Goal: Task Accomplishment & Management: Complete application form

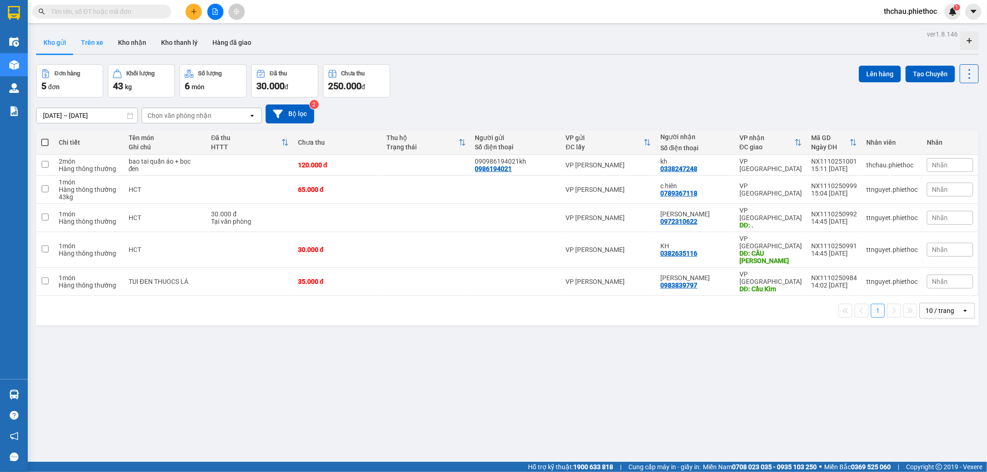
click at [101, 43] on button "Trên xe" at bounding box center [92, 42] width 37 height 22
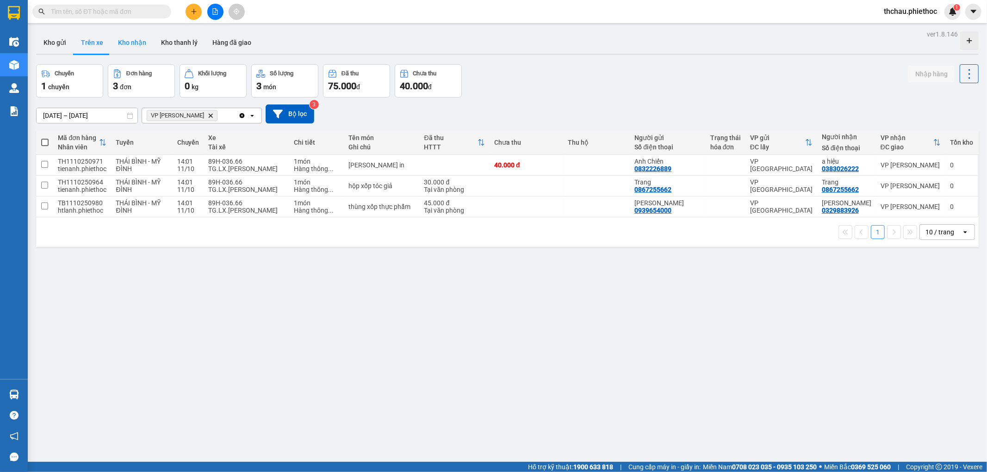
click at [133, 42] on button "Kho nhận" at bounding box center [132, 42] width 43 height 22
type input "01/10/2025 – 11/10/2025"
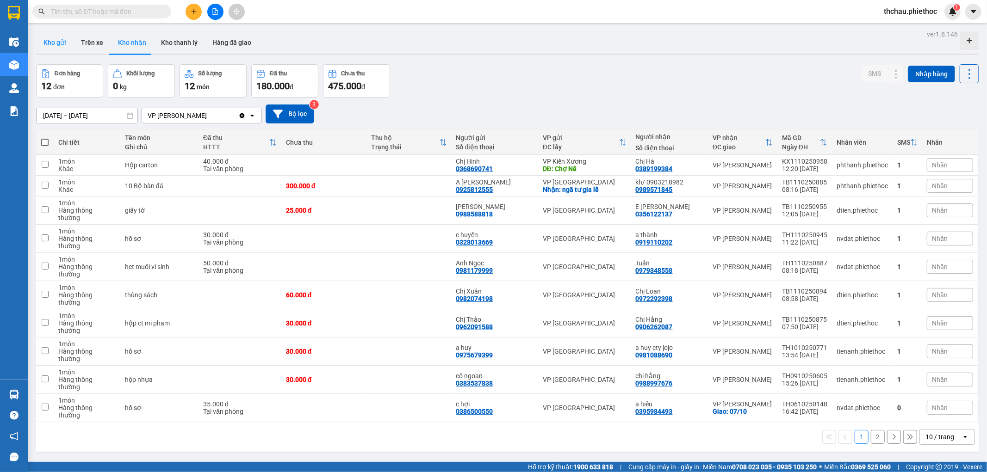
click at [59, 42] on button "Kho gửi" at bounding box center [54, 42] width 37 height 22
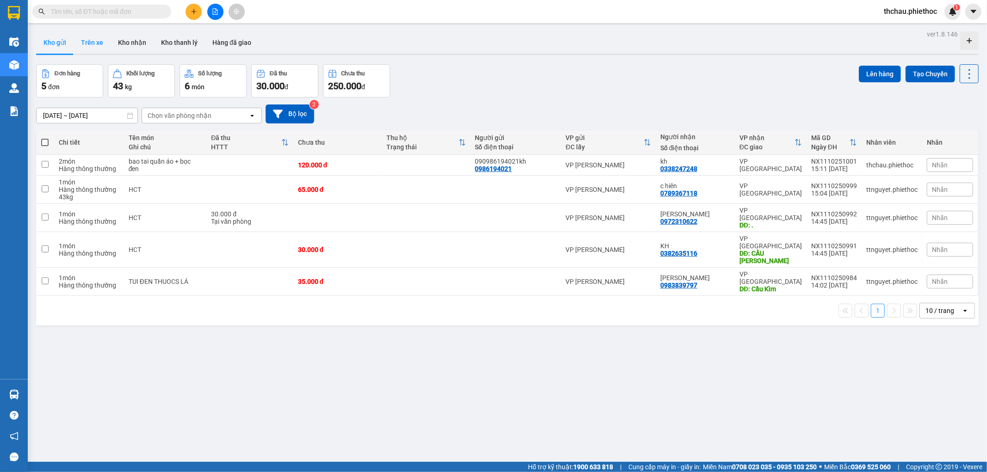
click at [99, 46] on button "Trên xe" at bounding box center [92, 42] width 37 height 22
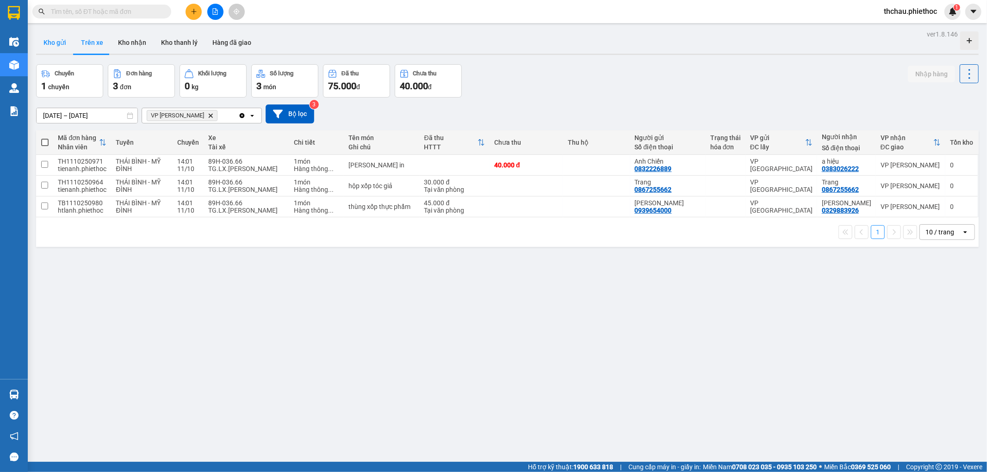
click at [47, 40] on button "Kho gửi" at bounding box center [54, 42] width 37 height 22
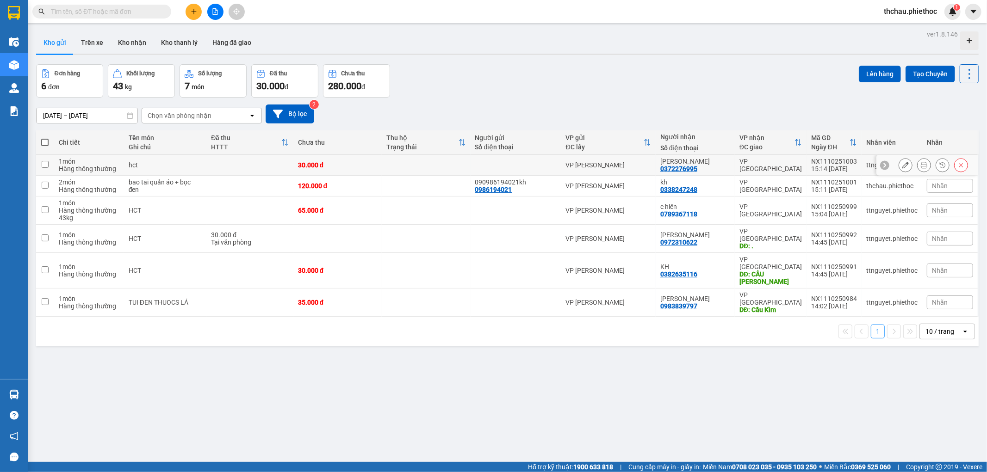
click at [921, 163] on icon at bounding box center [924, 165] width 6 height 6
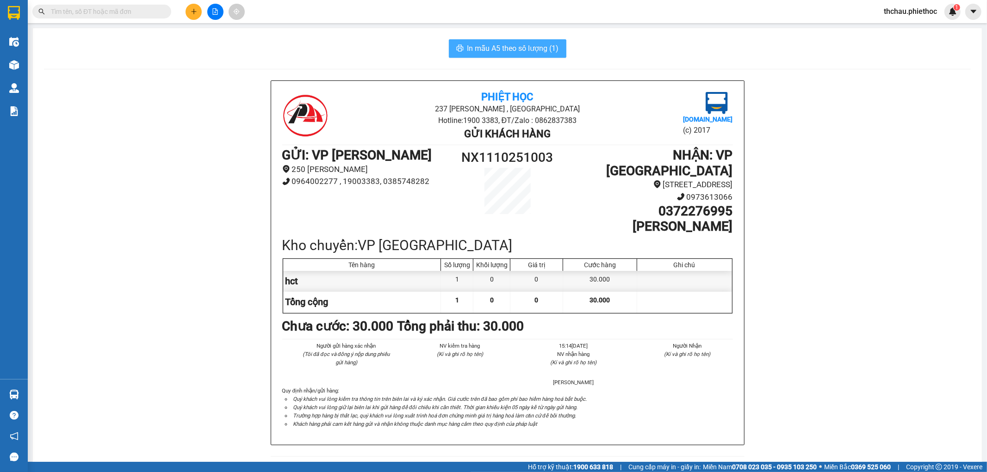
click at [497, 45] on span "In mẫu A5 theo số lượng (1)" at bounding box center [513, 49] width 92 height 12
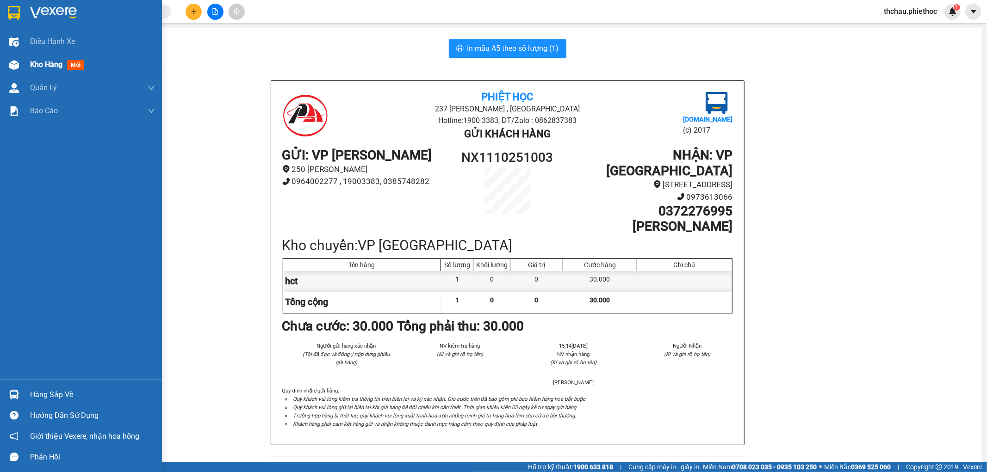
click at [25, 64] on div "Kho hàng mới" at bounding box center [81, 64] width 162 height 23
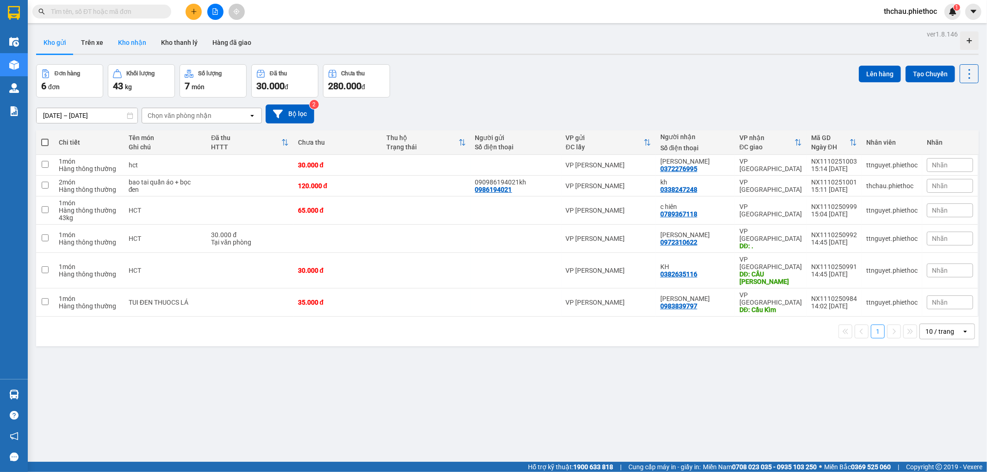
click at [129, 42] on button "Kho nhận" at bounding box center [132, 42] width 43 height 22
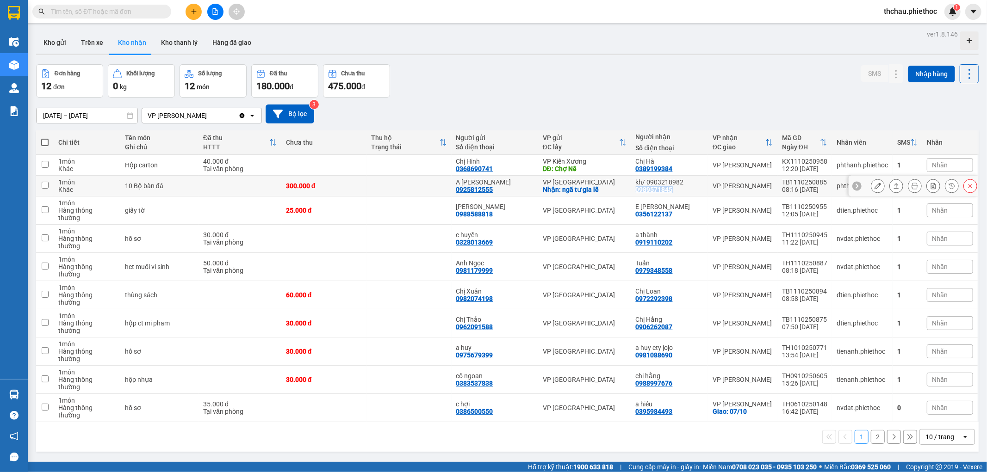
drag, startPoint x: 634, startPoint y: 190, endPoint x: 675, endPoint y: 189, distance: 41.2
click at [675, 189] on div "kh/ 0903218982 0989571845" at bounding box center [670, 186] width 68 height 15
checkbox input "true"
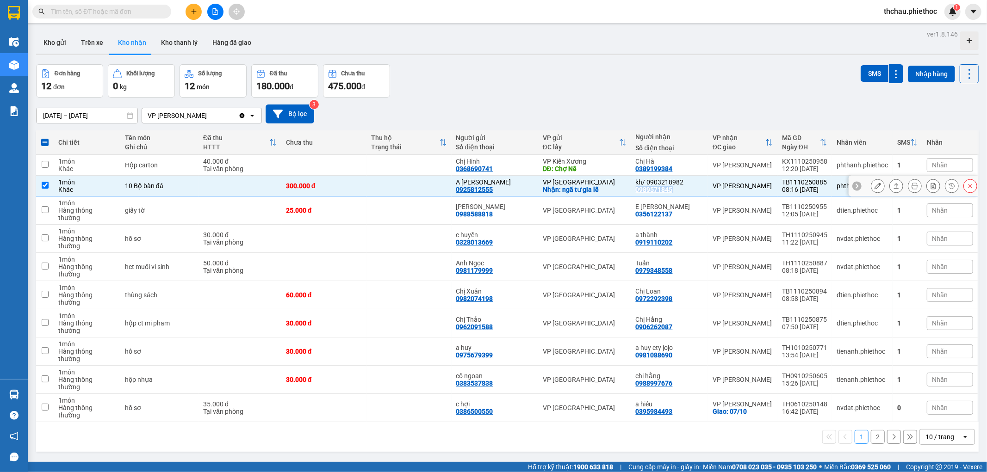
copy div "0989571845"
click at [135, 15] on input "text" at bounding box center [105, 11] width 109 height 10
paste input "0989571845"
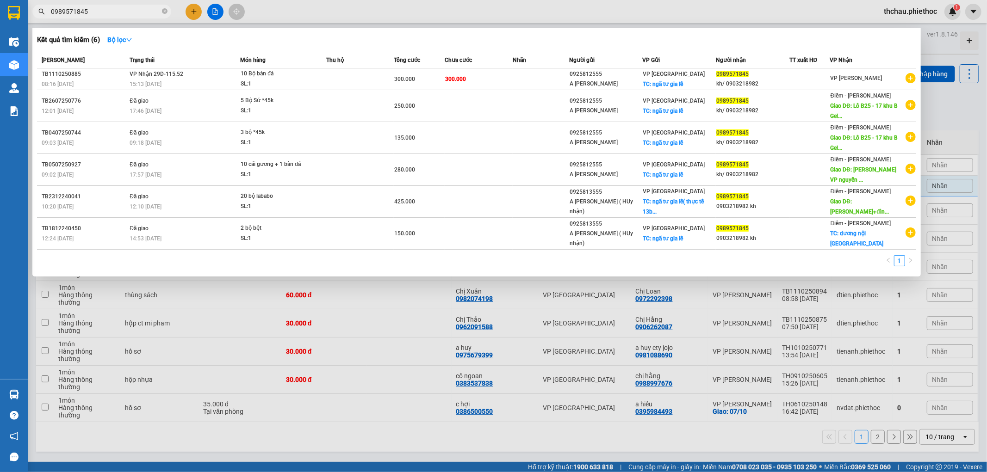
type input "0989571845"
click at [352, 423] on div at bounding box center [493, 236] width 987 height 472
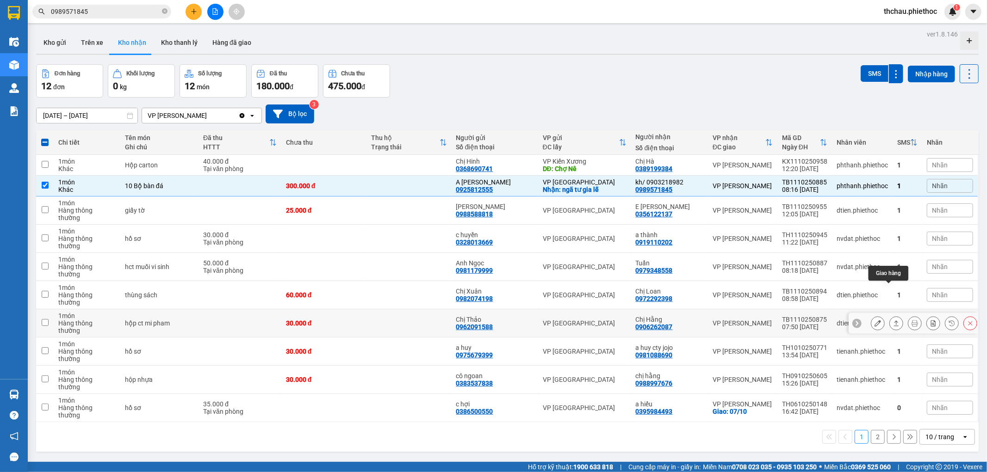
click at [890, 315] on button at bounding box center [896, 323] width 13 height 16
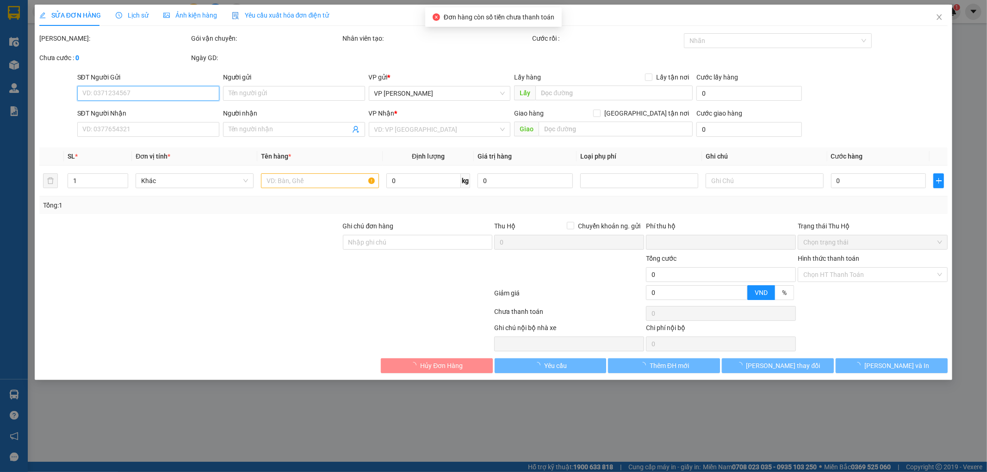
type input "0962091588"
type input "Chị Thảo"
type input "0906262087"
type input "Chị Hằng"
type input "0"
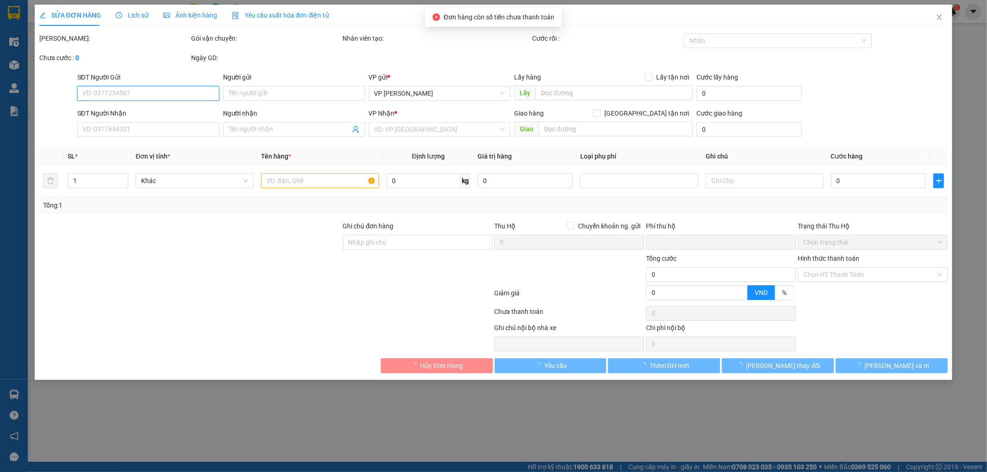
type input "30.000"
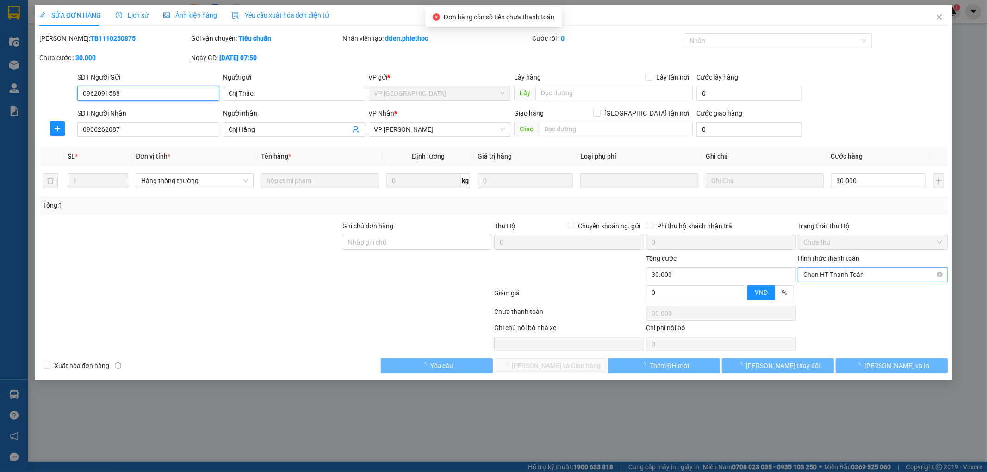
click at [838, 275] on span "Chọn HT Thanh Toán" at bounding box center [872, 275] width 139 height 14
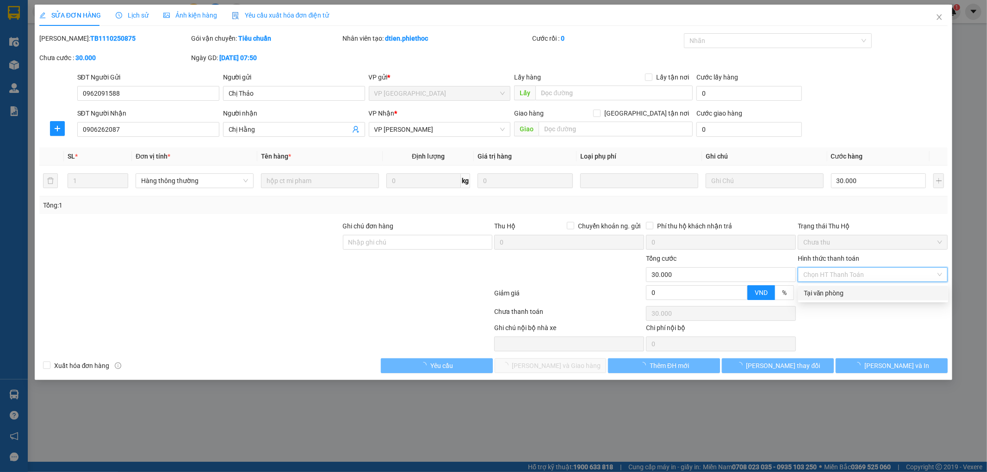
click at [835, 292] on div "Tại văn phòng" at bounding box center [873, 293] width 139 height 10
type input "0"
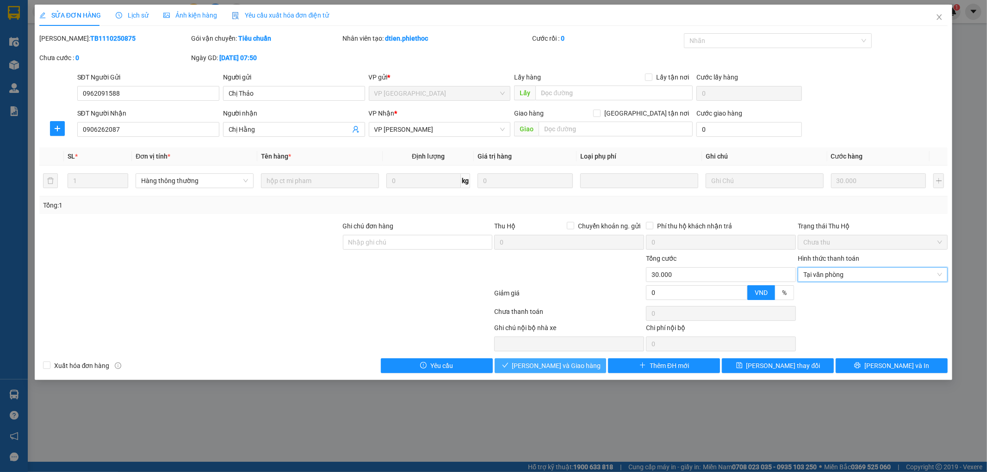
click at [569, 369] on span "Lưu và Giao hàng" at bounding box center [556, 366] width 89 height 10
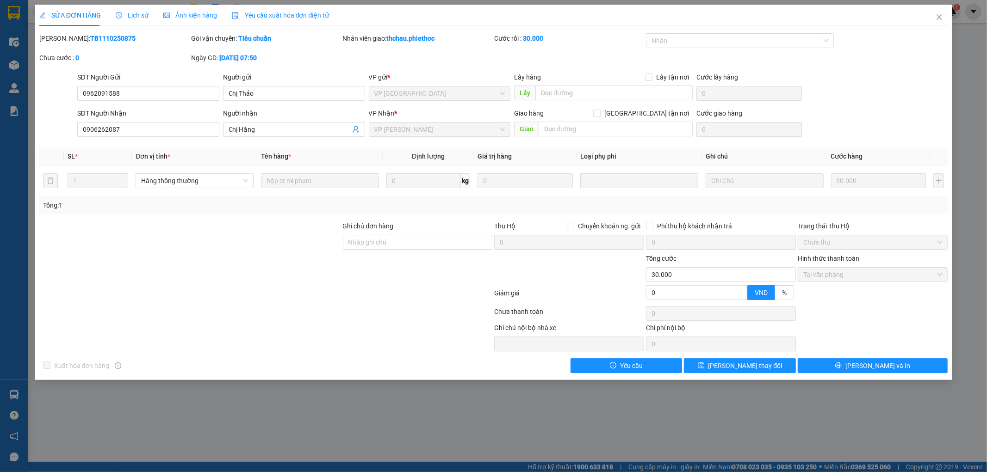
click at [552, 420] on div "SỬA ĐƠN HÀNG Lịch sử Ảnh kiện hàng Yêu cầu xuất hóa đơn điện tử Total Paid Fee …" at bounding box center [493, 236] width 987 height 472
click at [941, 15] on icon "close" at bounding box center [939, 17] width 5 height 6
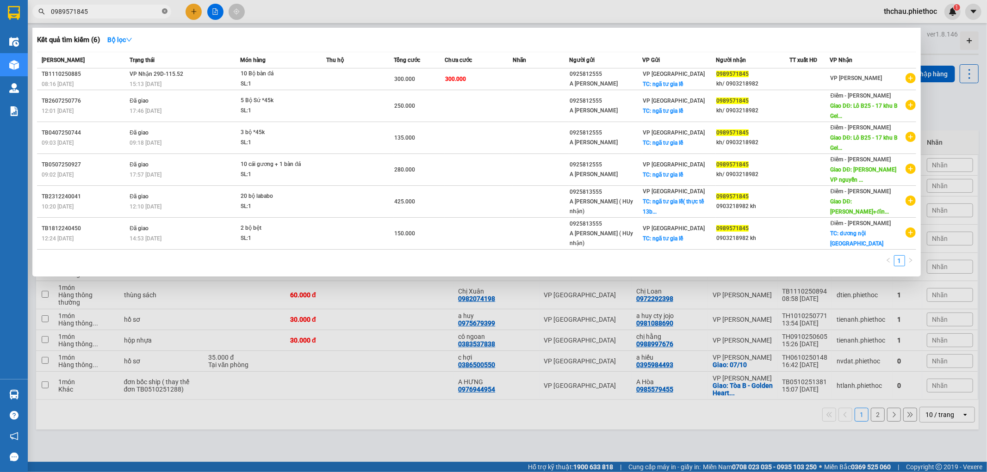
click at [166, 10] on icon "close-circle" at bounding box center [165, 11] width 6 height 6
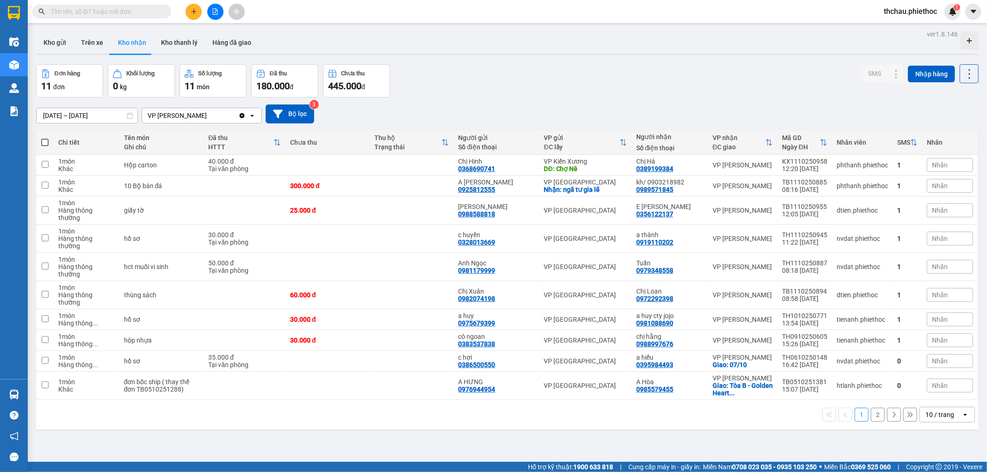
click at [138, 14] on input "text" at bounding box center [105, 11] width 109 height 10
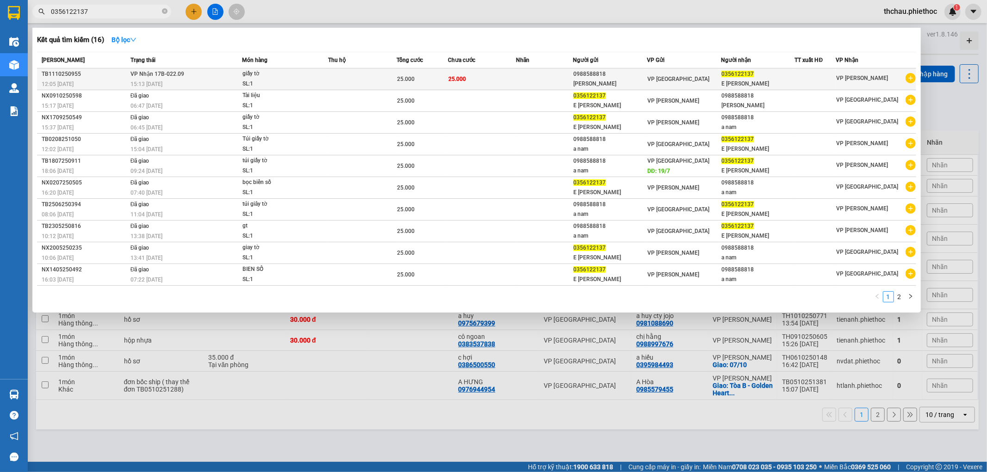
type input "0356122137"
click at [737, 76] on span "0356122137" at bounding box center [737, 74] width 32 height 6
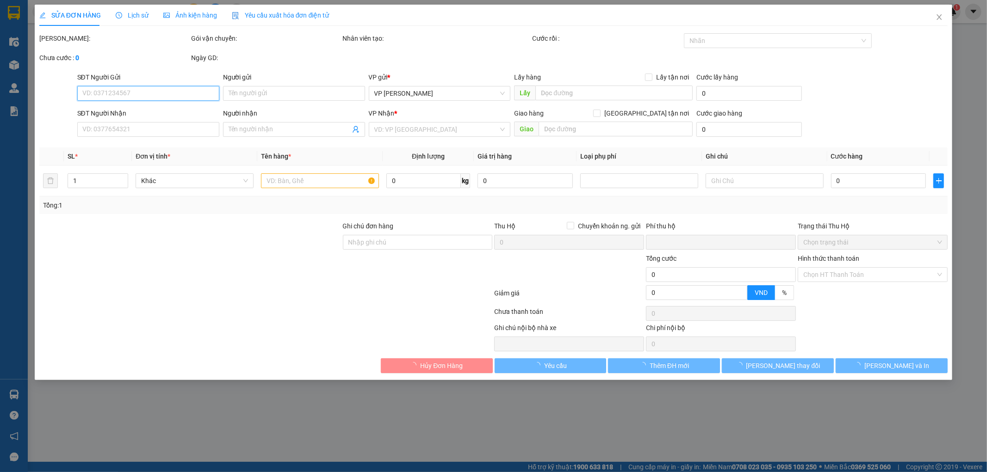
type input "0988588818"
type input "Anh Nam"
type input "0356122137"
type input "E Lan Anh"
type input "0"
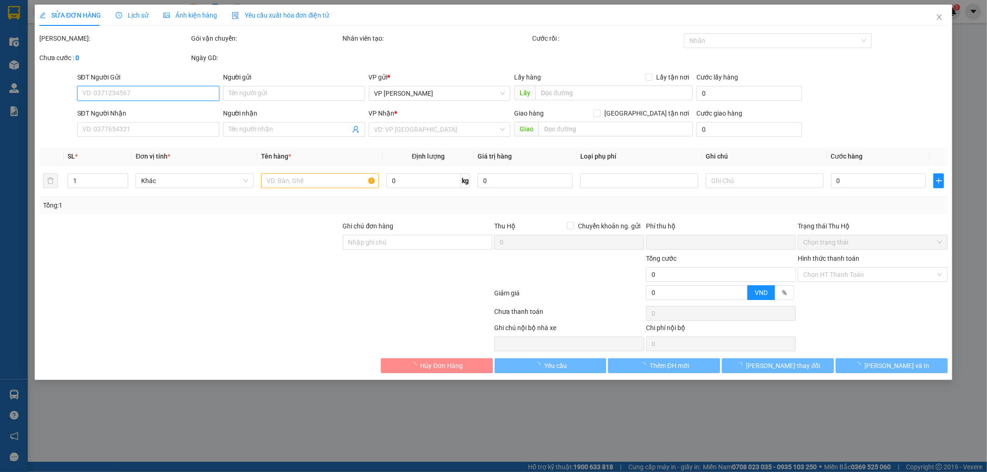
type input "25.000"
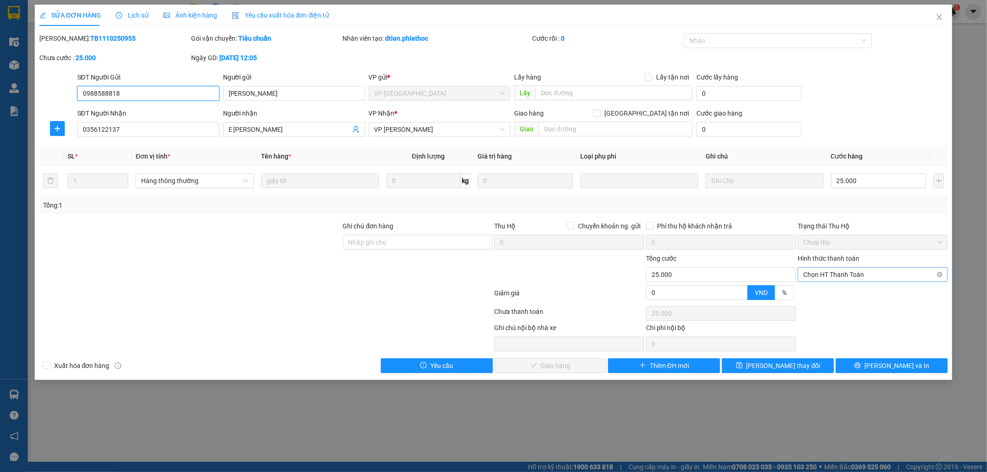
click at [840, 276] on span "Chọn HT Thanh Toán" at bounding box center [872, 275] width 139 height 14
click at [839, 292] on div "Tại văn phòng" at bounding box center [873, 293] width 139 height 10
type input "0"
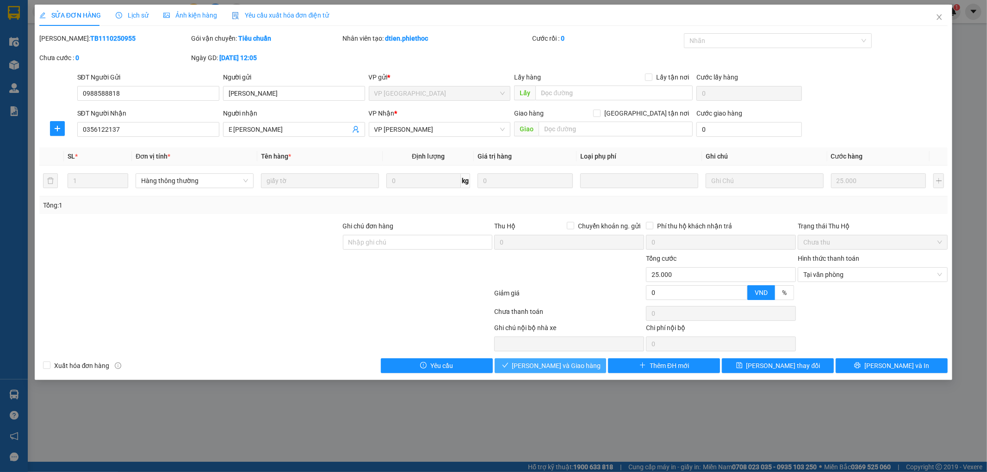
click at [567, 365] on span "Lưu và Giao hàng" at bounding box center [556, 366] width 89 height 10
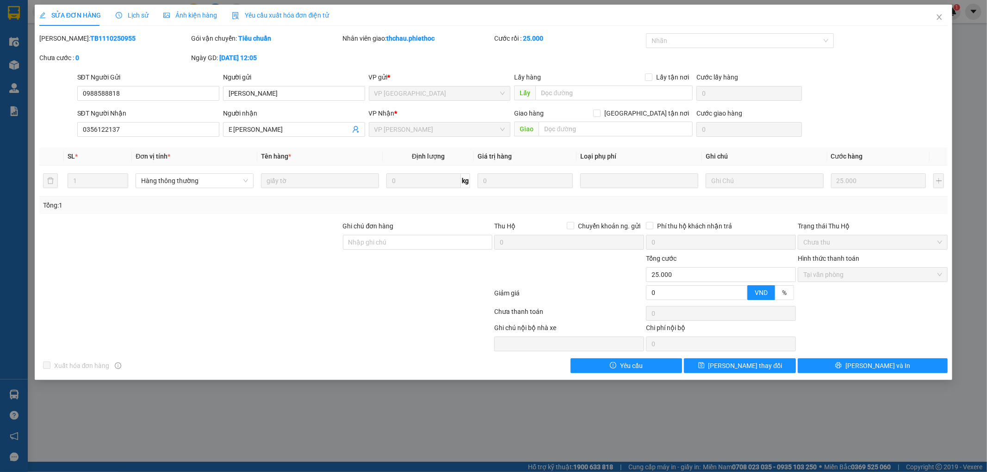
drag, startPoint x: 567, startPoint y: 365, endPoint x: 505, endPoint y: 365, distance: 62.5
click at [513, 365] on div "Xuất hóa đơn hàng Yêu cầu Lưu thay đổi Lưu và In" at bounding box center [493, 366] width 910 height 15
click at [501, 365] on div "Xuất hóa đơn hàng Yêu cầu Lưu thay đổi Lưu và In" at bounding box center [493, 366] width 910 height 15
click at [941, 19] on icon "close" at bounding box center [938, 16] width 7 height 7
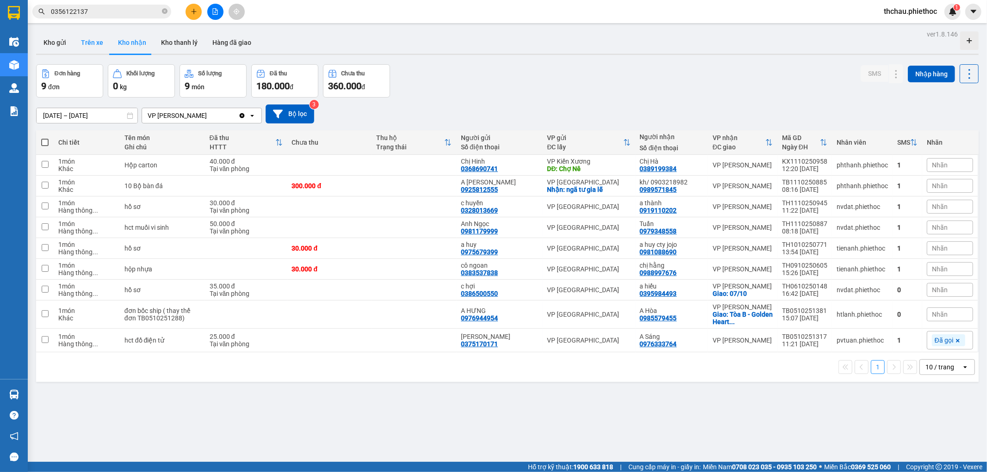
click at [88, 39] on button "Trên xe" at bounding box center [92, 42] width 37 height 22
type input "[DATE] – [DATE]"
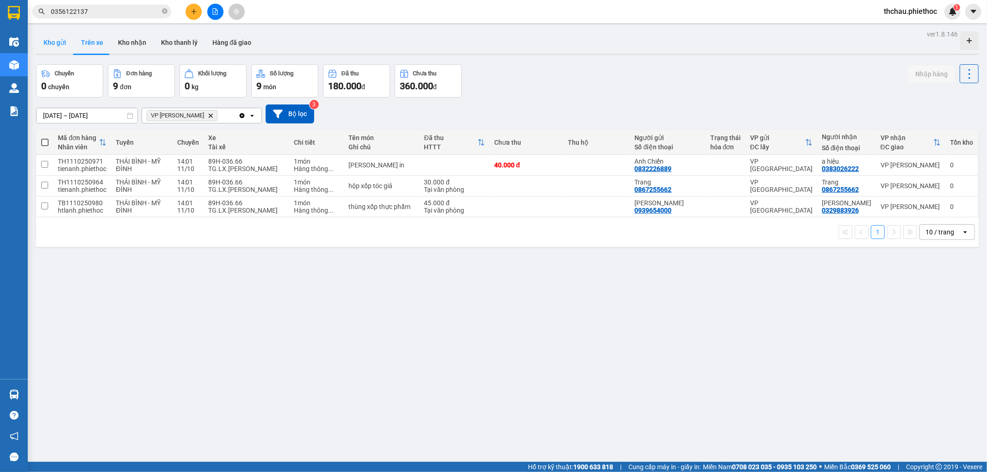
click at [53, 43] on button "Kho gửi" at bounding box center [54, 42] width 37 height 22
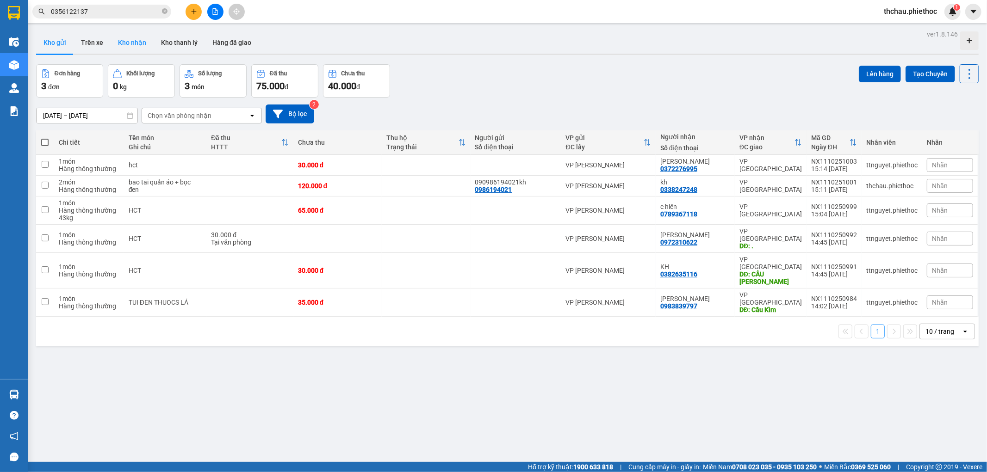
click at [127, 40] on button "Kho nhận" at bounding box center [132, 42] width 43 height 22
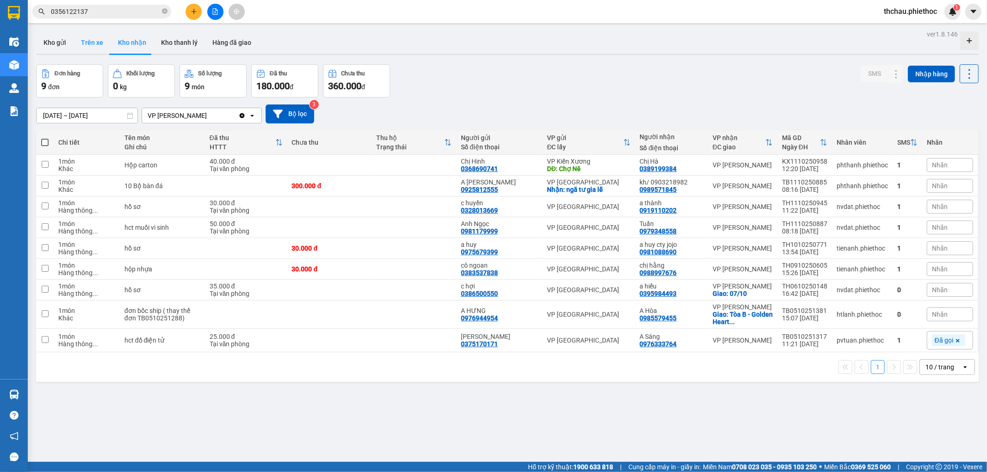
click at [97, 38] on button "Trên xe" at bounding box center [92, 42] width 37 height 22
type input "[DATE] – [DATE]"
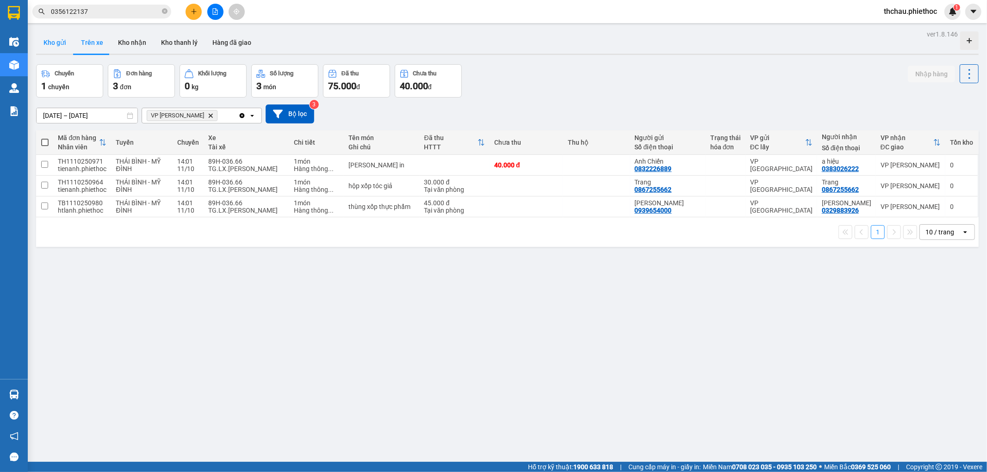
click at [56, 41] on button "Kho gửi" at bounding box center [54, 42] width 37 height 22
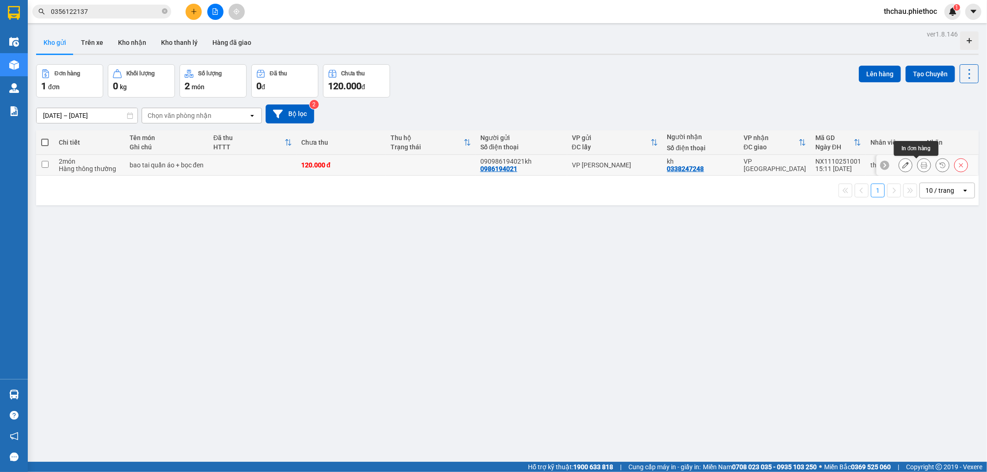
click at [921, 165] on icon at bounding box center [924, 165] width 6 height 6
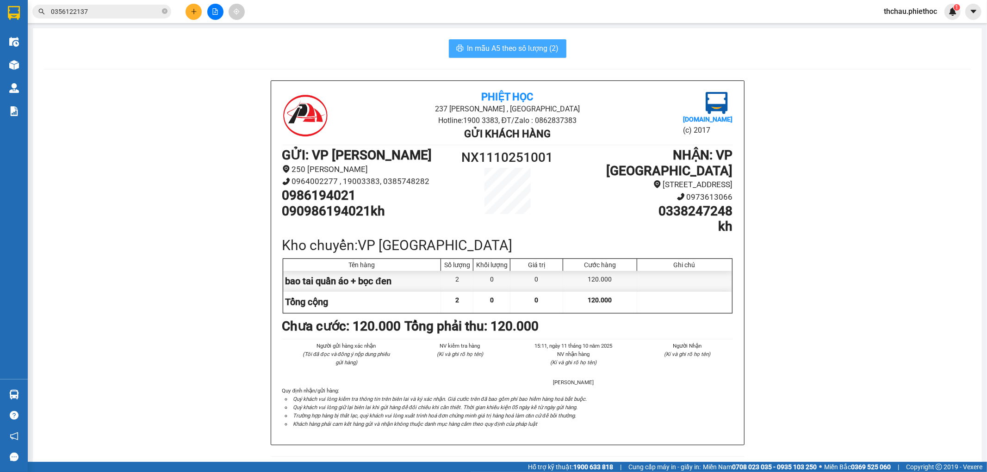
click at [529, 52] on span "In mẫu A5 theo số lượng (2)" at bounding box center [513, 49] width 92 height 12
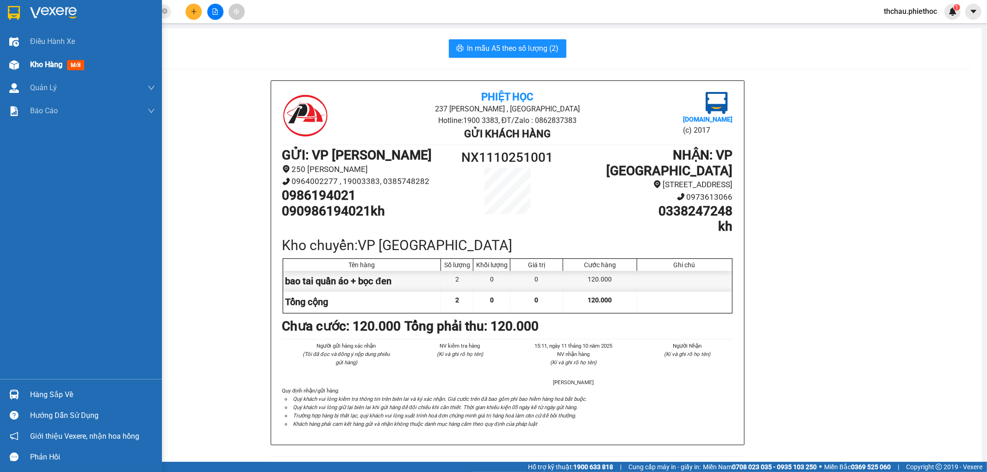
click at [22, 62] on div "Kho hàng mới" at bounding box center [81, 64] width 162 height 23
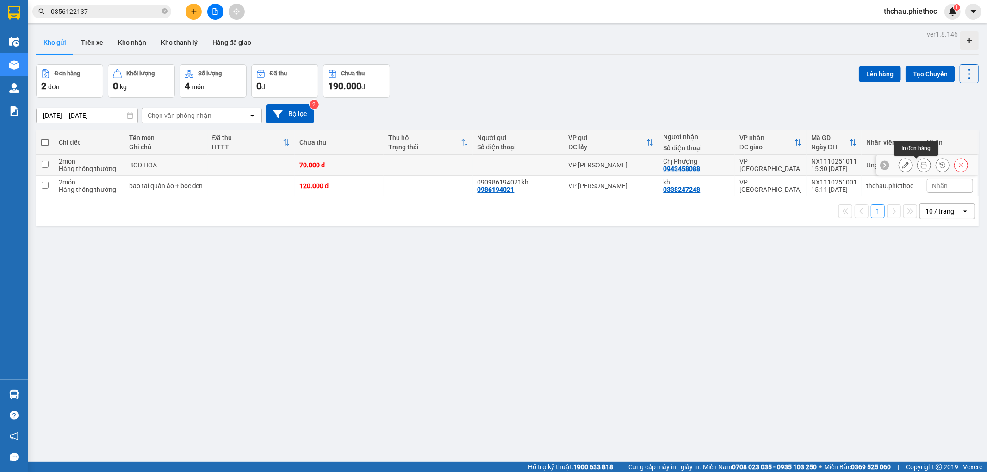
click at [921, 162] on icon at bounding box center [924, 165] width 6 height 6
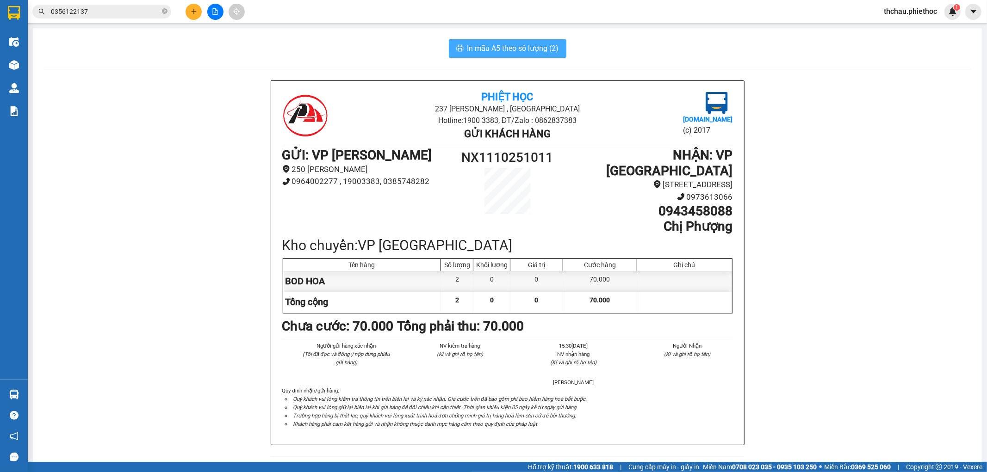
click at [515, 48] on span "In mẫu A5 theo số lượng (2)" at bounding box center [513, 49] width 92 height 12
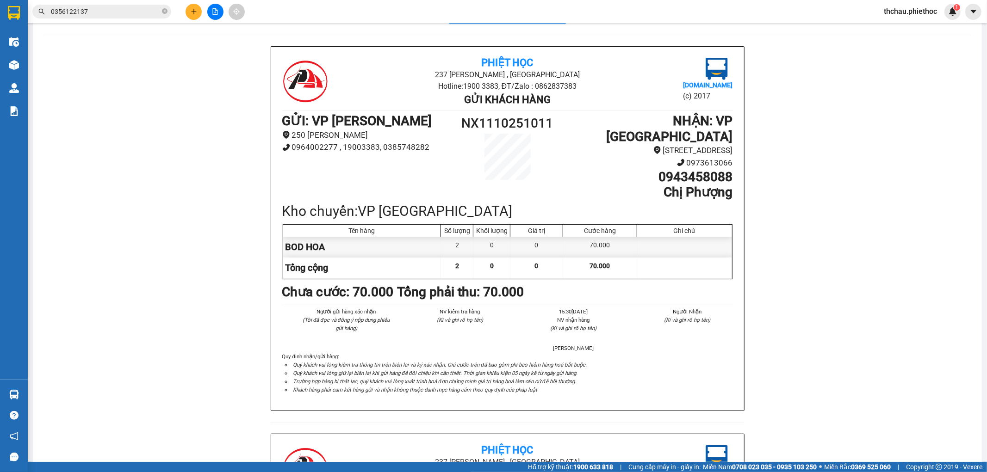
scroll to position [51, 0]
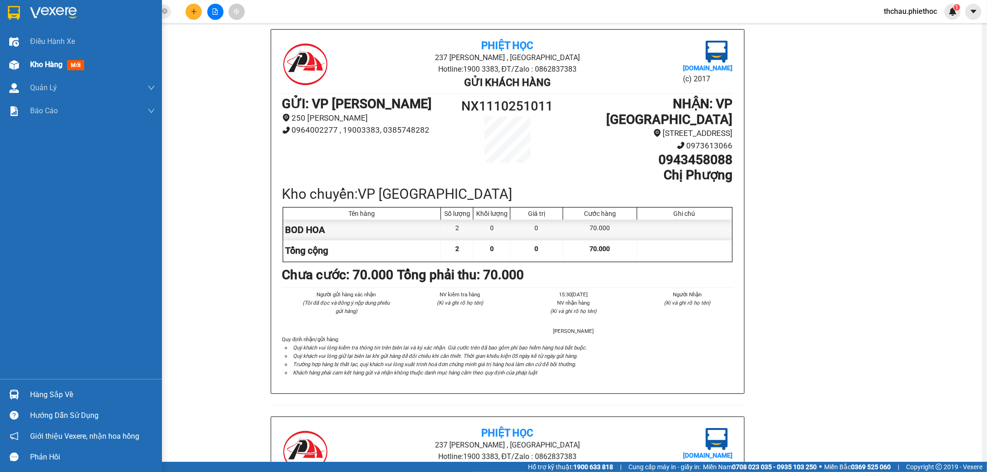
click at [16, 56] on div "Kho hàng mới" at bounding box center [81, 64] width 162 height 23
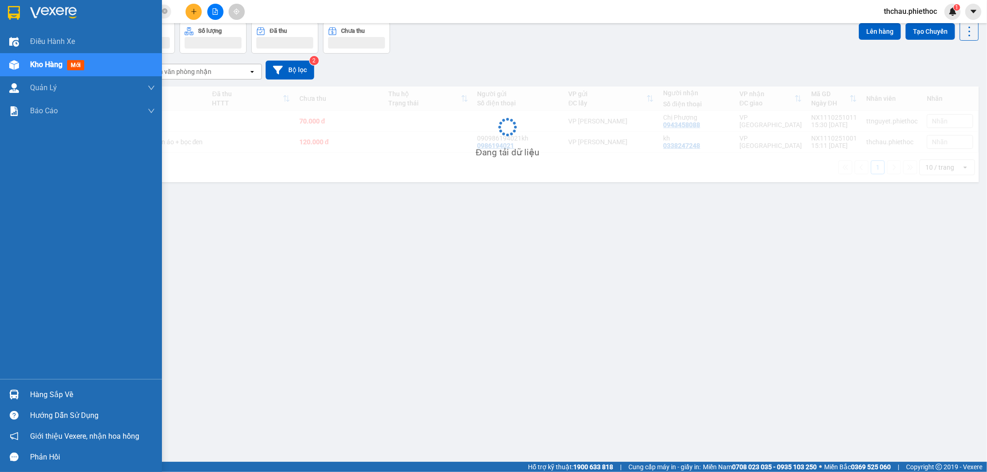
scroll to position [43, 0]
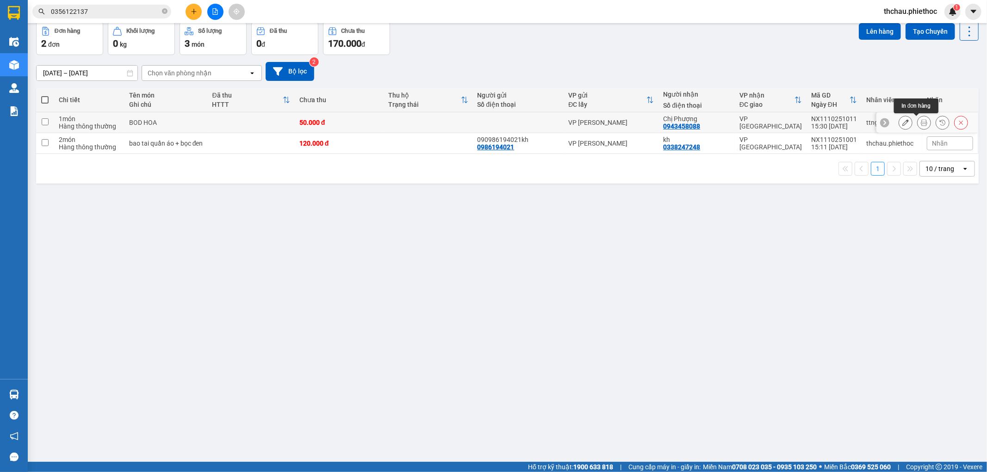
click at [921, 121] on icon at bounding box center [924, 122] width 6 height 6
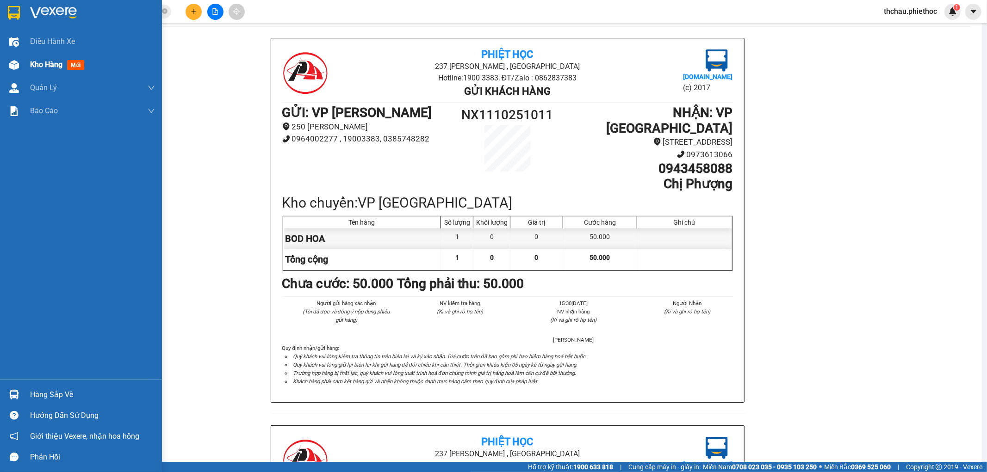
click at [22, 62] on div "Kho hàng mới" at bounding box center [81, 64] width 162 height 23
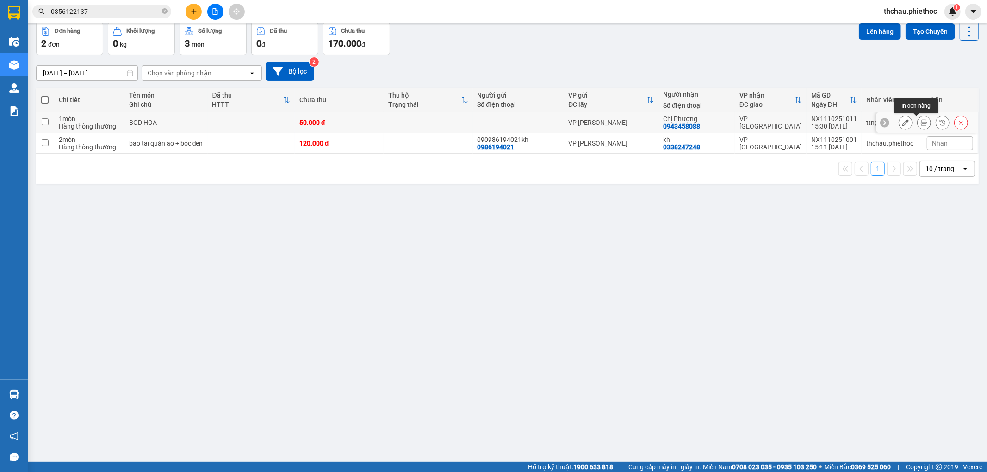
click at [921, 123] on icon at bounding box center [924, 122] width 6 height 6
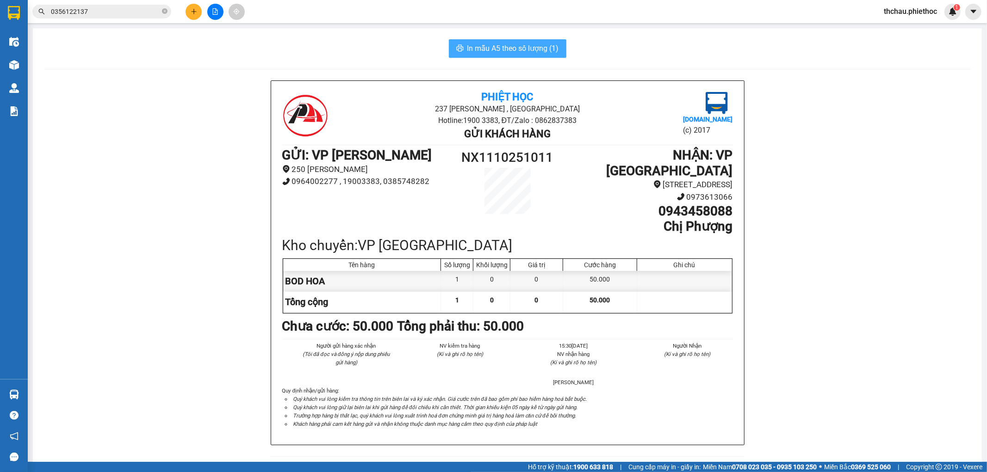
click at [524, 46] on span "In mẫu A5 theo số lượng (1)" at bounding box center [513, 49] width 92 height 12
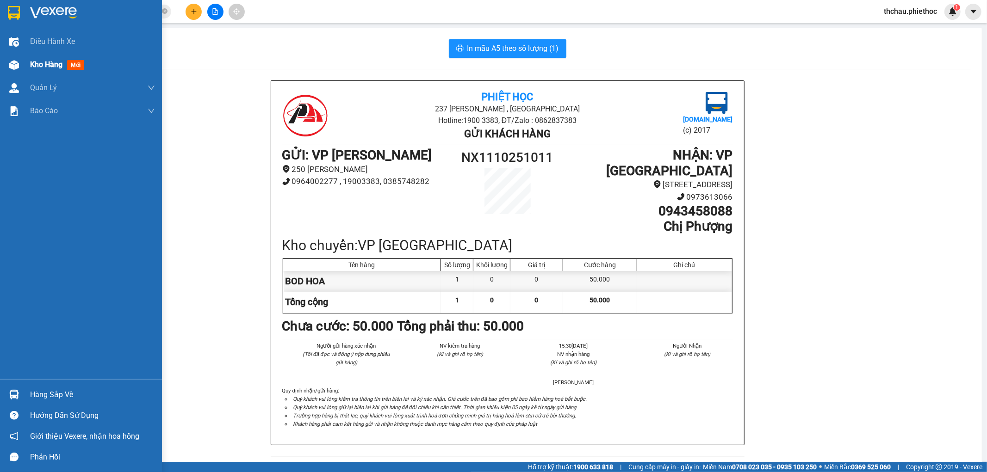
click at [41, 62] on span "Kho hàng" at bounding box center [46, 64] width 32 height 9
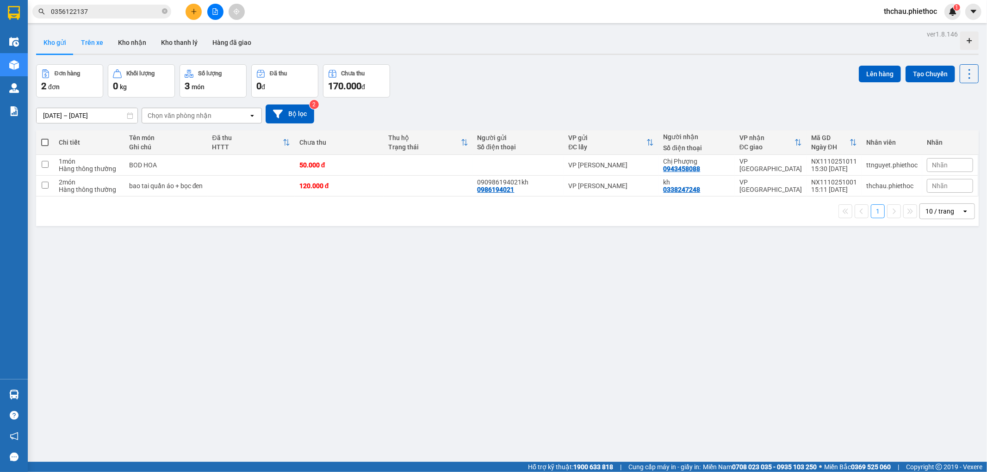
click at [98, 46] on button "Trên xe" at bounding box center [92, 42] width 37 height 22
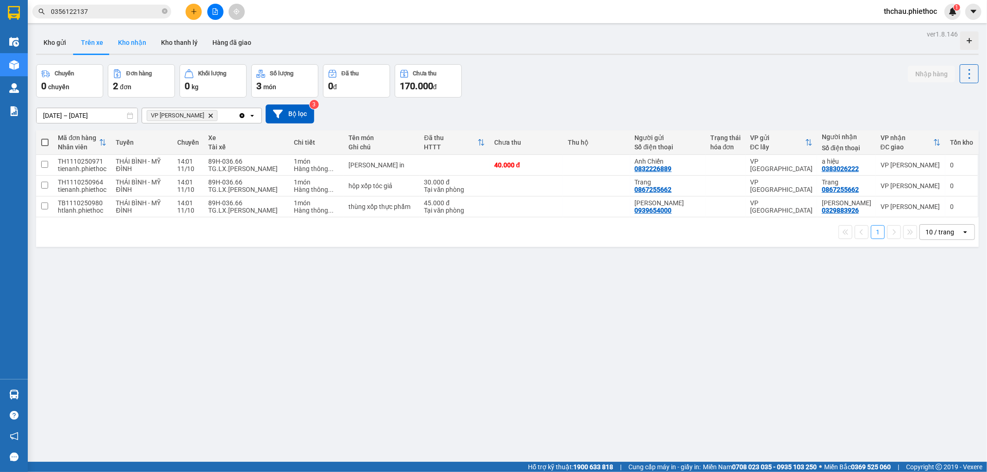
click at [140, 40] on button "Kho nhận" at bounding box center [132, 42] width 43 height 22
type input "01/10/2025 – 11/10/2025"
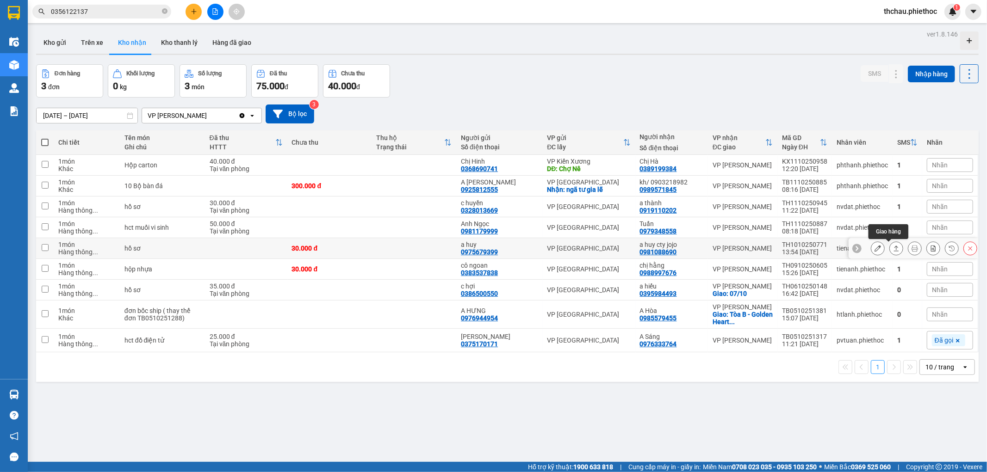
click at [891, 252] on button at bounding box center [896, 249] width 13 height 16
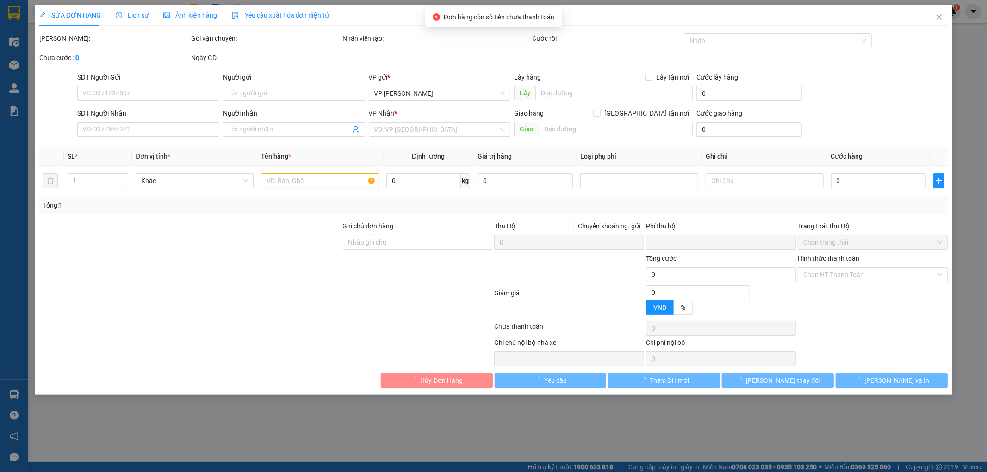
type input "0975679399"
type input "a huy"
type input "0981088690"
type input "a huy cty jojo"
type input "0"
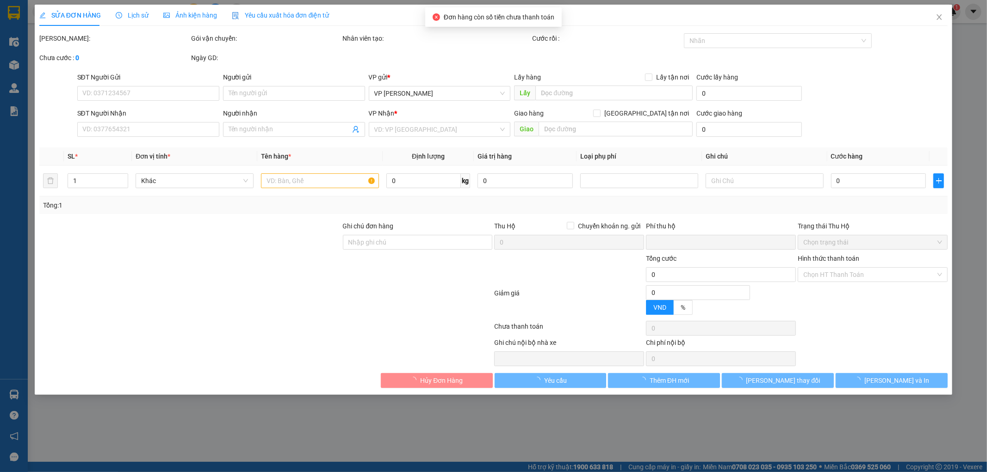
type input "30.000"
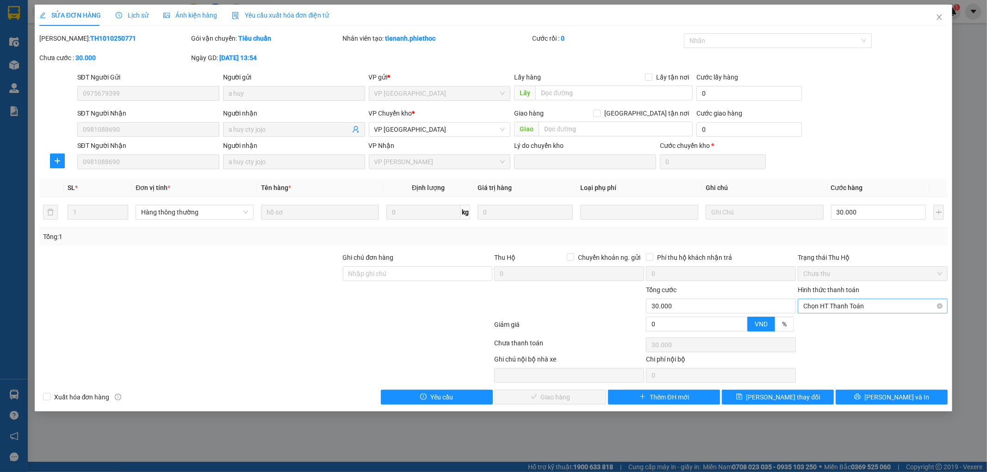
click at [826, 306] on span "Chọn HT Thanh Toán" at bounding box center [872, 306] width 139 height 14
click at [821, 324] on div "Tại văn phòng" at bounding box center [873, 325] width 139 height 10
type input "0"
click at [531, 396] on span "Lưu và Giao hàng" at bounding box center [556, 397] width 89 height 10
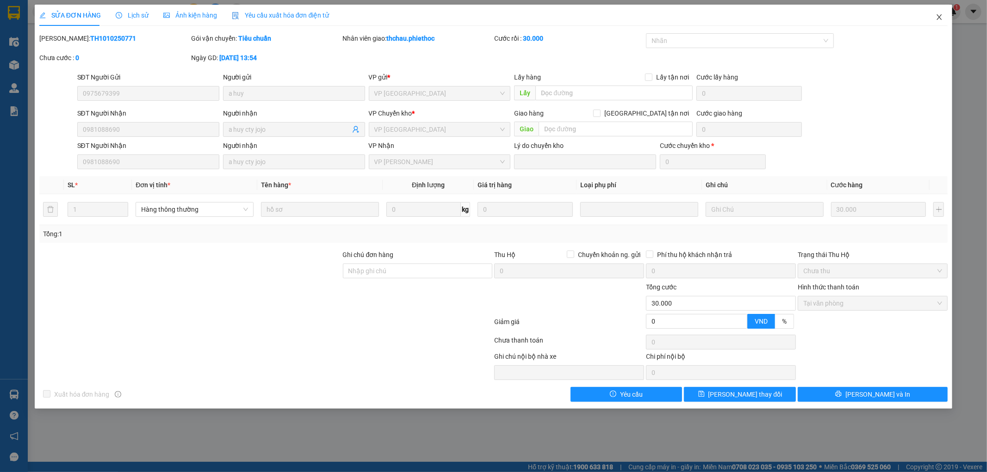
click at [937, 14] on icon "close" at bounding box center [938, 16] width 7 height 7
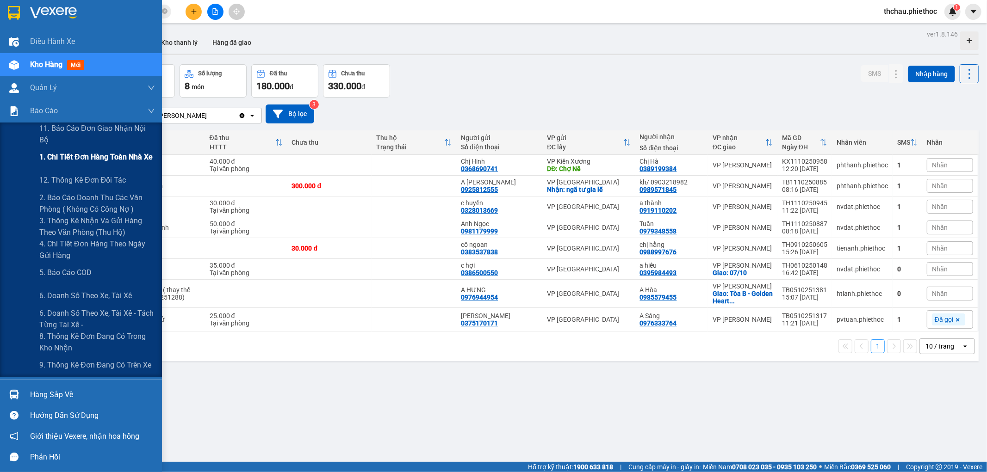
click at [104, 156] on span "1. Chi tiết đơn hàng toàn nhà xe" at bounding box center [95, 157] width 113 height 12
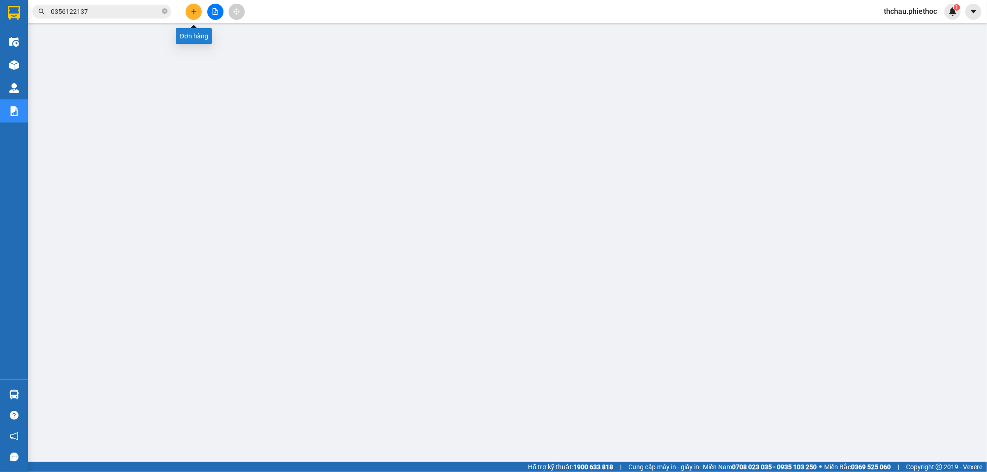
click at [189, 9] on button at bounding box center [193, 12] width 16 height 16
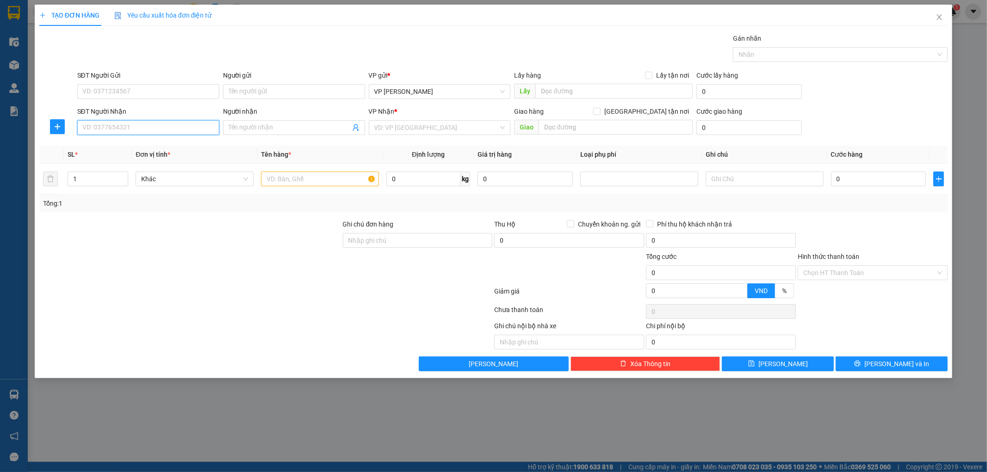
click at [141, 129] on input "SĐT Người Nhận" at bounding box center [148, 127] width 142 height 15
type input "0976833869"
click at [132, 148] on div "0976833869 - Chị Trang" at bounding box center [148, 146] width 131 height 10
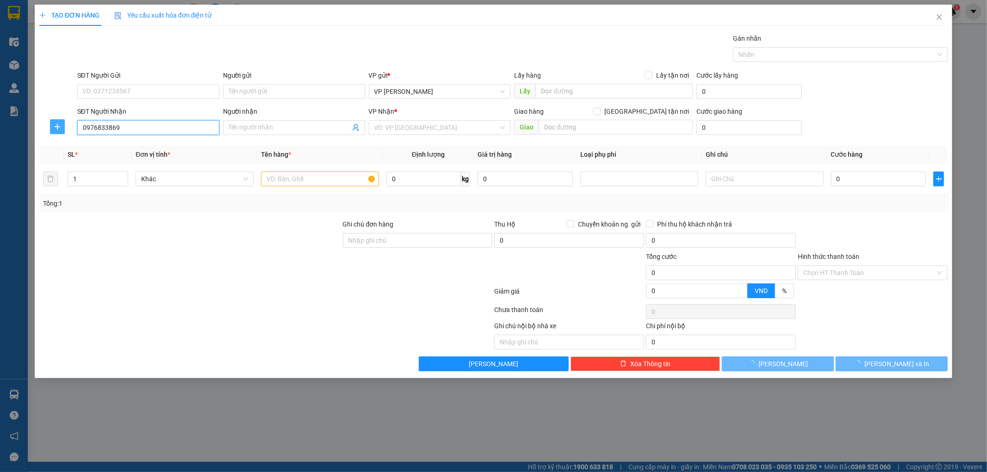
type input "Chị Trang"
type input "N4 Vũ Ninh"
type input "10.000"
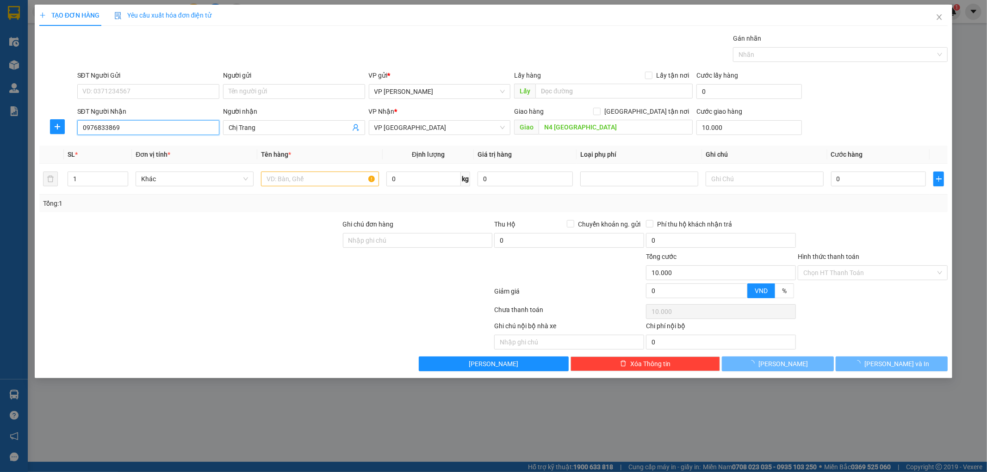
type input "0976833869"
click at [56, 125] on icon "plus" at bounding box center [57, 126] width 7 height 7
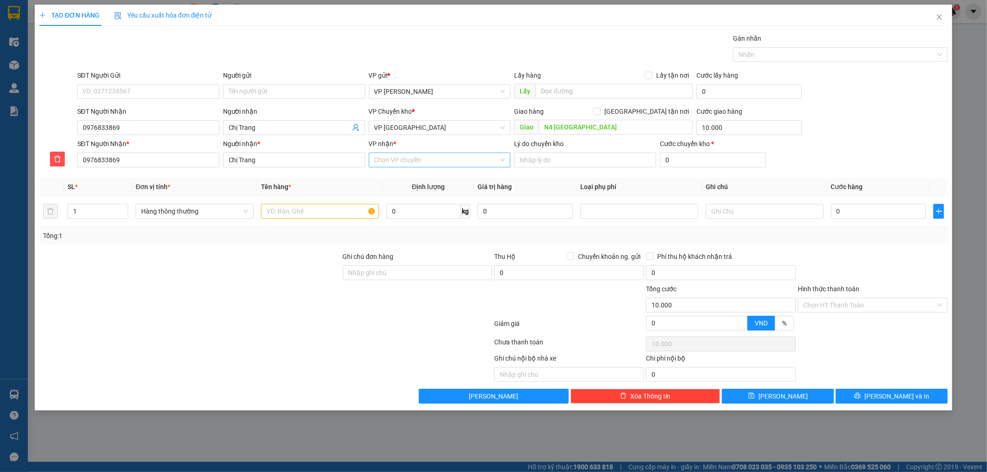
click at [406, 156] on input "VP nhận *" at bounding box center [436, 160] width 124 height 14
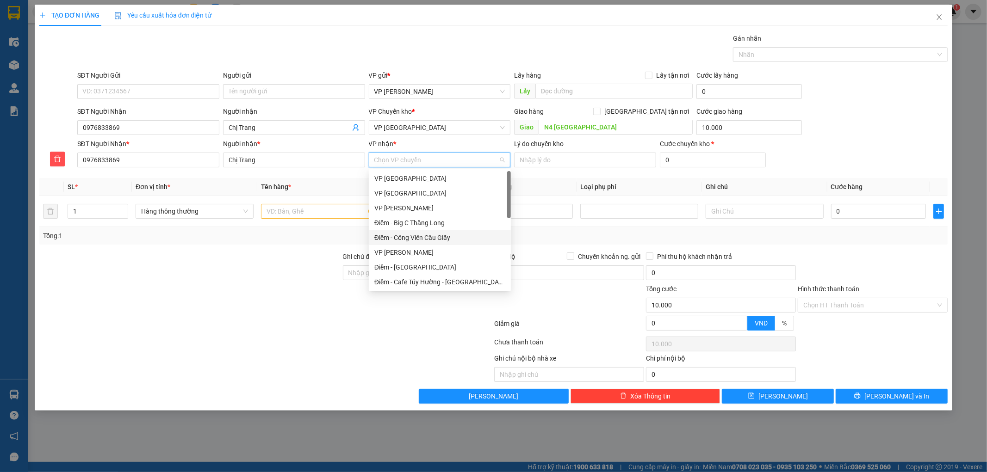
scroll to position [154, 0]
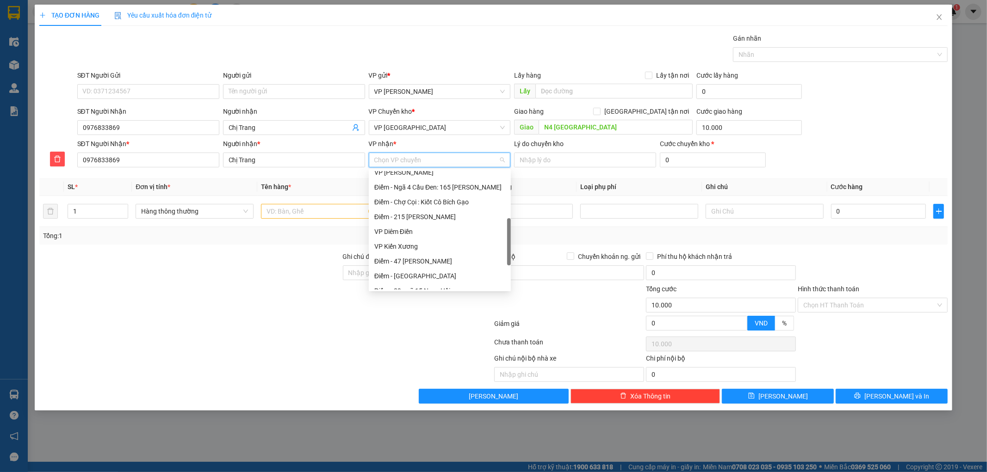
click at [414, 245] on div "VP Kiến Xương" at bounding box center [439, 246] width 131 height 10
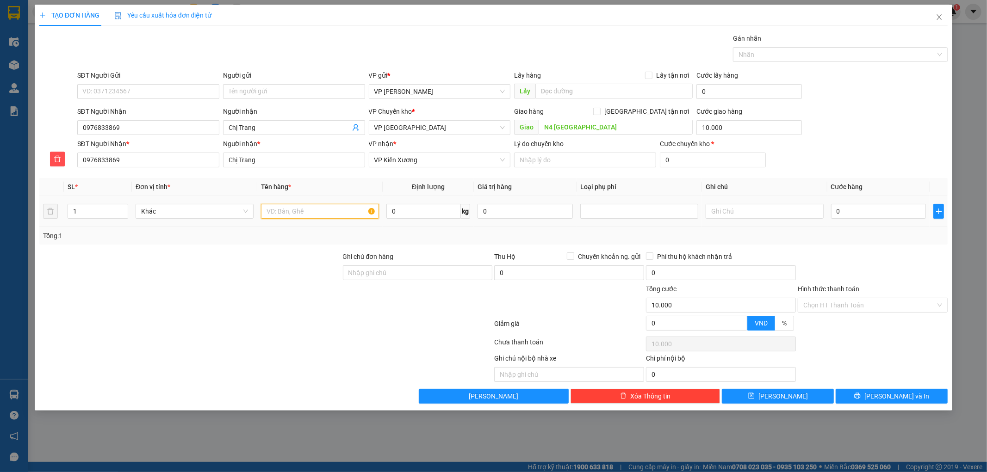
click at [306, 212] on input "text" at bounding box center [320, 211] width 118 height 15
type input "hct"
click at [873, 214] on input "0" at bounding box center [878, 211] width 95 height 15
type input "003"
type input "10.003"
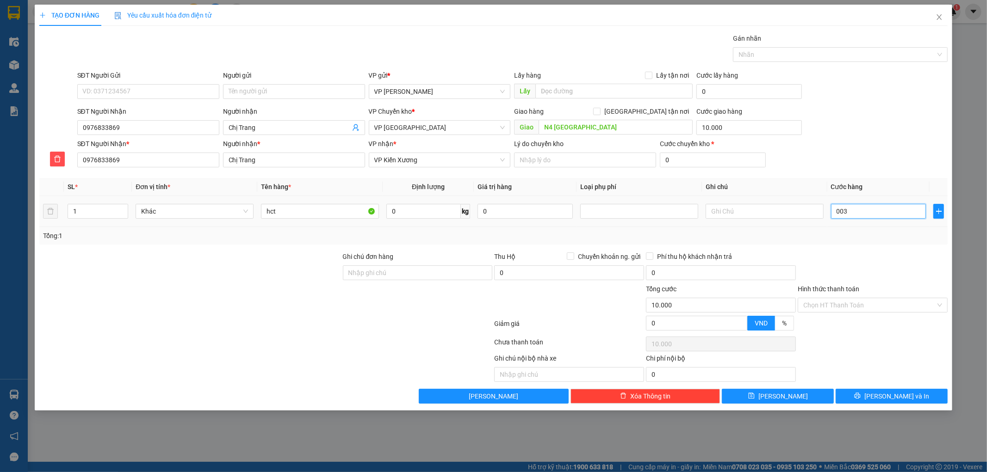
type input "10.003"
type input "0.030"
type input "10.030"
click at [872, 229] on div "Tổng: 1" at bounding box center [493, 236] width 909 height 18
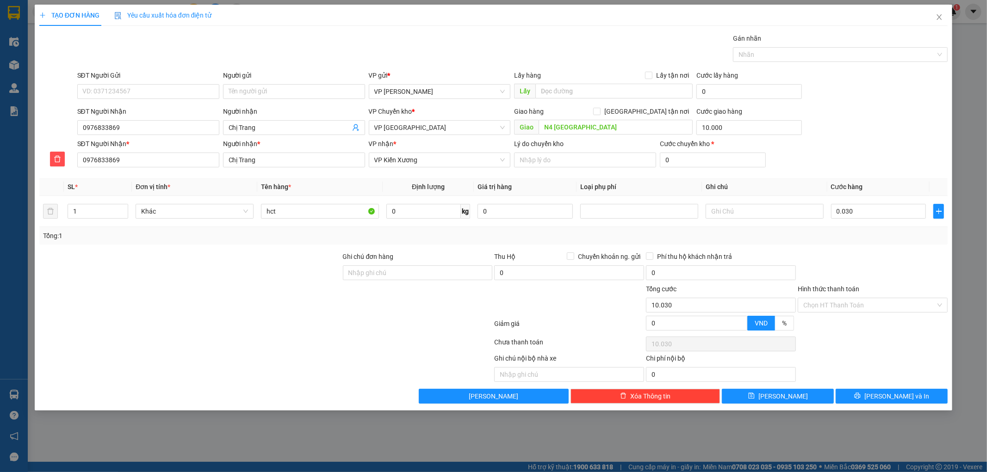
type input "30.000"
type input "40.000"
click at [723, 130] on input "10.000" at bounding box center [748, 127] width 105 height 15
type input "0"
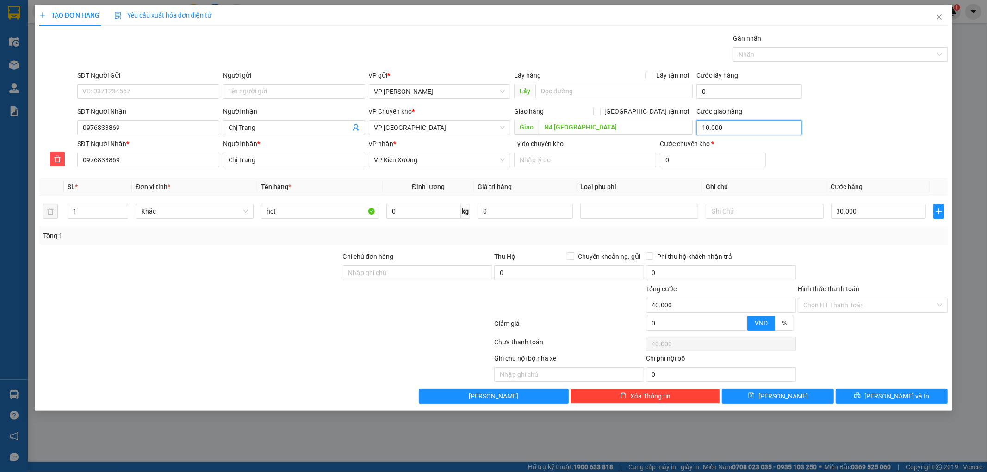
type input "30.000"
type input "5"
type input "30.005"
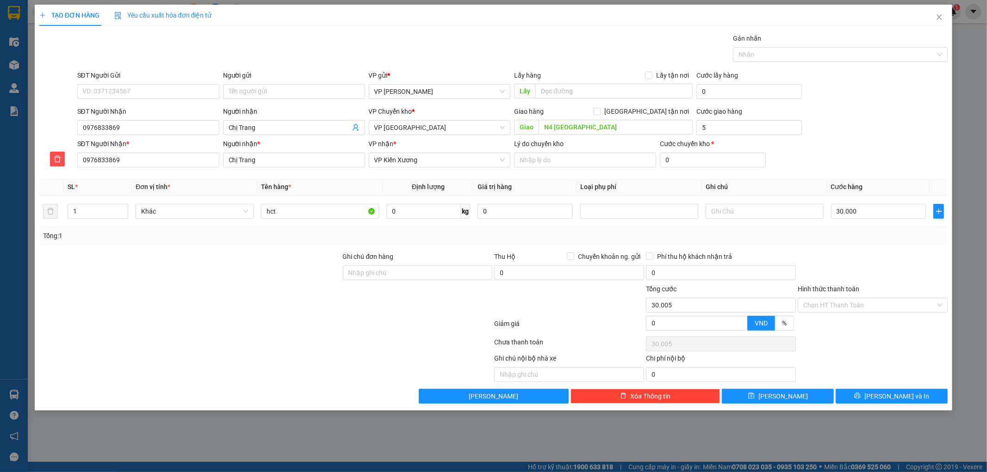
click at [890, 136] on div "SĐT Người Nhận 0976833869 Người nhận Chị Trang VP Chuyển kho * VP Thái Bình Gia…" at bounding box center [512, 122] width 874 height 32
type input "5.000"
type input "35.000"
click at [849, 394] on button "Lưu và In" at bounding box center [891, 396] width 112 height 15
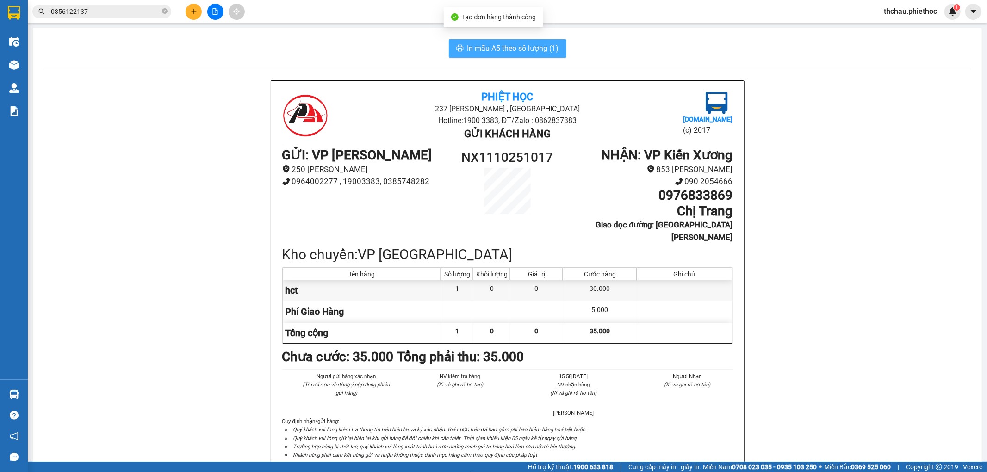
click at [528, 52] on span "In mẫu A5 theo số lượng (1)" at bounding box center [513, 49] width 92 height 12
click at [194, 11] on icon "plus" at bounding box center [194, 11] width 6 height 6
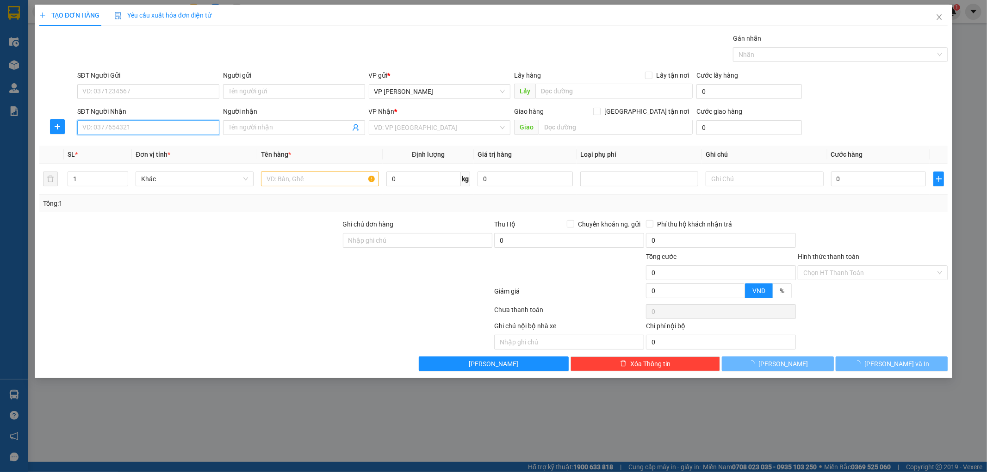
click at [142, 132] on input "SĐT Người Nhận" at bounding box center [148, 127] width 142 height 15
type input "0825160555"
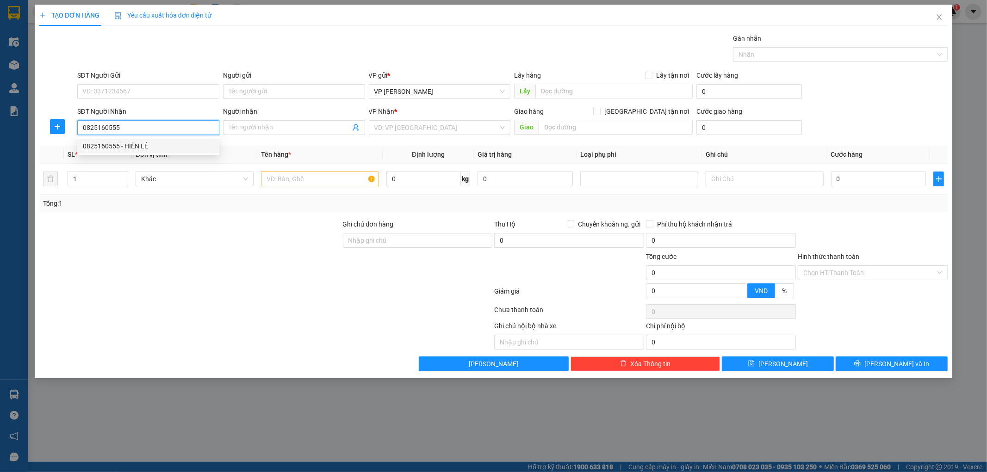
click at [138, 147] on div "0825160555 - HIỀN LÊ" at bounding box center [148, 146] width 131 height 10
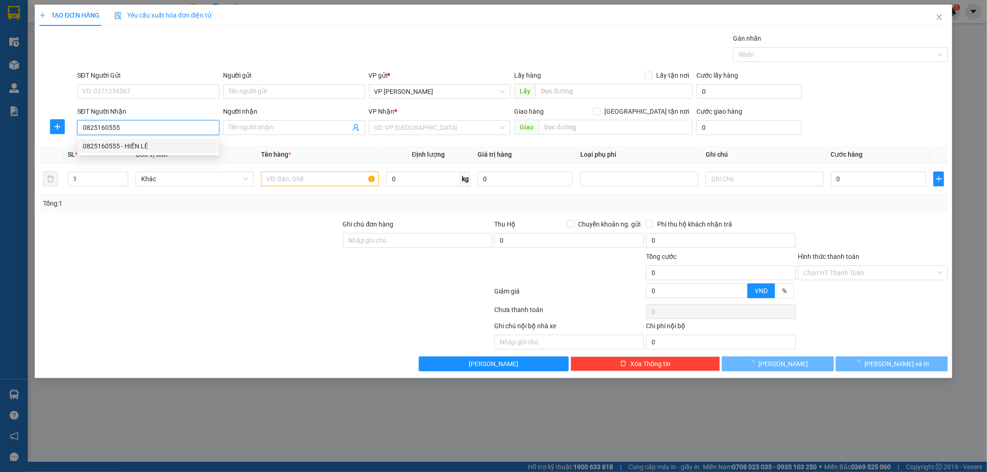
type input "HIỀN LÊ"
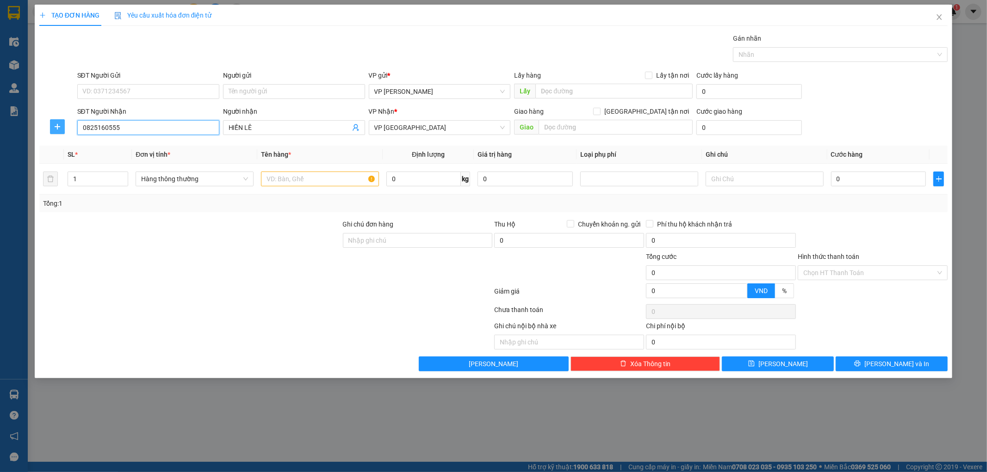
type input "0825160555"
click at [54, 125] on icon "plus" at bounding box center [57, 126] width 7 height 7
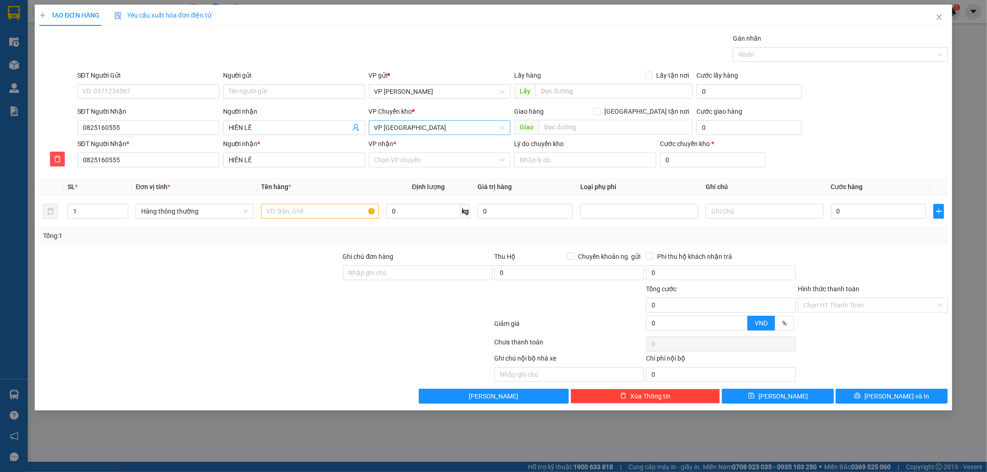
click at [432, 130] on span "VP [GEOGRAPHIC_DATA]" at bounding box center [439, 128] width 131 height 14
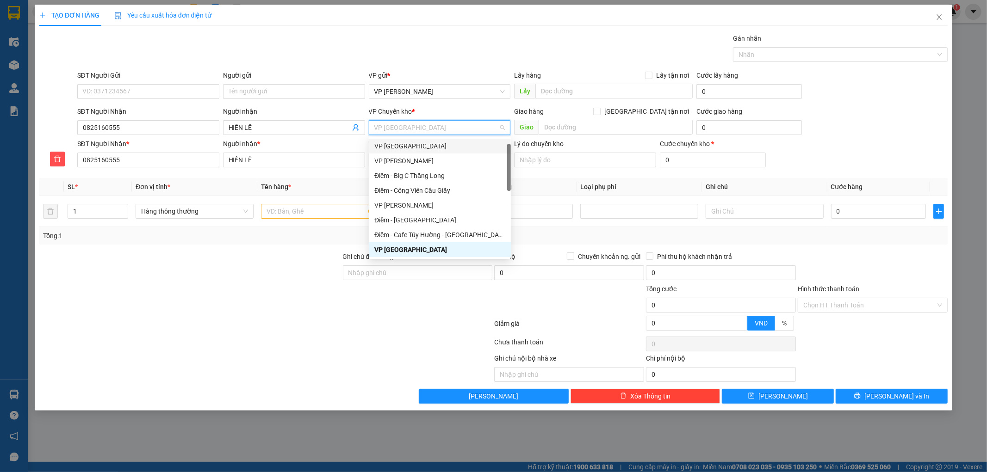
click at [396, 145] on div "VP [GEOGRAPHIC_DATA]" at bounding box center [439, 146] width 131 height 10
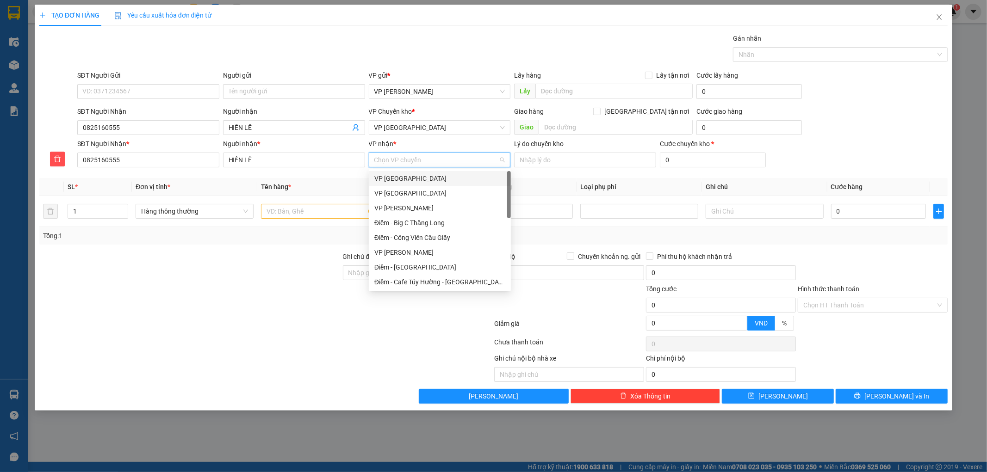
click at [428, 164] on input "VP nhận *" at bounding box center [436, 160] width 124 height 14
click at [408, 247] on div "VP [GEOGRAPHIC_DATA]" at bounding box center [439, 246] width 131 height 10
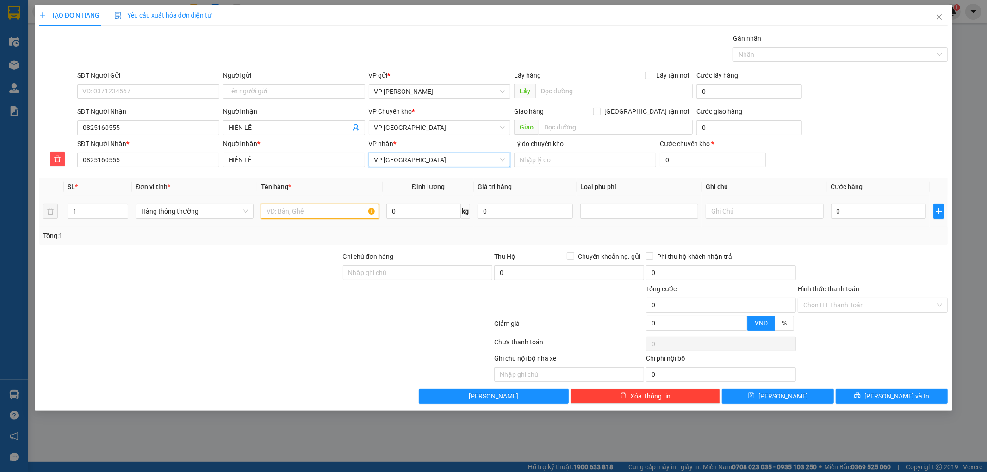
click at [328, 212] on input "text" at bounding box center [320, 211] width 118 height 15
click at [647, 213] on div at bounding box center [638, 211] width 113 height 11
type input "hct đien thoại"
click at [626, 244] on div "Hàng dễ vỡ" at bounding box center [639, 245] width 107 height 10
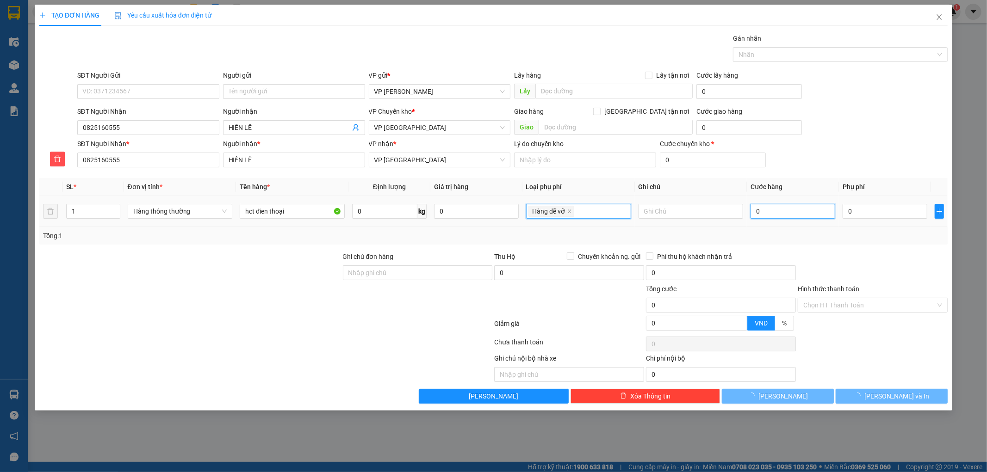
click at [773, 212] on input "0" at bounding box center [792, 211] width 85 height 15
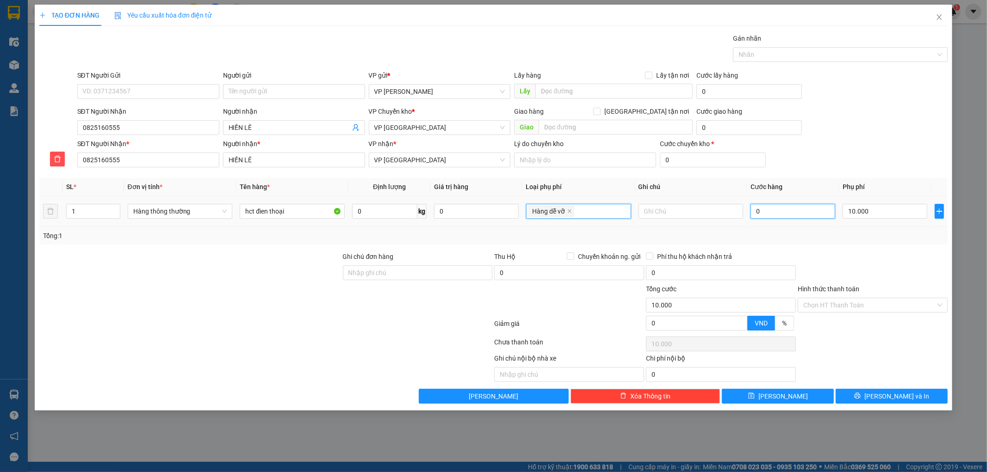
type input "10.000"
type input "004"
type input "10.004"
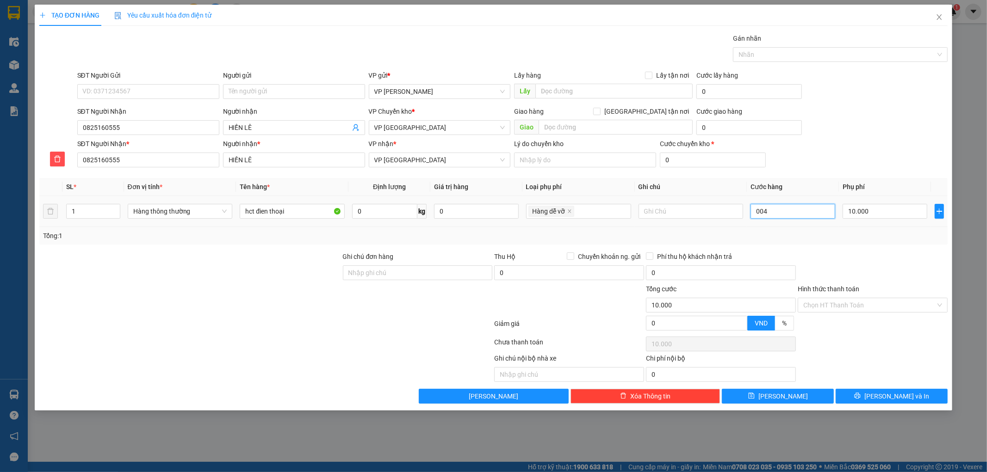
type input "10.004"
type input "0.040"
type input "10.040"
click at [828, 241] on div "Tổng: 1" at bounding box center [493, 236] width 901 height 10
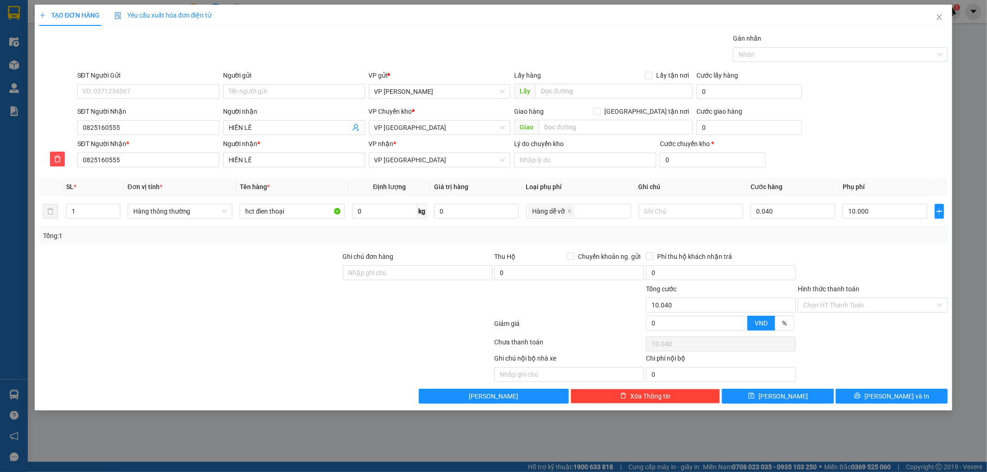
type input "40.000"
type input "50.000"
click at [868, 398] on button "Lưu và In" at bounding box center [891, 396] width 112 height 15
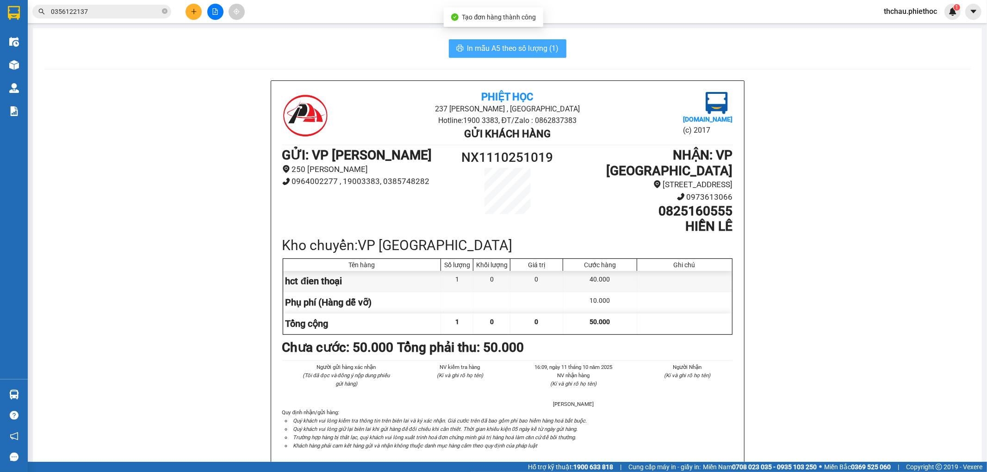
click at [488, 45] on span "In mẫu A5 theo số lượng (1)" at bounding box center [513, 49] width 92 height 12
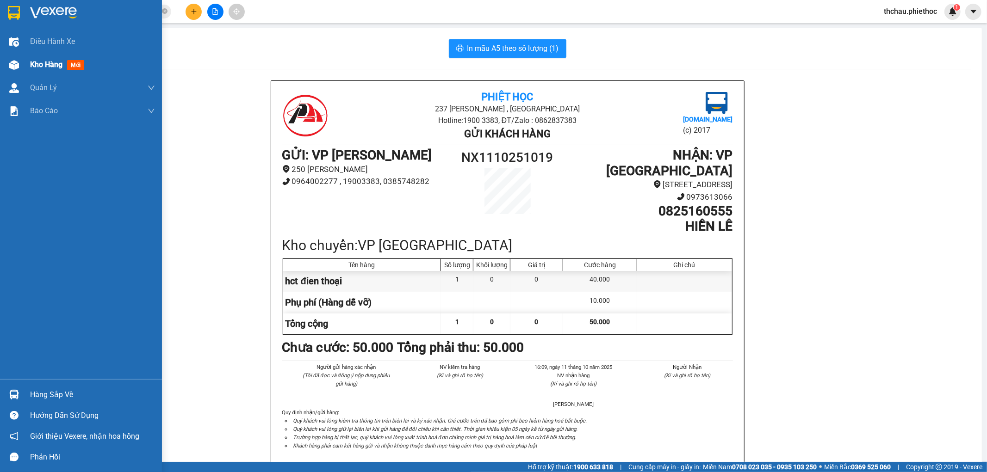
click at [8, 61] on div at bounding box center [14, 65] width 16 height 16
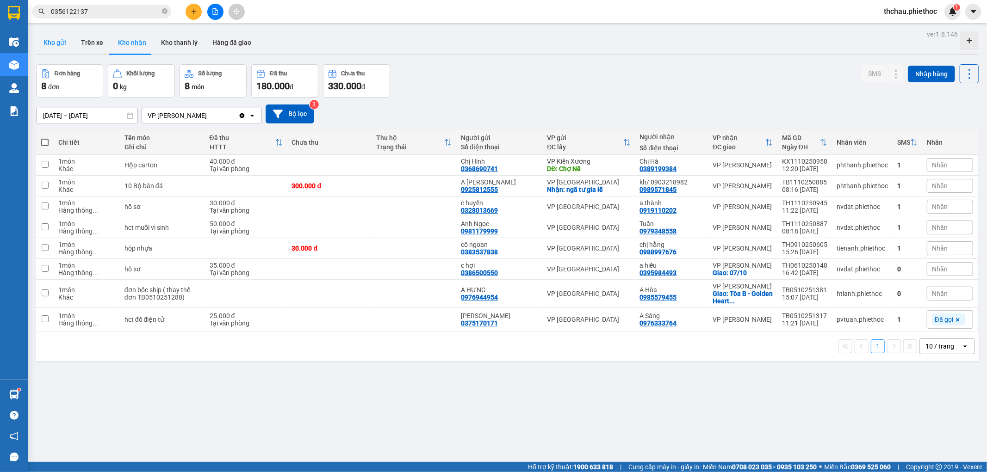
click at [54, 43] on button "Kho gửi" at bounding box center [54, 42] width 37 height 22
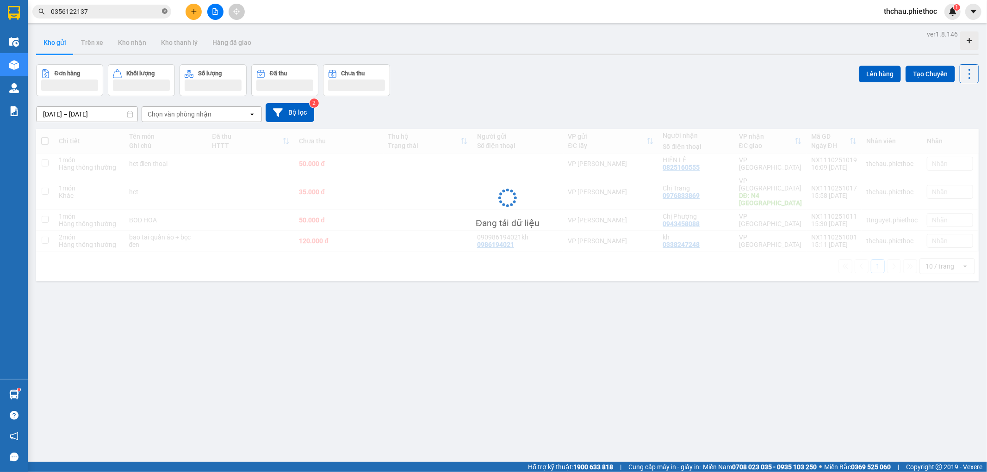
click at [164, 13] on icon "close-circle" at bounding box center [165, 11] width 6 height 6
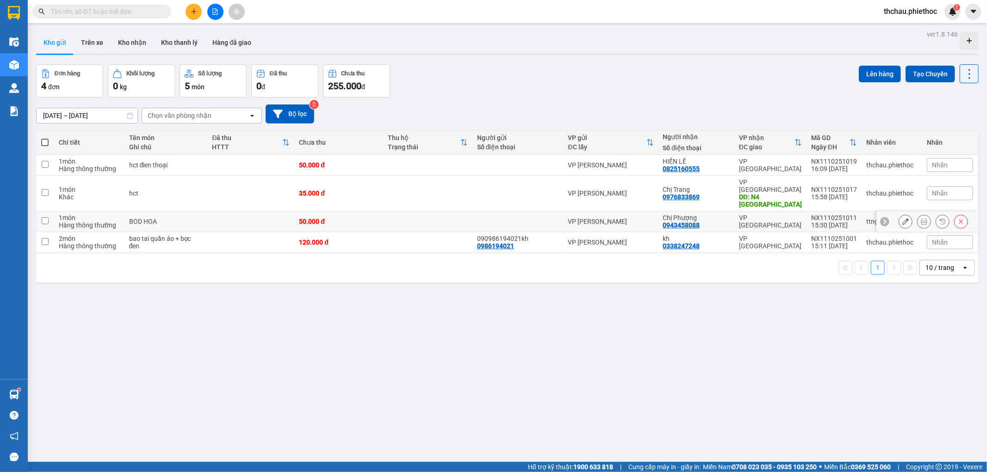
click at [114, 222] on div "Hàng thông thường" at bounding box center [89, 225] width 61 height 7
checkbox input "true"
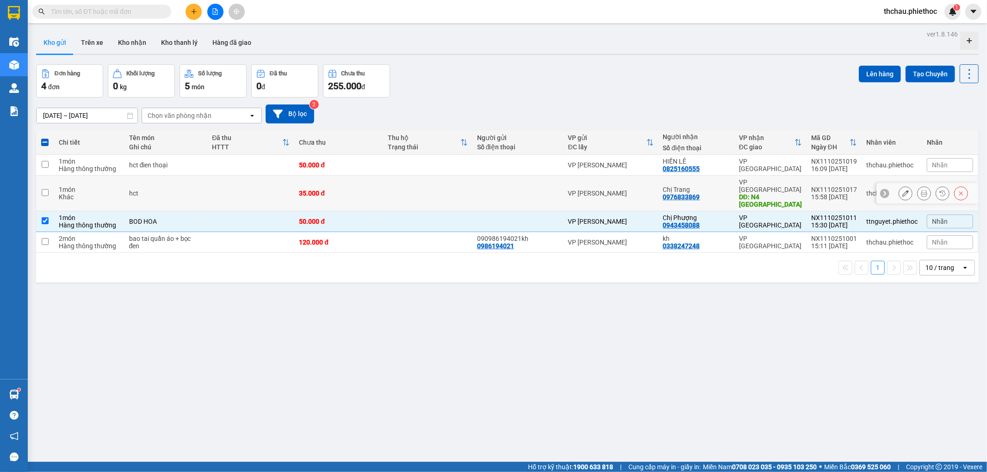
click at [124, 185] on td "hct" at bounding box center [165, 194] width 83 height 36
checkbox input "true"
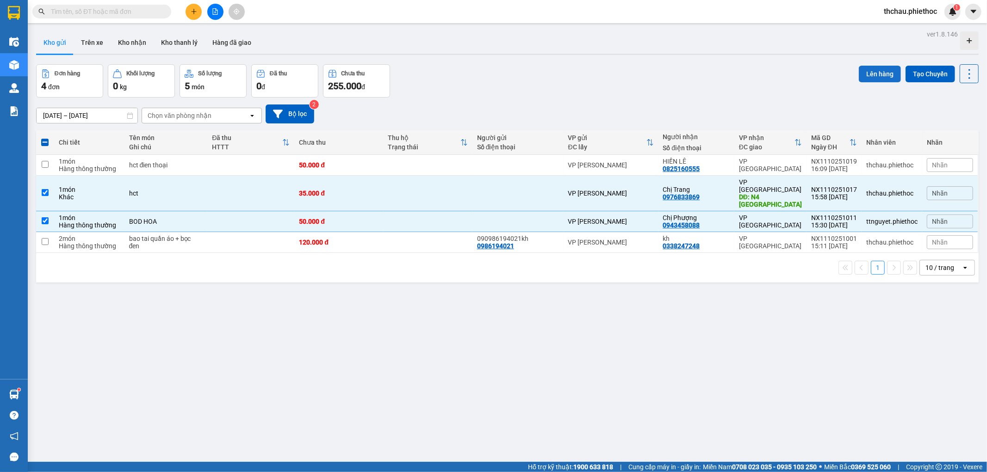
click at [873, 71] on button "Lên hàng" at bounding box center [880, 74] width 42 height 17
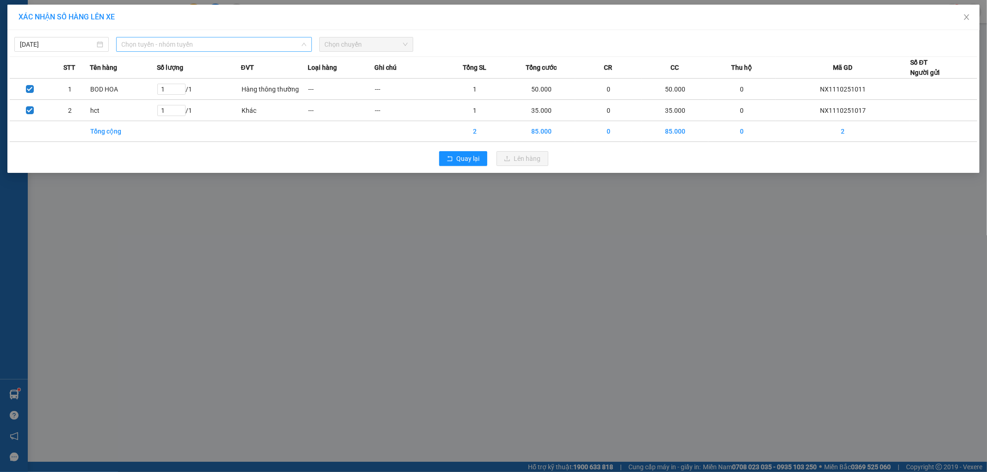
click at [196, 44] on span "Chọn tuyến - nhóm tuyến" at bounding box center [214, 44] width 185 height 14
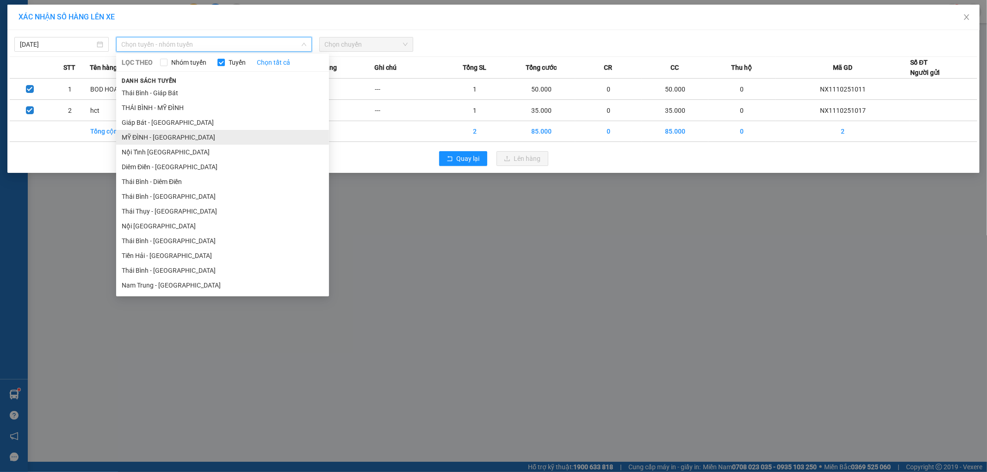
click at [148, 135] on li "MỸ ĐÌNH - THÁI BÌNH" at bounding box center [222, 137] width 213 height 15
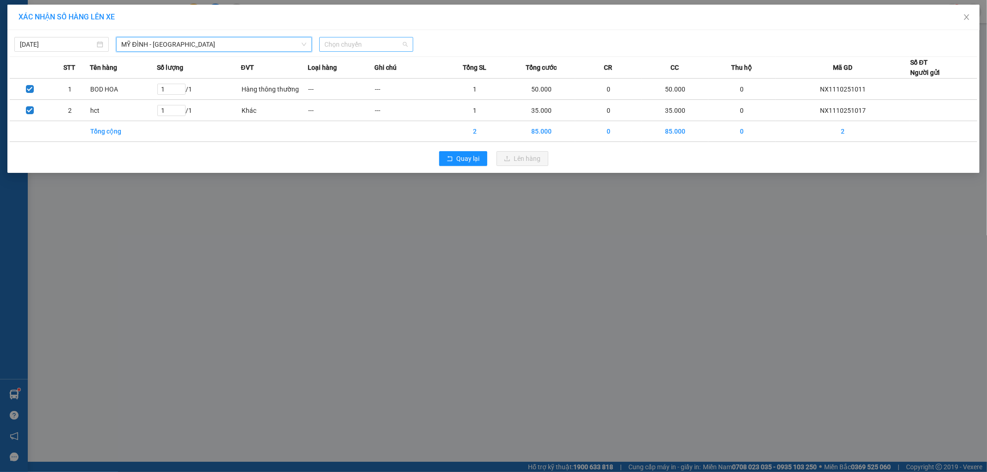
click at [339, 47] on span "Chọn chuyến" at bounding box center [366, 44] width 83 height 14
click at [338, 63] on div "16:02 - 17B-022.77" at bounding box center [361, 63] width 72 height 10
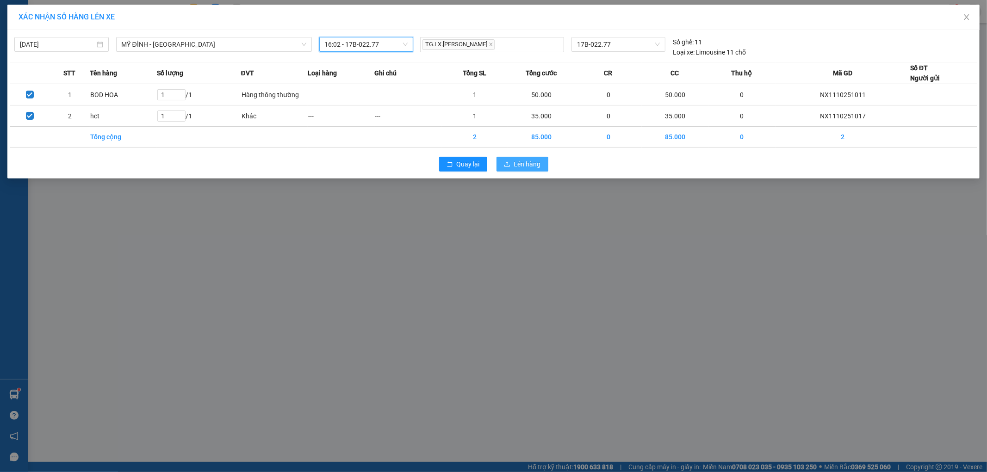
click at [516, 160] on span "Lên hàng" at bounding box center [527, 164] width 27 height 10
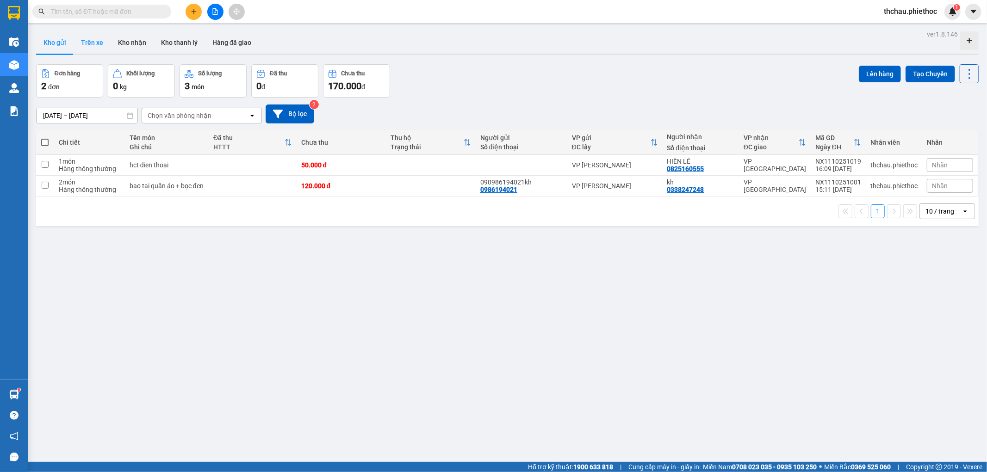
click at [85, 43] on button "Trên xe" at bounding box center [92, 42] width 37 height 22
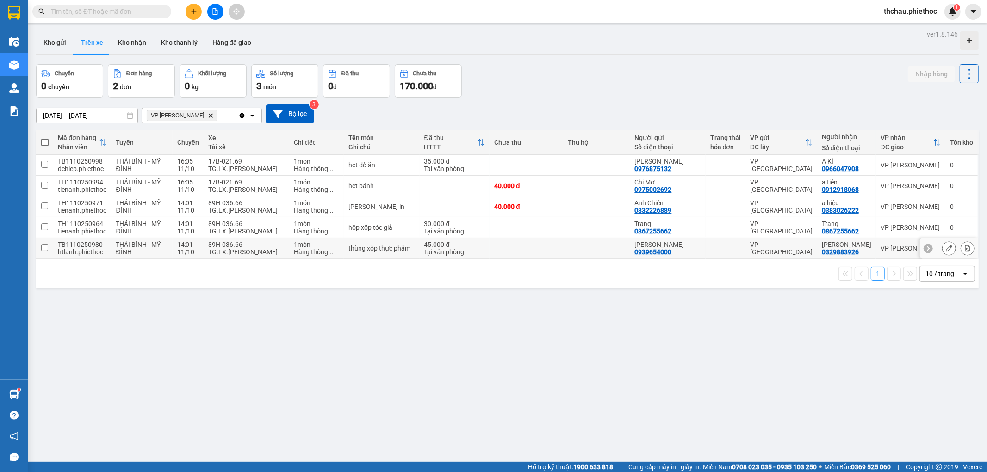
click at [245, 253] on div "TG.LX.Bùi Đình Quý" at bounding box center [247, 251] width 76 height 7
checkbox input "true"
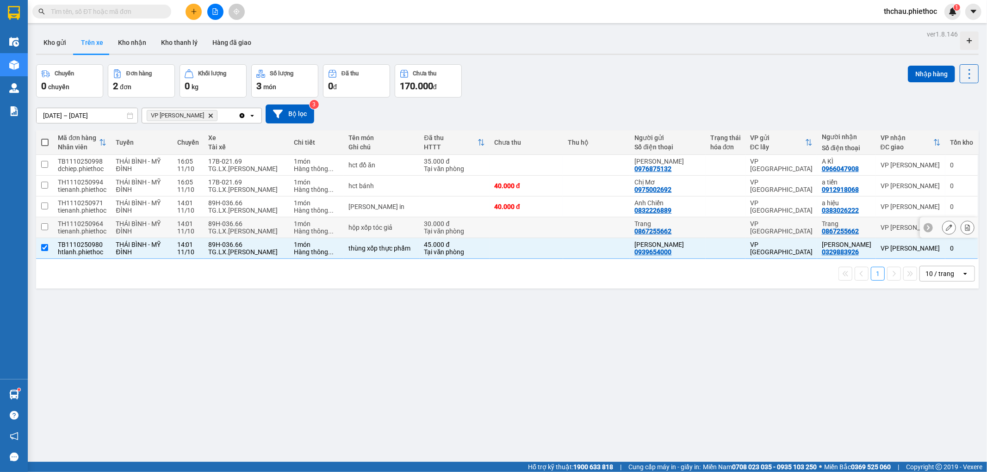
click at [241, 223] on div "89H-036.66" at bounding box center [247, 223] width 76 height 7
checkbox input "true"
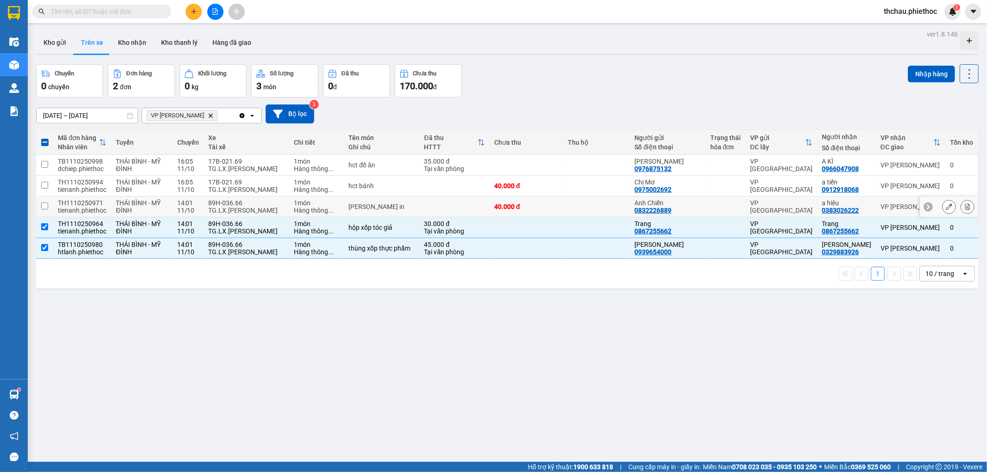
click at [244, 210] on div "TG.LX.Bùi Đình Quý" at bounding box center [247, 210] width 76 height 7
checkbox input "true"
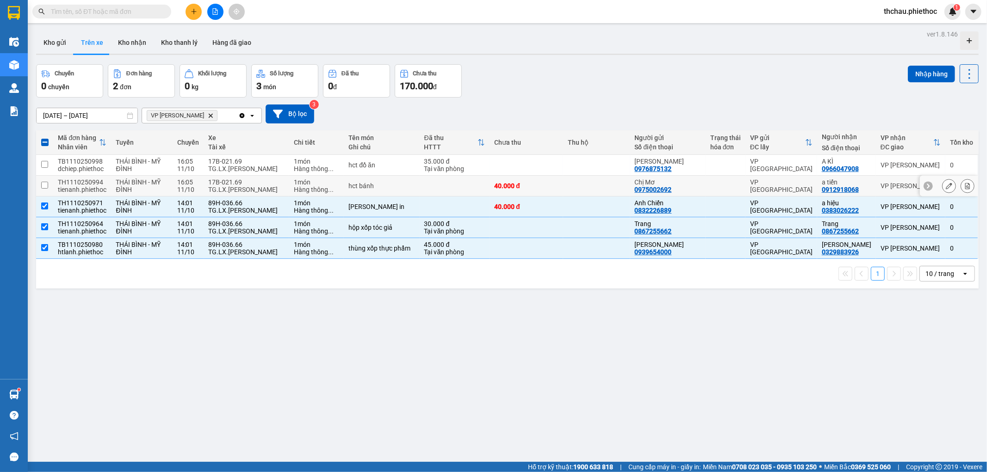
click at [263, 187] on div "TG.LX.[PERSON_NAME]" at bounding box center [247, 189] width 76 height 7
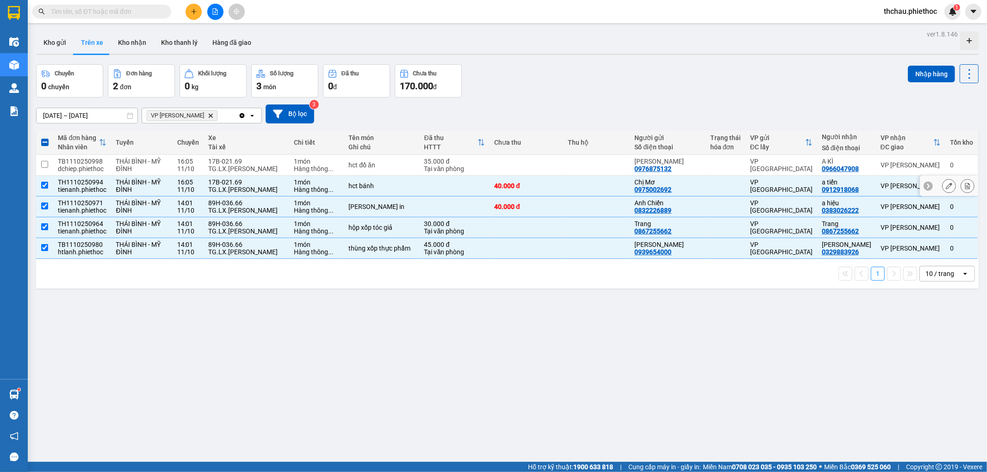
click at [246, 186] on div "TG.LX.[PERSON_NAME]" at bounding box center [247, 189] width 76 height 7
checkbox input "false"
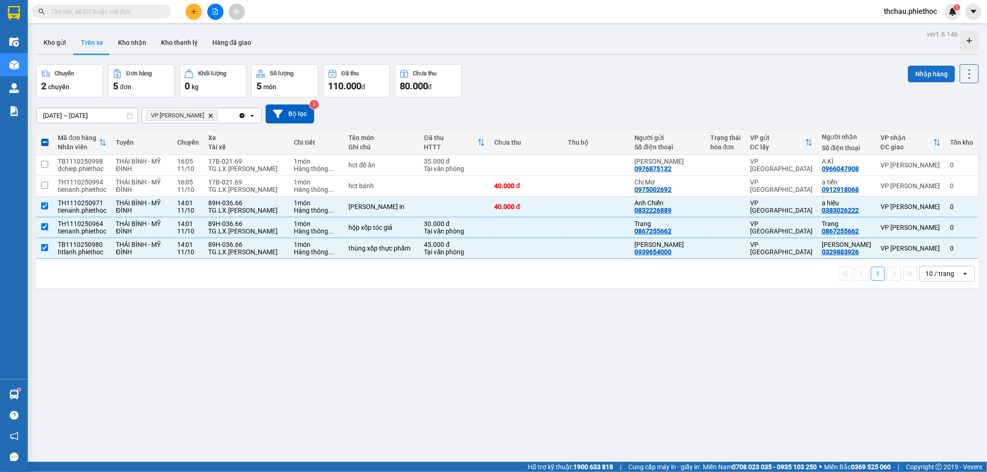
click at [909, 74] on button "Nhập hàng" at bounding box center [931, 74] width 47 height 17
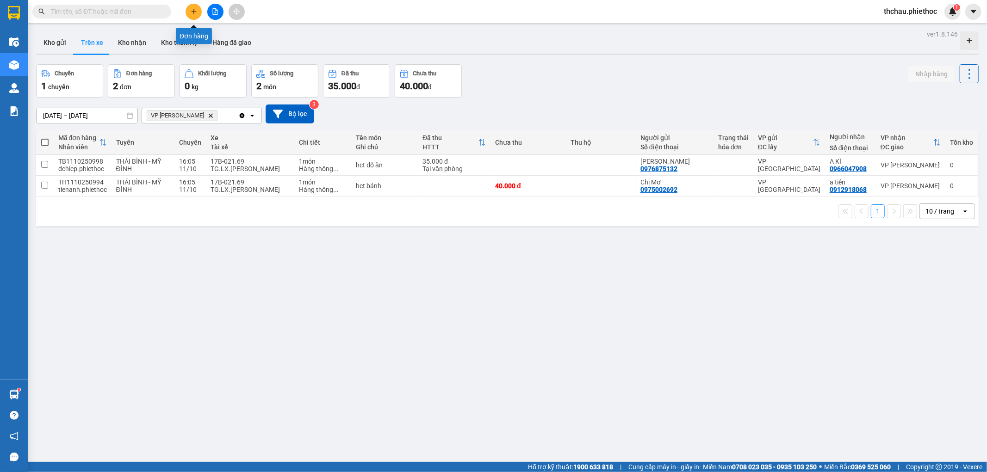
click at [192, 10] on icon "plus" at bounding box center [194, 11] width 6 height 6
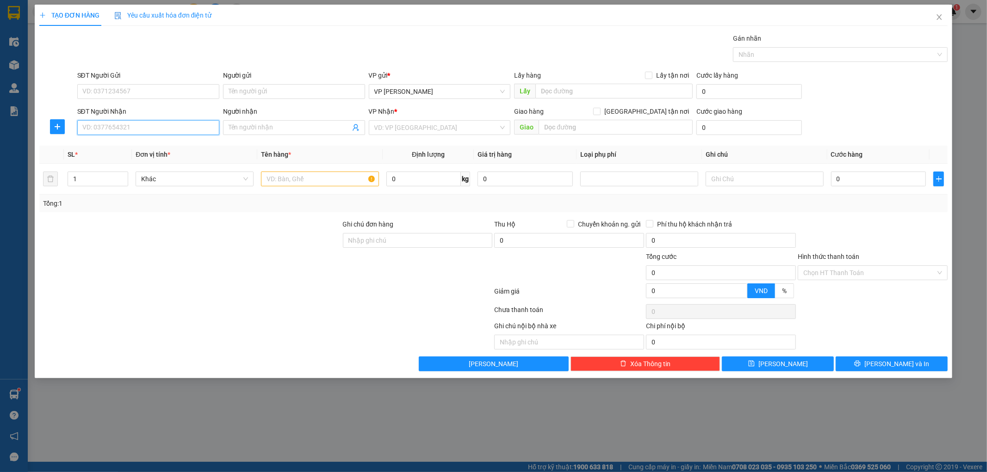
click at [145, 131] on input "SĐT Người Nhận" at bounding box center [148, 127] width 142 height 15
type input "0981803389"
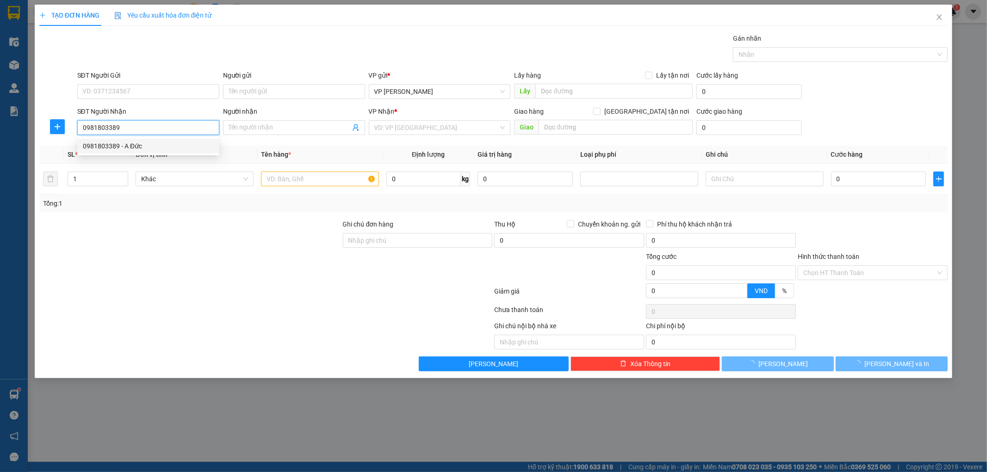
click at [136, 146] on div "0981803389 - A Đức" at bounding box center [148, 146] width 131 height 10
type input "A Đức"
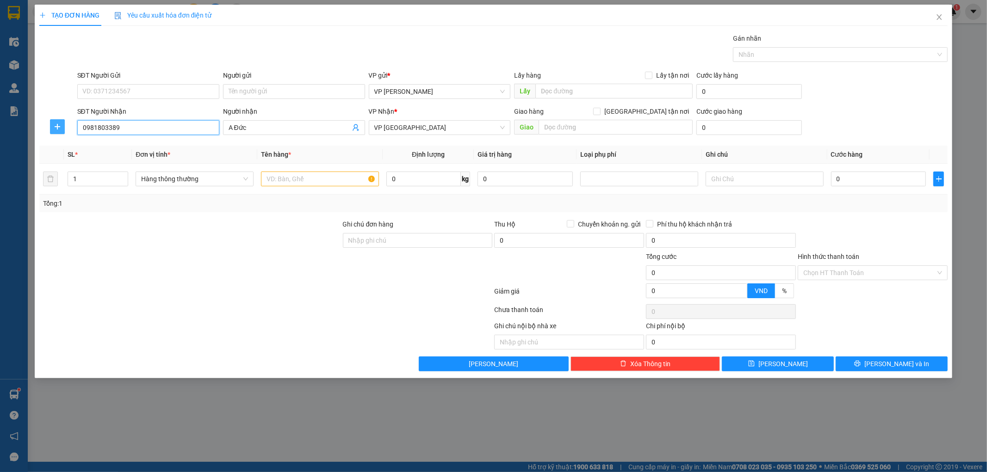
type input "0981803389"
click at [61, 123] on icon "plus" at bounding box center [57, 126] width 7 height 7
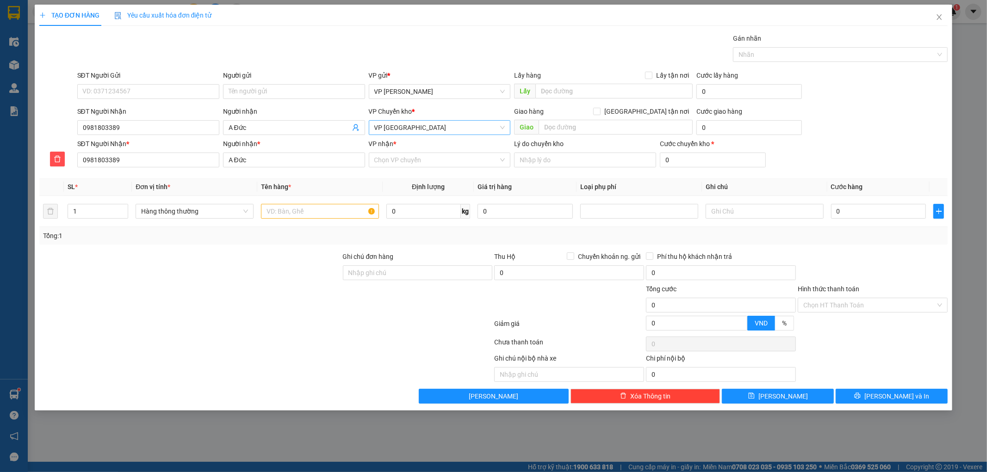
click at [415, 123] on span "VP [GEOGRAPHIC_DATA]" at bounding box center [439, 128] width 131 height 14
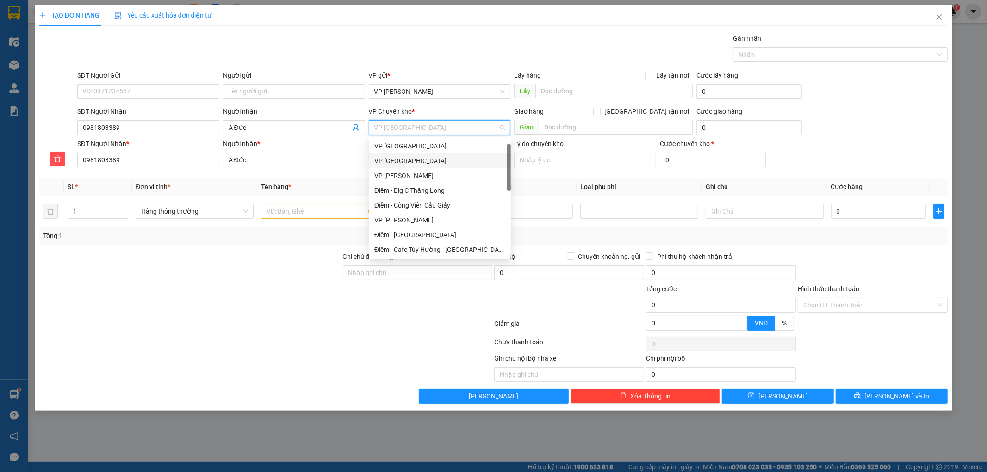
click at [400, 156] on div "VP [GEOGRAPHIC_DATA]" at bounding box center [439, 161] width 131 height 10
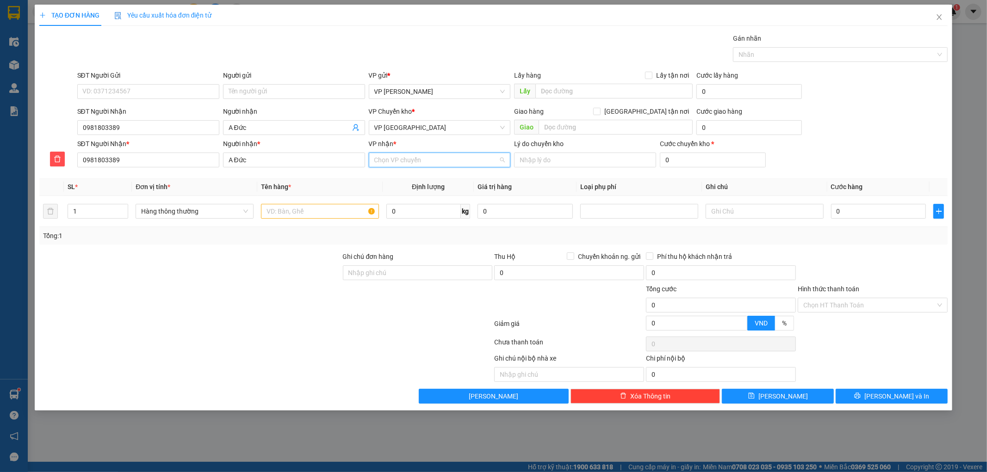
click at [403, 161] on input "VP nhận *" at bounding box center [436, 160] width 124 height 14
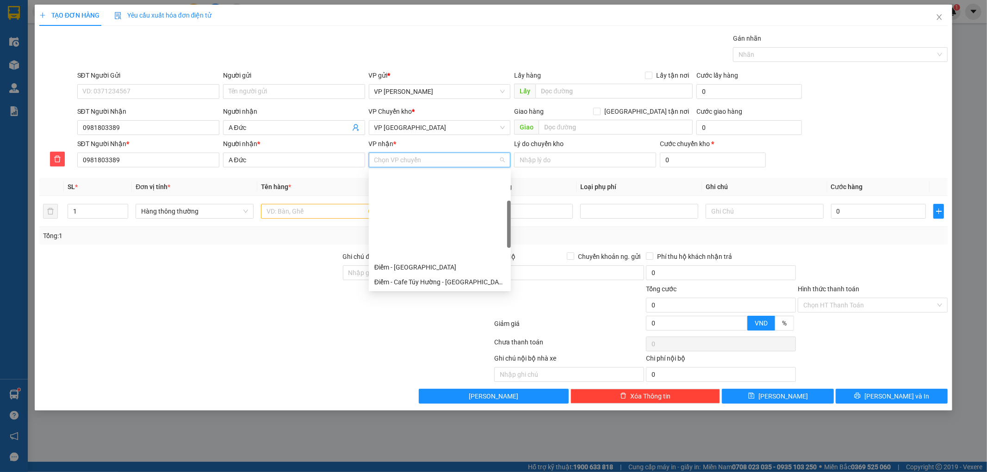
click at [404, 292] on div "VP [GEOGRAPHIC_DATA]" at bounding box center [439, 297] width 131 height 10
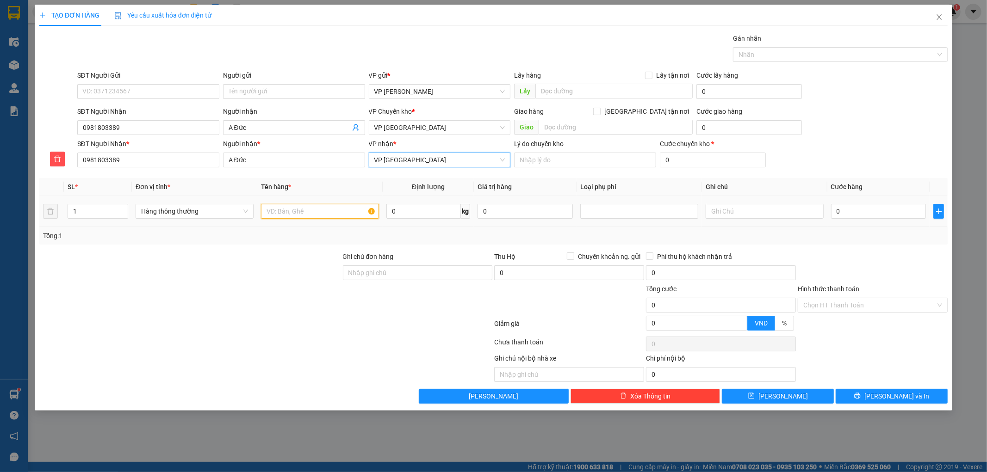
click at [345, 213] on input "text" at bounding box center [320, 211] width 118 height 15
type input "BỌC NHỎ CHUỘT"
click at [894, 212] on input "0" at bounding box center [878, 211] width 95 height 15
type input "003"
type input "3"
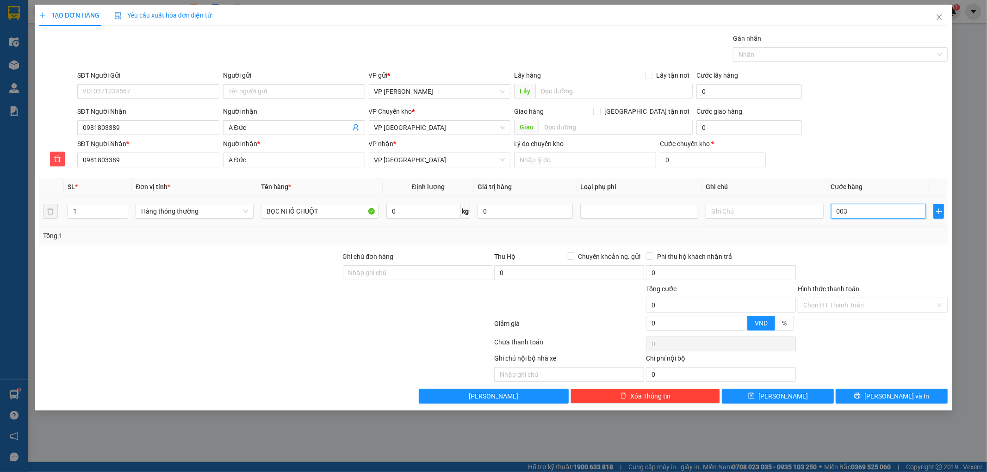
type input "3"
type input "0.030"
type input "30"
click at [890, 250] on div "Transit Pickup Surcharge Ids Transit Deliver Surcharge Ids Transit Deliver Surc…" at bounding box center [493, 218] width 909 height 371
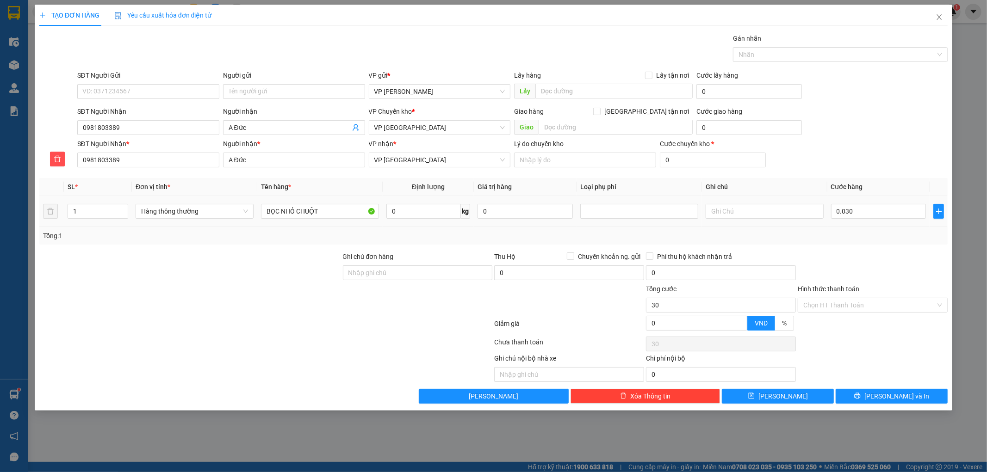
type input "30.000"
click at [874, 302] on input "Hình thức thanh toán" at bounding box center [869, 305] width 132 height 14
click at [866, 325] on div "Tại văn phòng" at bounding box center [873, 324] width 139 height 10
type input "0"
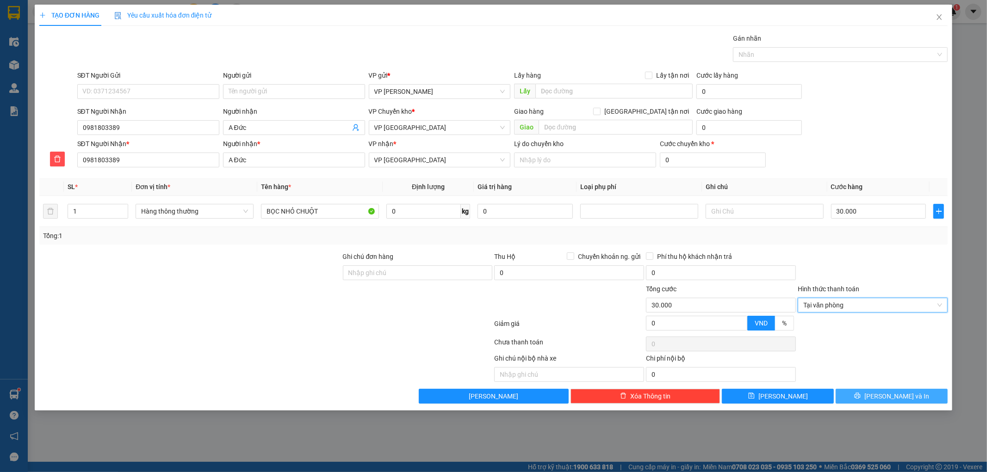
click at [864, 395] on button "Lưu và In" at bounding box center [891, 396] width 112 height 15
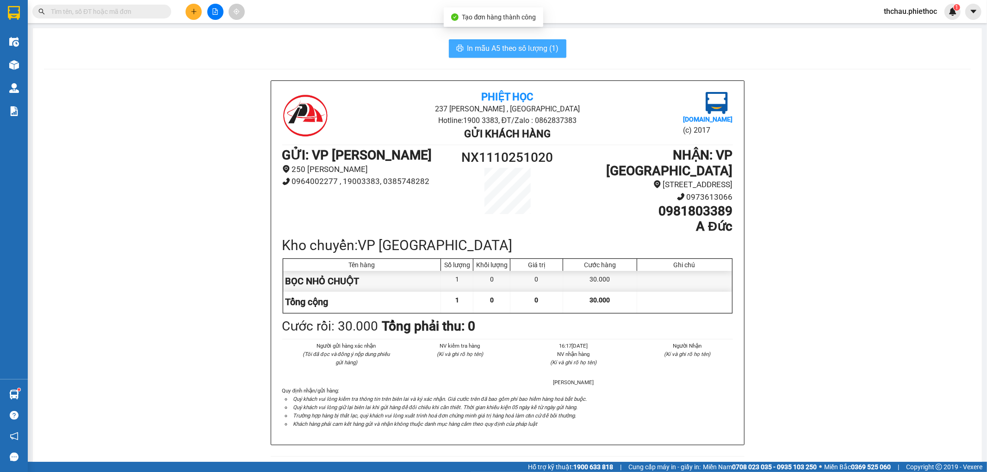
click at [486, 47] on span "In mẫu A5 theo số lượng (1)" at bounding box center [513, 49] width 92 height 12
click at [193, 13] on icon "plus" at bounding box center [194, 11] width 6 height 6
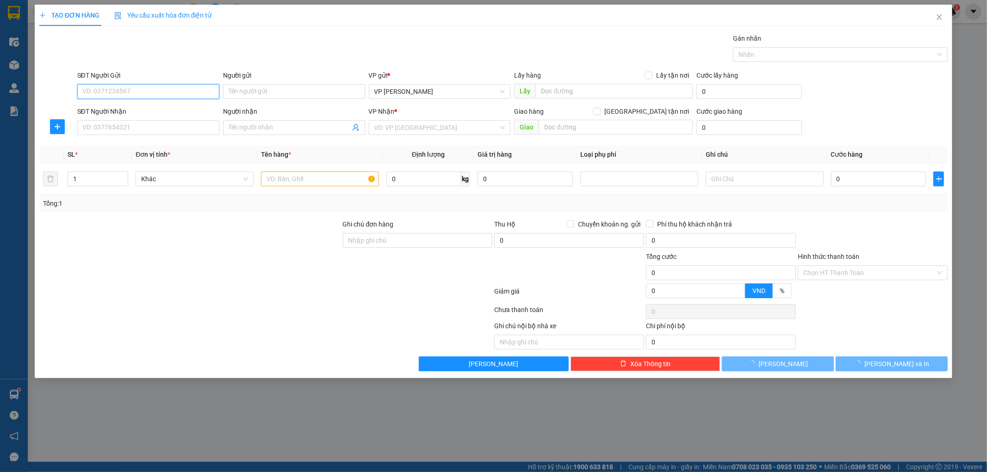
click at [160, 97] on input "SĐT Người Gửi" at bounding box center [148, 91] width 142 height 15
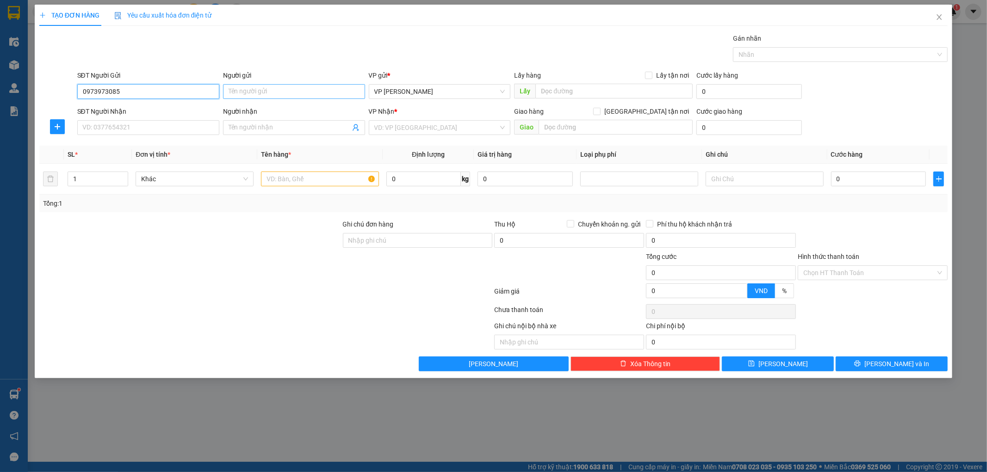
type input "0973973085"
click at [252, 93] on input "Người gửi" at bounding box center [294, 91] width 142 height 15
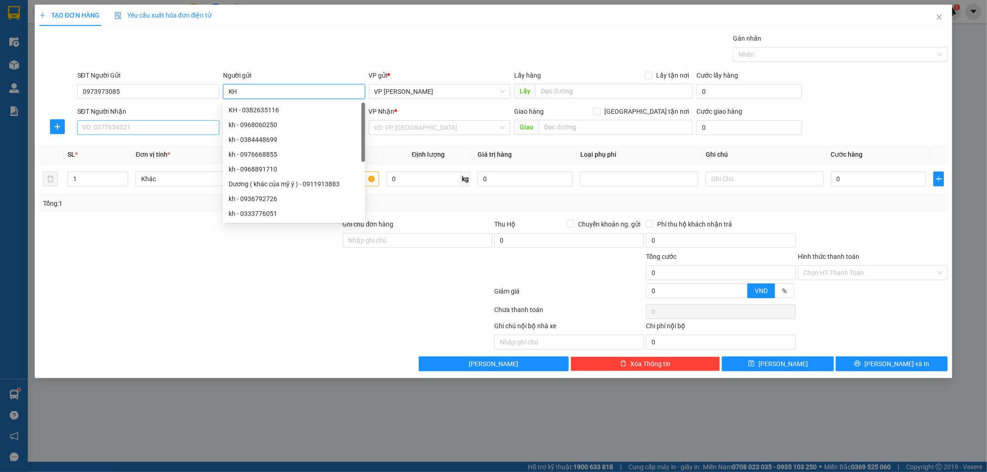
type input "KH"
click at [139, 124] on input "SĐT Người Nhận" at bounding box center [148, 127] width 142 height 15
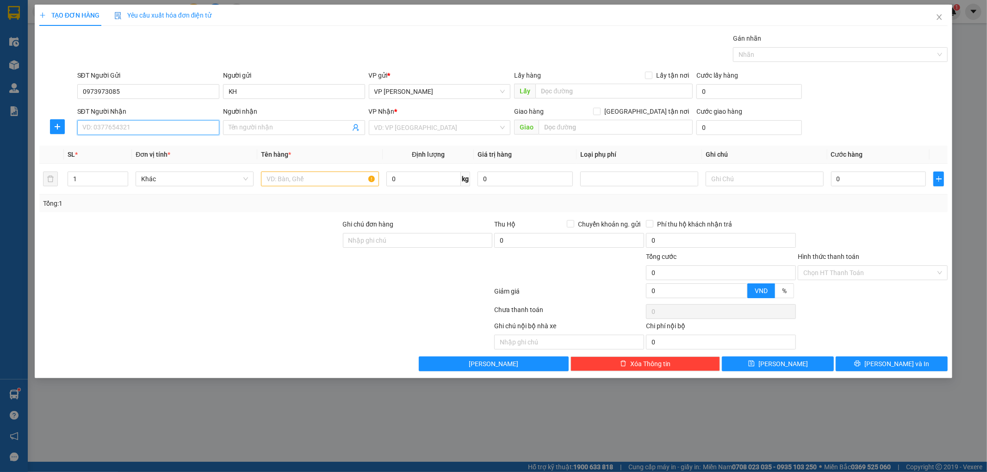
click at [147, 128] on input "SĐT Người Nhận" at bounding box center [148, 127] width 142 height 15
type input "0355069998"
click at [258, 127] on input "Người nhận" at bounding box center [290, 128] width 122 height 10
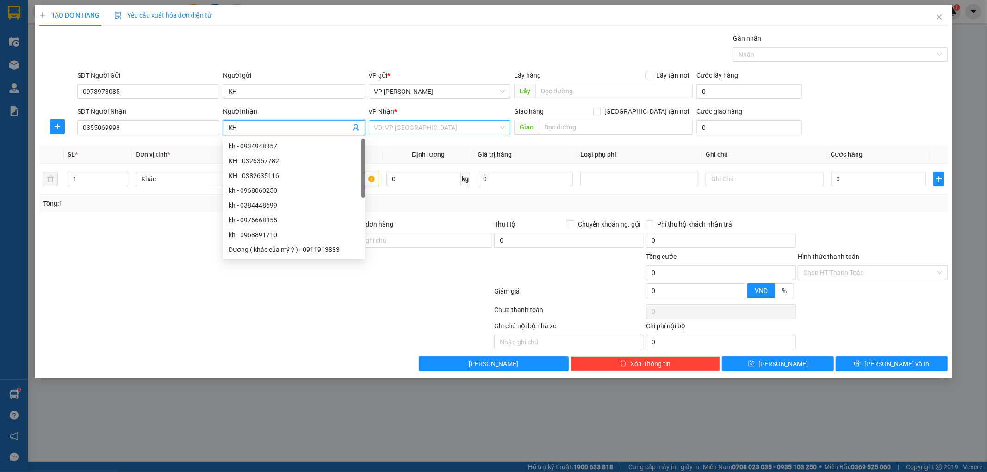
type input "KH"
click at [420, 129] on input "search" at bounding box center [436, 128] width 124 height 14
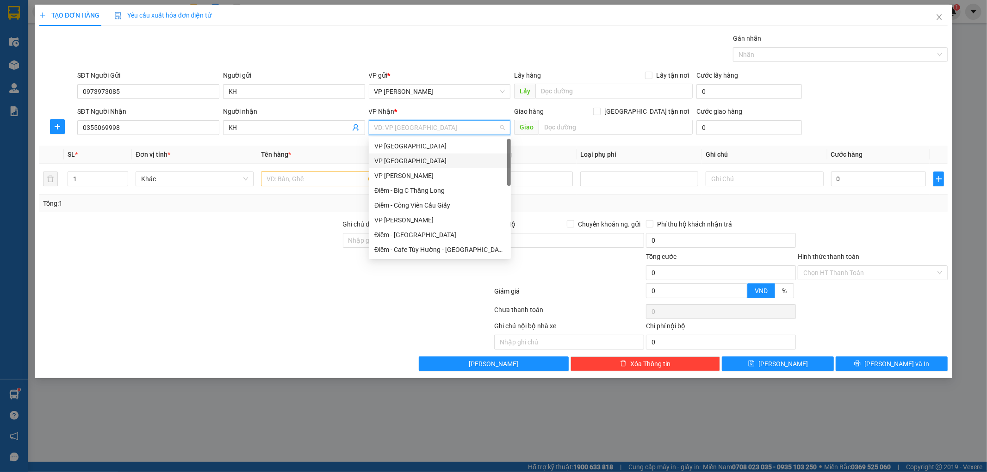
click at [419, 163] on div "VP [GEOGRAPHIC_DATA]" at bounding box center [439, 161] width 131 height 10
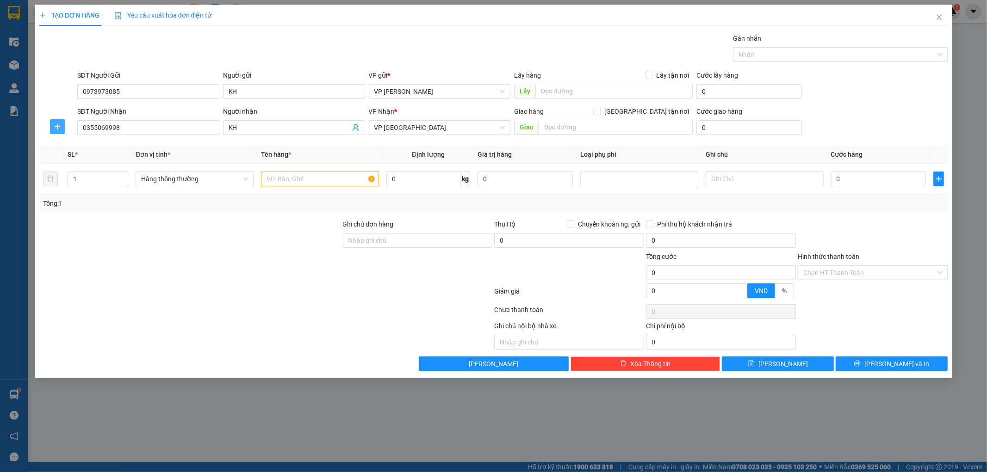
click at [63, 126] on span "plus" at bounding box center [57, 126] width 14 height 7
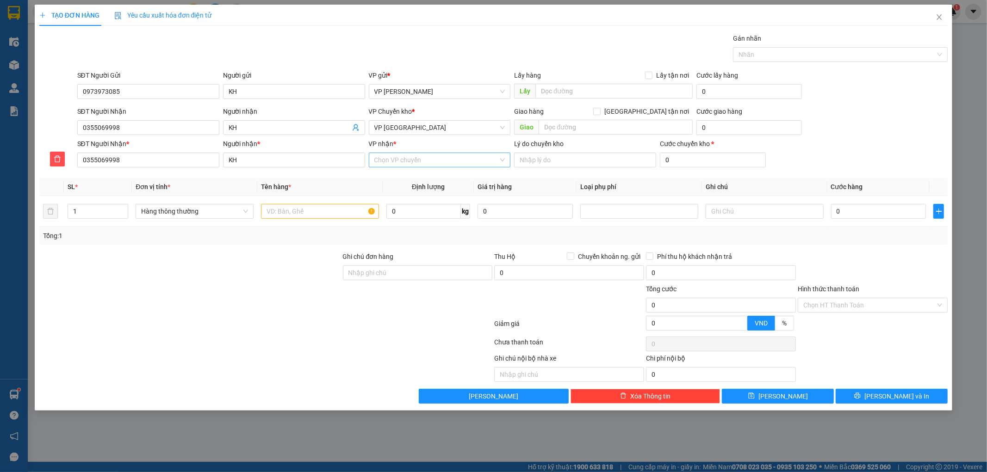
click at [400, 161] on input "VP nhận *" at bounding box center [436, 160] width 124 height 14
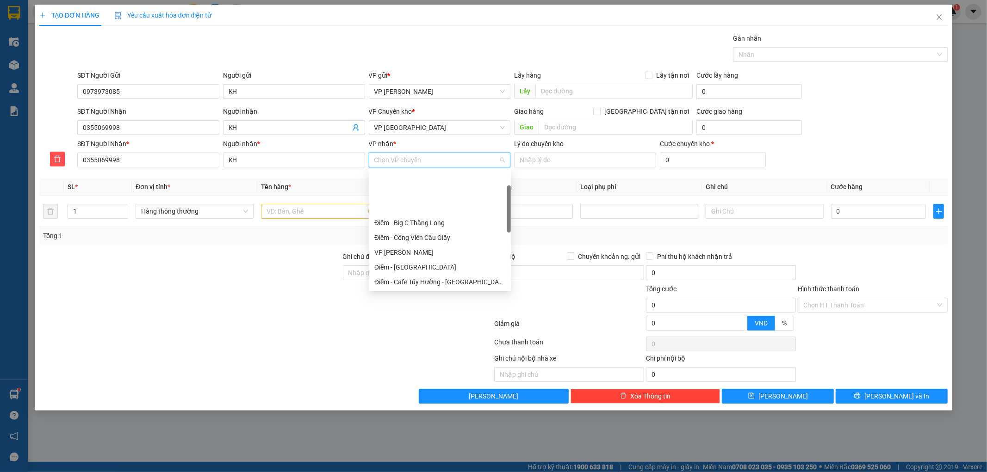
click at [419, 292] on div "VP [GEOGRAPHIC_DATA]" at bounding box center [439, 297] width 131 height 10
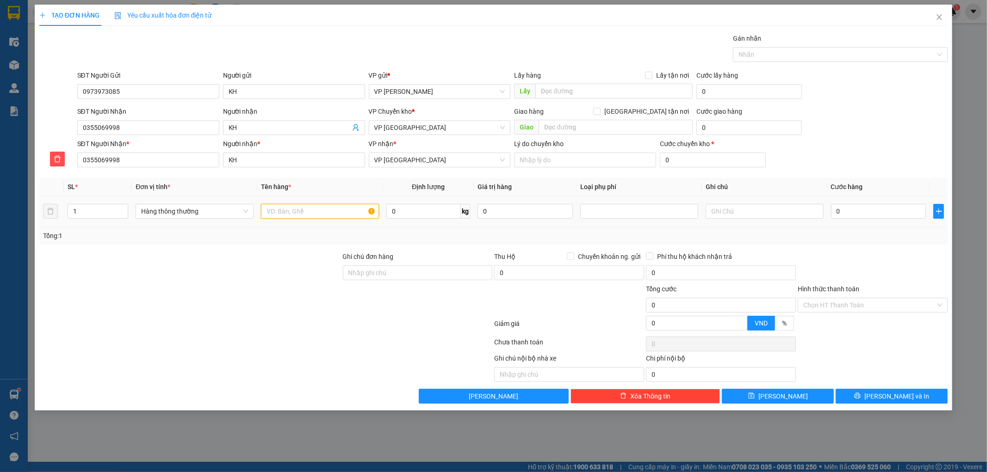
click at [309, 211] on input "text" at bounding box center [320, 211] width 118 height 15
type input "TUI BÁNH"
click at [884, 216] on input "0" at bounding box center [878, 211] width 95 height 15
type input "003"
type input "3"
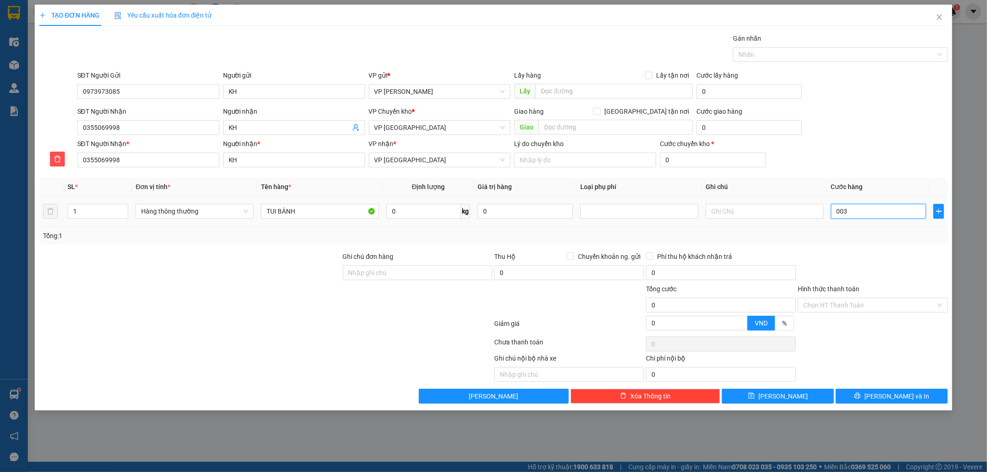
type input "3"
click at [885, 246] on div "Transit Pickup Surcharge Ids Transit Deliver Surcharge Ids Transit Deliver Surc…" at bounding box center [493, 218] width 909 height 371
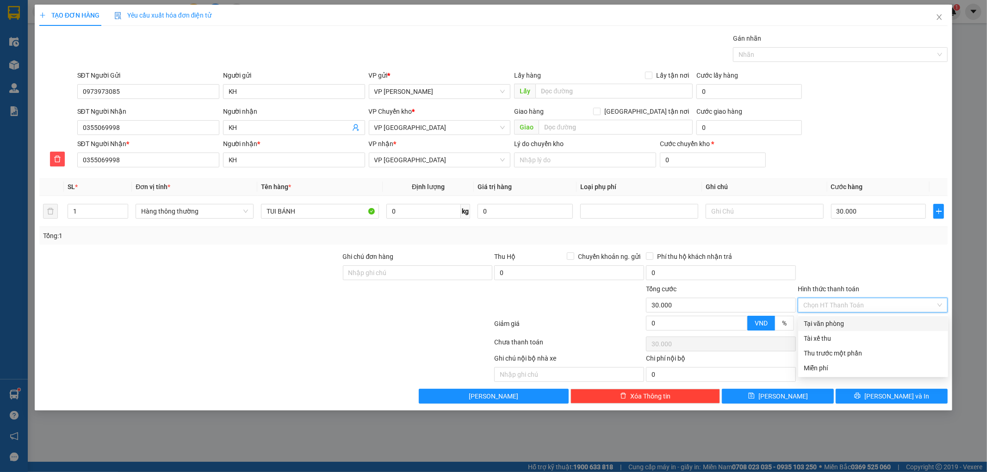
click at [894, 307] on input "Hình thức thanh toán" at bounding box center [869, 305] width 132 height 14
click at [885, 321] on div "Tại văn phòng" at bounding box center [873, 324] width 139 height 10
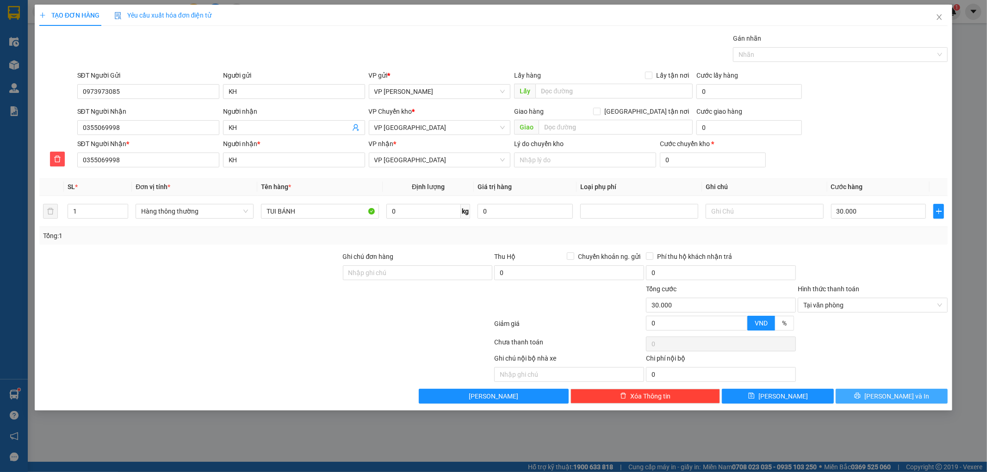
click at [894, 391] on span "Lưu và In" at bounding box center [896, 396] width 65 height 10
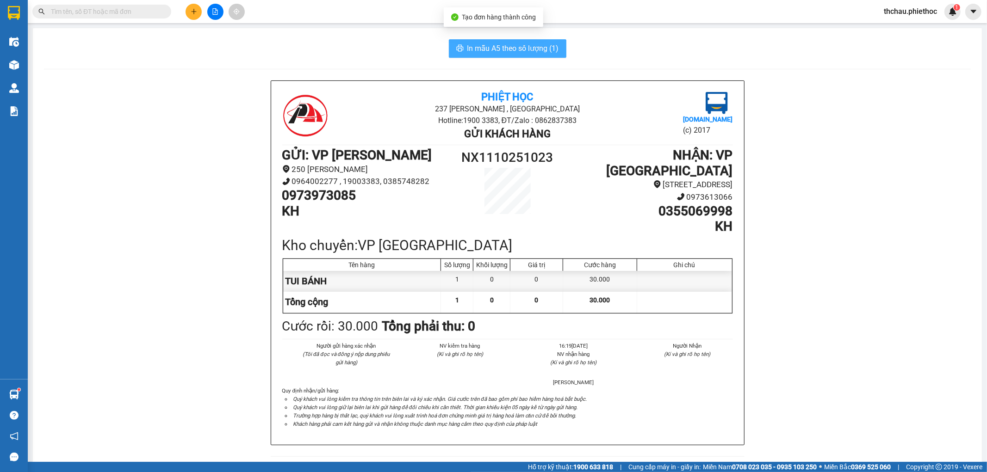
click at [491, 49] on span "In mẫu A5 theo số lượng (1)" at bounding box center [513, 49] width 92 height 12
click at [192, 12] on icon "plus" at bounding box center [193, 11] width 5 height 0
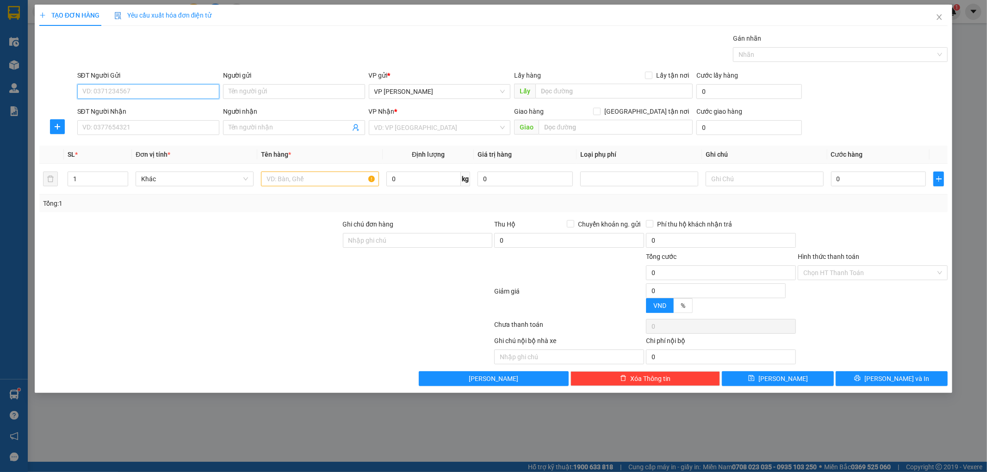
click at [157, 89] on input "SĐT Người Gửi" at bounding box center [148, 91] width 142 height 15
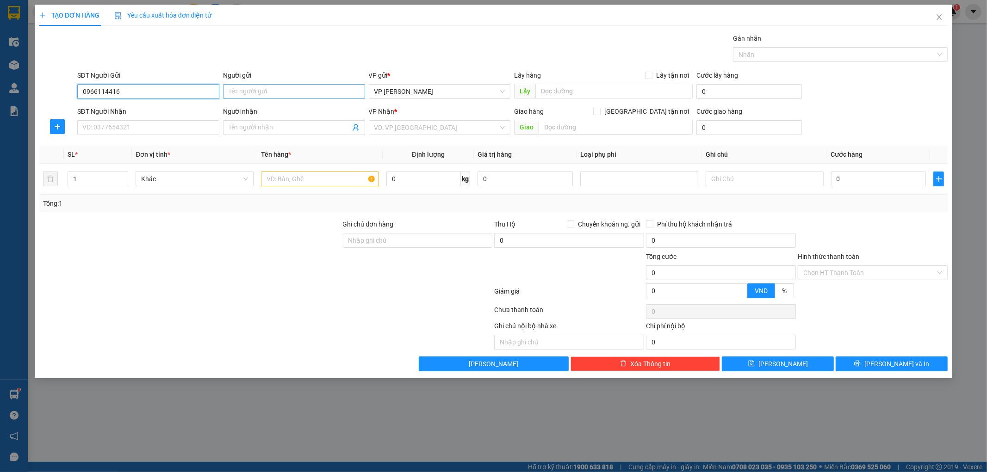
type input "0966114416"
click at [319, 90] on input "Người gửi" at bounding box center [294, 91] width 142 height 15
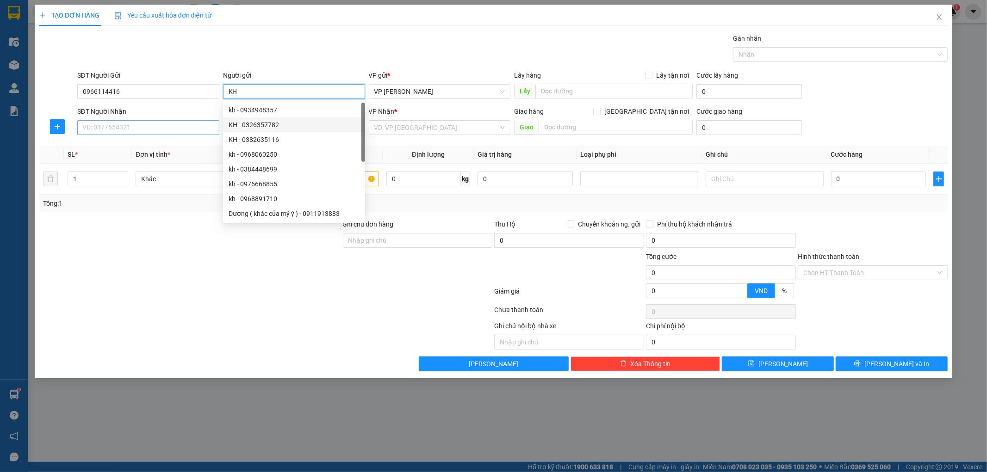
type input "KH"
click at [192, 130] on input "SĐT Người Nhận" at bounding box center [148, 127] width 142 height 15
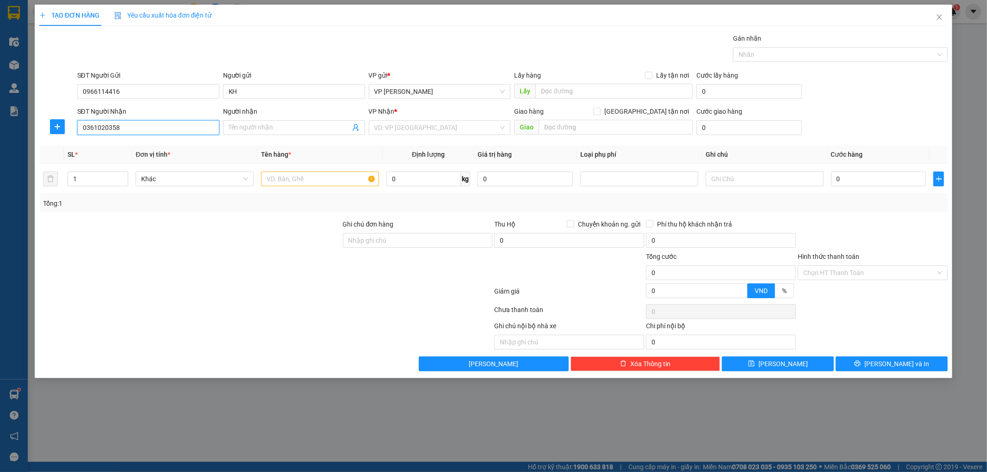
click at [87, 125] on input "0361020358" at bounding box center [148, 127] width 142 height 15
click at [103, 127] on input "09361020358" at bounding box center [148, 127] width 142 height 15
type input "0936120358"
click at [145, 145] on div "0936120358 - Đỗ Thế Ca" at bounding box center [148, 146] width 131 height 10
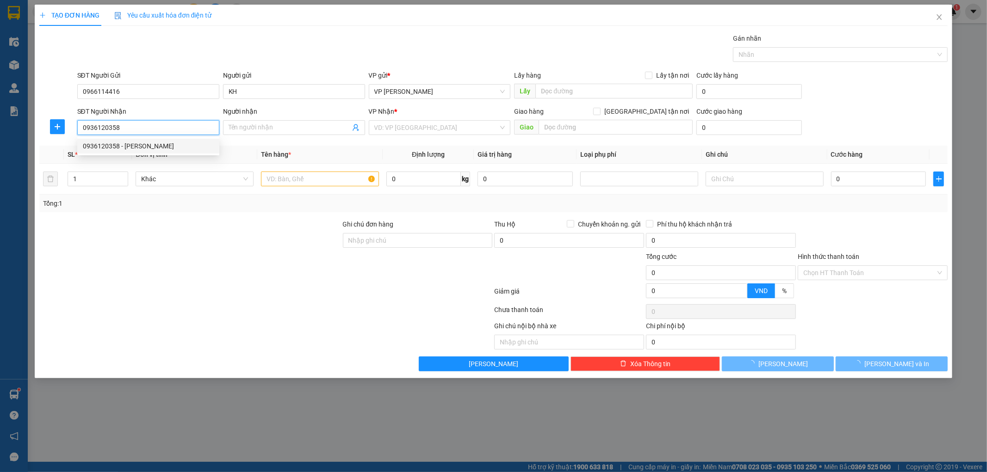
type input "[PERSON_NAME]"
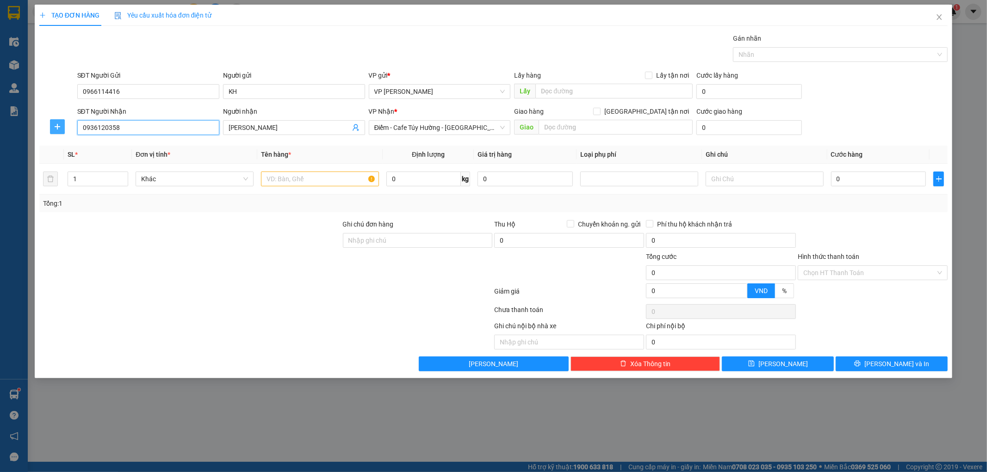
type input "0936120358"
drag, startPoint x: 50, startPoint y: 123, endPoint x: 118, endPoint y: 110, distance: 69.2
click at [56, 121] on button "button" at bounding box center [57, 126] width 15 height 15
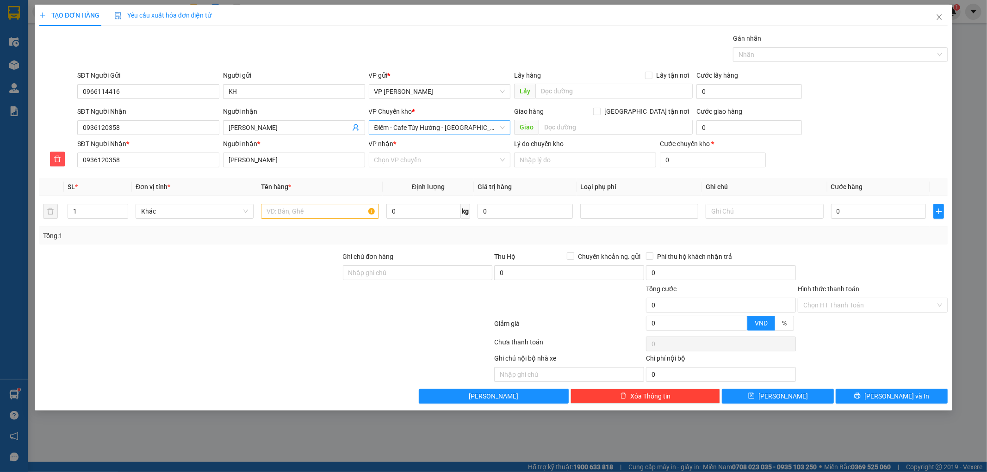
click at [466, 125] on span "Điểm - Cafe Túy Hường - Diêm Điền" at bounding box center [439, 128] width 131 height 14
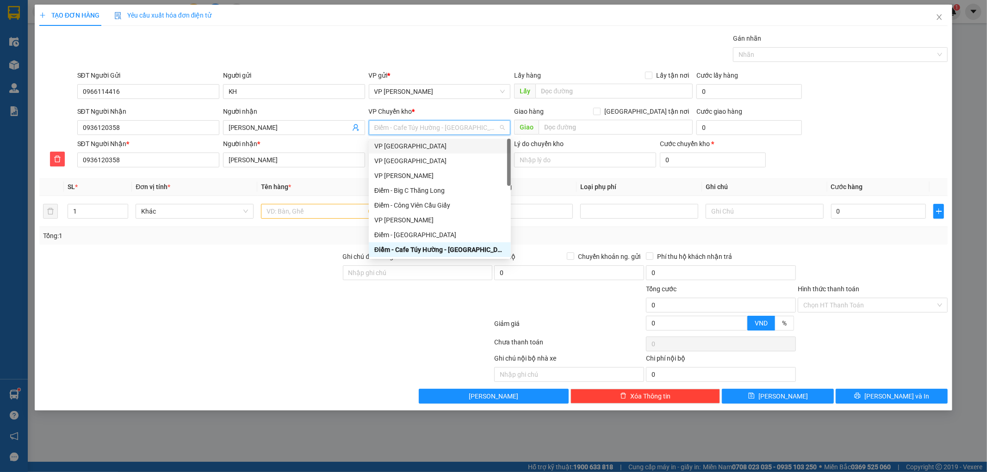
click at [430, 148] on div "VP Nam Trung" at bounding box center [439, 146] width 131 height 10
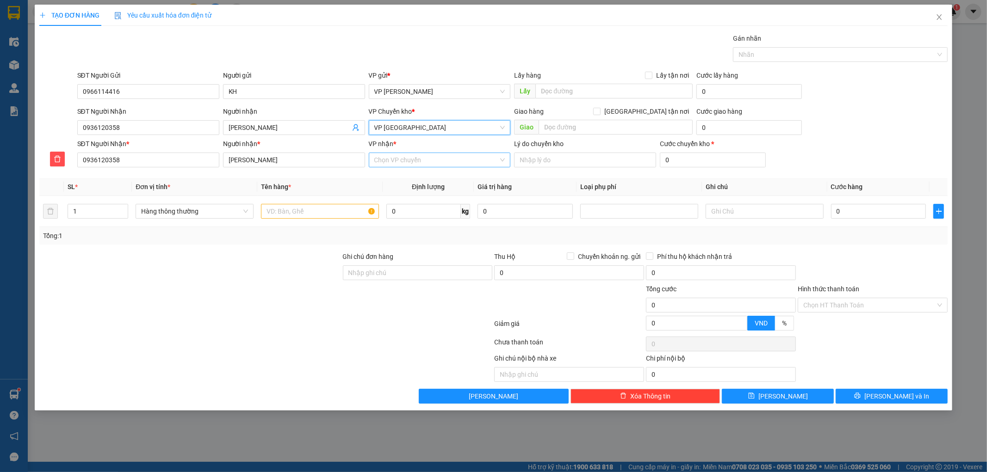
click at [416, 164] on input "VP nhận *" at bounding box center [436, 160] width 124 height 14
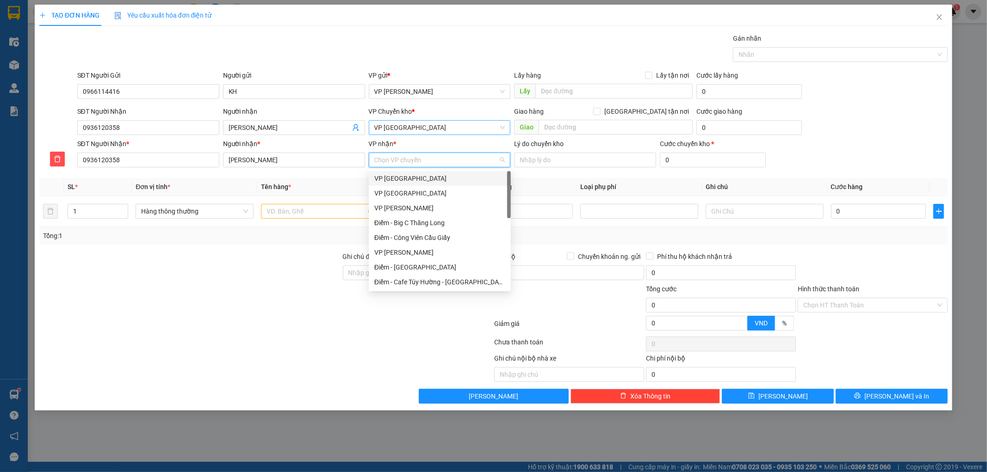
click at [421, 134] on span "VP Nam Trung" at bounding box center [439, 128] width 131 height 14
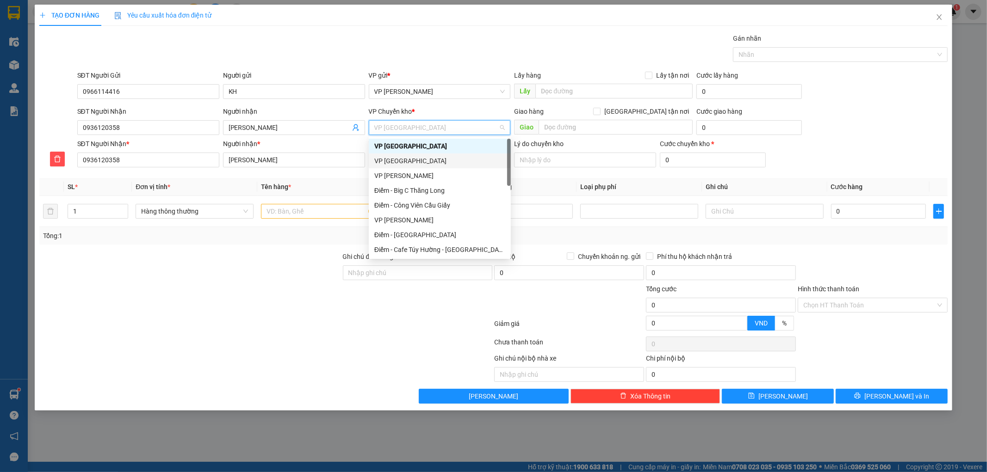
click at [389, 164] on div "VP [GEOGRAPHIC_DATA]" at bounding box center [439, 161] width 131 height 10
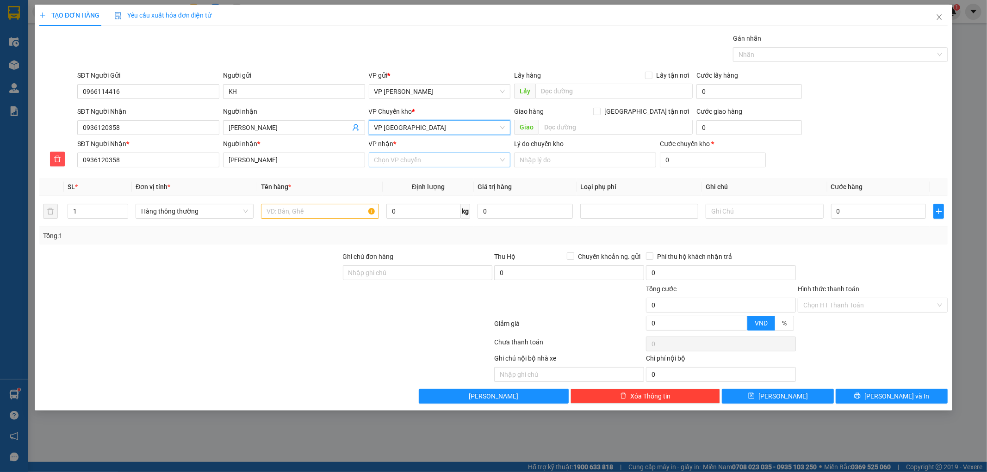
click at [398, 155] on input "VP nhận *" at bounding box center [436, 160] width 124 height 14
click at [426, 381] on div "VP Diêm Điền" at bounding box center [439, 386] width 131 height 10
click at [334, 211] on input "text" at bounding box center [320, 211] width 118 height 15
type input "HCT"
click at [895, 214] on input "0" at bounding box center [878, 211] width 95 height 15
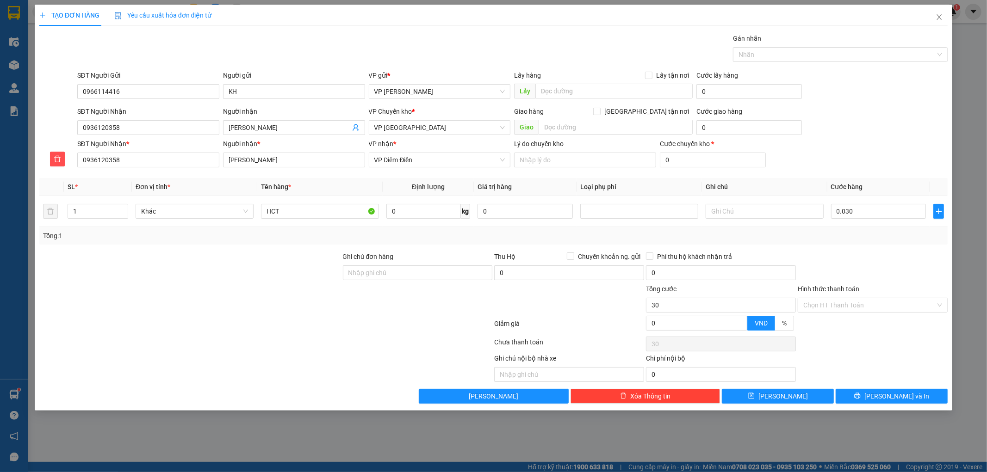
click at [879, 234] on div "Tổng: 1" at bounding box center [493, 236] width 901 height 10
drag, startPoint x: 876, startPoint y: 398, endPoint x: 810, endPoint y: 139, distance: 267.2
click at [860, 396] on icon "printer" at bounding box center [857, 396] width 6 height 6
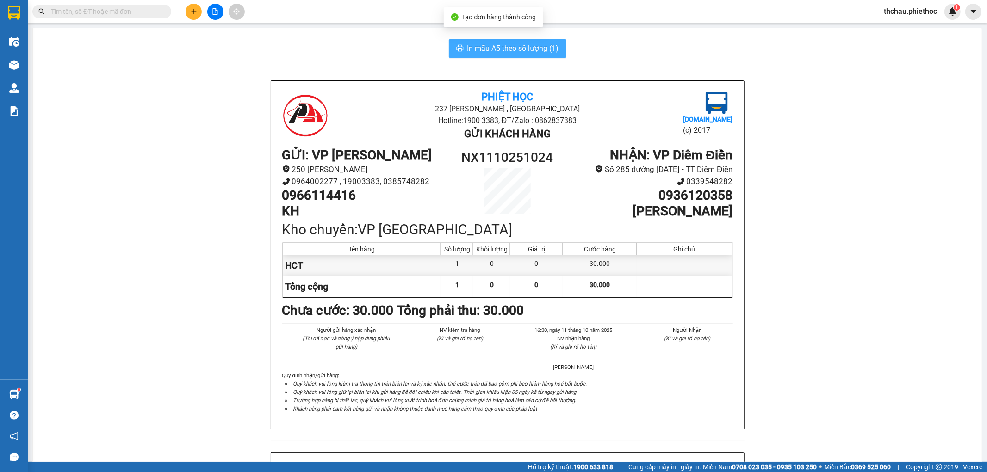
click at [526, 47] on span "In mẫu A5 theo số lượng (1)" at bounding box center [513, 49] width 92 height 12
click at [526, 45] on span "In mẫu A5 theo số lượng (1)" at bounding box center [513, 49] width 92 height 12
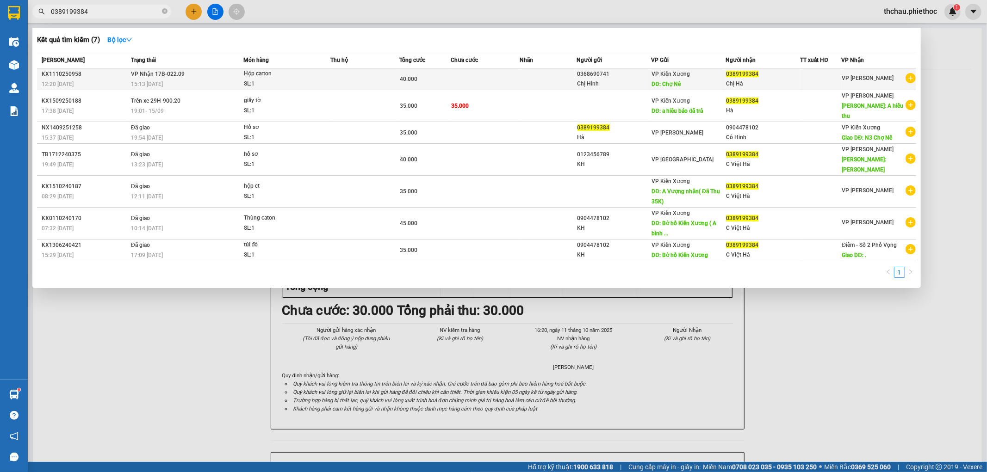
type input "0389199384"
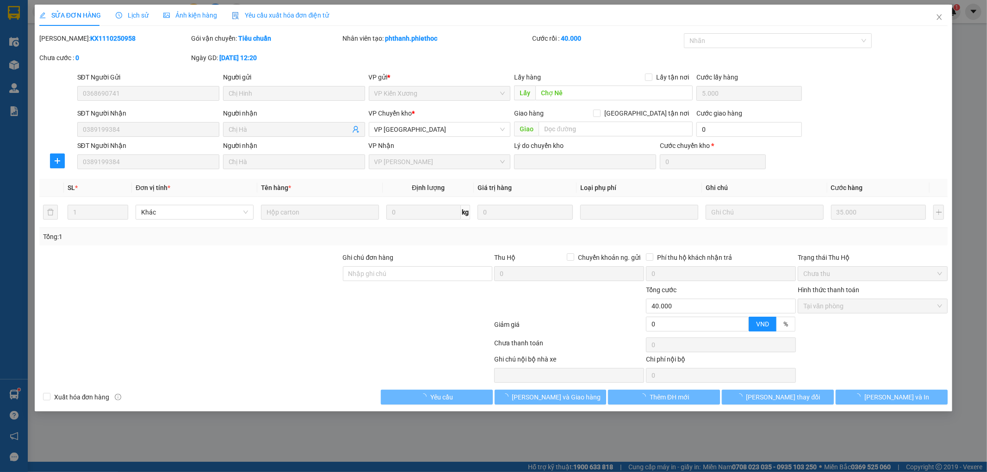
type input "0368690741"
type input "Chị Hinh"
type input "Chợ Nê"
type input "5.000"
type input "0389199384"
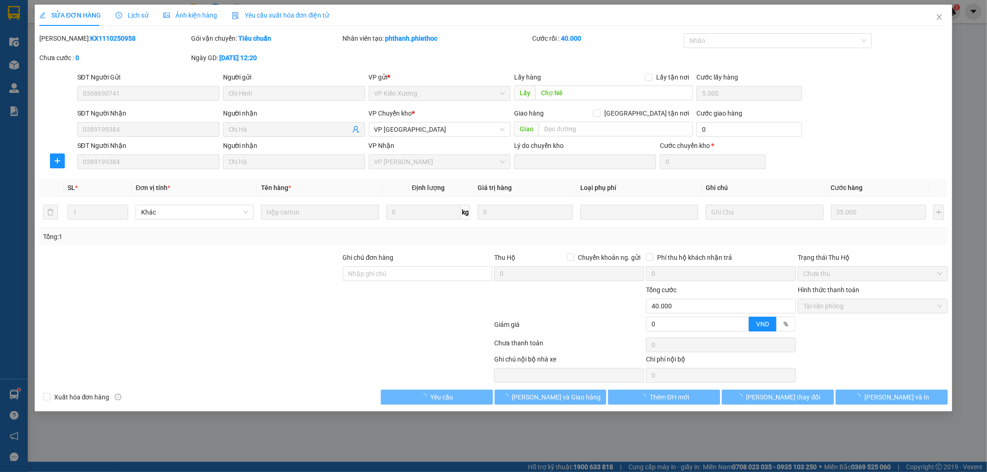
type input "Chị Hà"
type input "0"
type input "40.000"
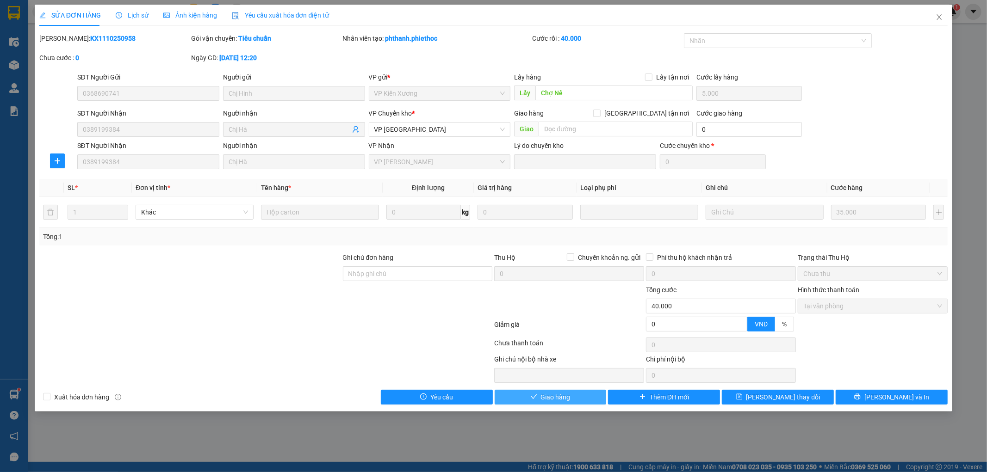
click at [571, 399] on button "Giao hàng" at bounding box center [551, 397] width 112 height 15
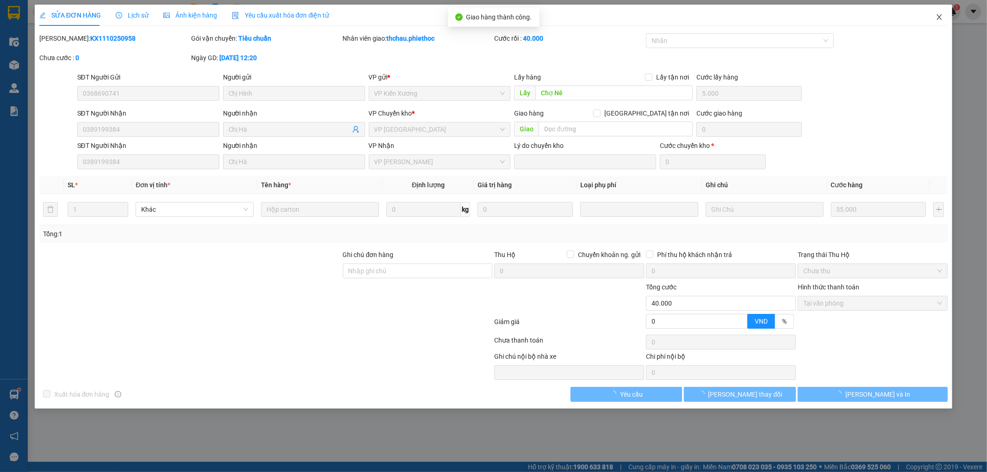
click at [940, 17] on icon "close" at bounding box center [939, 17] width 5 height 6
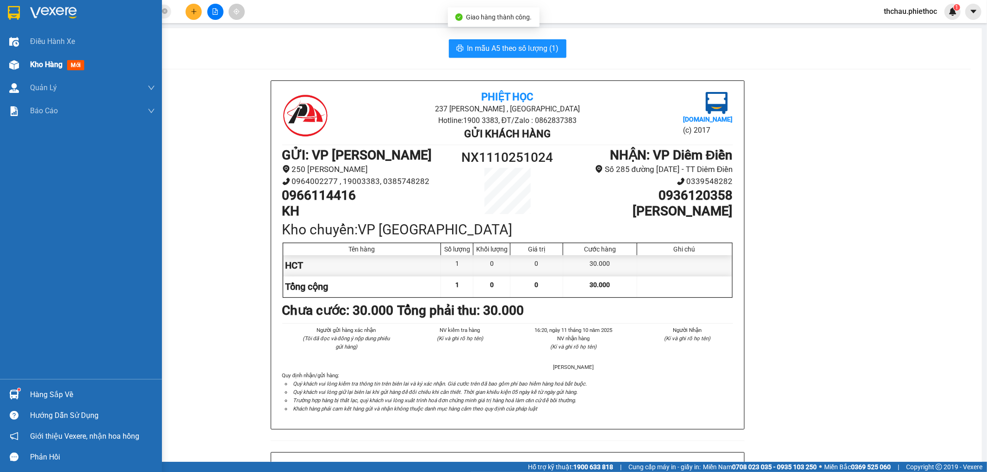
click at [28, 64] on div "Kho hàng mới" at bounding box center [81, 64] width 162 height 23
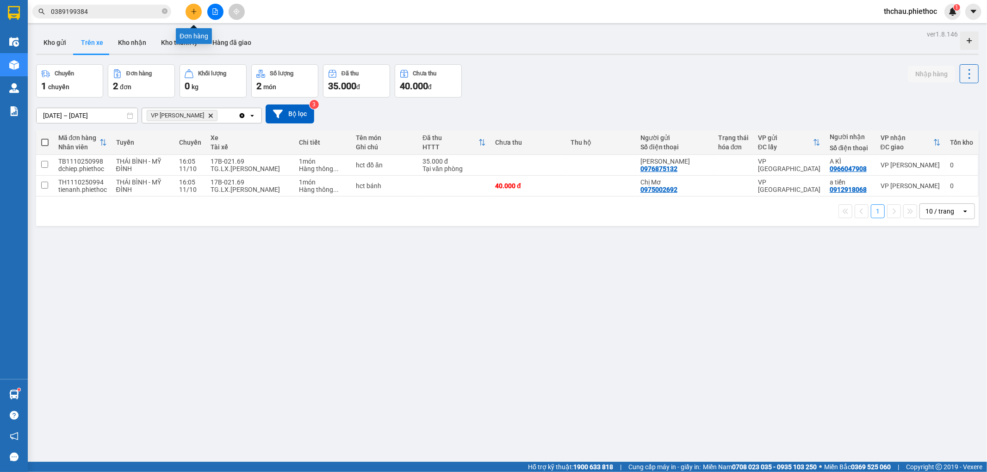
click at [196, 6] on button at bounding box center [193, 12] width 16 height 16
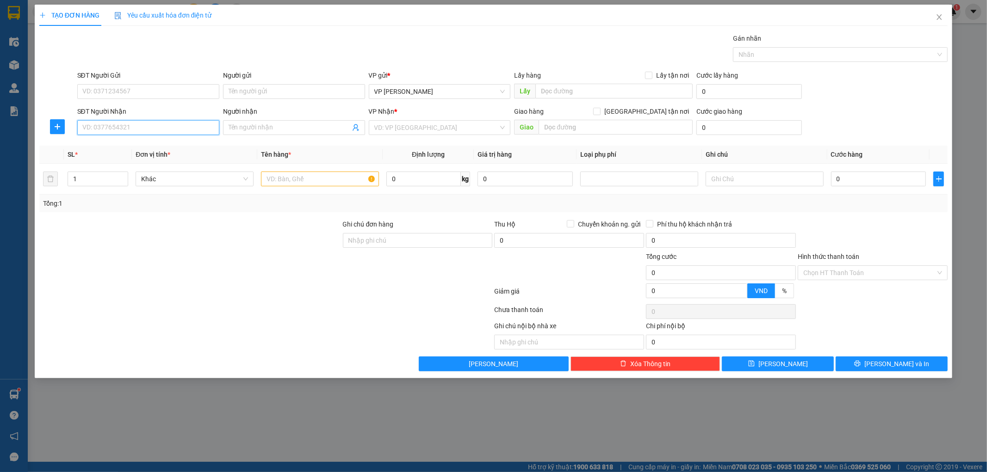
click at [109, 129] on input "SĐT Người Nhận" at bounding box center [148, 127] width 142 height 15
type input "0363475375"
click at [125, 146] on div "0363475375 - toàn" at bounding box center [148, 146] width 131 height 10
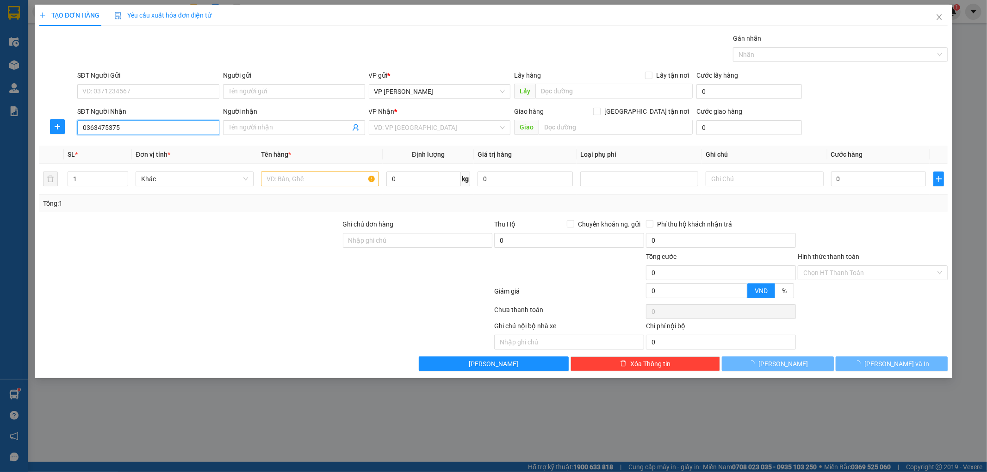
type input "toàn"
type input "Cầu Tân Đệ"
type input "5.000"
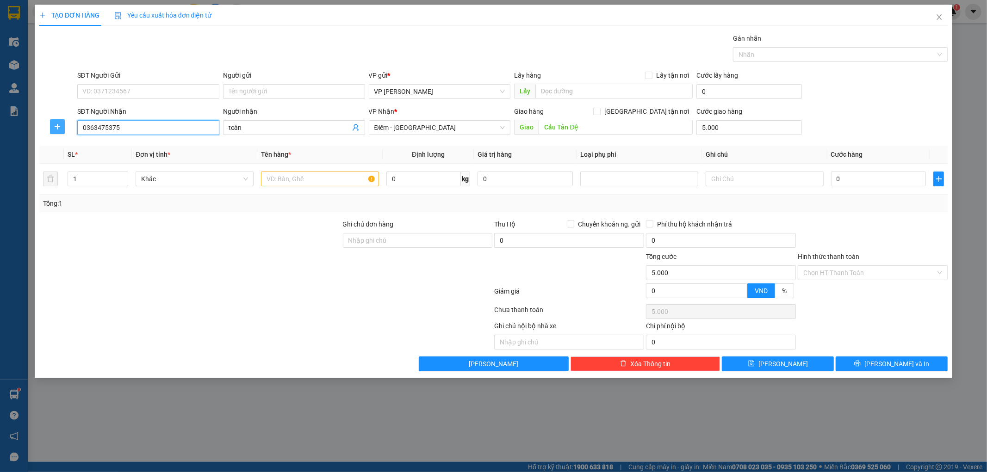
type input "0363475375"
click at [62, 128] on span "plus" at bounding box center [57, 126] width 14 height 7
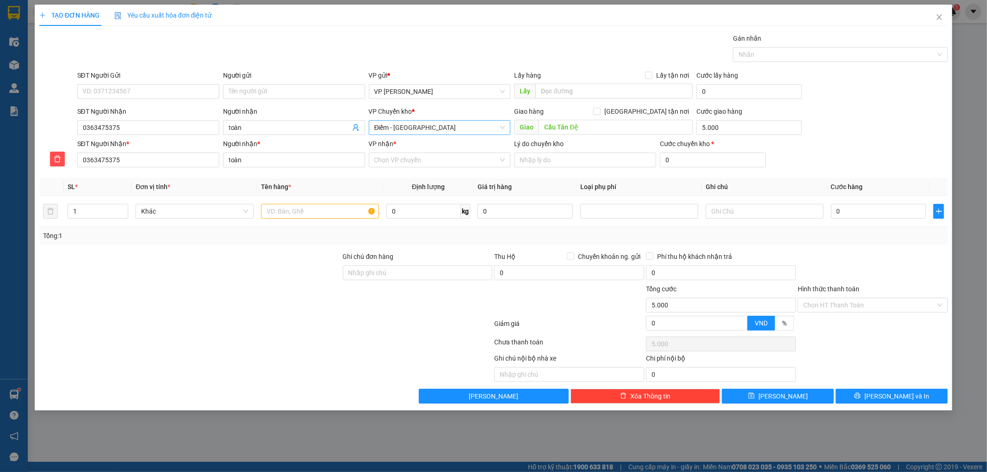
click at [425, 126] on span "Điểm - Nam Định" at bounding box center [439, 128] width 131 height 14
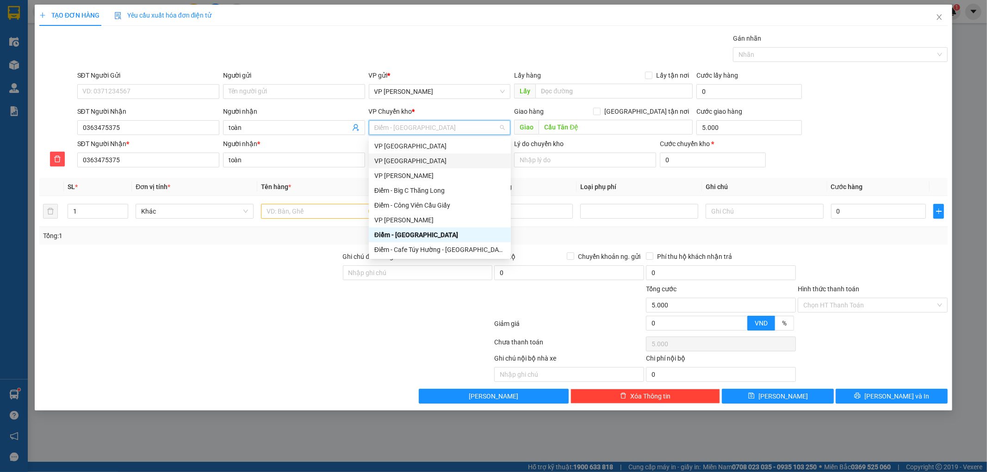
click at [406, 161] on div "VP [GEOGRAPHIC_DATA]" at bounding box center [439, 161] width 131 height 10
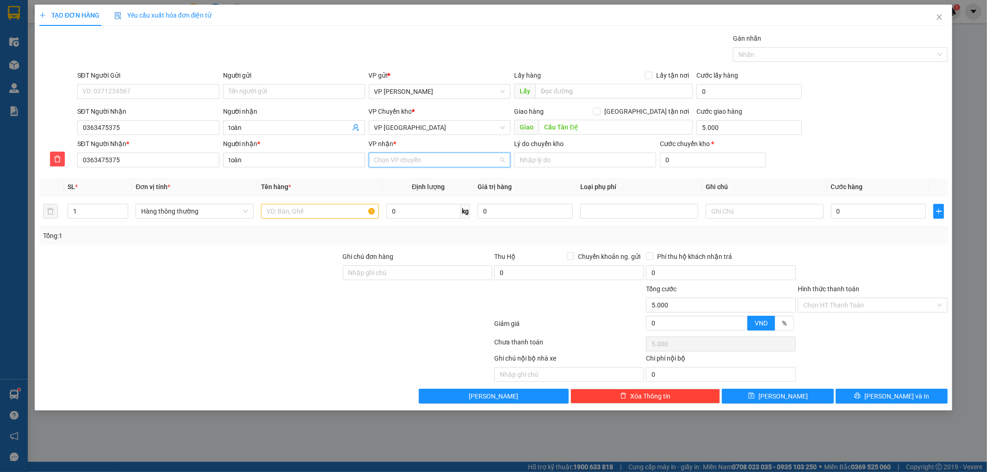
click at [403, 161] on input "VP nhận *" at bounding box center [436, 160] width 124 height 14
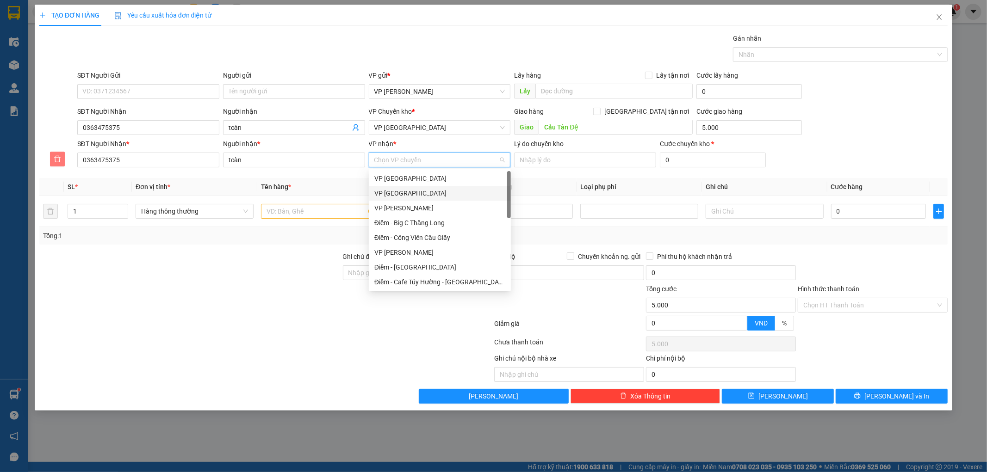
click at [62, 159] on span "delete" at bounding box center [57, 158] width 14 height 7
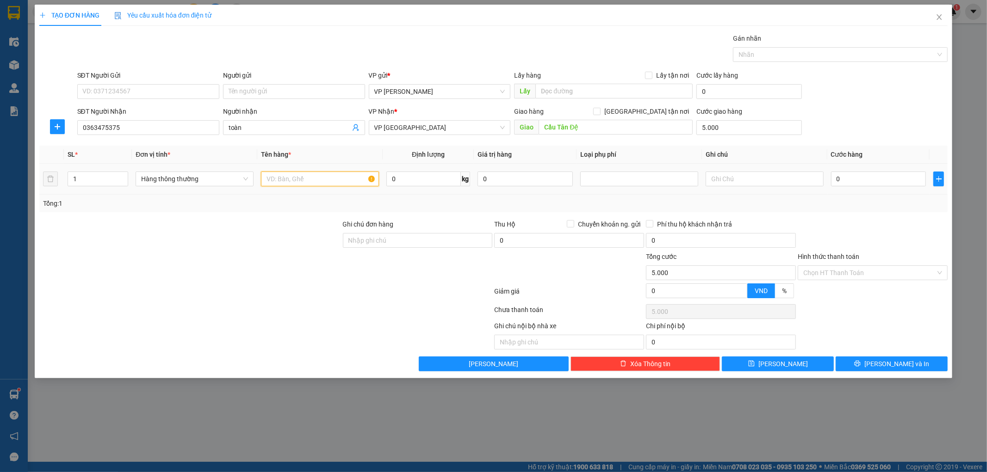
click at [315, 184] on input "text" at bounding box center [320, 179] width 118 height 15
type input "THANH DÀI"
click at [877, 179] on input "0" at bounding box center [878, 179] width 95 height 15
type input "005"
type input "5.005"
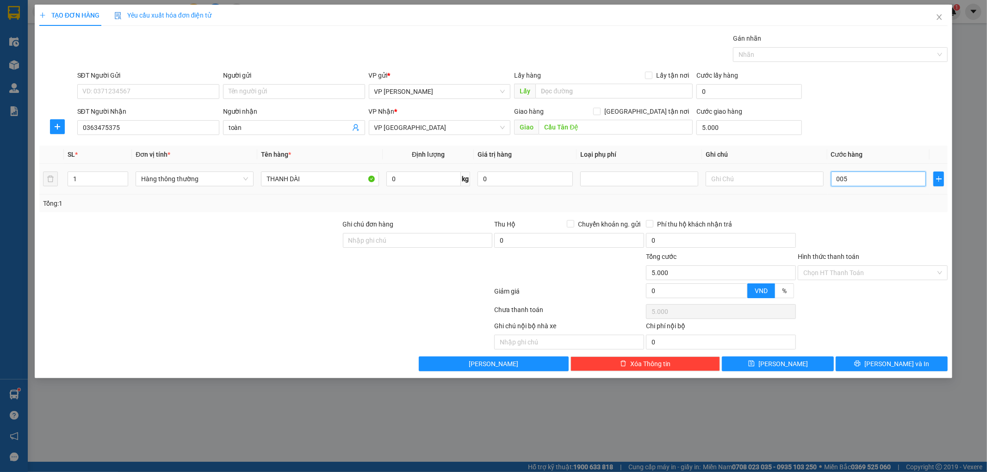
type input "5.005"
type input "0.054"
type input "5.054"
type input "005"
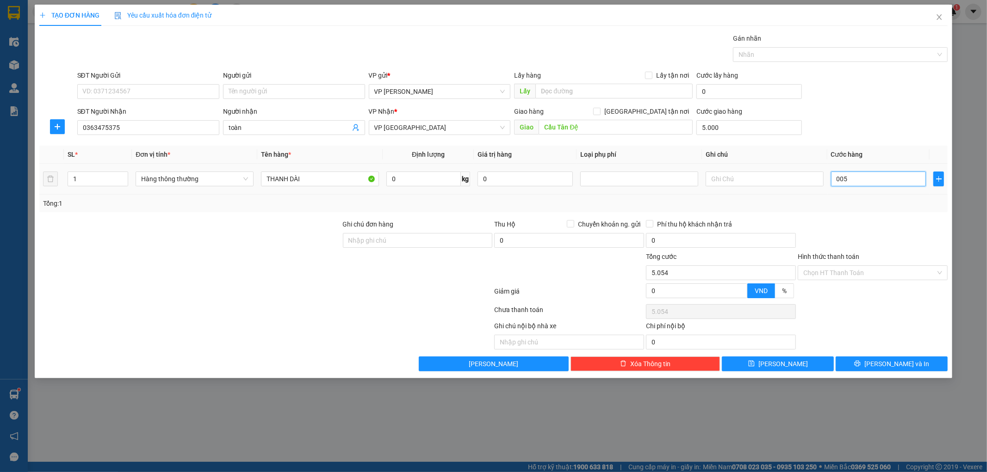
type input "5.005"
type input "00"
type input "5.000"
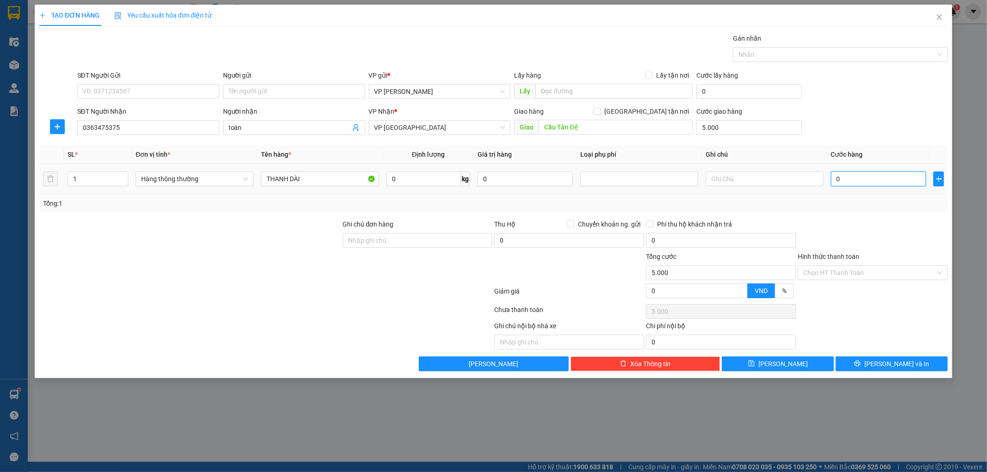
type input "004"
type input "5.004"
type input "0.045"
type input "5.045"
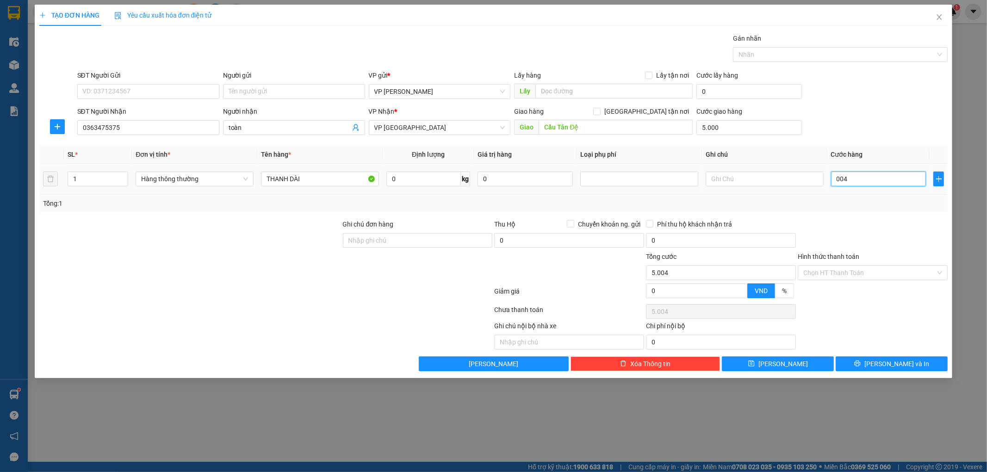
type input "5.045"
click at [872, 216] on div "Transit Pickup Surcharge Ids Transit Deliver Surcharge Ids Transit Deliver Surc…" at bounding box center [493, 202] width 909 height 338
click at [883, 369] on button "Lưu và In" at bounding box center [891, 364] width 112 height 15
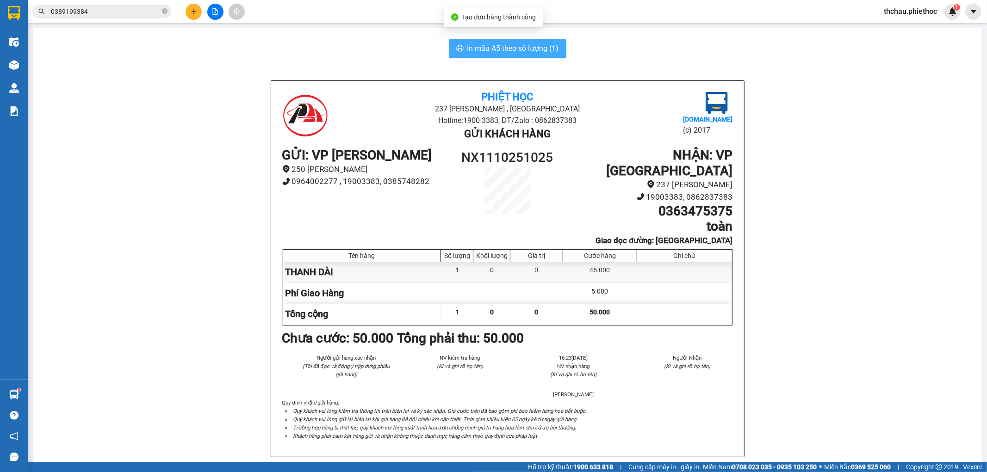
click at [531, 51] on span "In mẫu A5 theo số lượng (1)" at bounding box center [513, 49] width 92 height 12
click at [192, 11] on icon "plus" at bounding box center [193, 11] width 5 height 0
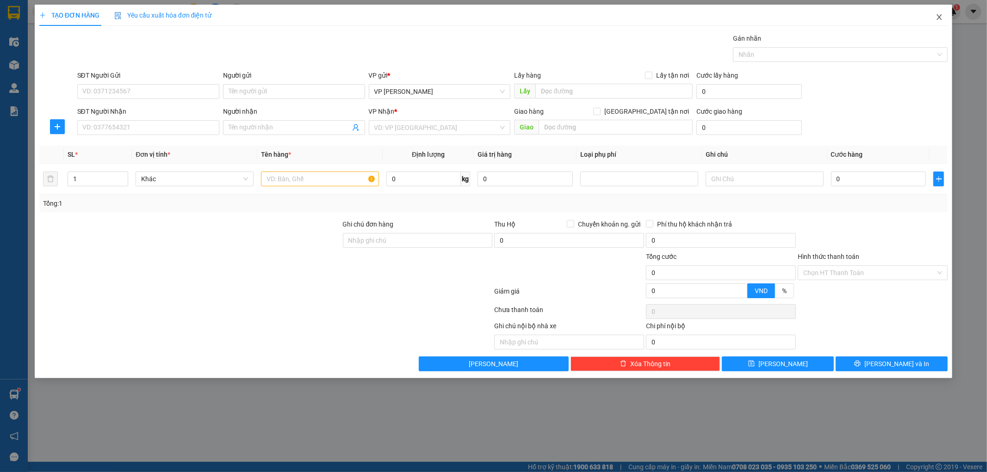
click at [938, 19] on icon "close" at bounding box center [938, 16] width 7 height 7
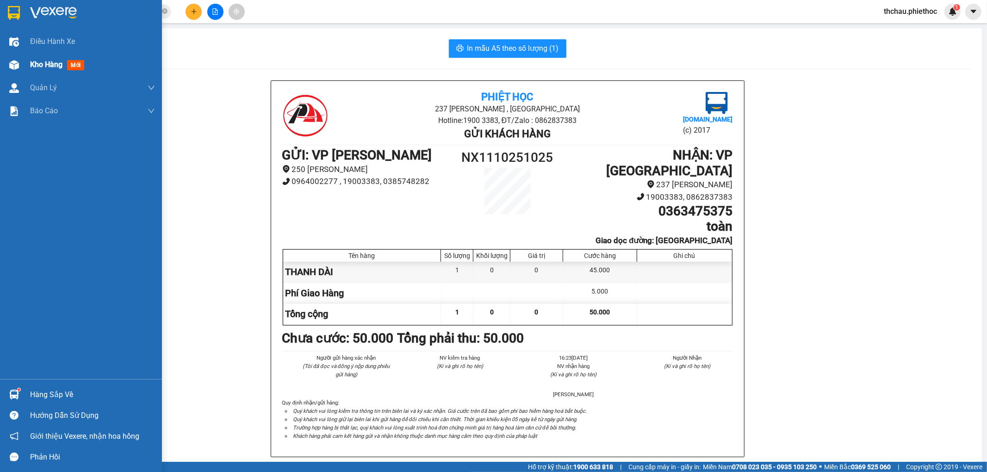
click at [36, 64] on span "Kho hàng" at bounding box center [46, 64] width 32 height 9
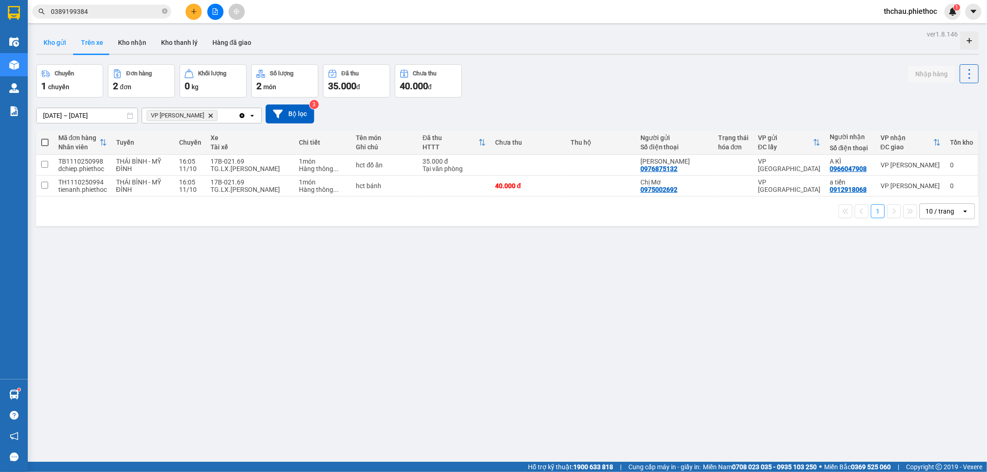
click at [65, 43] on button "Kho gửi" at bounding box center [54, 42] width 37 height 22
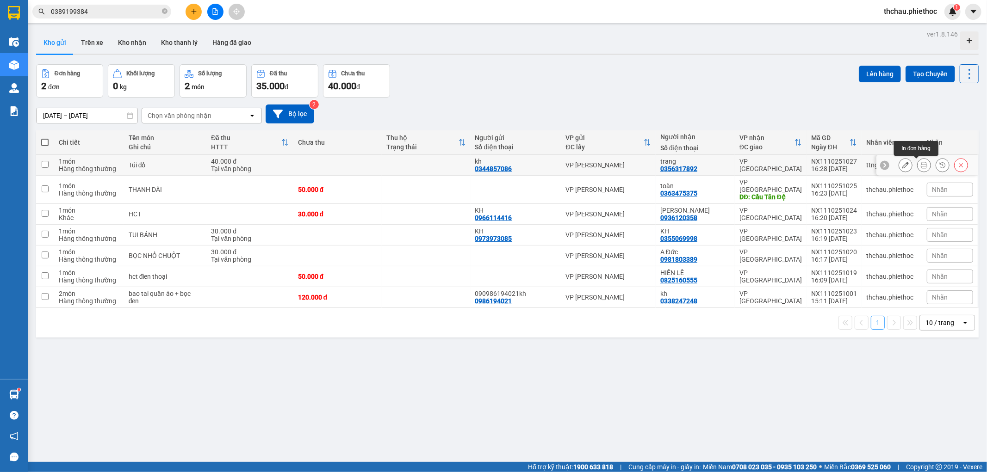
click at [921, 166] on icon at bounding box center [924, 165] width 6 height 6
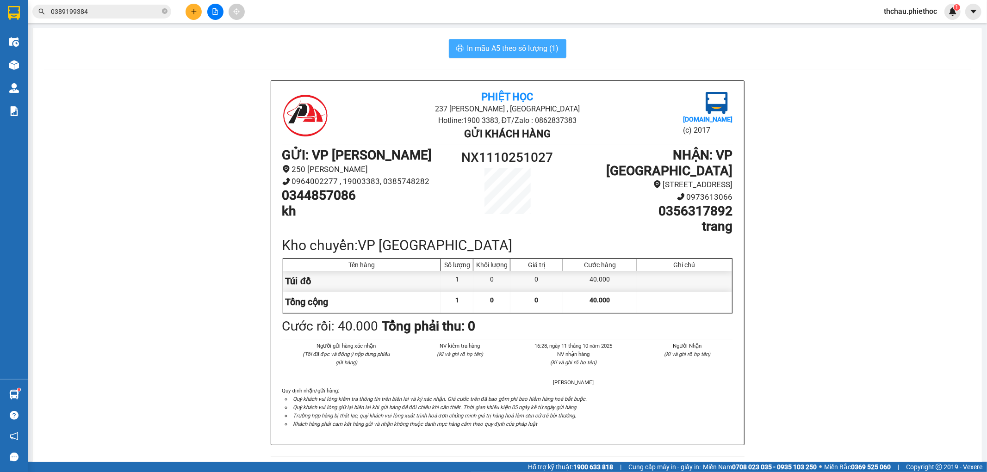
click at [486, 47] on span "In mẫu A5 theo số lượng (1)" at bounding box center [513, 49] width 92 height 12
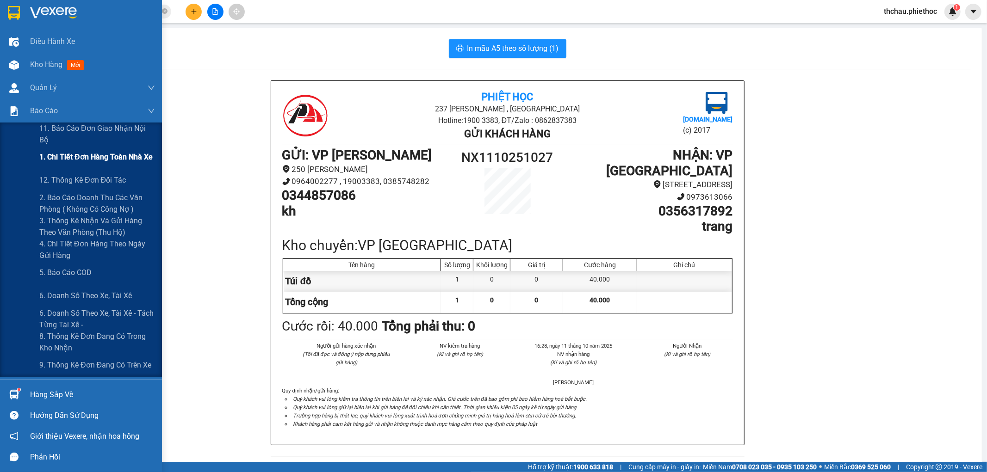
click at [101, 156] on span "1. Chi tiết đơn hàng toàn nhà xe" at bounding box center [95, 157] width 113 height 12
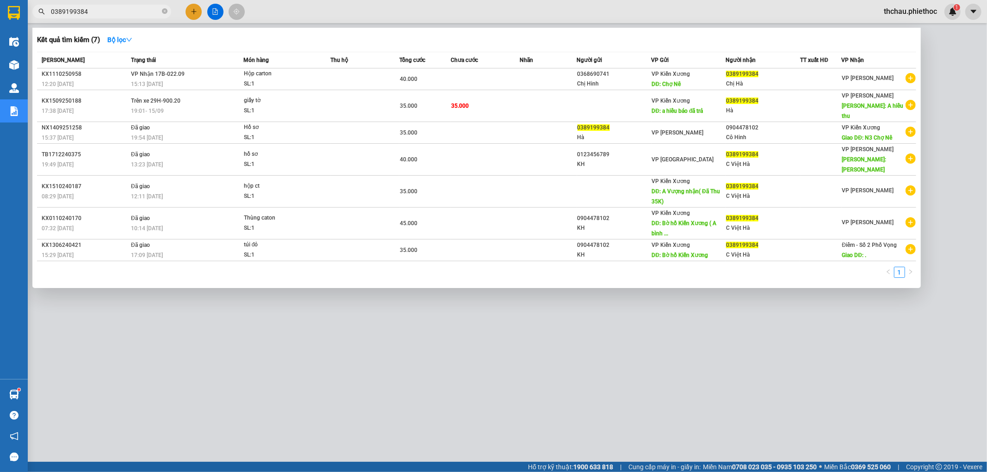
click at [151, 11] on input "0389199384" at bounding box center [105, 11] width 109 height 10
drag, startPoint x: 151, startPoint y: 11, endPoint x: 45, endPoint y: 1, distance: 106.4
click at [45, 4] on div "Kết quả tìm kiếm ( 7 ) Bộ lọc Mã ĐH Trạng thái Món hàng Thu hộ Tổng cước Chưa c…" at bounding box center [90, 12] width 180 height 16
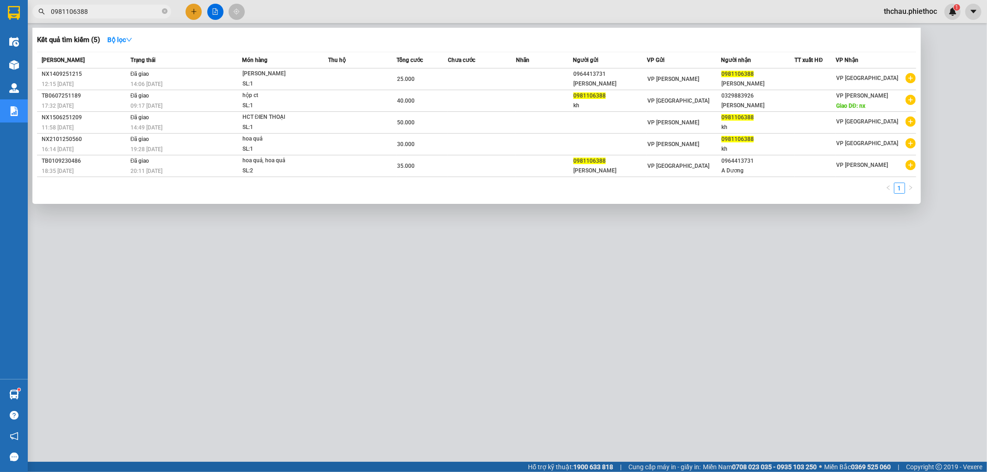
type input "0981106388"
click at [167, 223] on div at bounding box center [493, 236] width 987 height 472
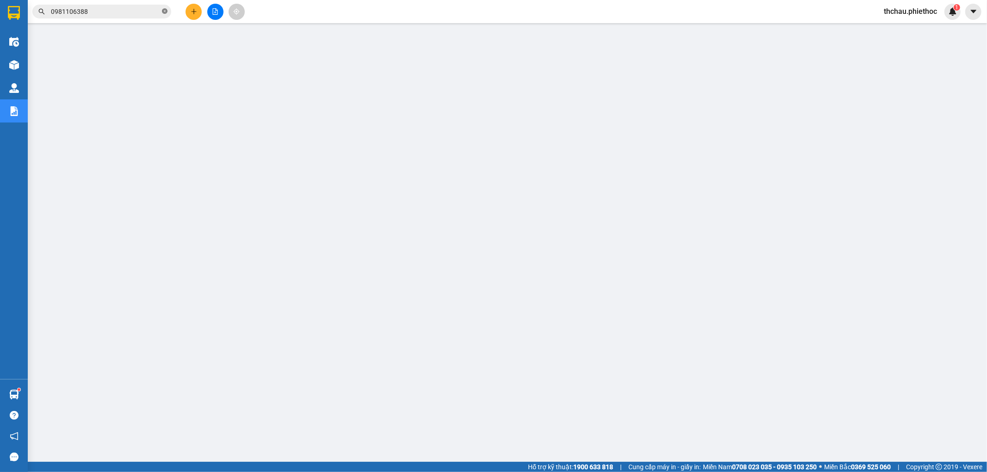
click at [164, 12] on icon "close-circle" at bounding box center [165, 11] width 6 height 6
click at [141, 11] on input "text" at bounding box center [105, 11] width 109 height 10
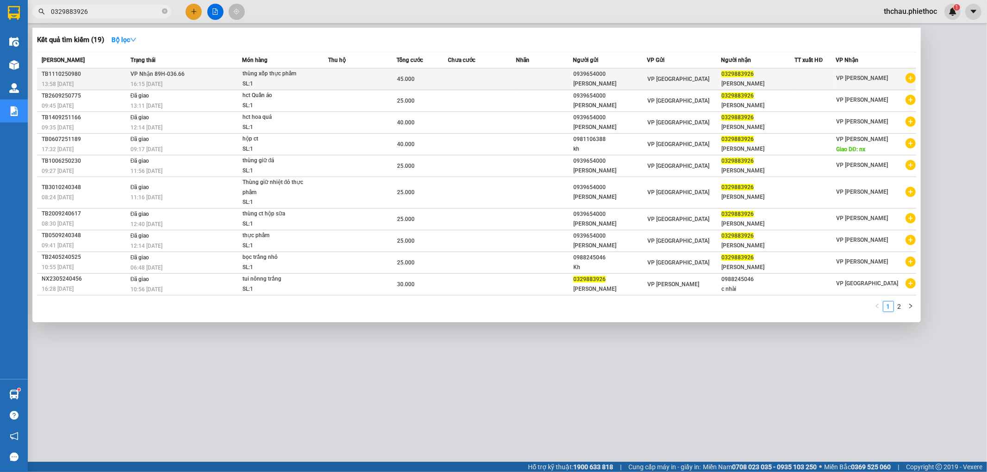
type input "0329883926"
click at [745, 80] on div "C Linh" at bounding box center [757, 84] width 73 height 10
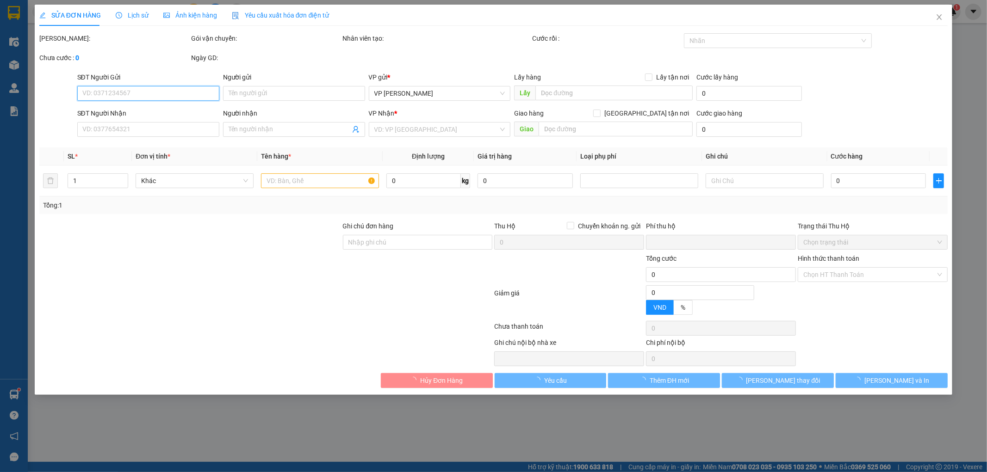
type input "0939654000"
type input "Nguyễn Đức Hà"
type input "0329883926"
type input "C Linh"
type input "0"
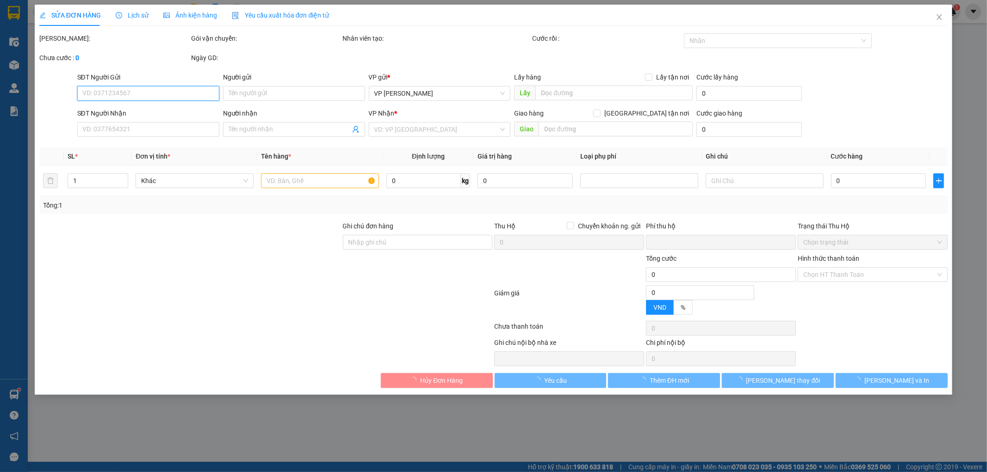
type input "45.000"
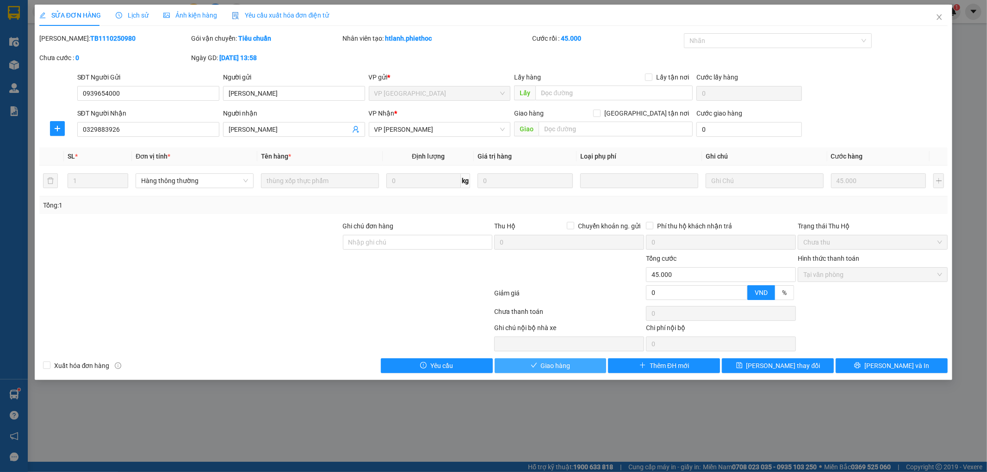
click at [561, 367] on span "Giao hàng" at bounding box center [556, 366] width 30 height 10
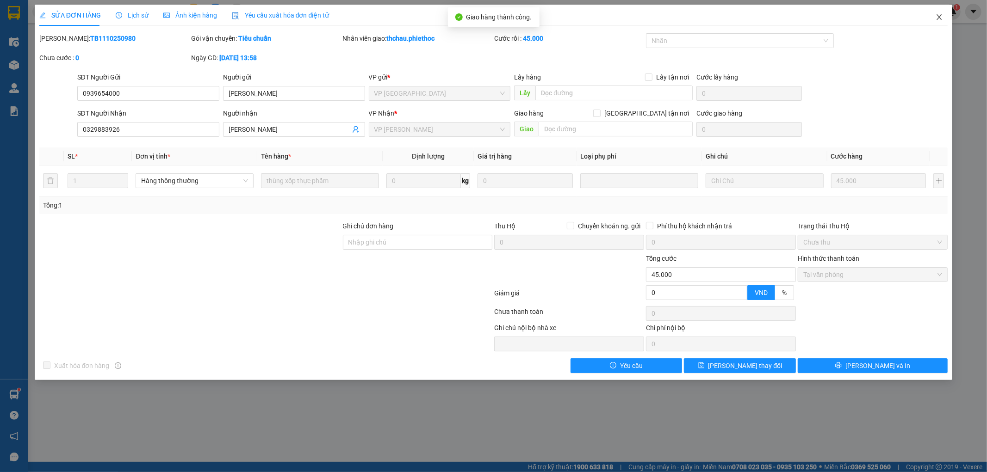
click at [940, 18] on icon "close" at bounding box center [938, 16] width 7 height 7
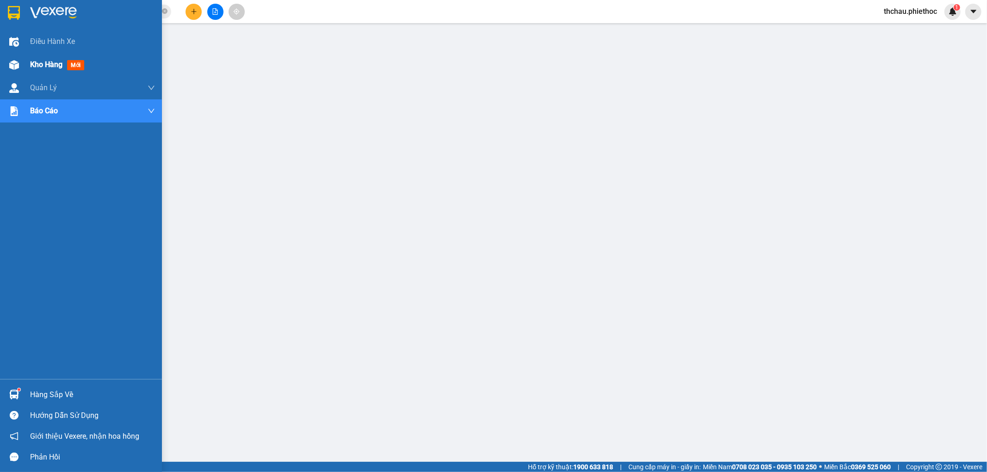
click at [19, 63] on div at bounding box center [14, 65] width 16 height 16
click at [59, 63] on span "Kho hàng" at bounding box center [46, 64] width 32 height 9
click at [44, 65] on span "Kho hàng" at bounding box center [46, 64] width 32 height 9
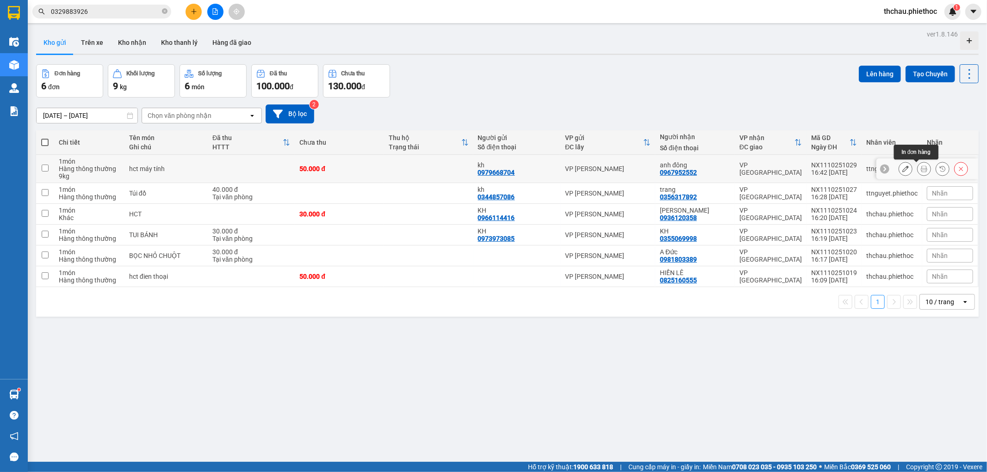
click at [917, 167] on button at bounding box center [923, 169] width 13 height 16
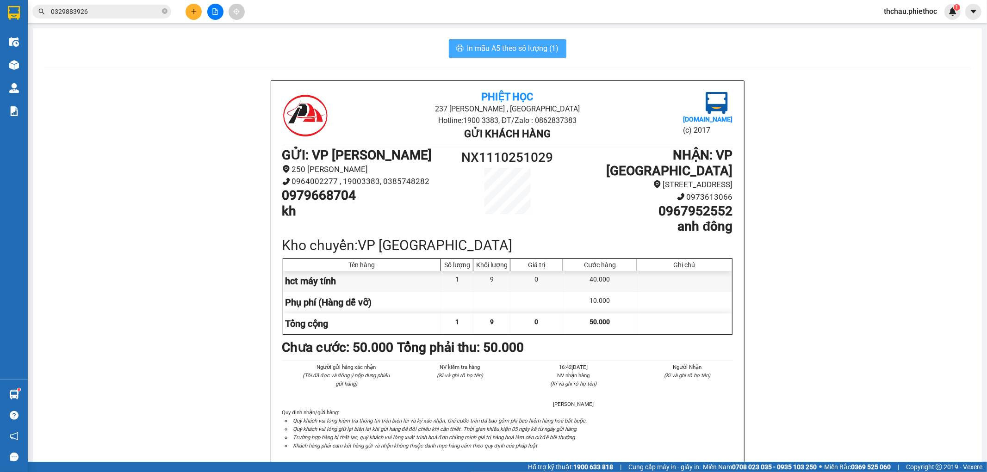
click at [488, 48] on span "In mẫu A5 theo số lượng (1)" at bounding box center [513, 49] width 92 height 12
click at [498, 44] on span "In mẫu A5 theo số lượng (1)" at bounding box center [513, 49] width 92 height 12
click at [482, 49] on span "In mẫu A5 theo số lượng (1)" at bounding box center [513, 49] width 92 height 12
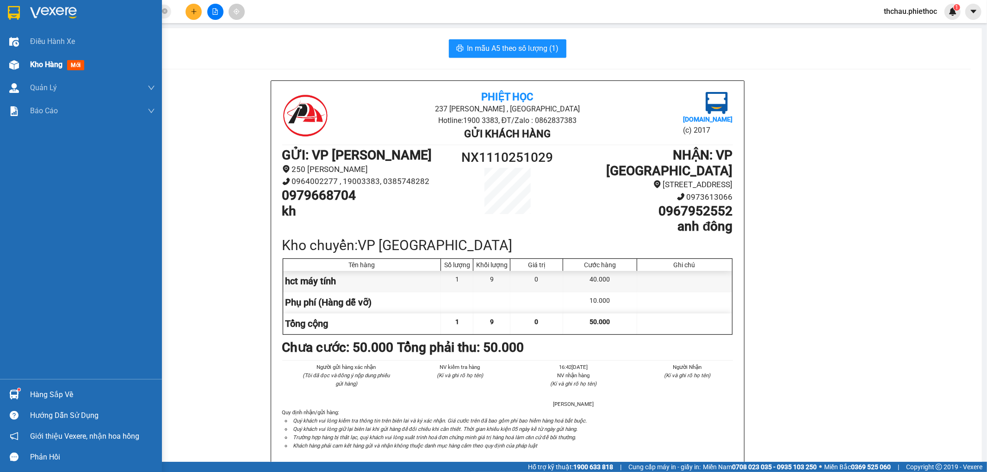
click at [16, 61] on img at bounding box center [14, 65] width 10 height 10
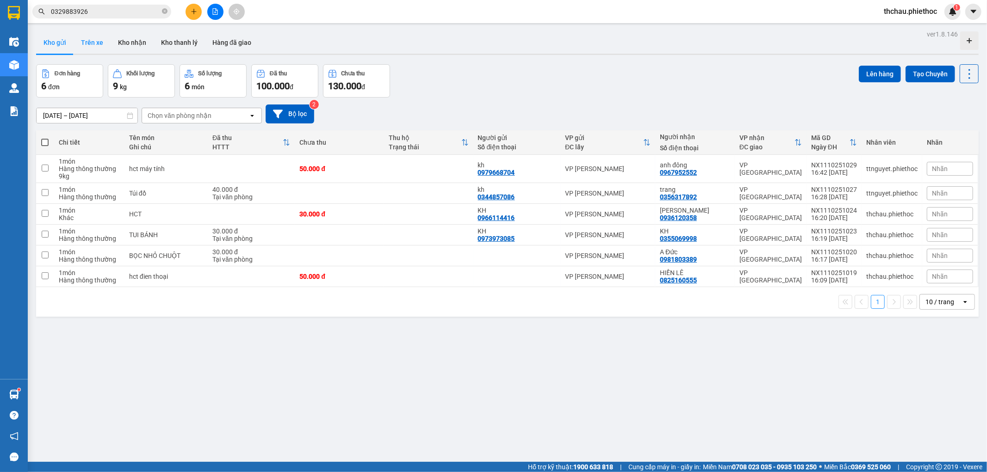
click at [88, 42] on button "Trên xe" at bounding box center [92, 42] width 37 height 22
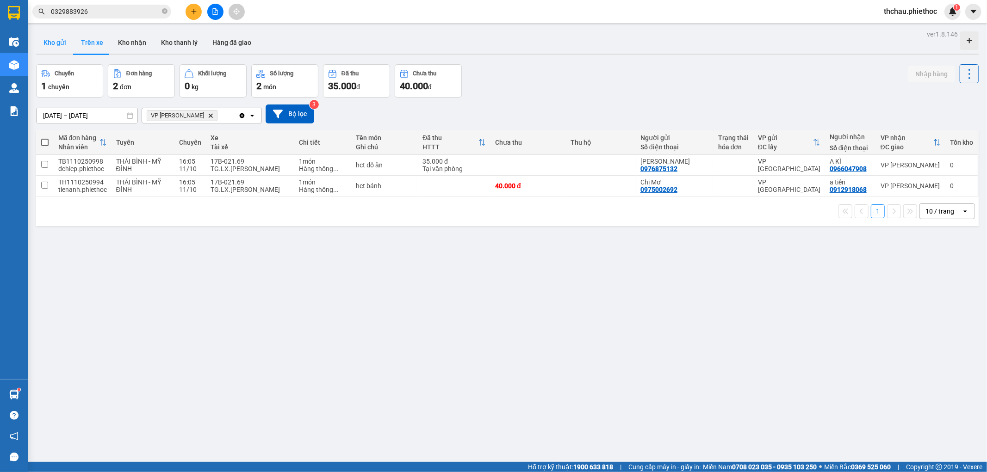
click at [52, 43] on button "Kho gửi" at bounding box center [54, 42] width 37 height 22
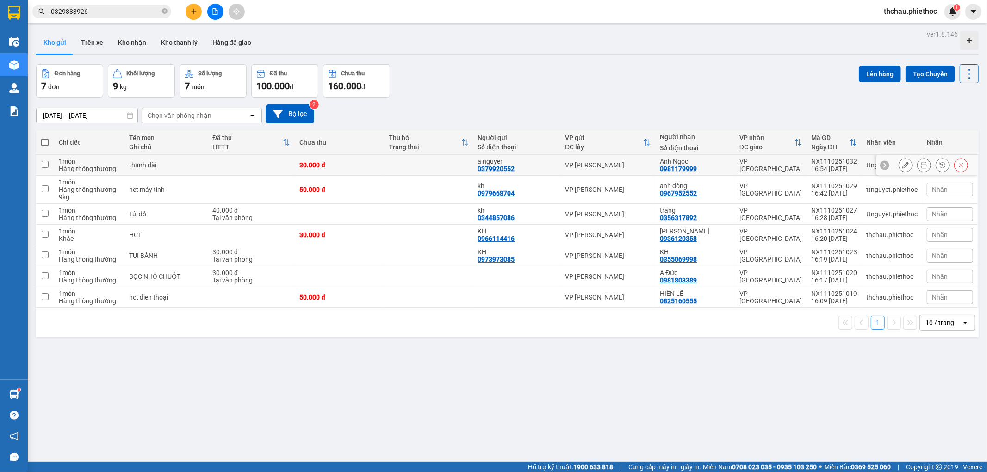
click at [43, 160] on td at bounding box center [45, 165] width 18 height 21
checkbox input "true"
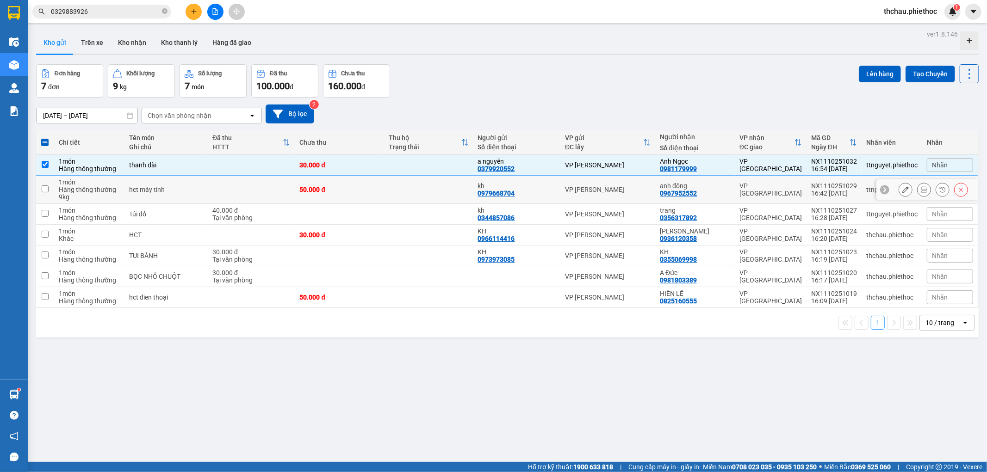
click at [46, 186] on input "checkbox" at bounding box center [45, 188] width 7 height 7
checkbox input "true"
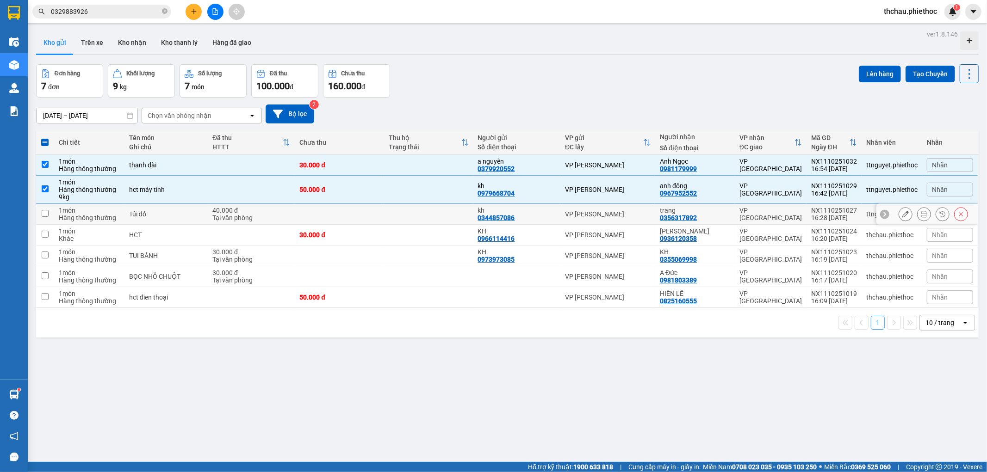
click at [43, 210] on td at bounding box center [45, 214] width 18 height 21
checkbox input "true"
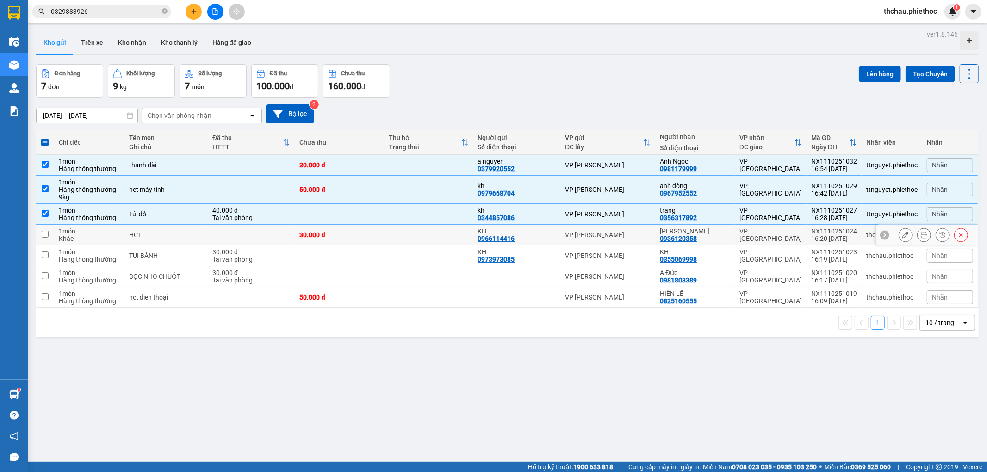
drag, startPoint x: 46, startPoint y: 232, endPoint x: 46, endPoint y: 248, distance: 16.2
click at [46, 233] on input "checkbox" at bounding box center [45, 234] width 7 height 7
checkbox input "true"
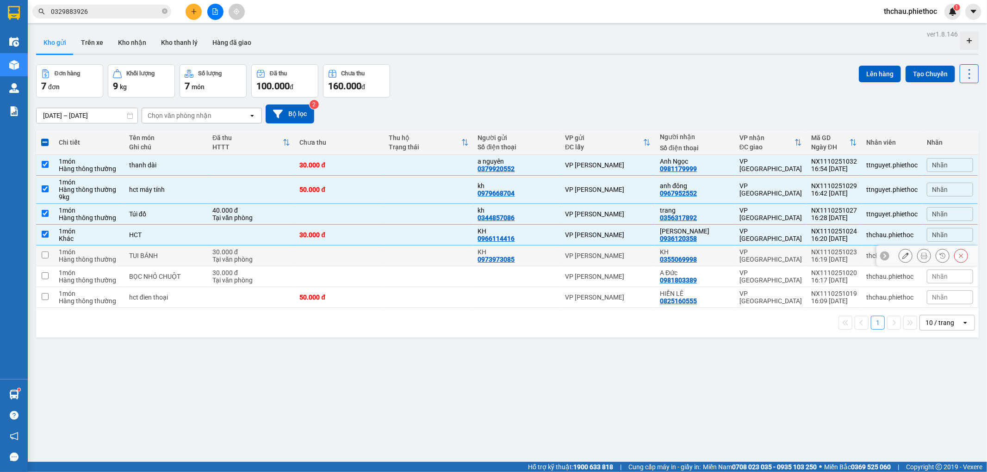
click at [47, 255] on input "checkbox" at bounding box center [45, 255] width 7 height 7
checkbox input "true"
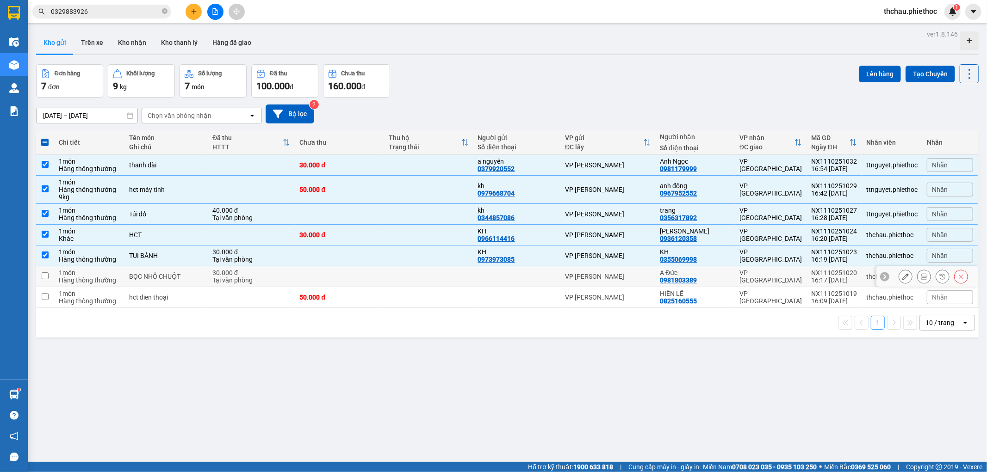
click at [45, 275] on input "checkbox" at bounding box center [45, 275] width 7 height 7
checkbox input "true"
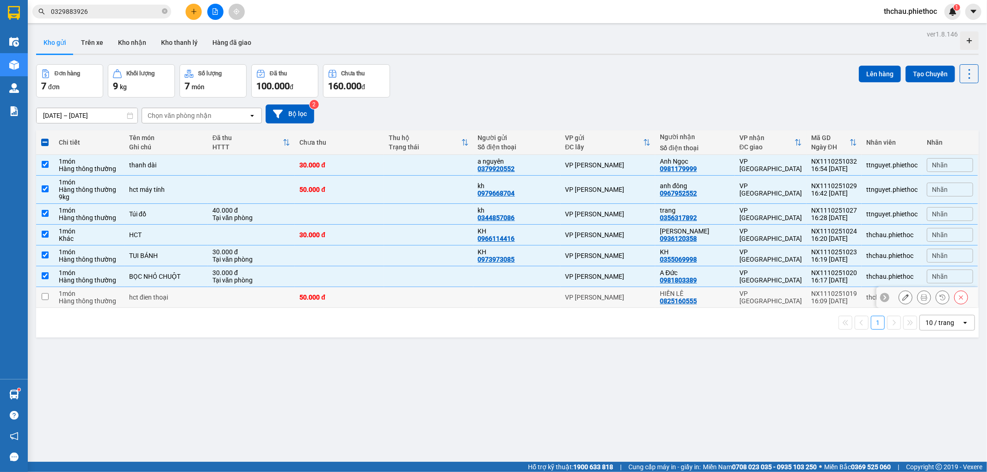
click at [44, 298] on input "checkbox" at bounding box center [45, 296] width 7 height 7
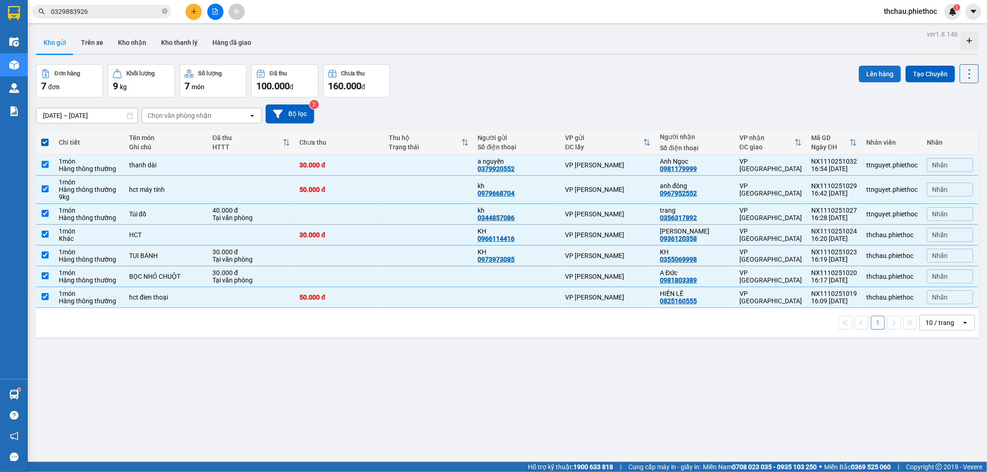
click at [871, 73] on button "Lên hàng" at bounding box center [880, 74] width 42 height 17
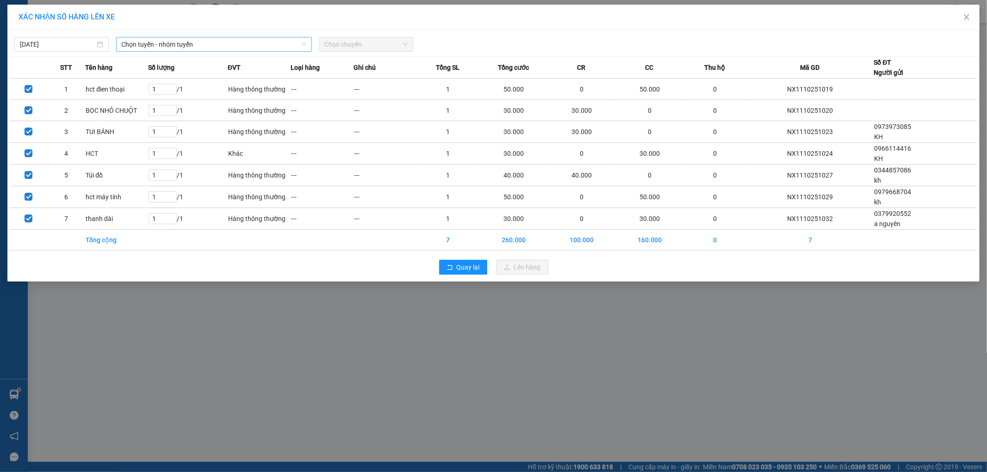
click at [210, 44] on span "Chọn tuyến - nhóm tuyến" at bounding box center [214, 44] width 185 height 14
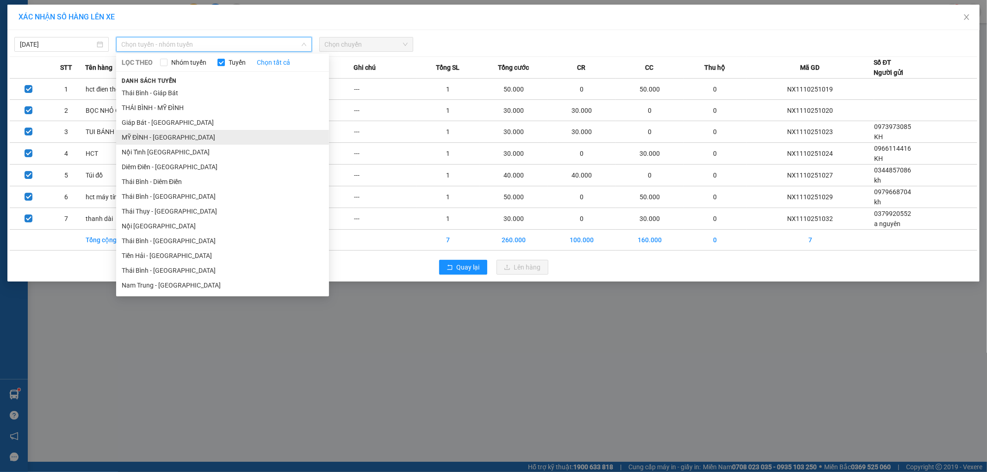
click at [179, 135] on li "MỸ ĐÌNH - THÁI BÌNH" at bounding box center [222, 137] width 213 height 15
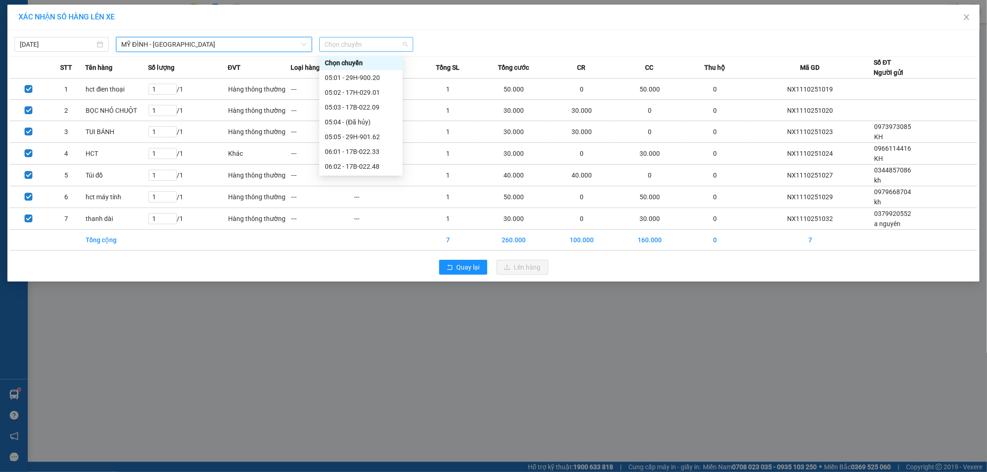
click at [355, 43] on span "Chọn chuyến" at bounding box center [366, 44] width 83 height 14
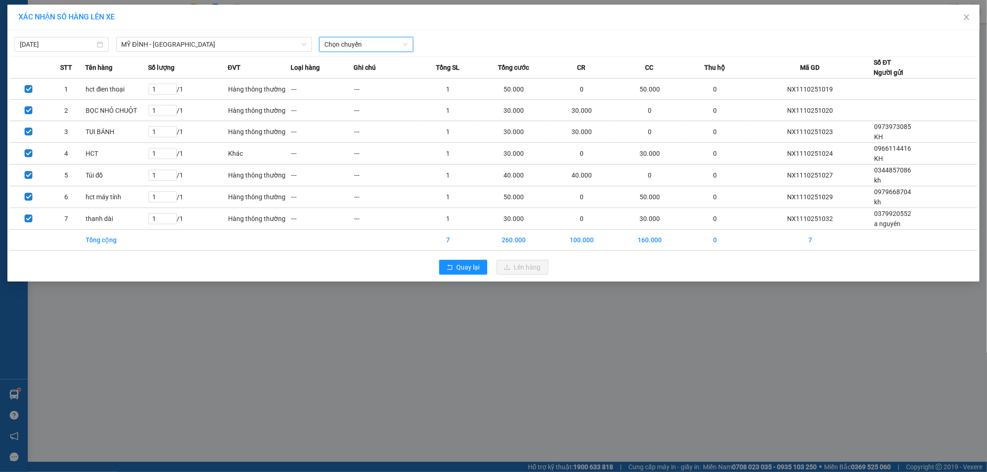
click at [355, 43] on span "Chọn chuyến" at bounding box center [366, 44] width 83 height 14
type input "2195"
click at [364, 89] on div "17:05 - 17B-021.95" at bounding box center [361, 92] width 72 height 10
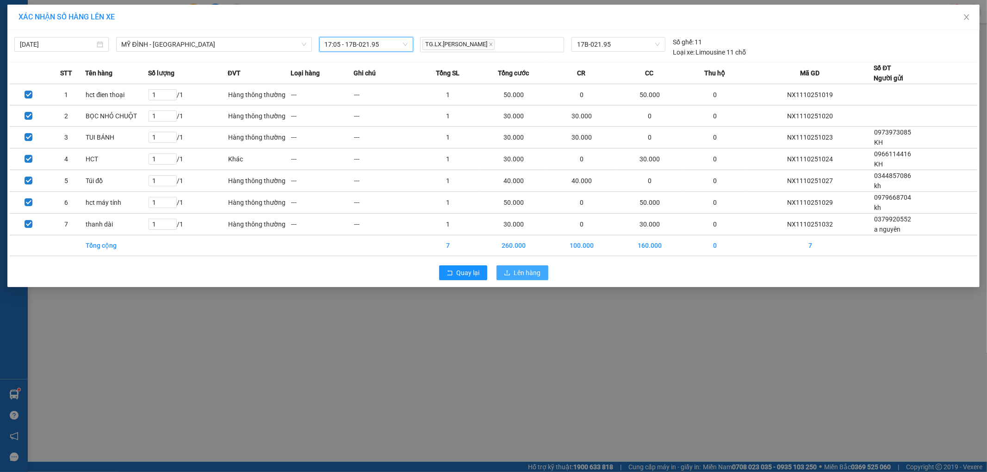
click at [521, 275] on span "Lên hàng" at bounding box center [527, 273] width 27 height 10
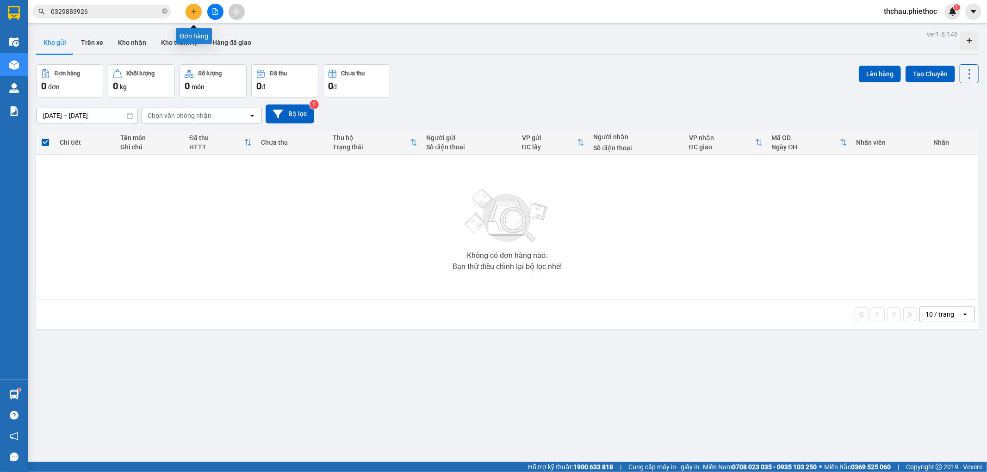
click at [193, 8] on icon "plus" at bounding box center [194, 11] width 6 height 6
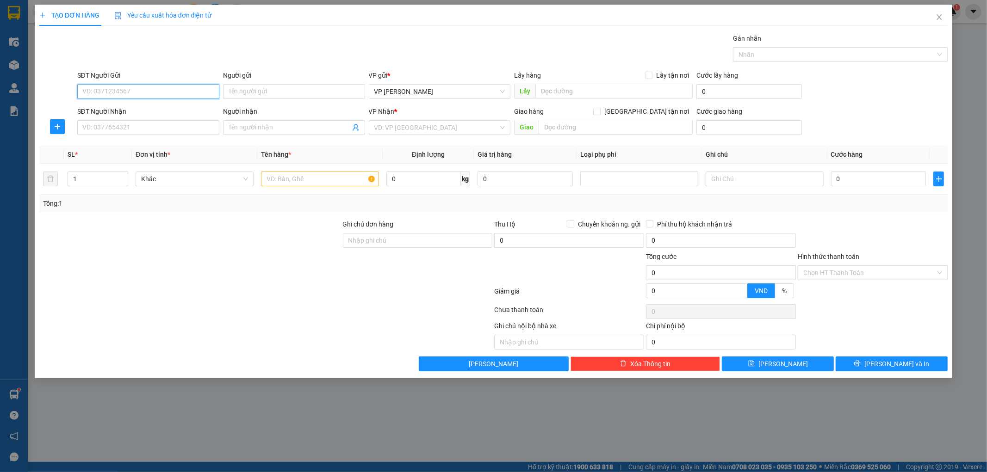
click at [146, 88] on input "SĐT Người Gửi" at bounding box center [148, 91] width 142 height 15
click at [117, 130] on input "SĐT Người Nhận" at bounding box center [148, 127] width 142 height 15
click at [123, 146] on div "0988999729 - ANH NGHĨA" at bounding box center [148, 146] width 131 height 10
type input "0988999729"
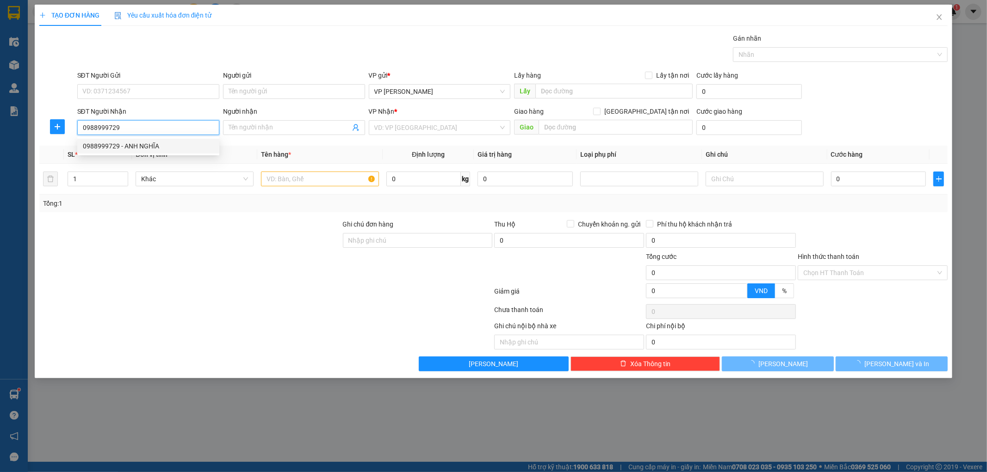
type input "ANH NGHĨA"
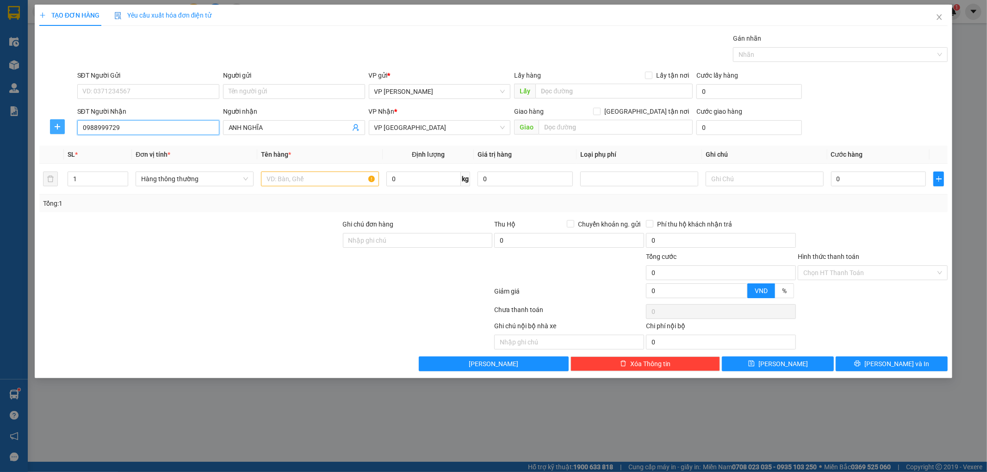
type input "0988999729"
click at [59, 123] on icon "plus" at bounding box center [57, 126] width 7 height 7
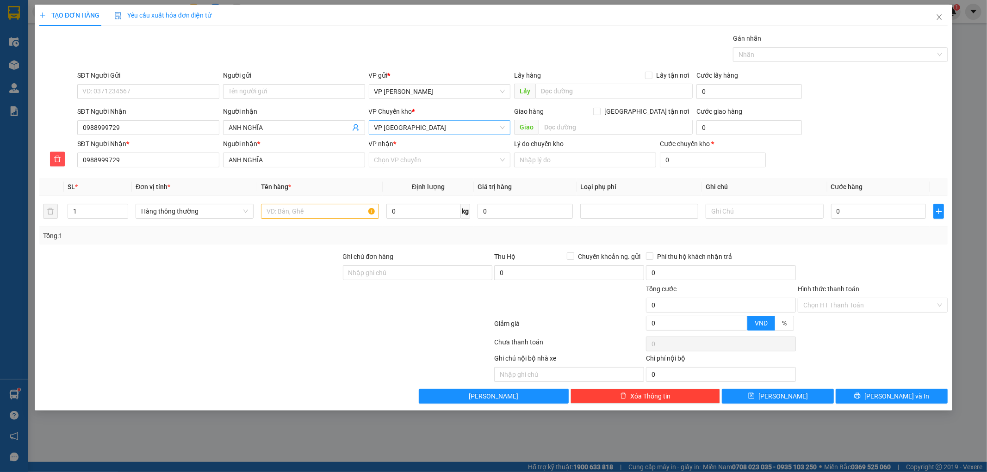
click at [421, 128] on span "VP [GEOGRAPHIC_DATA]" at bounding box center [439, 128] width 131 height 14
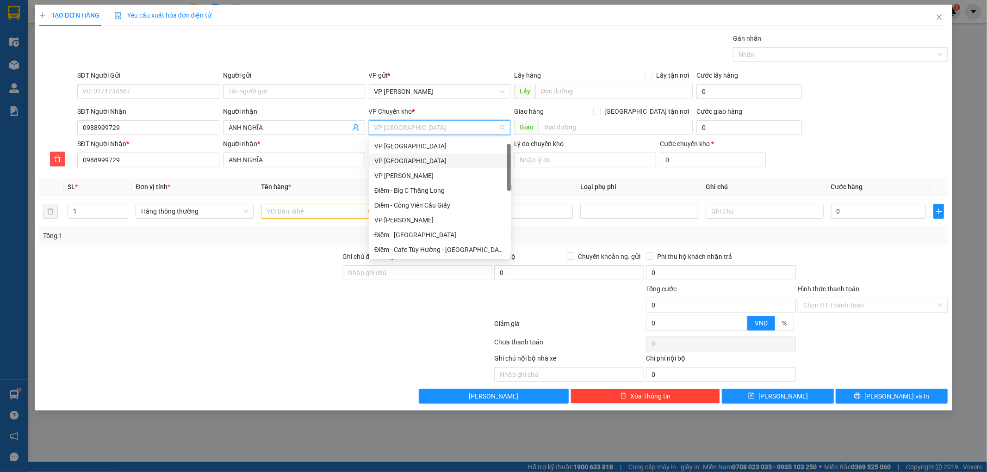
click at [408, 156] on div "VP [GEOGRAPHIC_DATA]" at bounding box center [439, 161] width 131 height 10
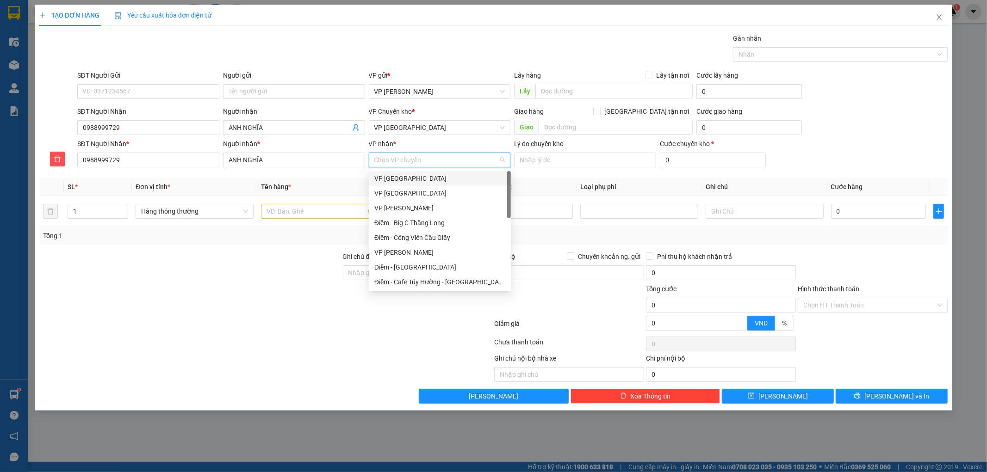
click at [405, 156] on input "VP nhận *" at bounding box center [436, 160] width 124 height 14
click at [406, 292] on div "VP [GEOGRAPHIC_DATA]" at bounding box center [439, 297] width 131 height 10
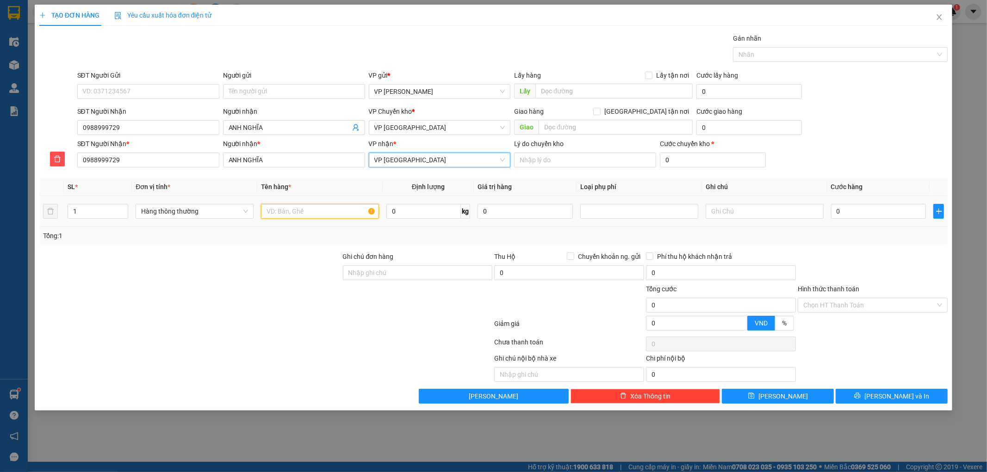
click at [332, 216] on input "text" at bounding box center [320, 211] width 118 height 15
type input "tct"
click at [862, 213] on input "0" at bounding box center [878, 211] width 95 height 15
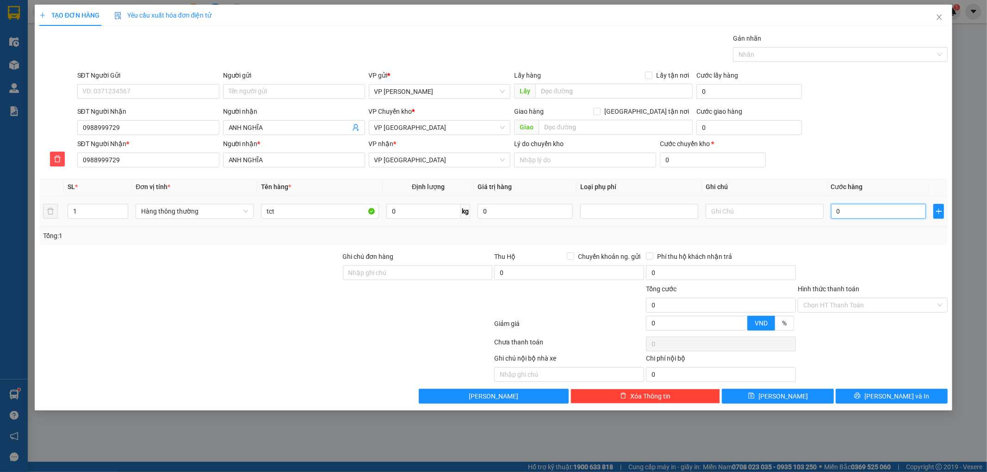
type input "004"
type input "4"
type input "0.040"
type input "40"
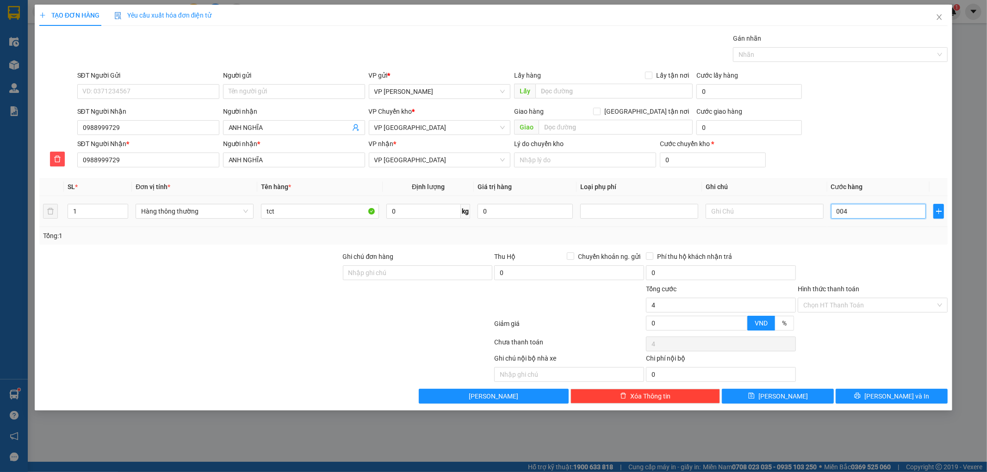
type input "40"
click at [861, 260] on div at bounding box center [873, 268] width 152 height 32
type input "40.000"
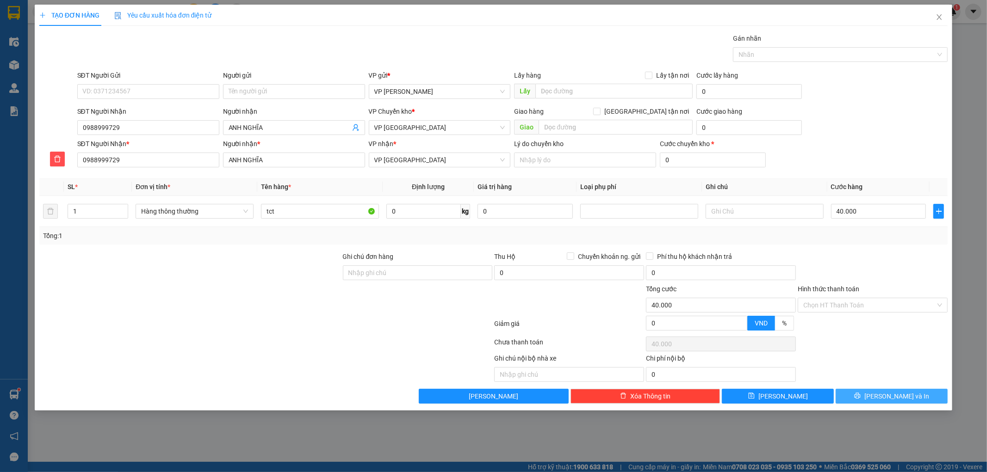
click at [880, 397] on button "Lưu và In" at bounding box center [891, 396] width 112 height 15
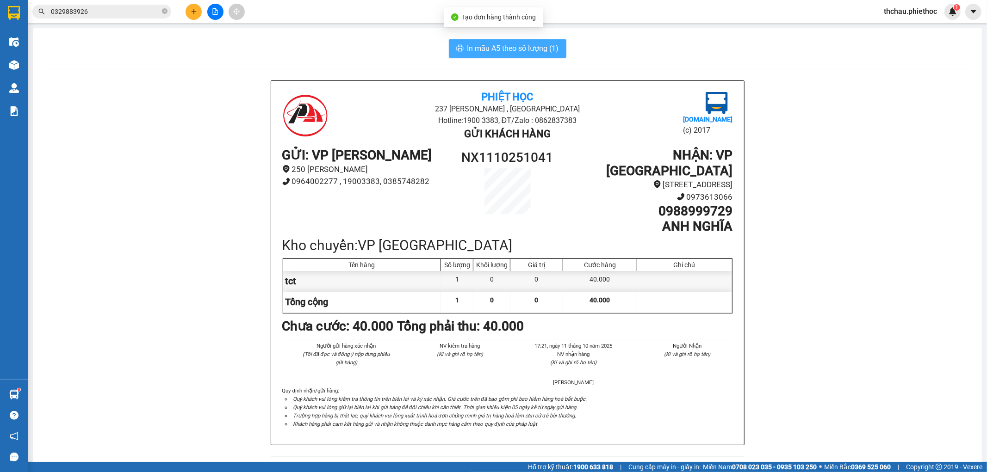
click at [476, 48] on span "In mẫu A5 theo số lượng (1)" at bounding box center [513, 49] width 92 height 12
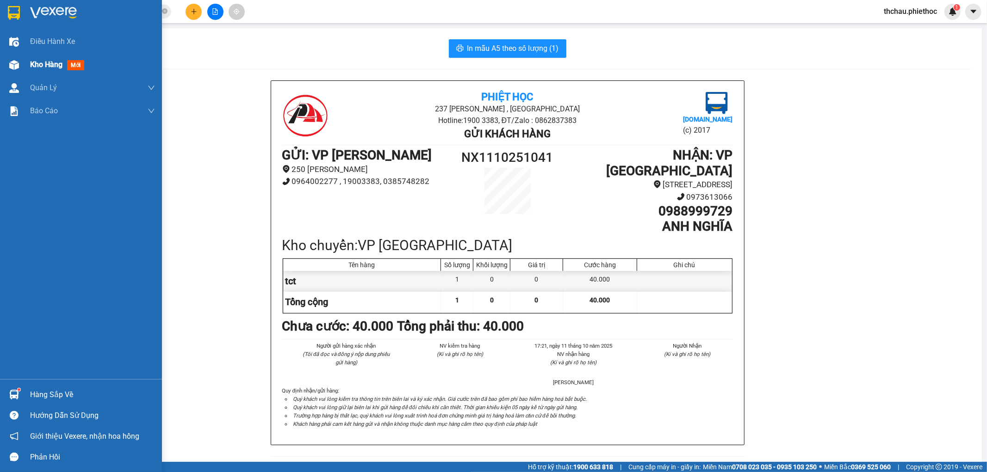
click at [40, 65] on span "Kho hàng" at bounding box center [46, 64] width 32 height 9
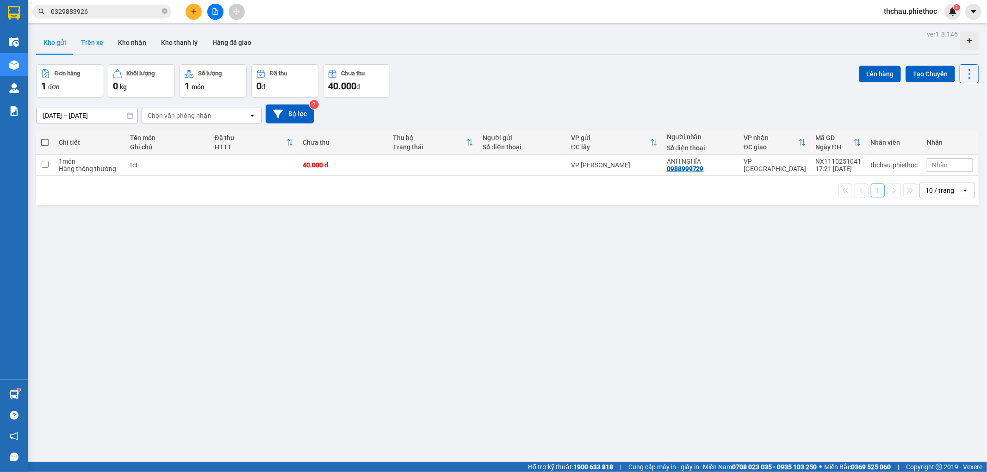
click at [99, 40] on button "Trên xe" at bounding box center [92, 42] width 37 height 22
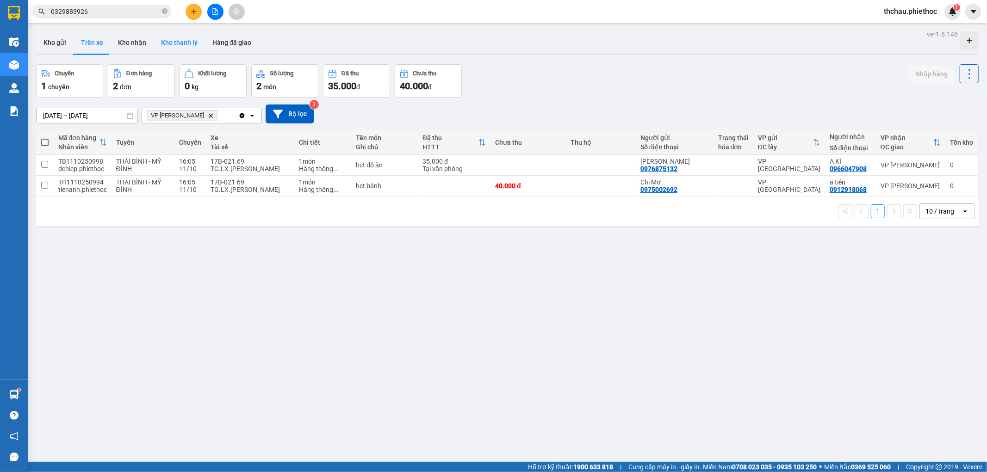
click at [175, 43] on button "Kho thanh lý" at bounding box center [179, 42] width 51 height 22
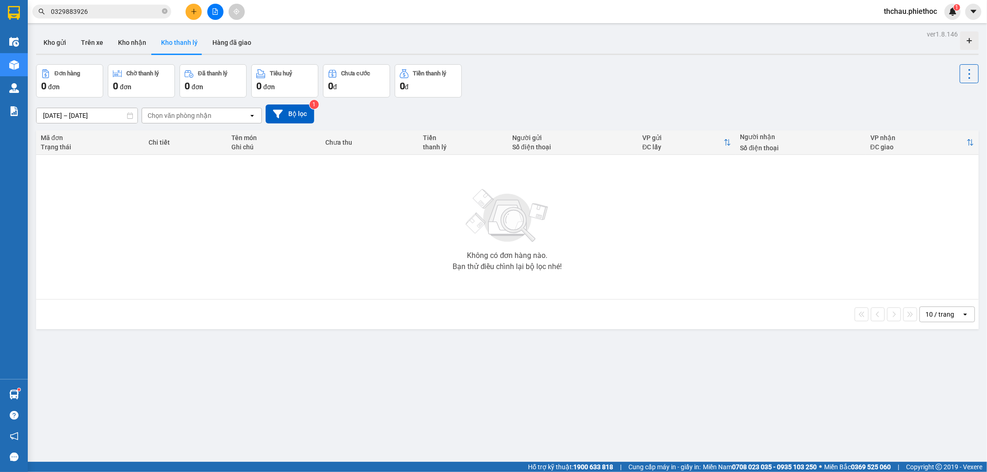
click at [195, 12] on icon "plus" at bounding box center [194, 11] width 6 height 6
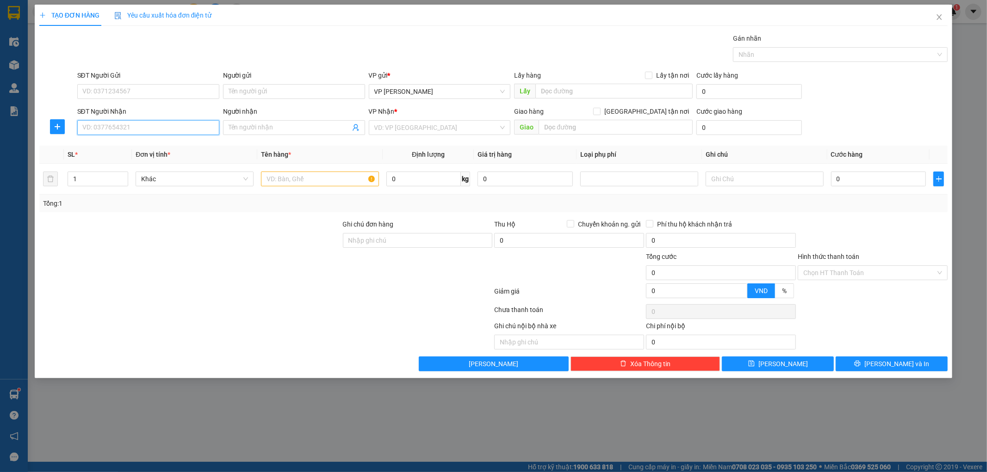
click at [124, 129] on input "SĐT Người Nhận" at bounding box center [148, 127] width 142 height 15
type input "0977898313"
click at [135, 146] on div "0977898313 - Anh Tuấn Sushi" at bounding box center [148, 146] width 131 height 10
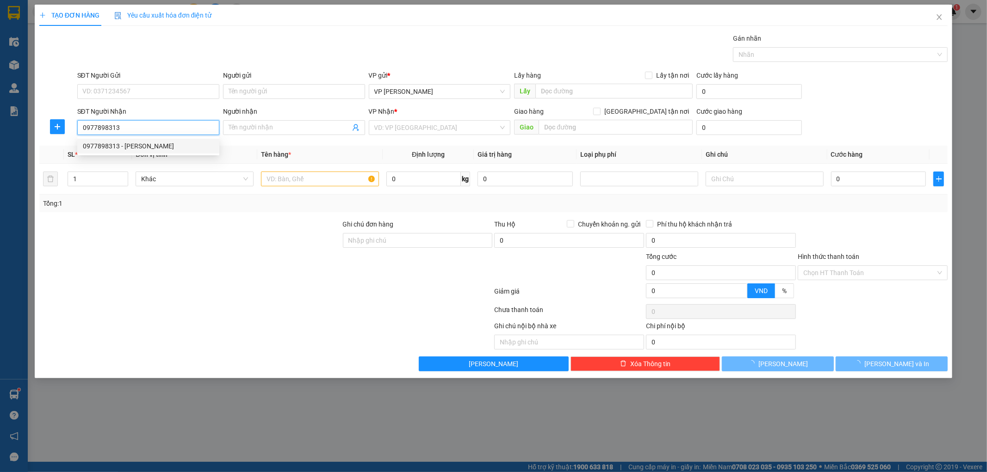
type input "Anh Tuấn Sushi"
checkbox input "true"
type input "593 Lê Quý Đôn"
type input "60.000"
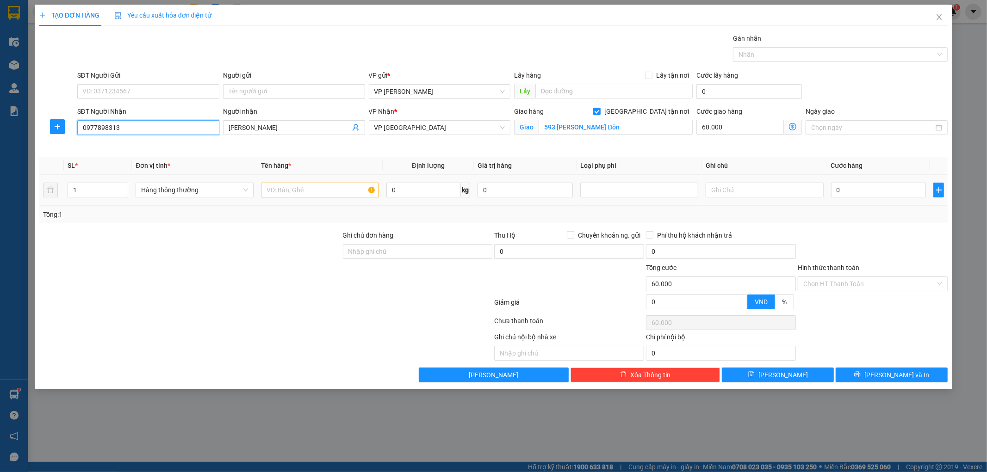
type input "0977898313"
click at [312, 188] on input "text" at bounding box center [320, 190] width 118 height 15
type input "TCT"
click at [857, 190] on input "0" at bounding box center [878, 190] width 95 height 15
click at [855, 190] on input "0" at bounding box center [878, 190] width 95 height 15
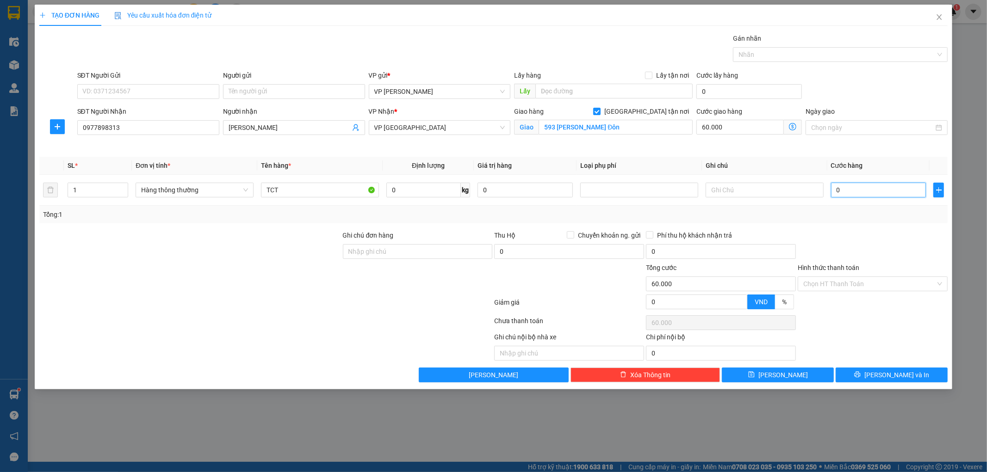
type input "002"
type input "60.002"
type input "0.025"
type input "60.025"
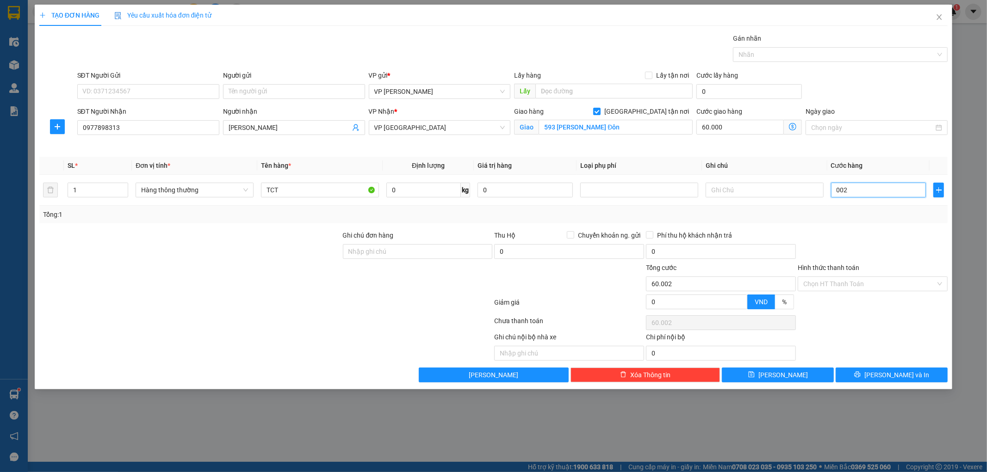
type input "60.025"
type input "0.025"
click at [600, 114] on input "Giao tận nơi" at bounding box center [596, 111] width 6 height 6
checkbox input "false"
type input "25.000"
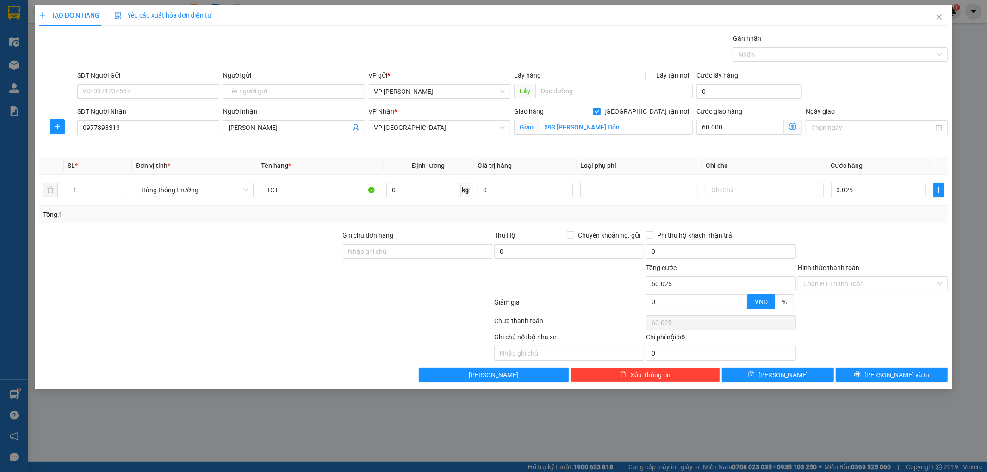
type input "85.000"
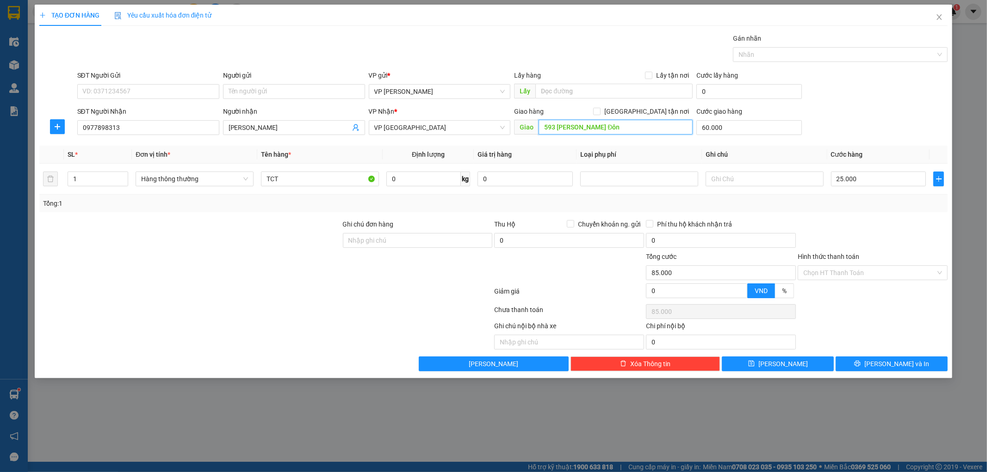
click at [624, 128] on input "593 Lê Quý Đôn" at bounding box center [615, 127] width 154 height 15
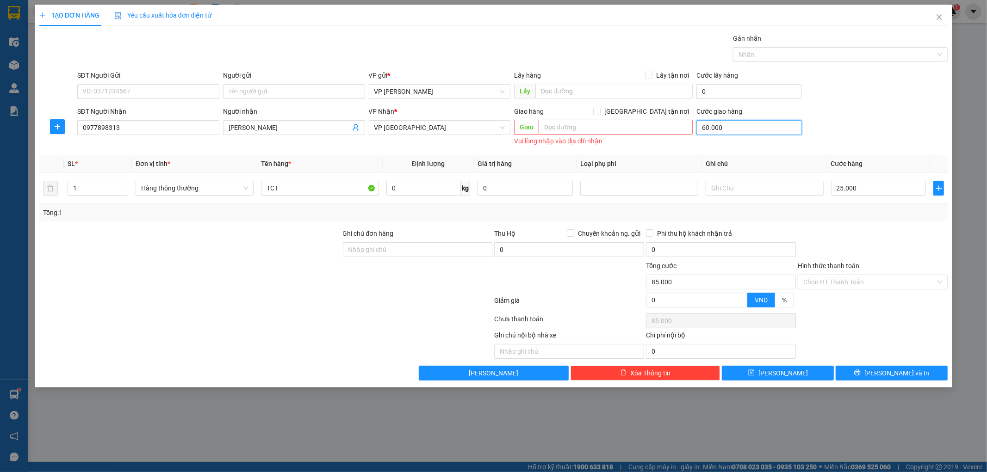
click at [730, 129] on input "60.000" at bounding box center [748, 127] width 105 height 15
type input "0"
type input "25.000"
click at [900, 377] on span "Lưu và In" at bounding box center [896, 373] width 65 height 10
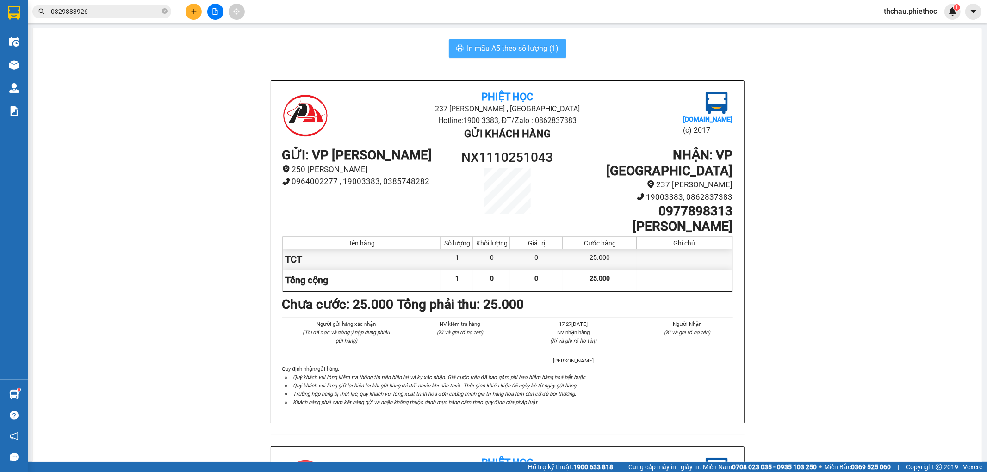
click at [506, 51] on span "In mẫu A5 theo số lượng (1)" at bounding box center [513, 49] width 92 height 12
click at [188, 10] on button at bounding box center [193, 12] width 16 height 16
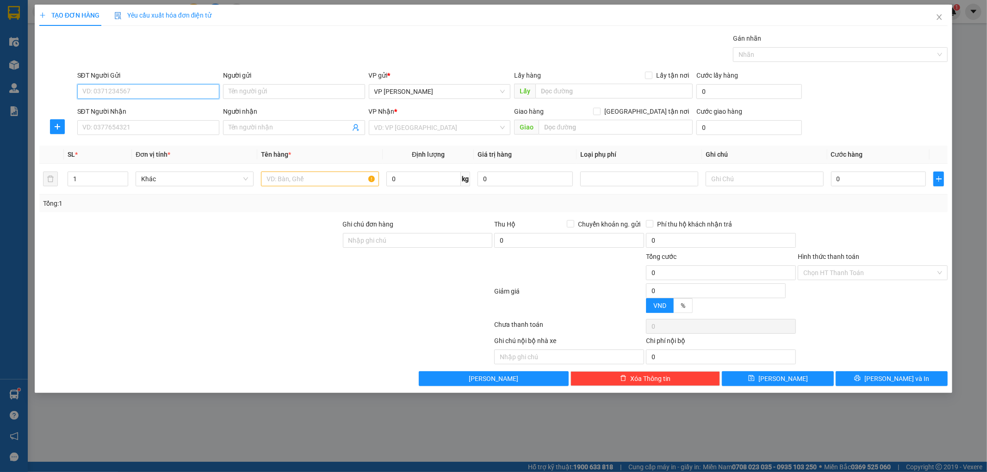
click at [126, 88] on input "SĐT Người Gửi" at bounding box center [148, 91] width 142 height 15
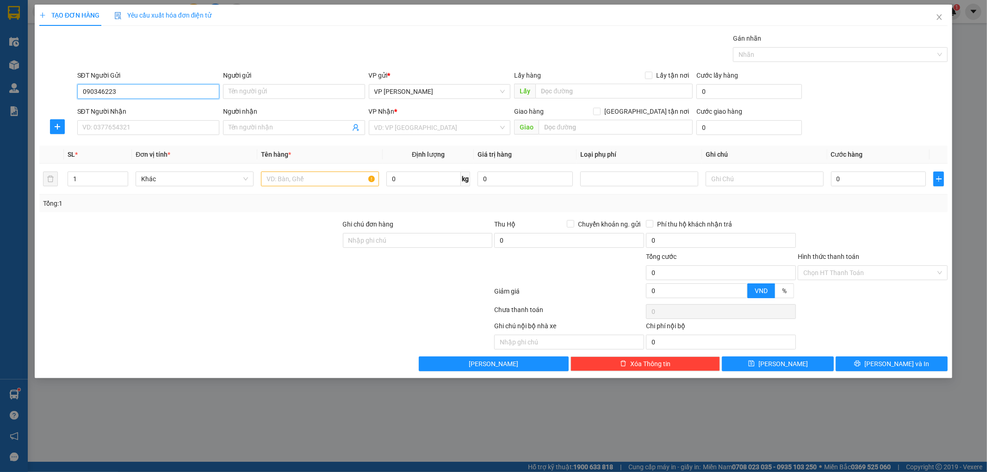
type input "0903462236"
click at [124, 103] on div "0903462236 - kh" at bounding box center [148, 110] width 142 height 15
type input "kh"
type input "0903462236"
click at [115, 128] on input "SĐT Người Nhận" at bounding box center [148, 127] width 142 height 15
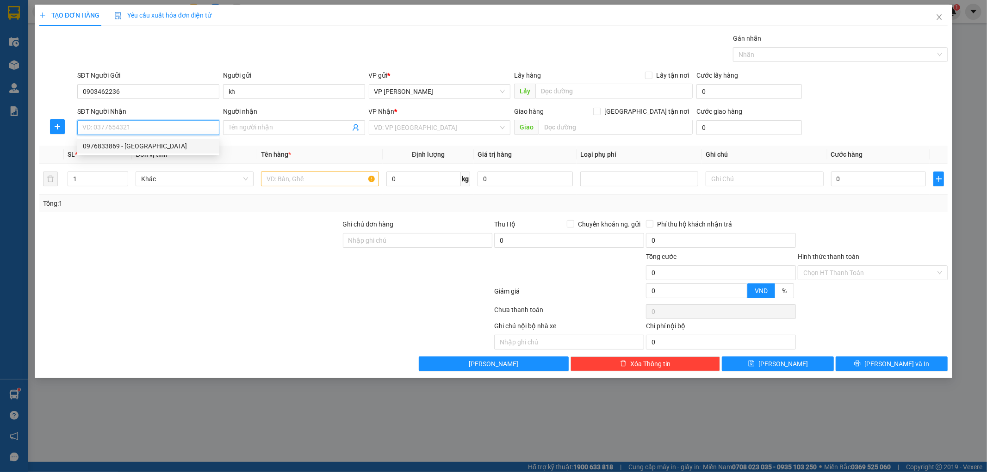
click at [127, 142] on div "0976833869 - Chị Trang" at bounding box center [148, 146] width 131 height 10
type input "0976833869"
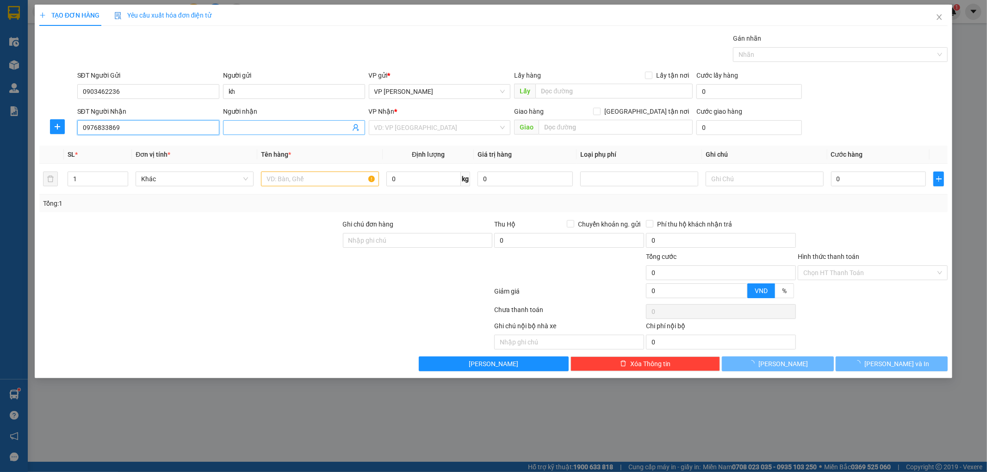
type input "Chị Trang"
type input "N4 Vũ Ninh"
type input "5.000"
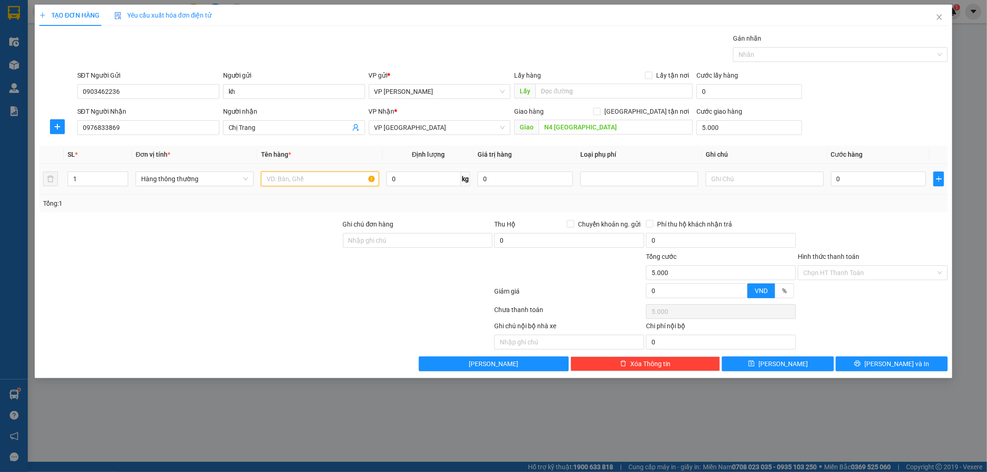
click at [306, 179] on input "text" at bounding box center [320, 179] width 118 height 15
click at [847, 182] on input "0" at bounding box center [878, 179] width 95 height 15
click at [905, 363] on span "Lưu và In" at bounding box center [896, 364] width 65 height 10
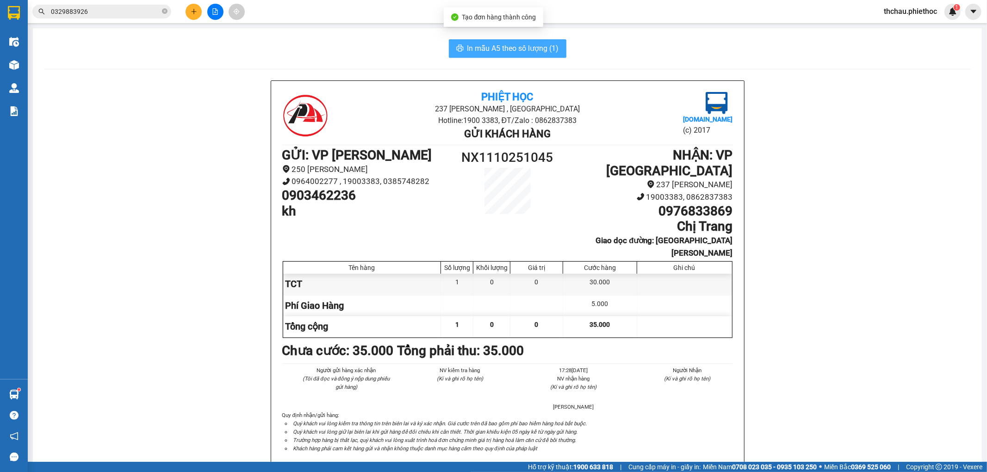
click at [505, 49] on span "In mẫu A5 theo số lượng (1)" at bounding box center [513, 49] width 92 height 12
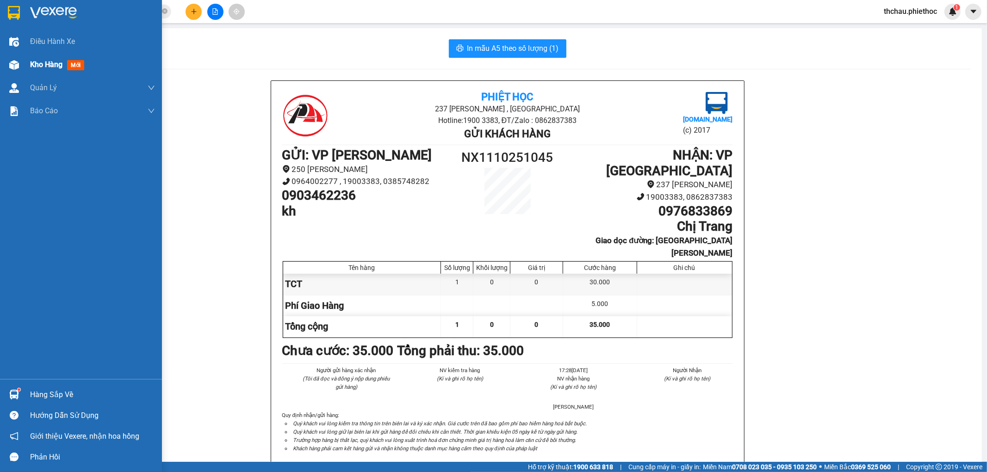
click at [22, 62] on div "Kho hàng mới" at bounding box center [81, 64] width 162 height 23
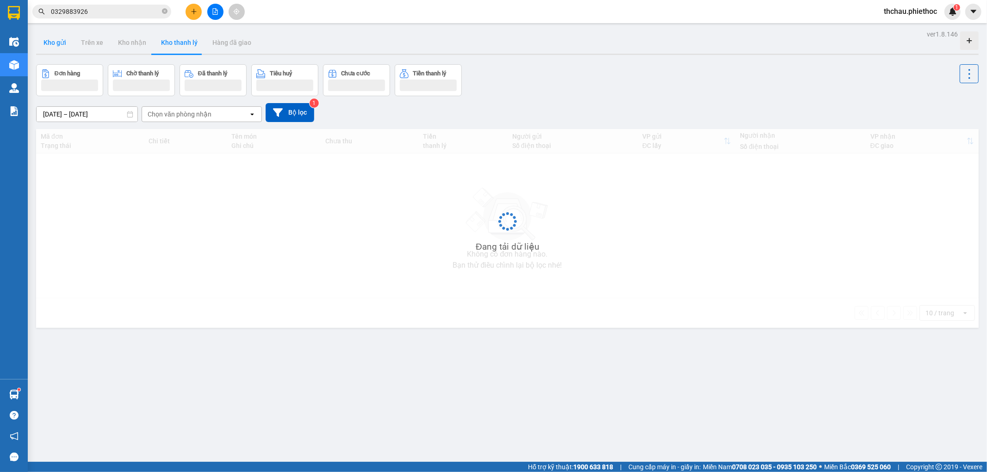
click at [61, 47] on button "Kho gửi" at bounding box center [54, 42] width 37 height 22
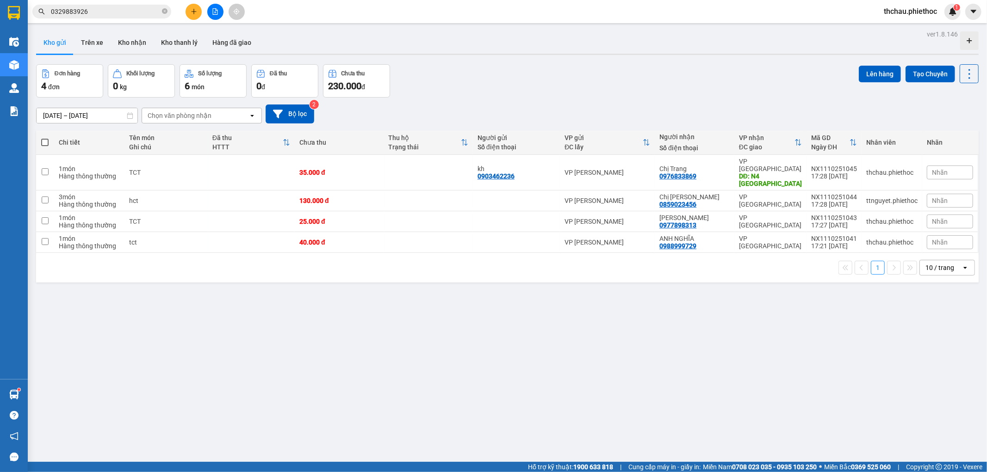
click at [61, 47] on button "Kho gửi" at bounding box center [54, 42] width 37 height 22
click at [59, 42] on button "Kho gửi" at bounding box center [54, 42] width 37 height 22
click at [921, 198] on icon at bounding box center [924, 201] width 6 height 6
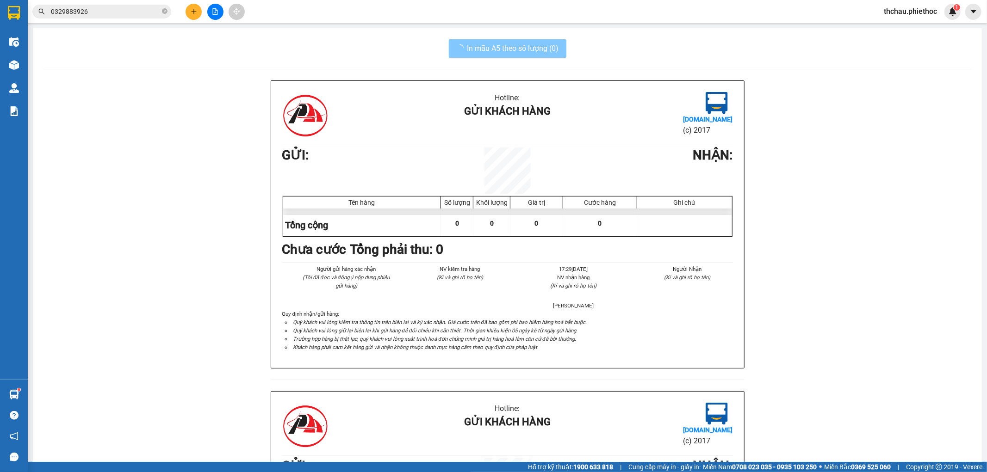
click at [515, 48] on span "In mẫu A5 theo số lượng (0)" at bounding box center [513, 49] width 92 height 12
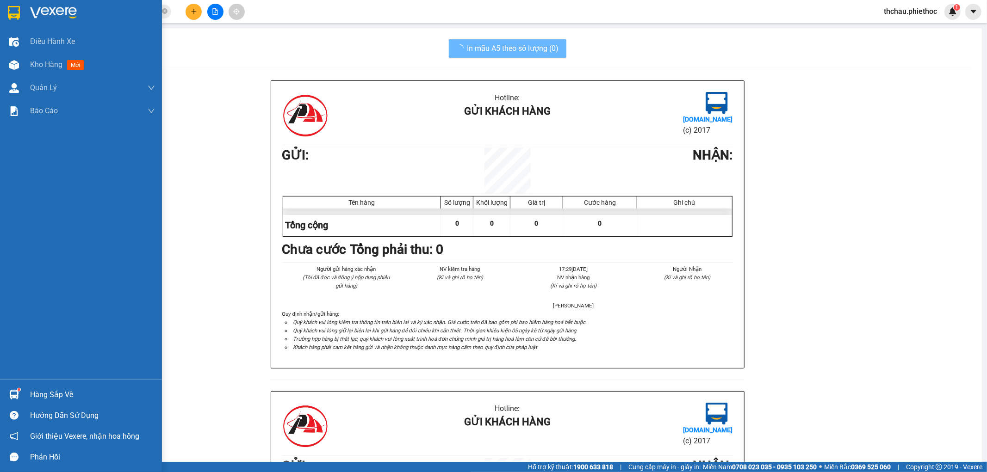
click at [8, 57] on div at bounding box center [14, 65] width 16 height 16
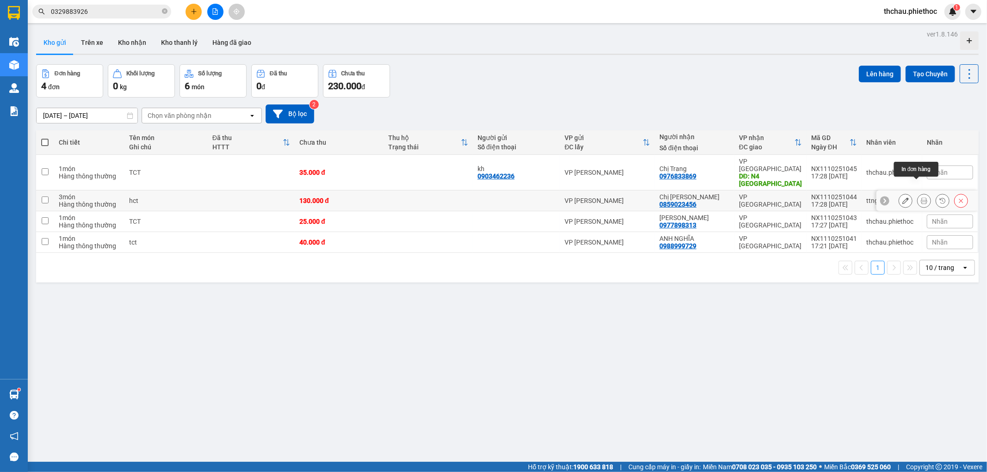
click at [921, 198] on icon at bounding box center [924, 201] width 6 height 6
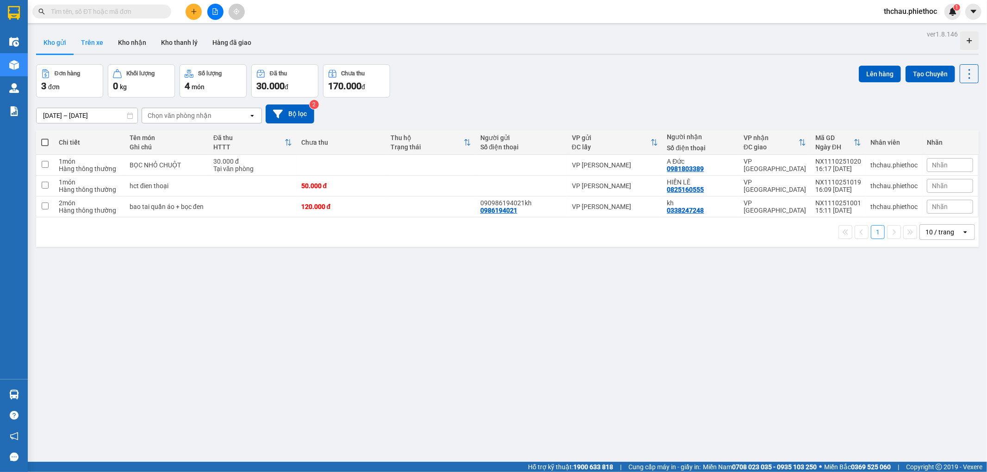
click at [99, 40] on button "Trên xe" at bounding box center [92, 42] width 37 height 22
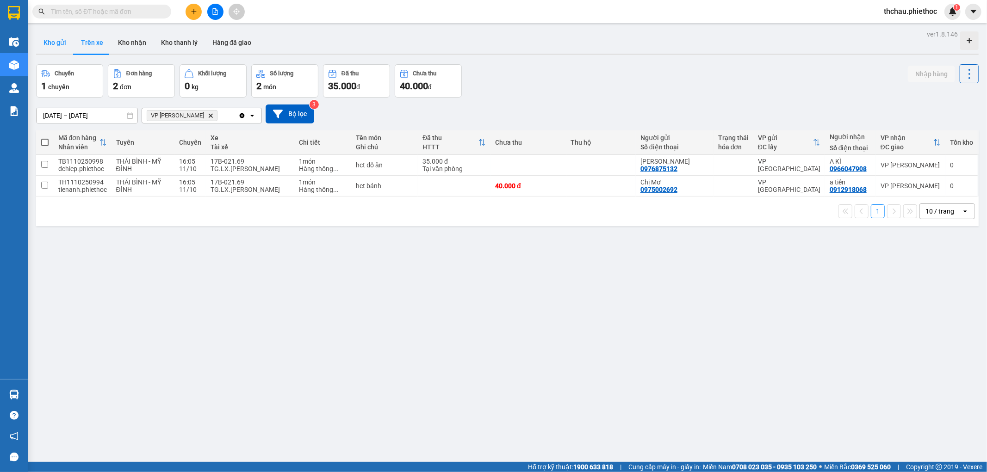
click at [63, 42] on button "Kho gửi" at bounding box center [54, 42] width 37 height 22
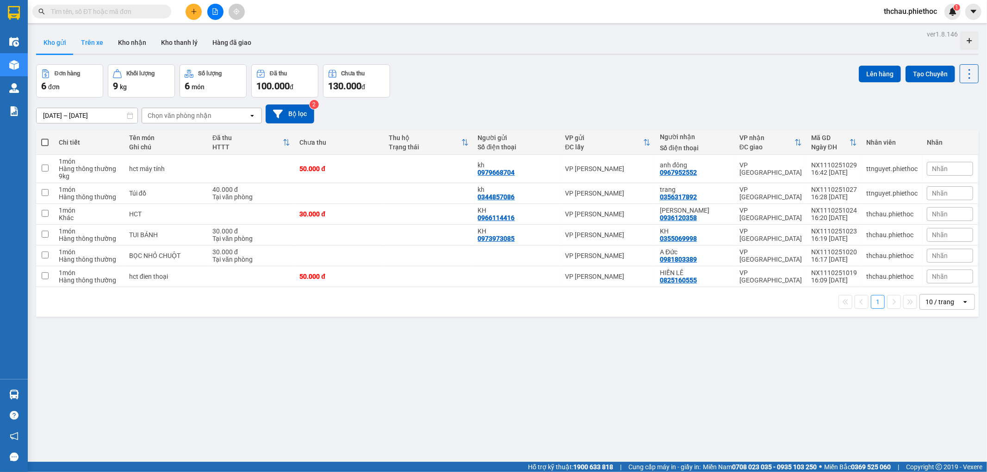
click at [86, 40] on button "Trên xe" at bounding box center [92, 42] width 37 height 22
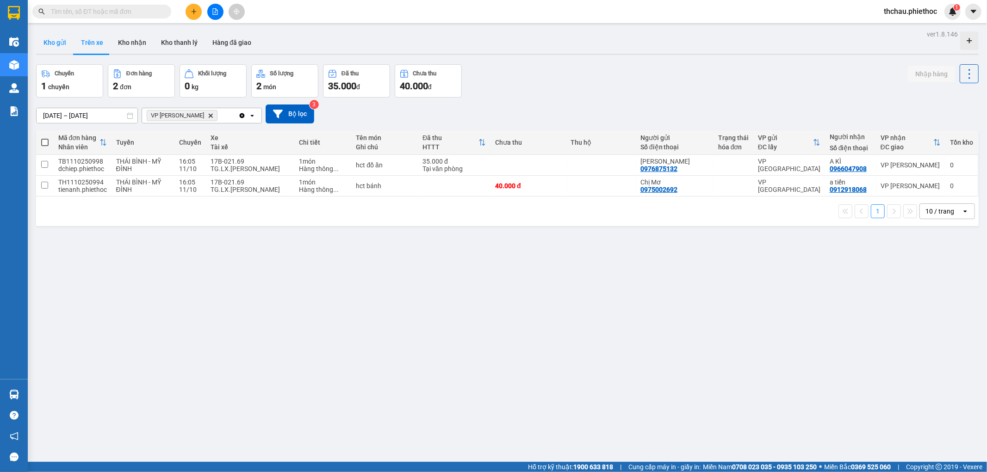
click at [53, 43] on button "Kho gửi" at bounding box center [54, 42] width 37 height 22
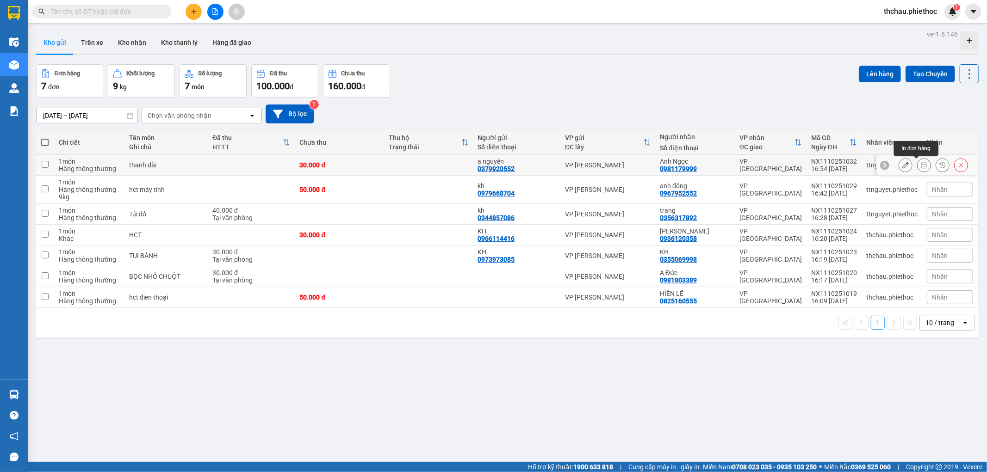
click at [921, 163] on icon at bounding box center [924, 165] width 6 height 6
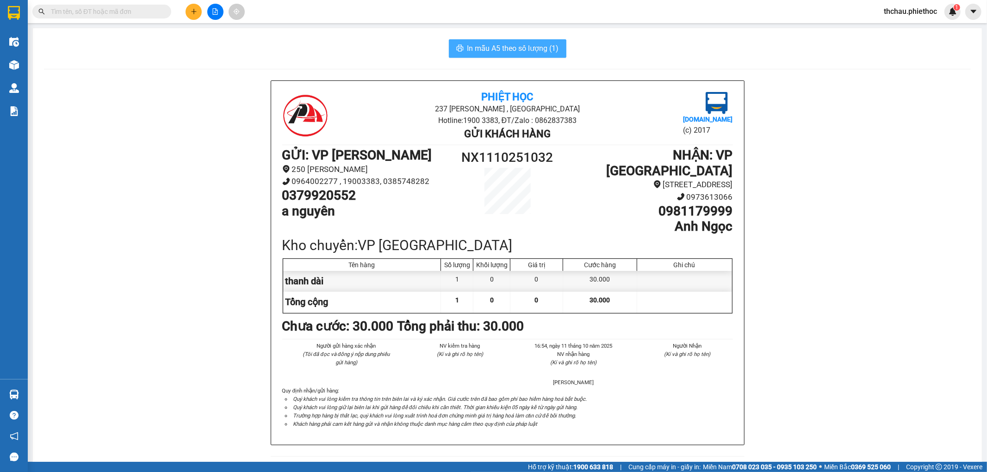
click at [508, 49] on span "In mẫu A5 theo số lượng (1)" at bounding box center [513, 49] width 92 height 12
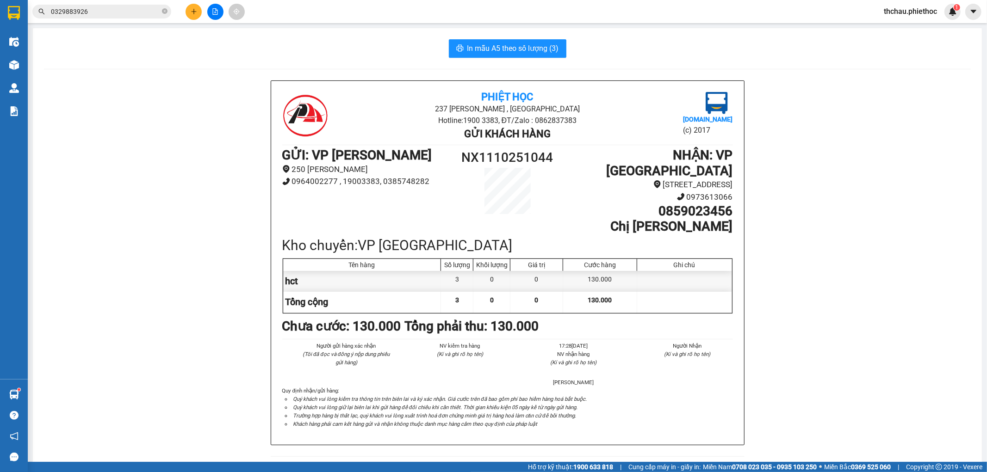
click at [501, 47] on span "In mẫu A5 theo số lượng (3)" at bounding box center [513, 49] width 92 height 12
click at [501, 48] on span "In mẫu A5 theo số lượng (3)" at bounding box center [513, 49] width 92 height 12
drag, startPoint x: 501, startPoint y: 48, endPoint x: 507, endPoint y: 50, distance: 6.4
click at [502, 48] on span "In mẫu A5 theo số lượng (3)" at bounding box center [513, 49] width 92 height 12
click at [507, 49] on span "In mẫu A5 theo số lượng (3)" at bounding box center [513, 49] width 92 height 12
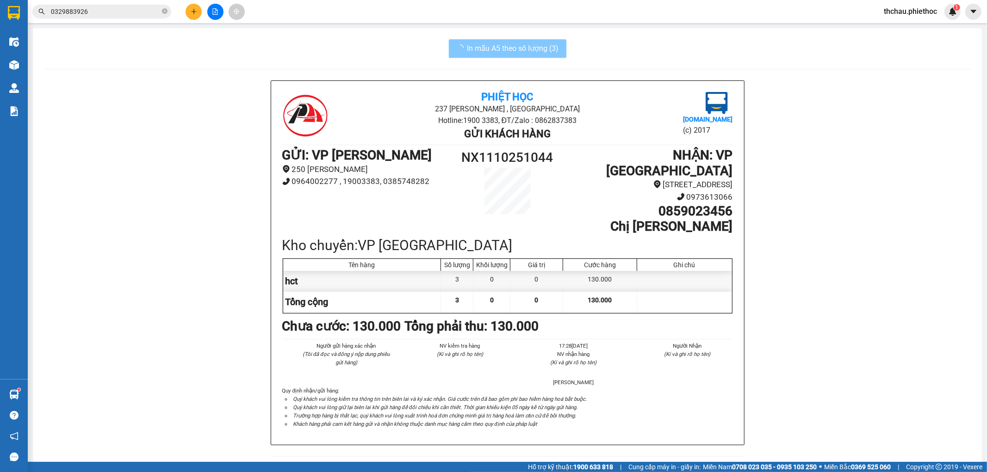
click at [507, 50] on span "In mẫu A5 theo số lượng (3)" at bounding box center [513, 49] width 92 height 12
click at [507, 51] on span "In mẫu A5 theo số lượng (3)" at bounding box center [513, 49] width 92 height 12
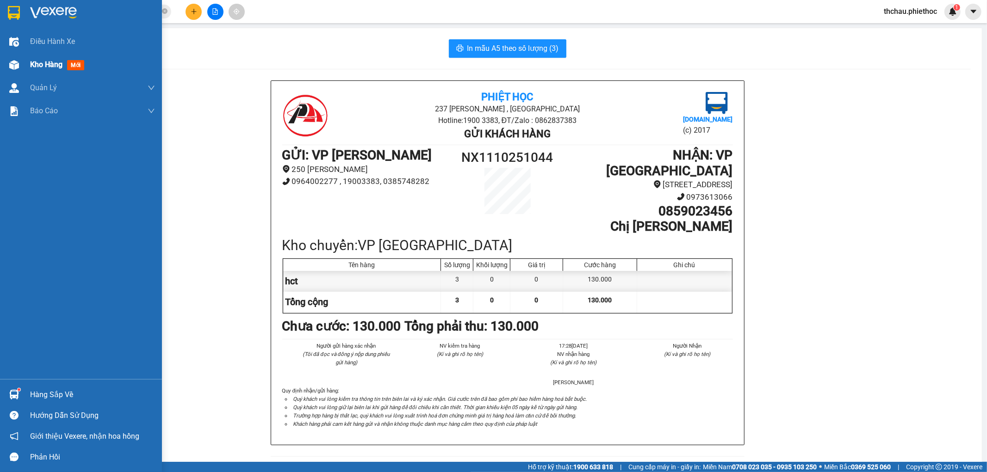
click at [27, 68] on div "Kho hàng mới" at bounding box center [81, 64] width 162 height 23
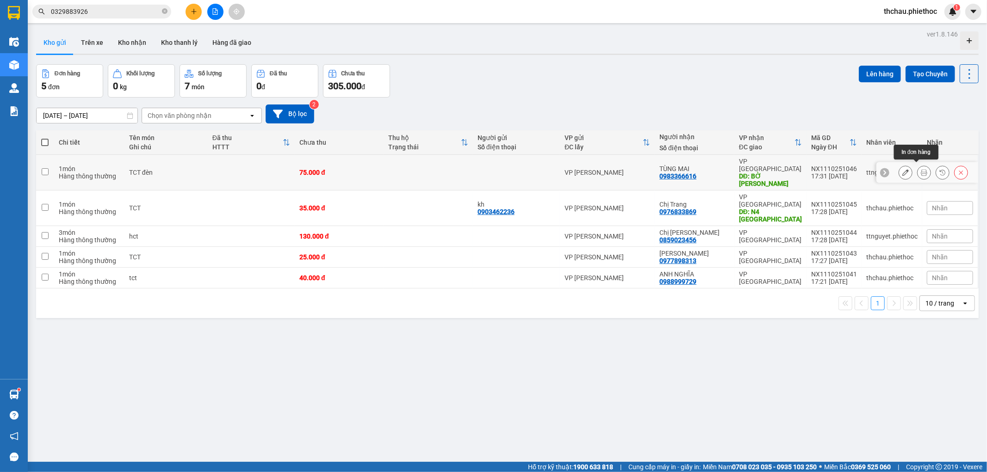
click at [921, 169] on icon at bounding box center [924, 172] width 6 height 6
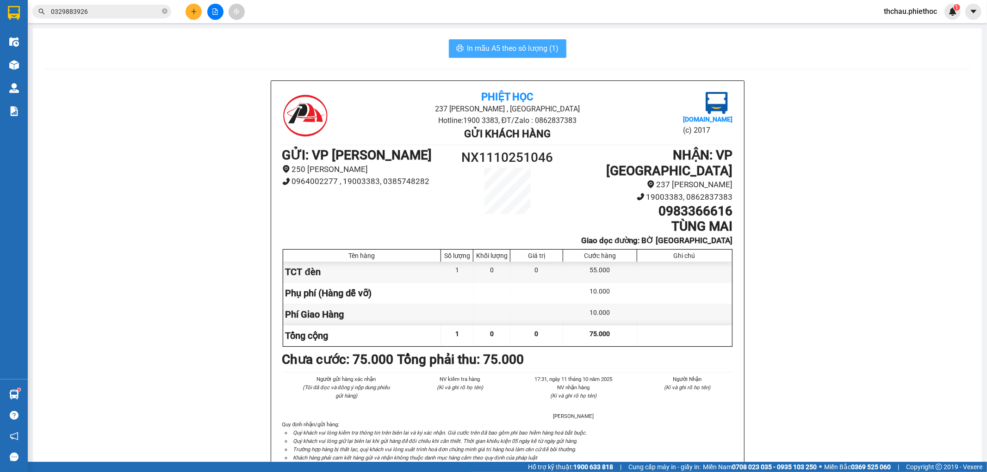
click at [535, 48] on span "In mẫu A5 theo số lượng (1)" at bounding box center [513, 49] width 92 height 12
drag, startPoint x: 569, startPoint y: 492, endPoint x: 163, endPoint y: 11, distance: 629.6
click at [165, 11] on icon "close-circle" at bounding box center [165, 11] width 6 height 6
click at [165, 11] on span at bounding box center [165, 11] width 6 height 10
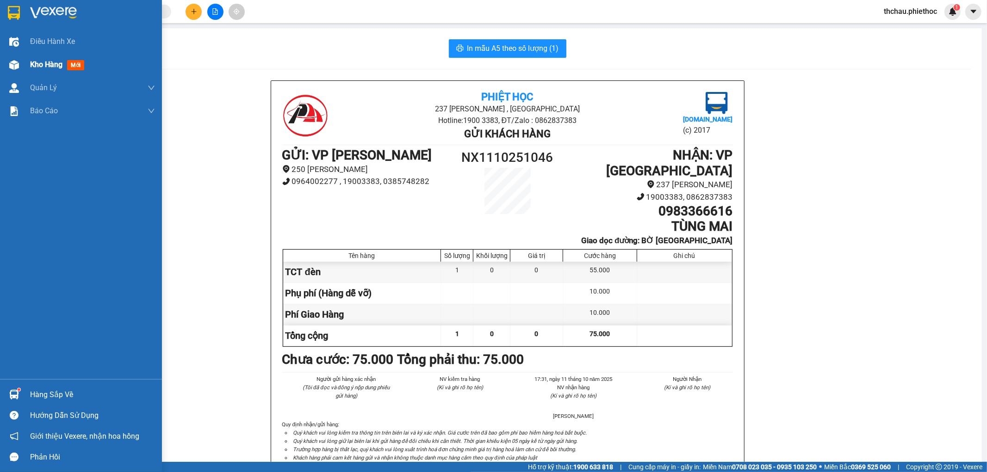
click at [27, 64] on div "Kho hàng mới" at bounding box center [81, 64] width 162 height 23
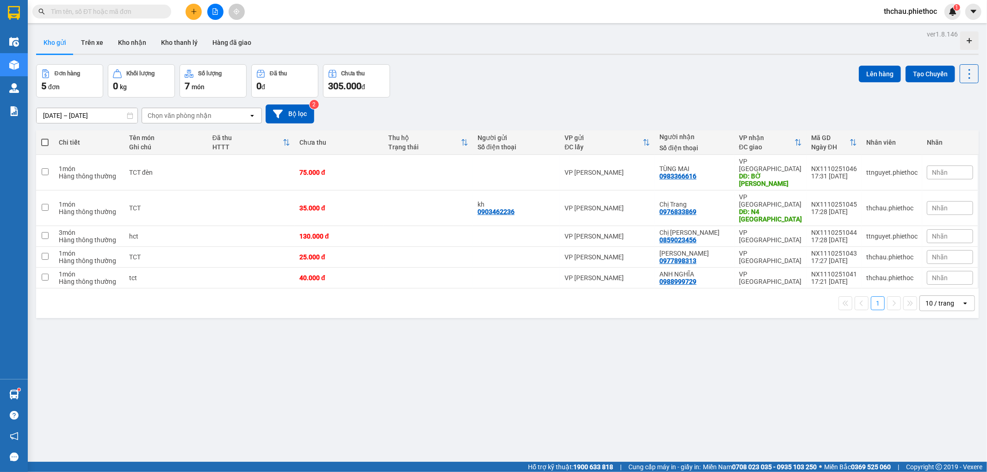
click at [47, 140] on span at bounding box center [44, 142] width 7 height 7
click at [45, 138] on input "checkbox" at bounding box center [45, 138] width 0 height 0
checkbox input "true"
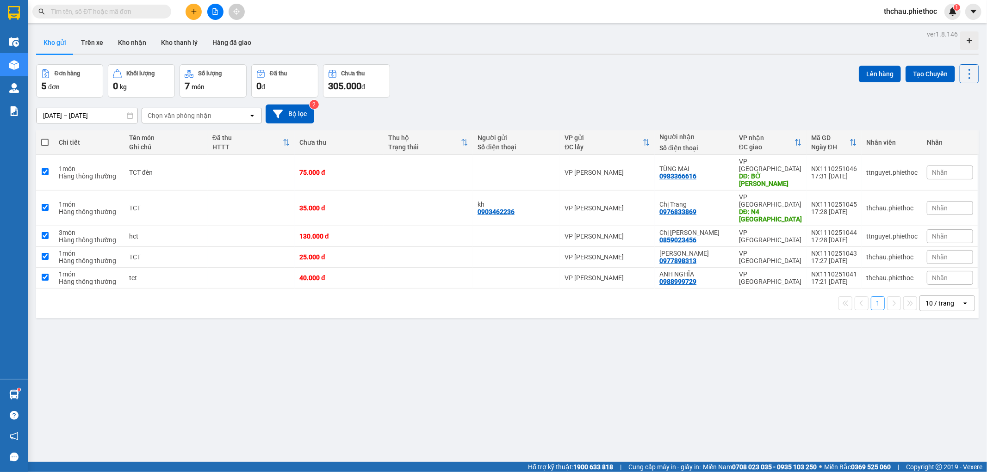
checkbox input "true"
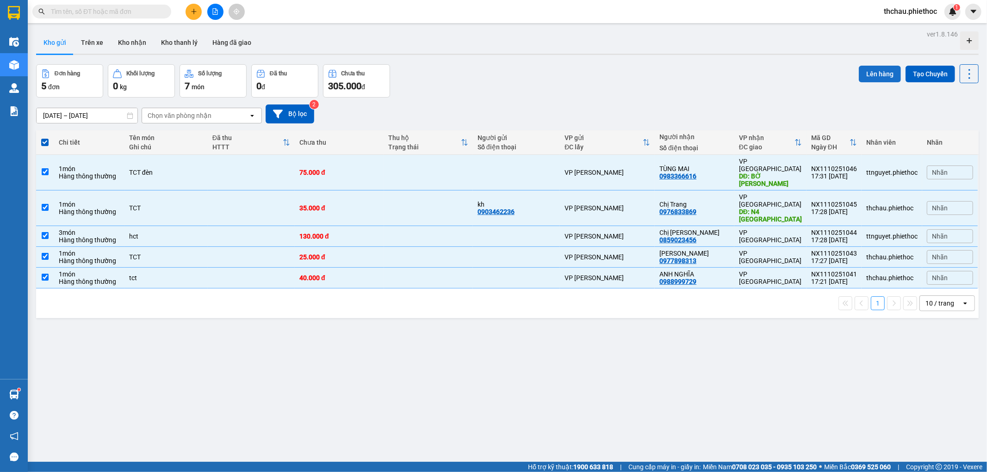
click at [866, 72] on button "Lên hàng" at bounding box center [880, 74] width 42 height 17
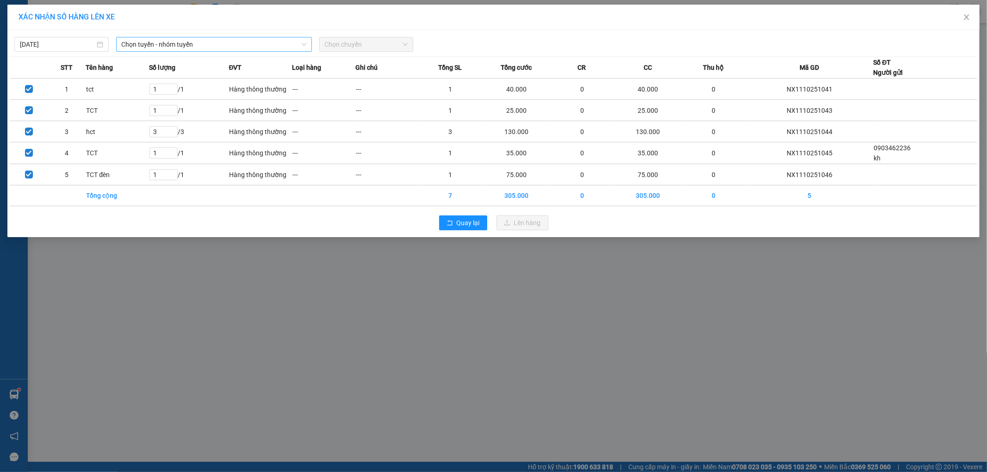
click at [230, 43] on span "Chọn tuyến - nhóm tuyến" at bounding box center [214, 44] width 185 height 14
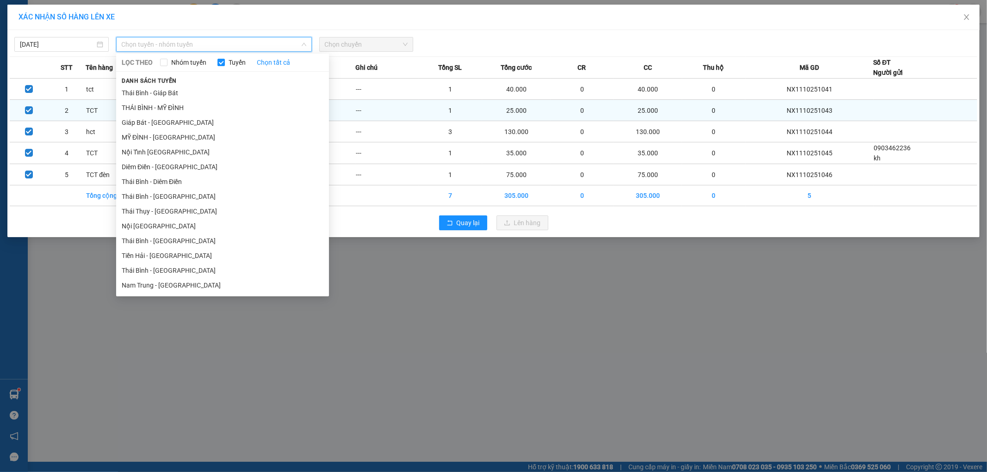
drag, startPoint x: 144, startPoint y: 135, endPoint x: 255, endPoint y: 103, distance: 116.0
click at [150, 135] on li "MỸ ĐÌNH - THÁI BÌNH" at bounding box center [222, 137] width 213 height 15
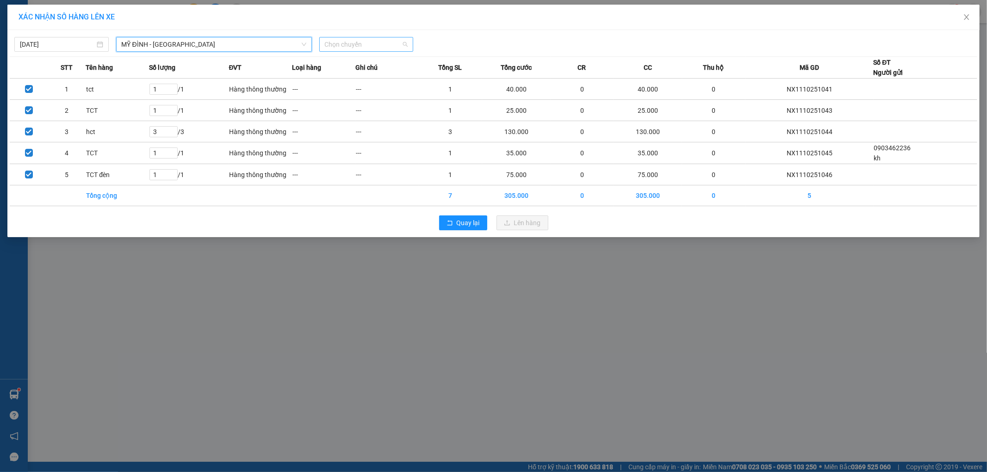
click at [364, 48] on span "Chọn chuyến" at bounding box center [366, 44] width 83 height 14
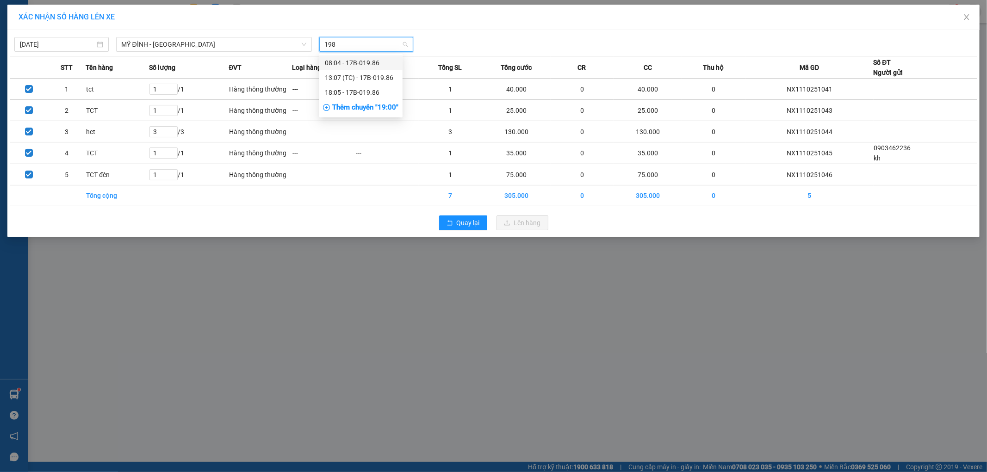
type input "1986"
click at [355, 91] on div "18:05 - 17B-019.86" at bounding box center [361, 92] width 72 height 10
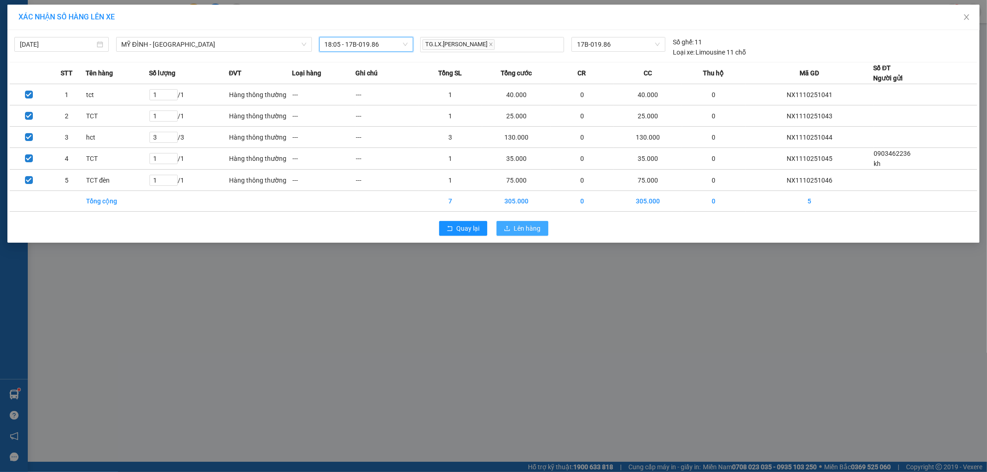
click at [522, 224] on span "Lên hàng" at bounding box center [527, 228] width 27 height 10
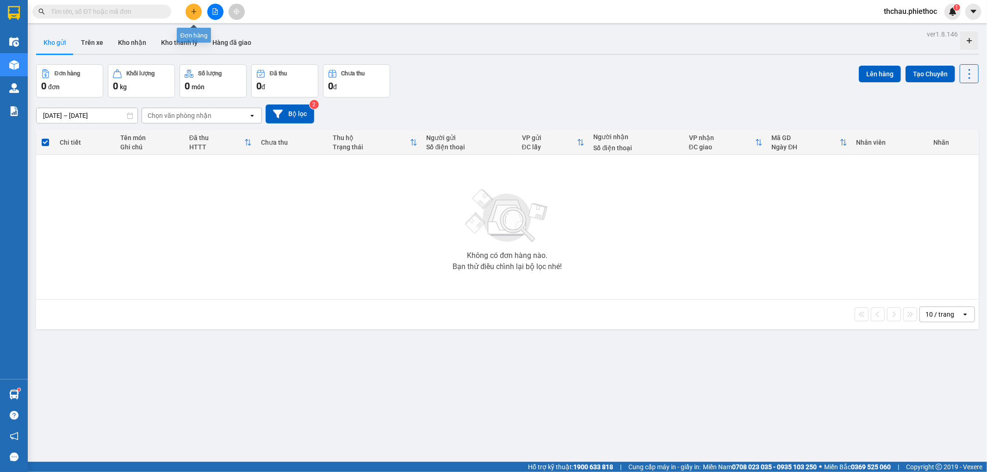
click at [196, 15] on button at bounding box center [193, 12] width 16 height 16
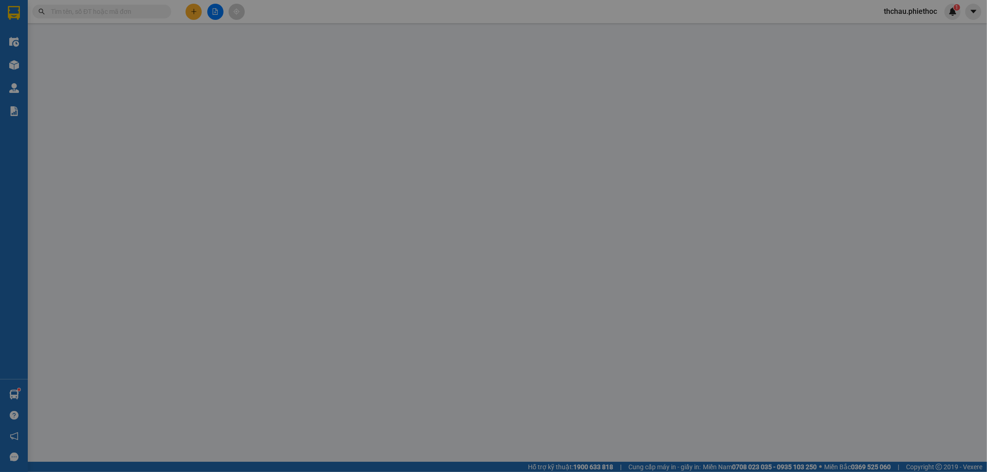
click at [194, 11] on div "TẠO ĐƠN HÀNG Yêu cầu xuất hóa đơn điện tử Transit Pickup Surcharge Ids Transit …" at bounding box center [493, 236] width 987 height 472
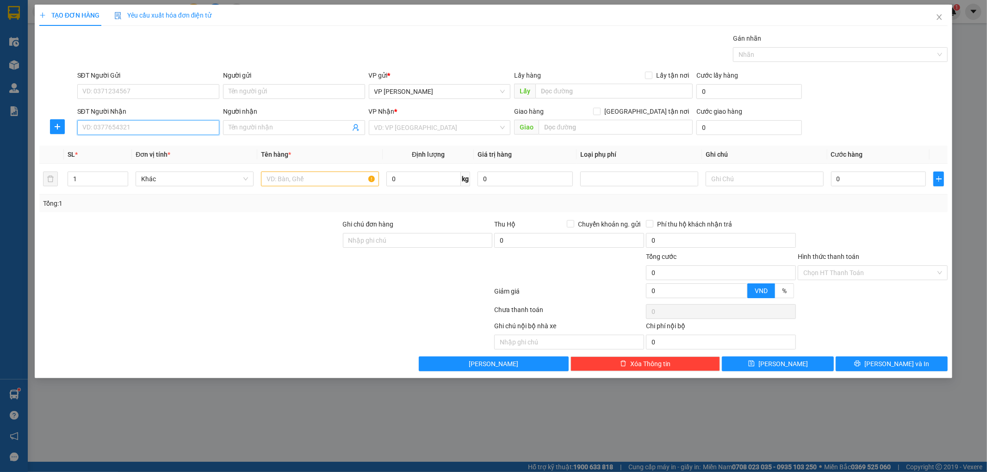
click at [130, 126] on input "SĐT Người Nhận" at bounding box center [148, 127] width 142 height 15
click at [89, 118] on div "SĐT Người Nhận" at bounding box center [148, 113] width 142 height 14
click at [91, 126] on input "SĐT Người Nhận" at bounding box center [148, 127] width 142 height 15
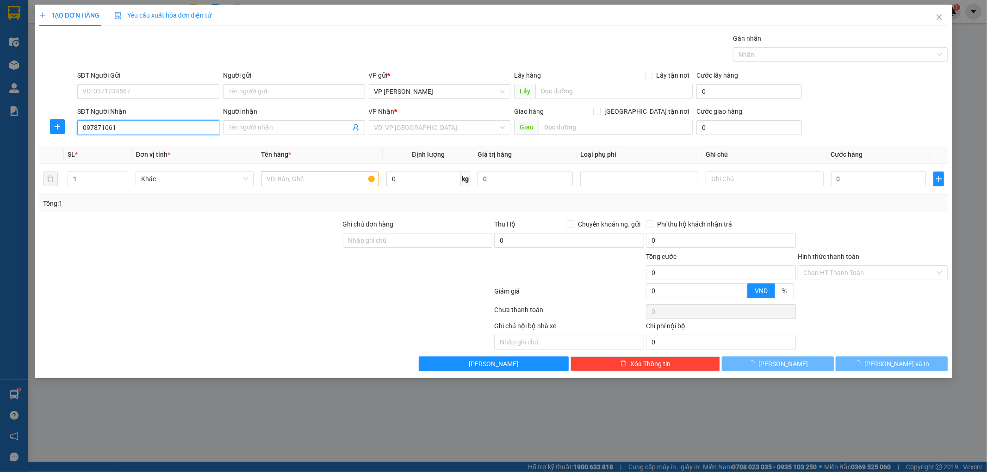
type input "0978710619"
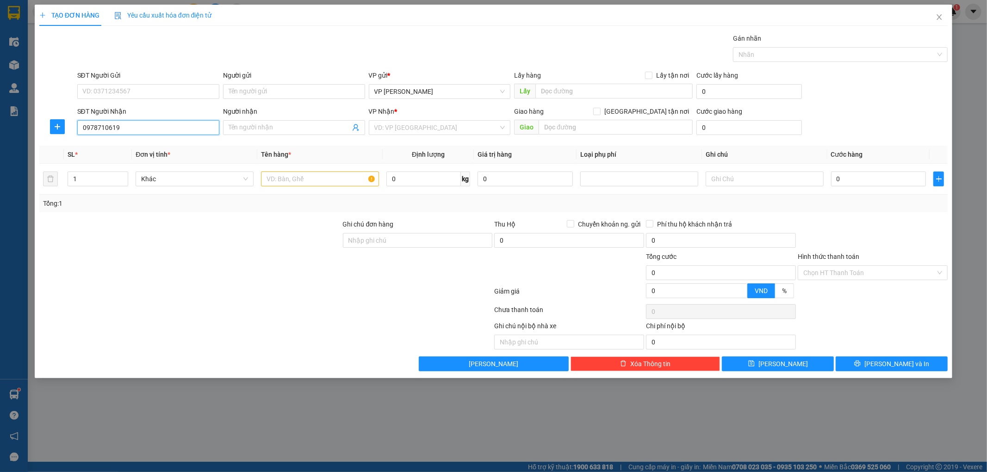
click at [160, 127] on input "0978710619" at bounding box center [148, 127] width 142 height 15
type input "0978710619"
click at [273, 130] on input "Người nhận" at bounding box center [290, 128] width 122 height 10
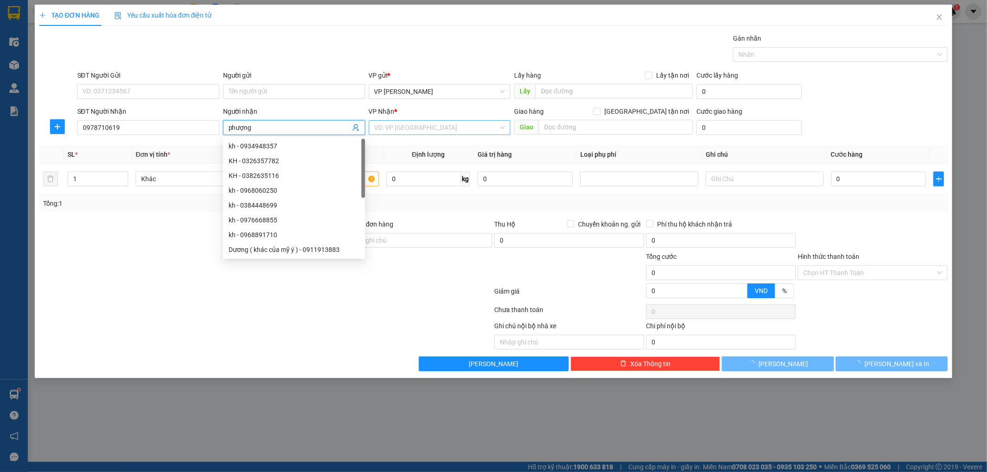
type input "phượng"
click at [442, 130] on input "search" at bounding box center [436, 128] width 124 height 14
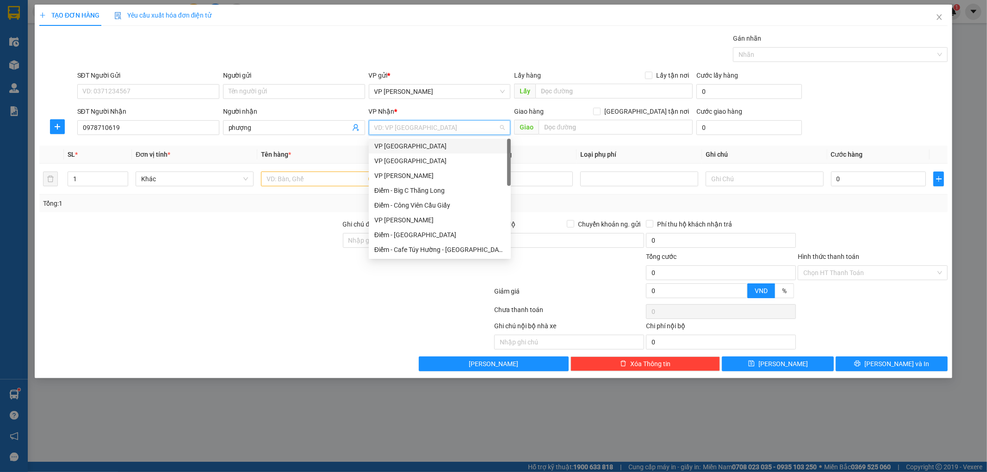
click at [413, 144] on div "VP Nam Trung" at bounding box center [439, 146] width 131 height 10
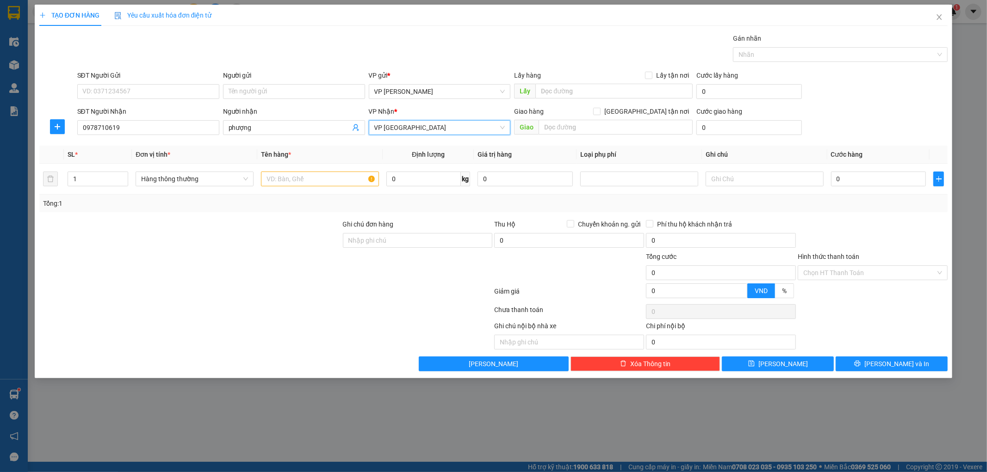
click at [435, 124] on span "VP Nam Trung" at bounding box center [439, 128] width 131 height 14
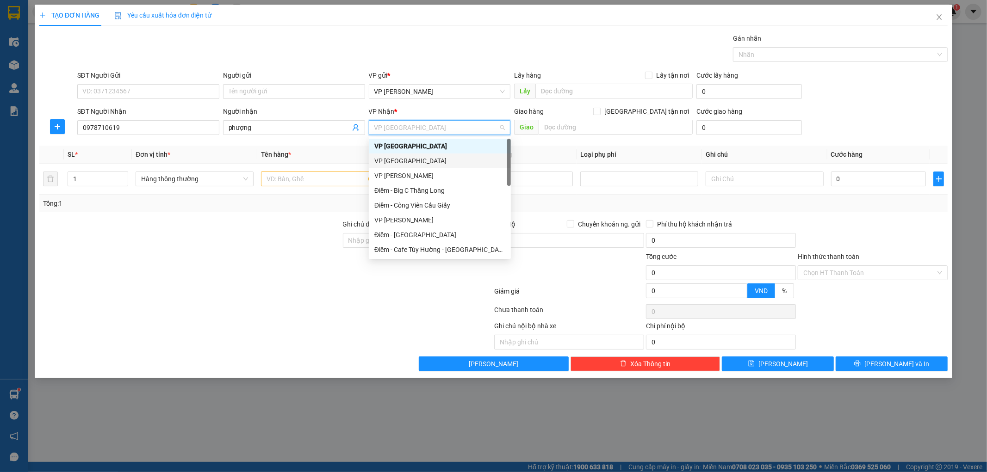
click at [413, 156] on div "VP [GEOGRAPHIC_DATA]" at bounding box center [439, 161] width 131 height 10
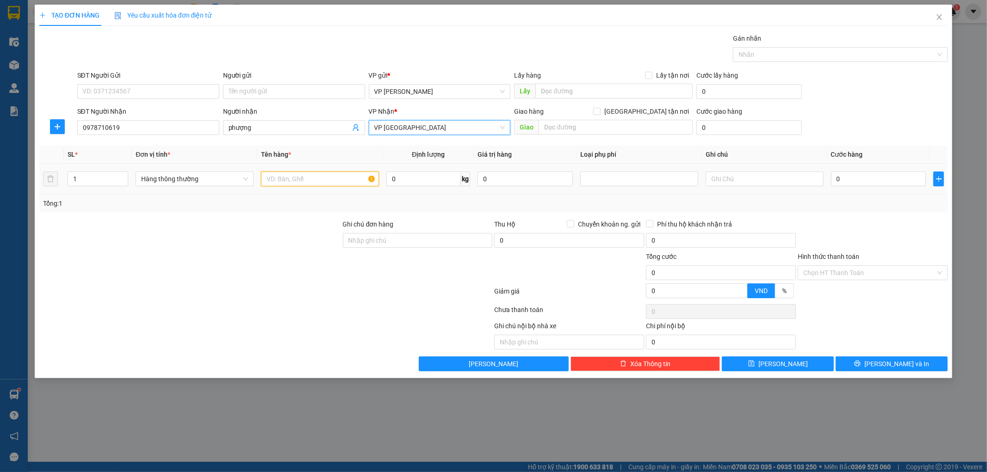
click at [318, 184] on input "text" at bounding box center [320, 179] width 118 height 15
type input "thùng xốp hải sản"
click at [567, 130] on input "text" at bounding box center [615, 127] width 154 height 15
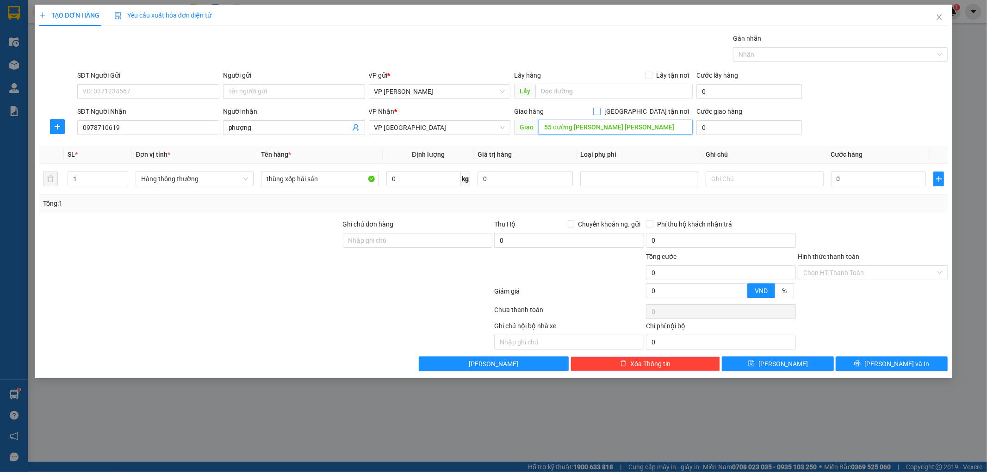
type input "55 đường lý thái tổ trần lãm"
click at [600, 111] on input "Giao tận nơi" at bounding box center [596, 111] width 6 height 6
checkbox input "true"
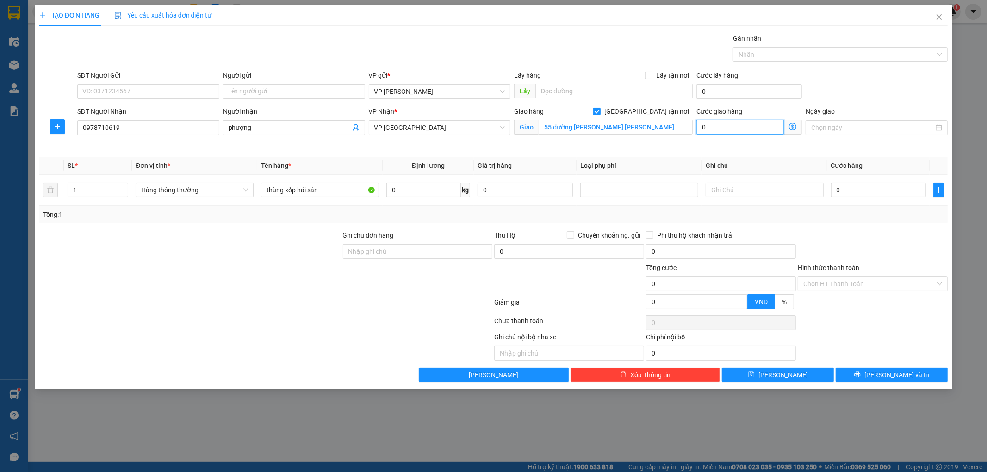
click at [718, 131] on input "0" at bounding box center [739, 127] width 87 height 15
type input "5"
type input "50"
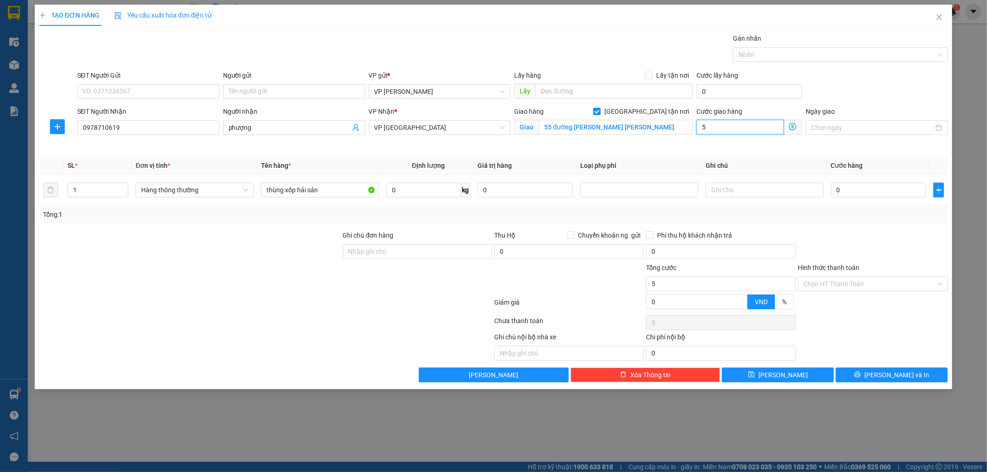
type input "50"
click at [848, 232] on div at bounding box center [873, 246] width 152 height 32
type input "50.000"
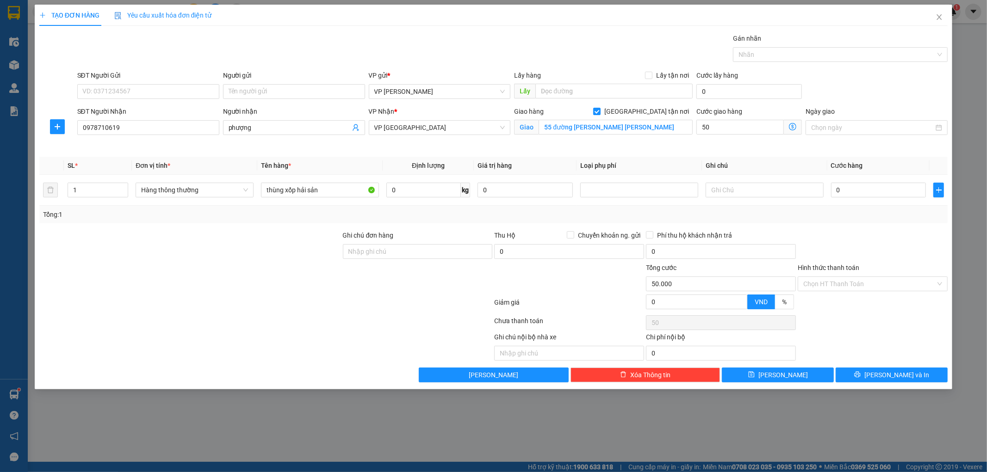
type input "50.000"
click at [419, 191] on input "0" at bounding box center [423, 190] width 74 height 15
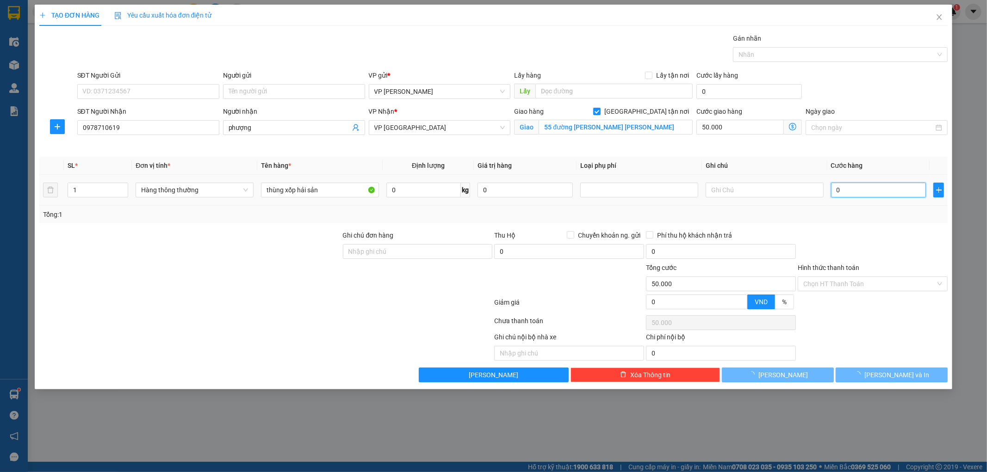
click at [879, 188] on input "0" at bounding box center [878, 190] width 95 height 15
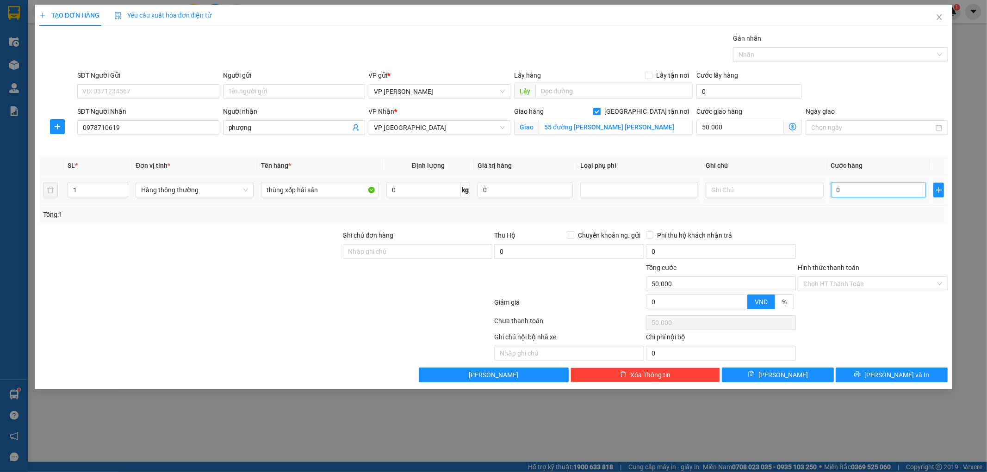
type input "005"
type input "50.005"
type input "0.050"
type input "50.050"
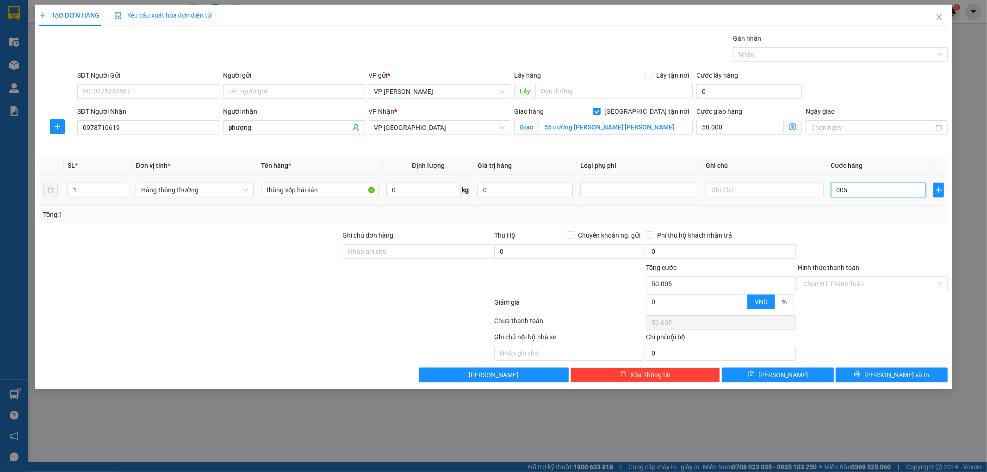
type input "50.050"
type input "50.000"
type input "100.000"
click at [876, 229] on div "Transit Pickup Surcharge Ids Transit Deliver Surcharge Ids Transit Deliver Surc…" at bounding box center [493, 207] width 909 height 349
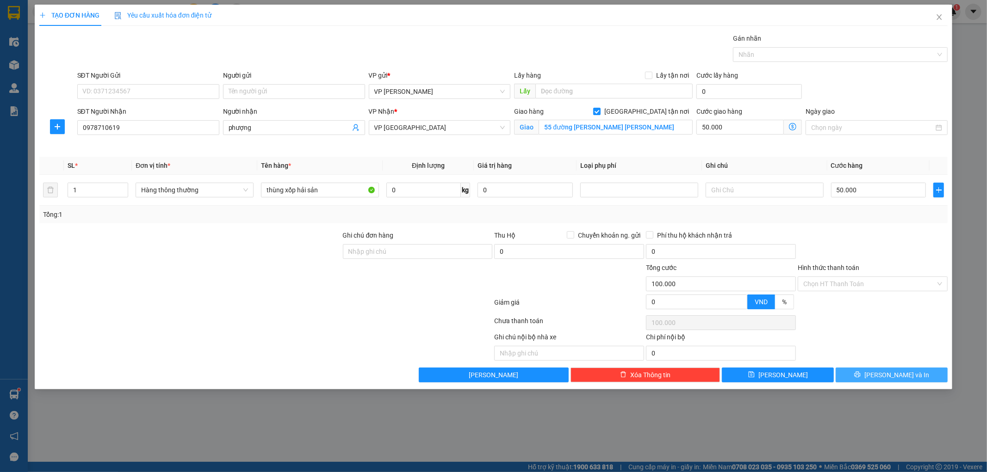
click at [863, 374] on button "Lưu và In" at bounding box center [891, 375] width 112 height 15
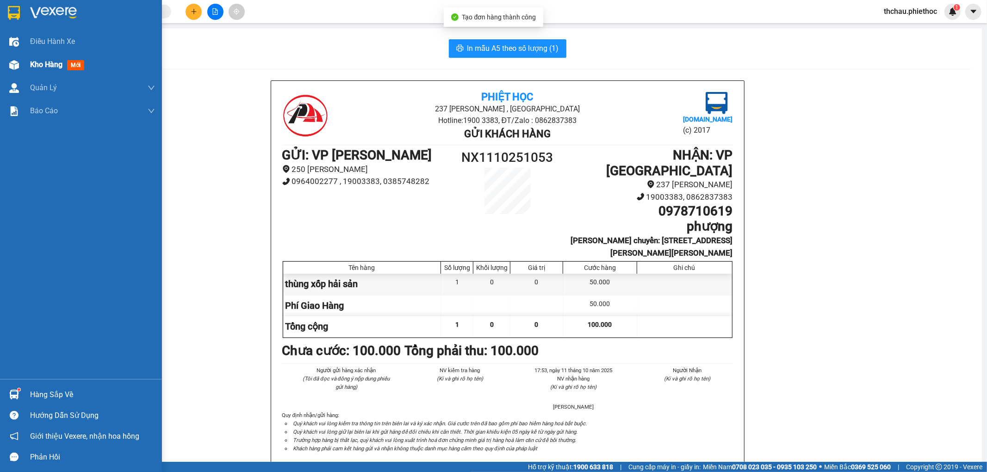
click at [18, 60] on img at bounding box center [14, 65] width 10 height 10
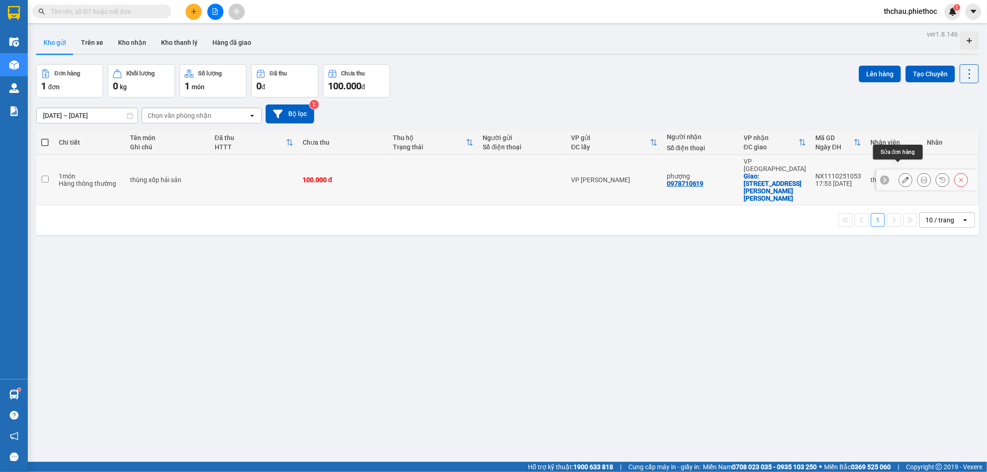
click at [899, 172] on button at bounding box center [905, 180] width 13 height 16
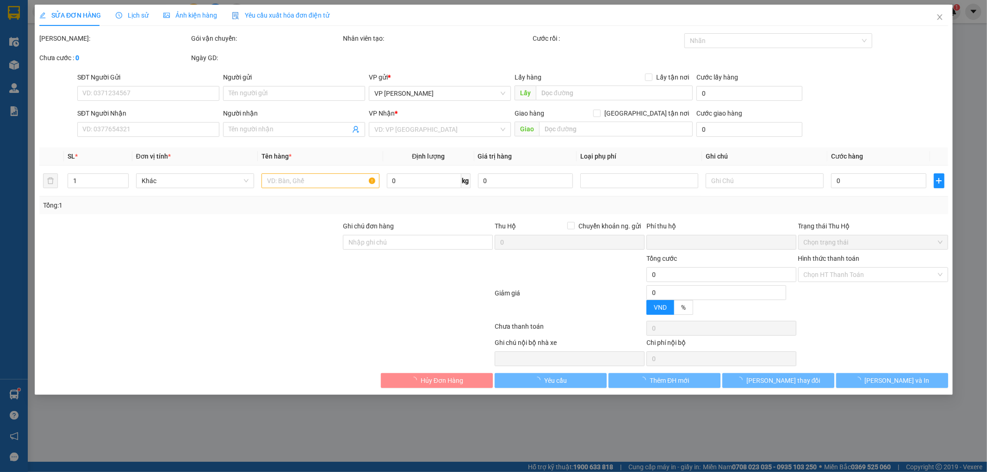
type input "0978710619"
type input "phượng"
checkbox input "true"
type input "55 đường lý thái tổ trần lãm"
type input "0"
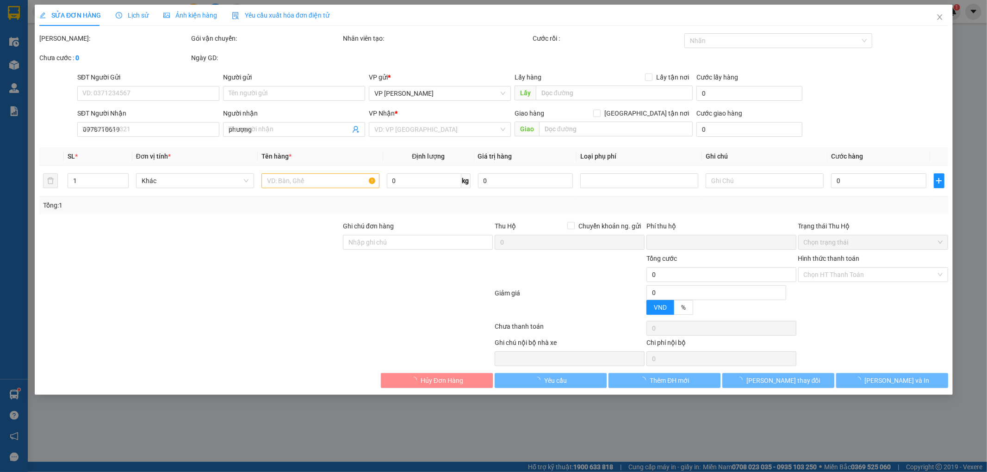
type input "100.000"
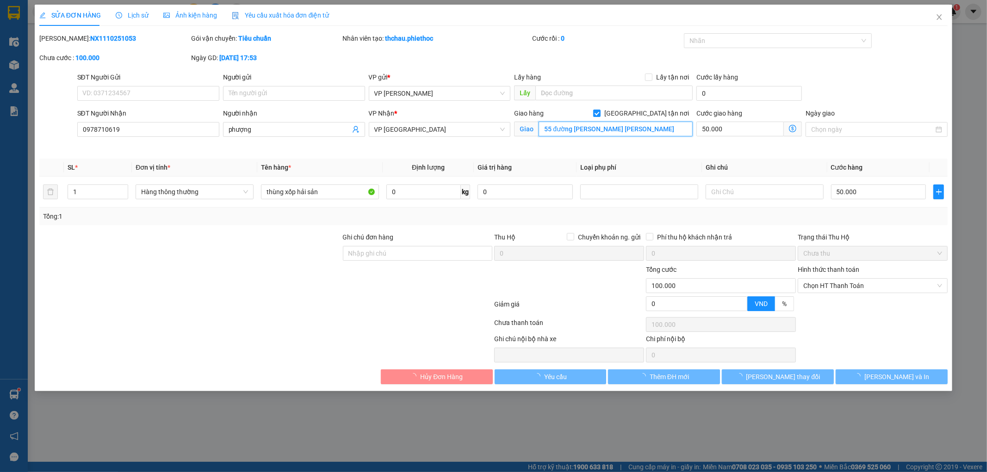
click at [606, 127] on input "55 đường lý thái tổ trần lãm" at bounding box center [615, 129] width 154 height 15
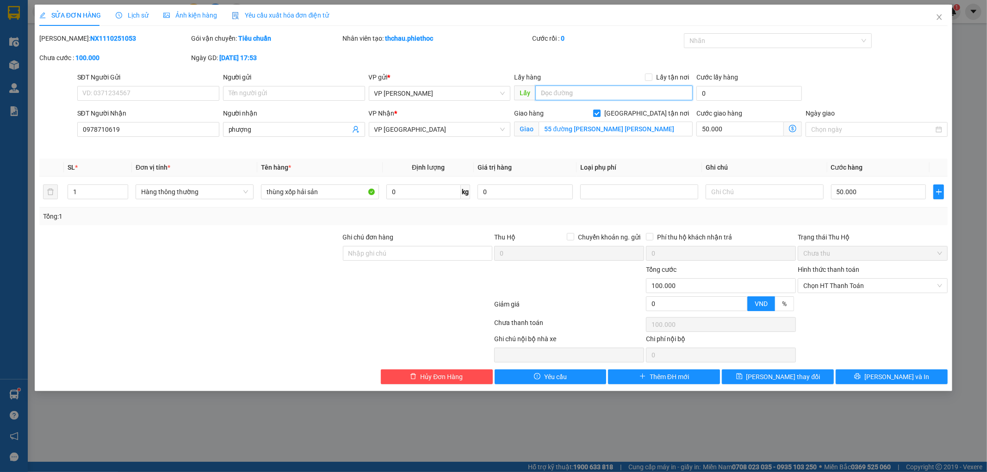
click at [593, 91] on input "text" at bounding box center [613, 93] width 157 height 15
type input "v"
type input "chưa dan tem"
click at [903, 376] on span "Lưu và In" at bounding box center [896, 377] width 65 height 10
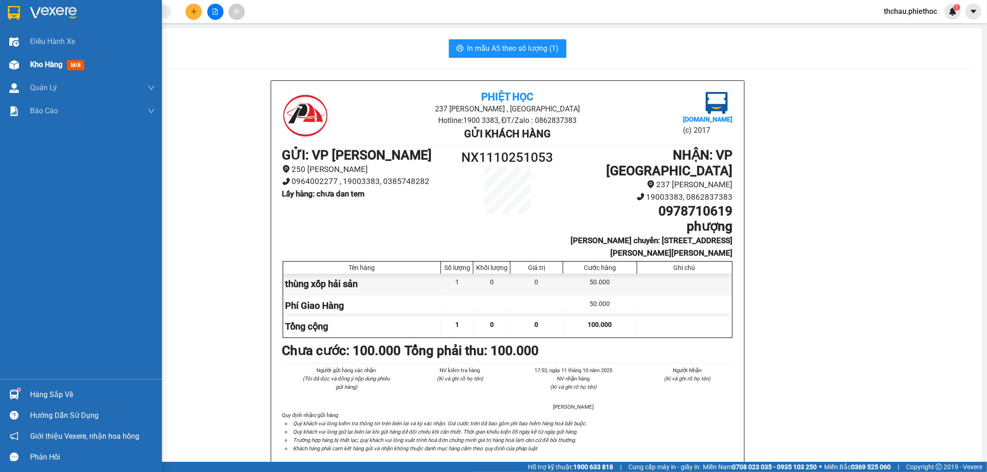
click at [20, 59] on div at bounding box center [14, 65] width 16 height 16
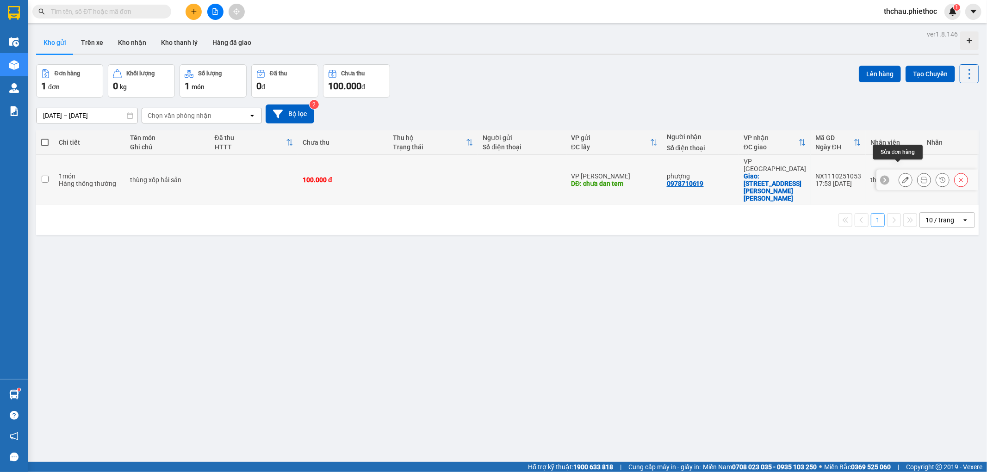
click at [902, 177] on icon at bounding box center [905, 180] width 6 height 6
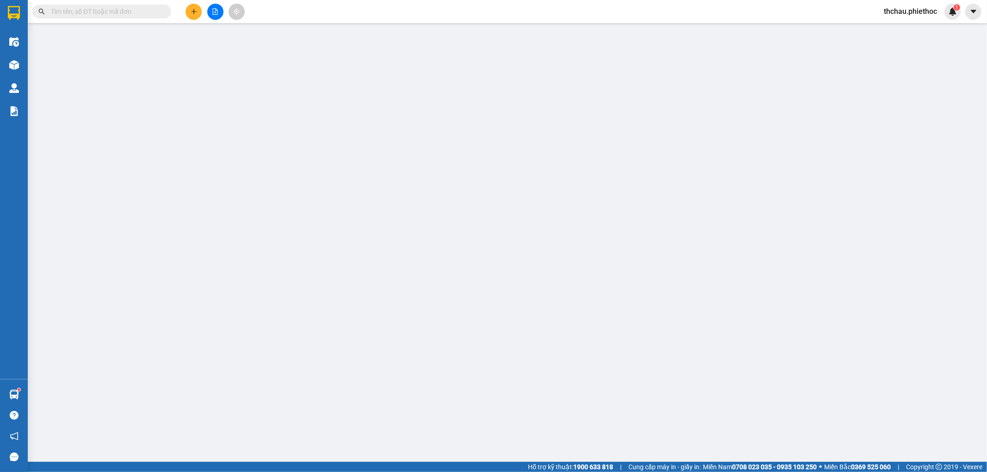
type input "chưa dan tem"
type input "0978710619"
type input "phượng"
checkbox input "true"
type input "55 đường lý thái tổ trần lãm"
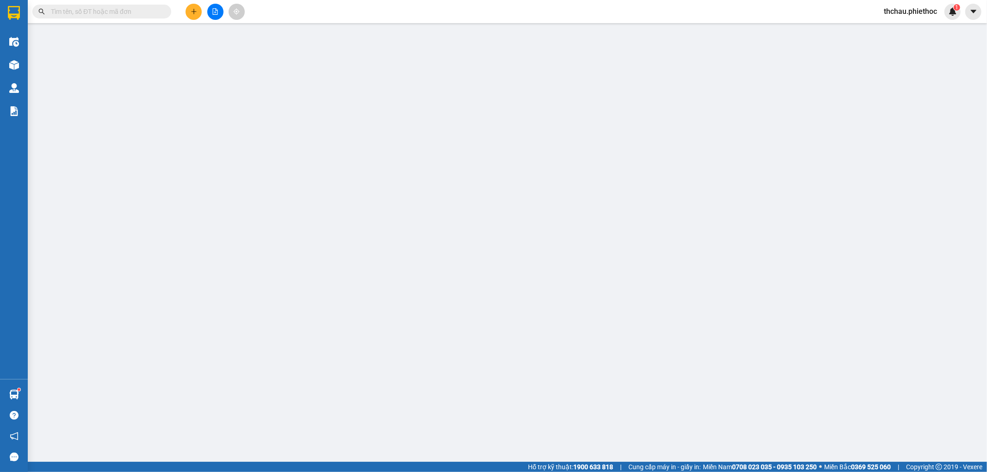
type input "0"
type input "100.000"
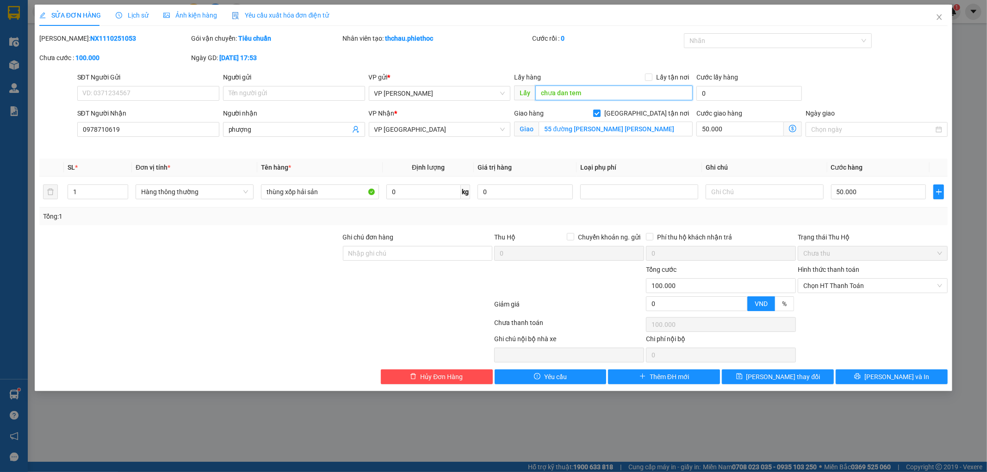
click at [611, 98] on input "chưa dan tem" at bounding box center [613, 93] width 157 height 15
type input "chưa dán buu"
click at [742, 377] on icon "save" at bounding box center [739, 376] width 6 height 6
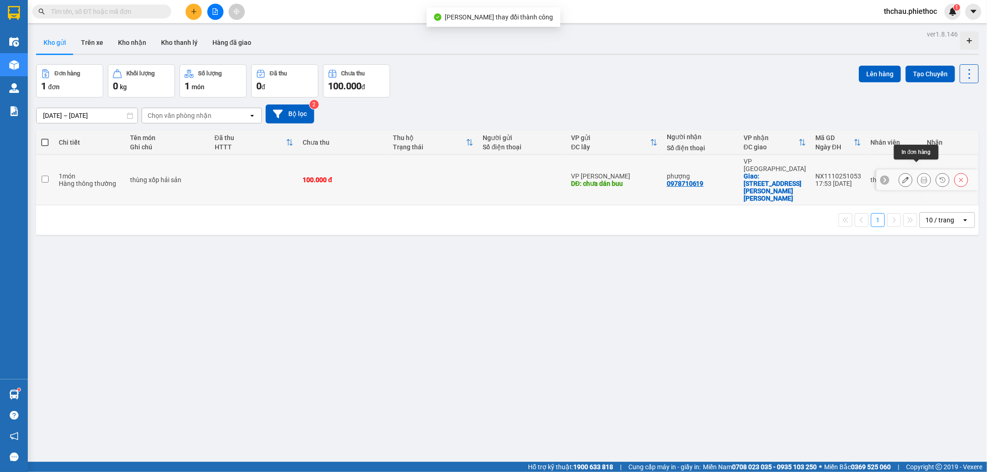
click at [921, 177] on icon at bounding box center [924, 180] width 6 height 6
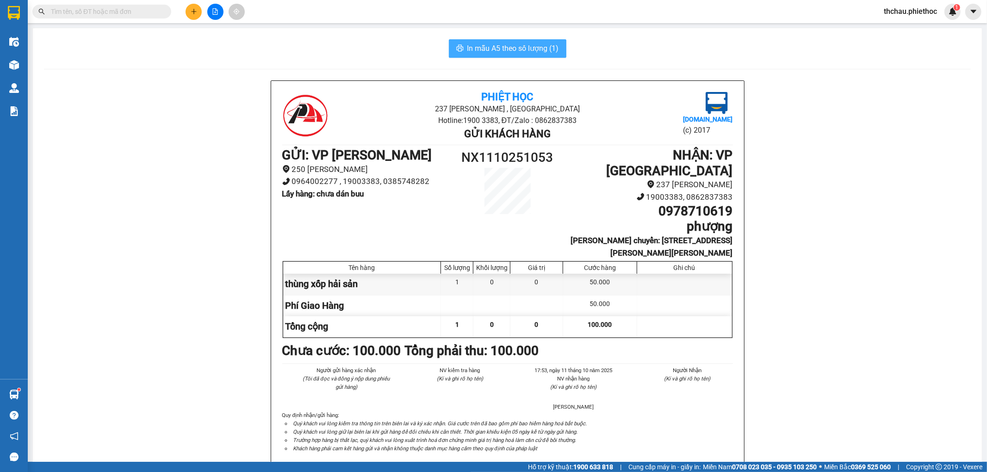
click at [495, 43] on span "In mẫu A5 theo số lượng (1)" at bounding box center [513, 49] width 92 height 12
click at [84, 6] on input "text" at bounding box center [105, 11] width 109 height 10
click at [85, 10] on input "text" at bounding box center [105, 11] width 109 height 10
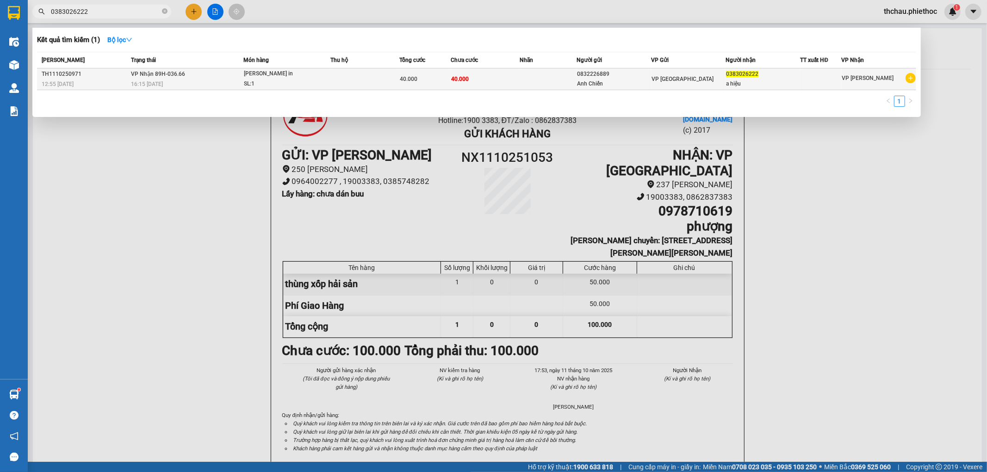
type input "0383026222"
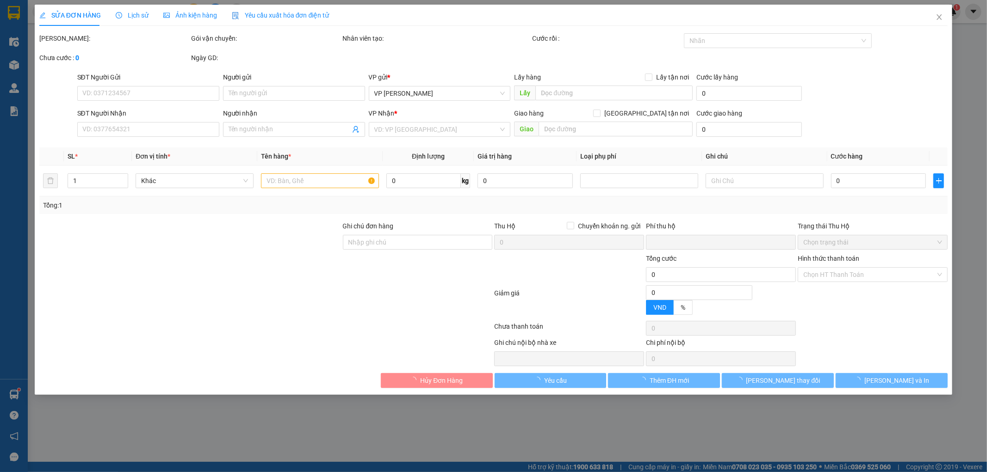
type input "0832226889"
type input "Anh Chiến"
type input "0383026222"
type input "a hiệu"
type input "0"
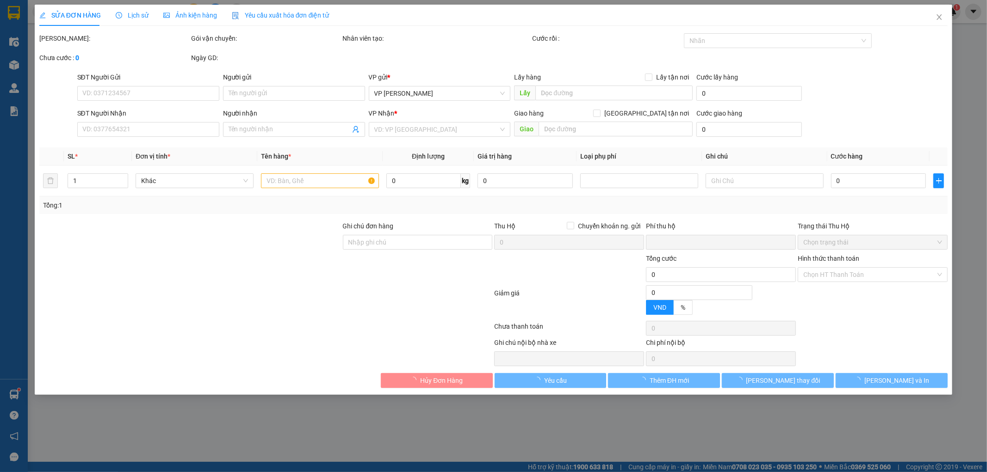
type input "40.000"
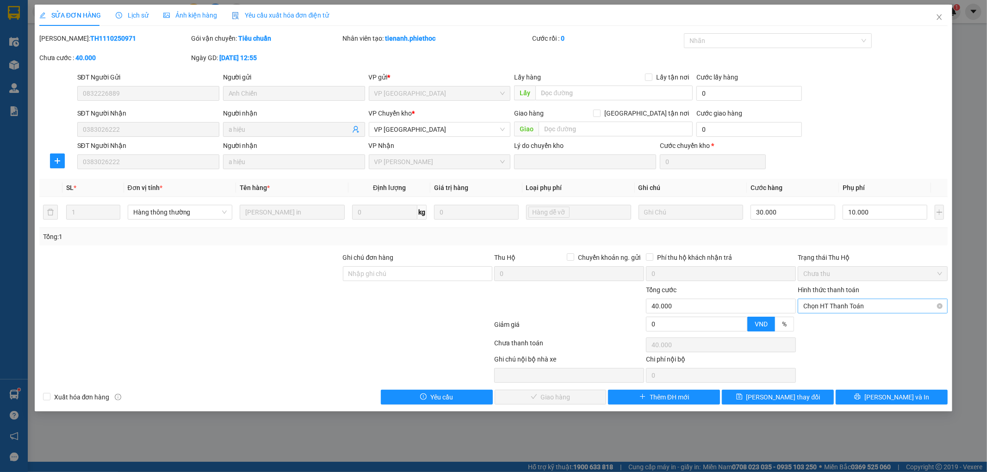
click at [840, 305] on span "Chọn HT Thanh Toán" at bounding box center [872, 306] width 139 height 14
click at [827, 321] on div "Tại văn phòng" at bounding box center [873, 325] width 139 height 10
type input "0"
click at [569, 400] on span "Lưu và Giao hàng" at bounding box center [556, 397] width 89 height 10
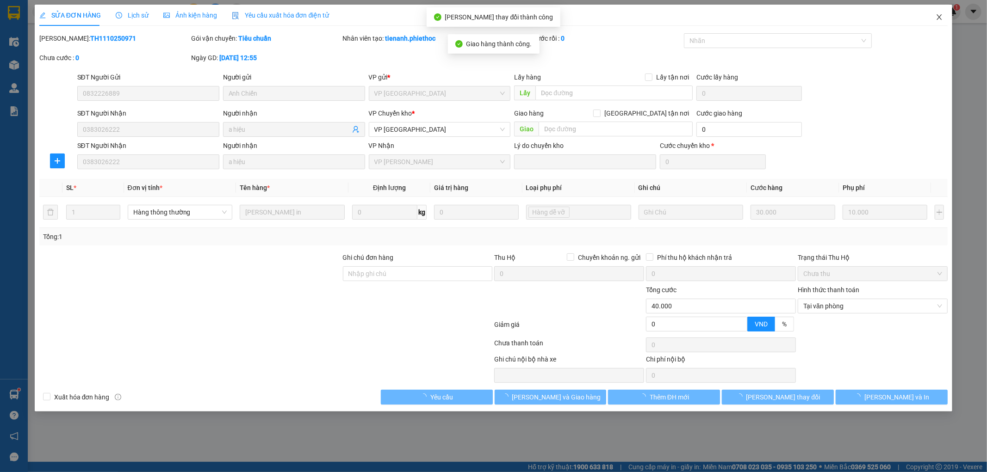
click at [936, 17] on icon "close" at bounding box center [938, 16] width 7 height 7
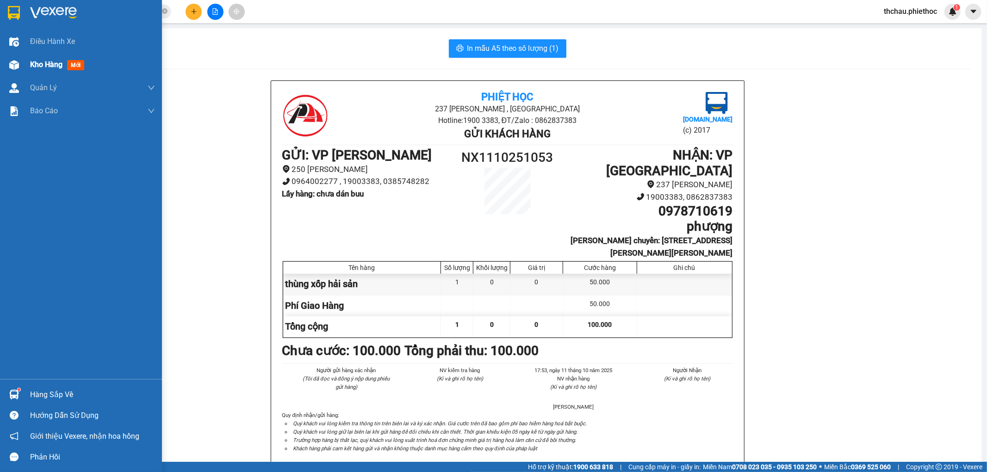
click at [9, 67] on img at bounding box center [14, 65] width 10 height 10
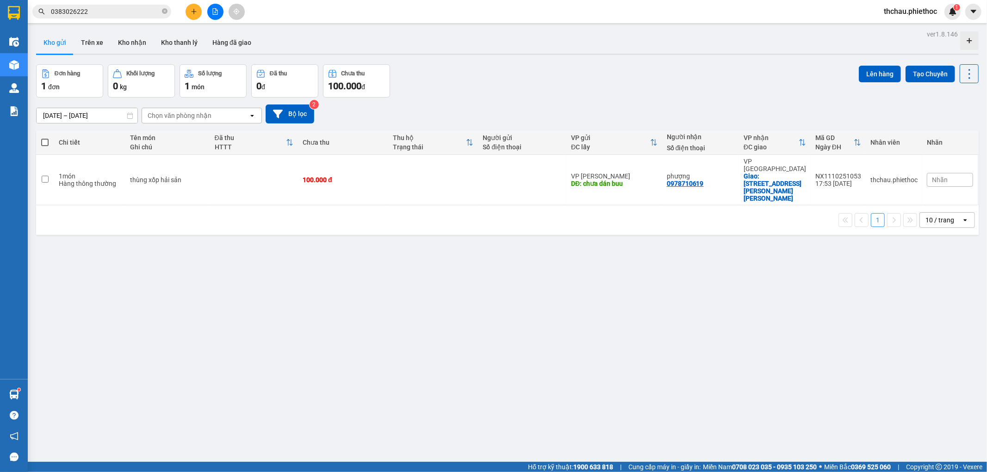
click at [46, 140] on span at bounding box center [44, 142] width 7 height 7
click at [45, 138] on input "checkbox" at bounding box center [45, 138] width 0 height 0
checkbox input "true"
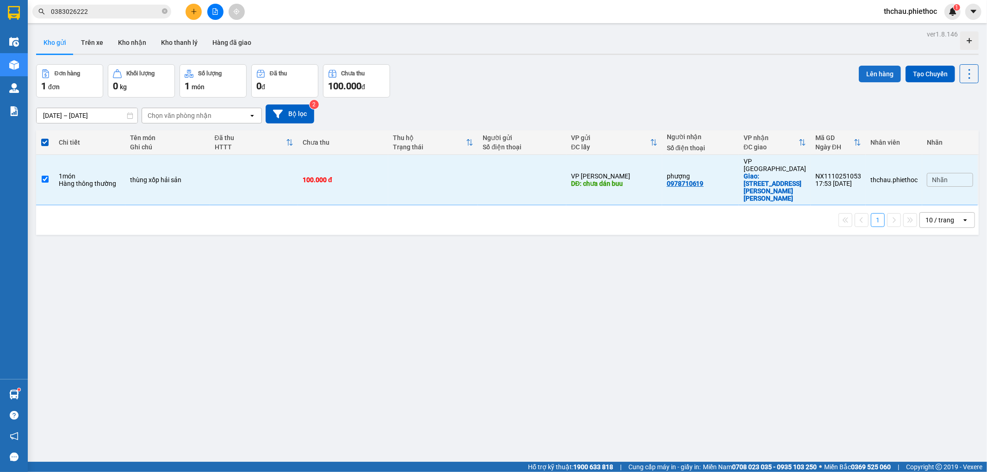
click at [869, 71] on button "Lên hàng" at bounding box center [880, 74] width 42 height 17
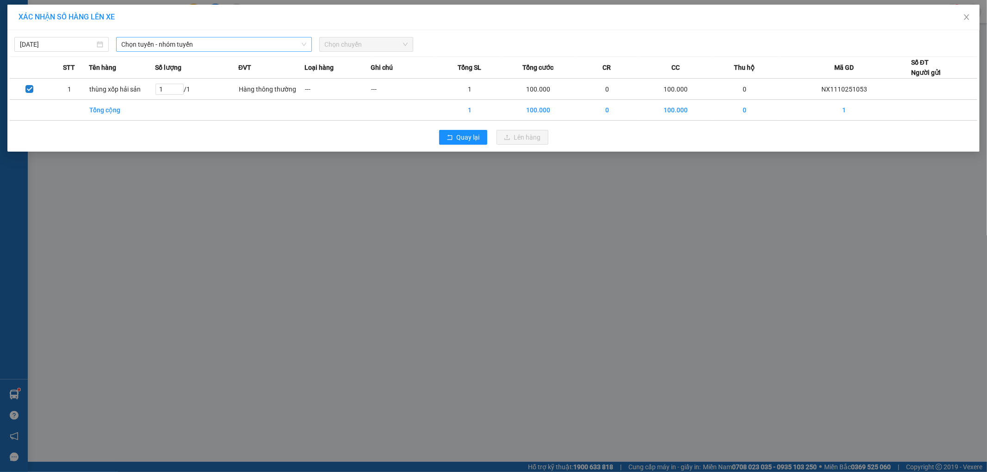
click at [134, 42] on span "Chọn tuyến - nhóm tuyến" at bounding box center [214, 44] width 185 height 14
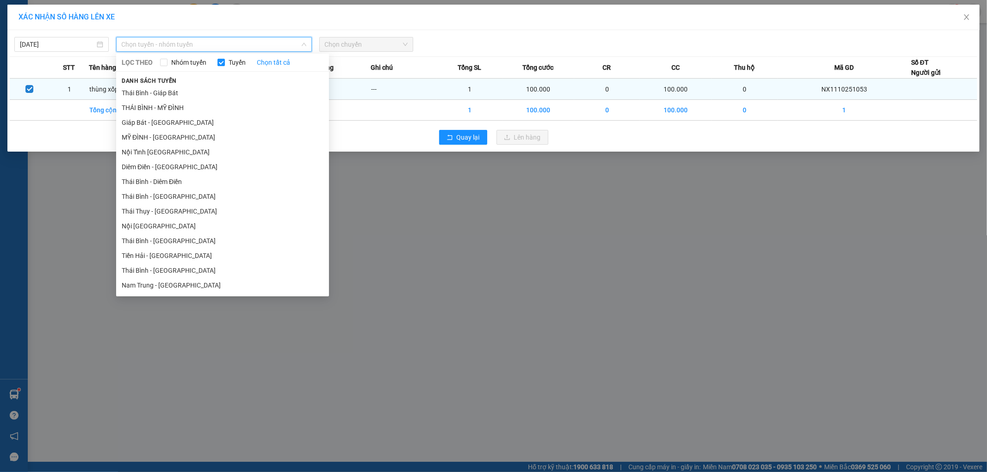
drag, startPoint x: 132, startPoint y: 136, endPoint x: 311, endPoint y: 84, distance: 185.9
click at [142, 137] on li "MỸ ĐÌNH - THÁI BÌNH" at bounding box center [222, 137] width 213 height 15
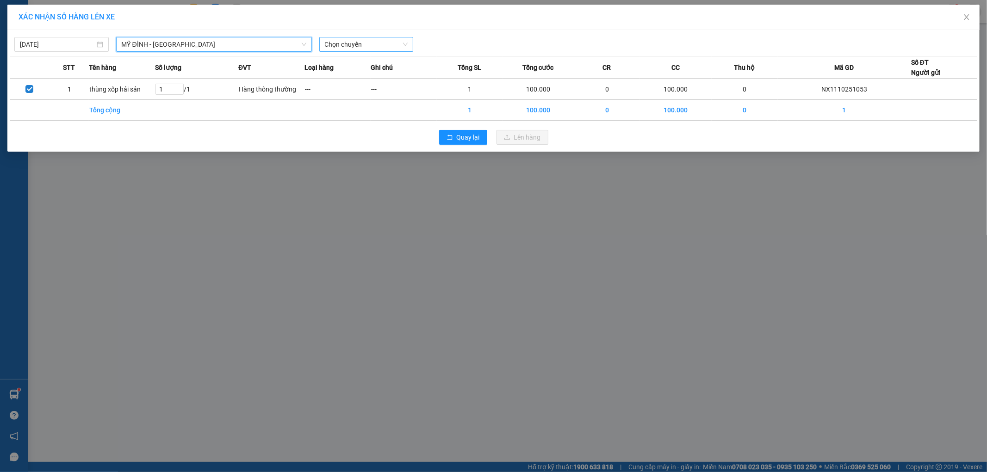
click at [365, 43] on span "Chọn chuyến" at bounding box center [366, 44] width 83 height 14
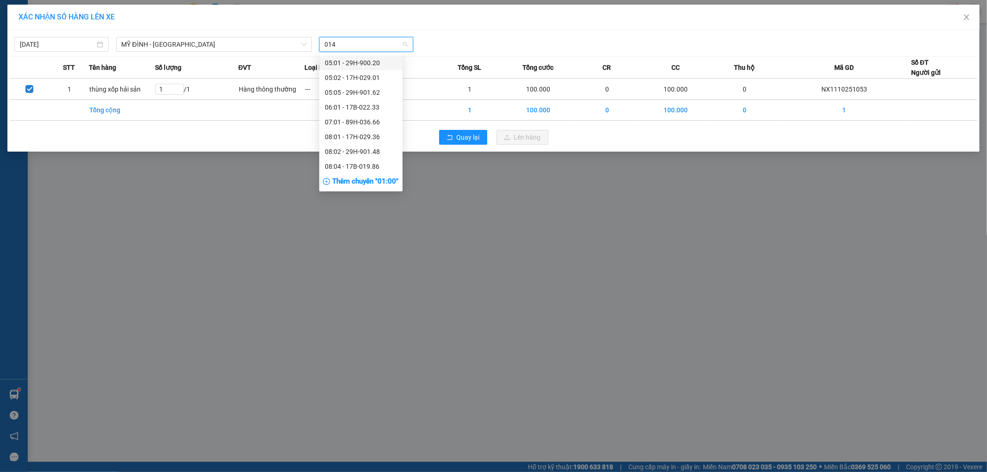
type input "0148"
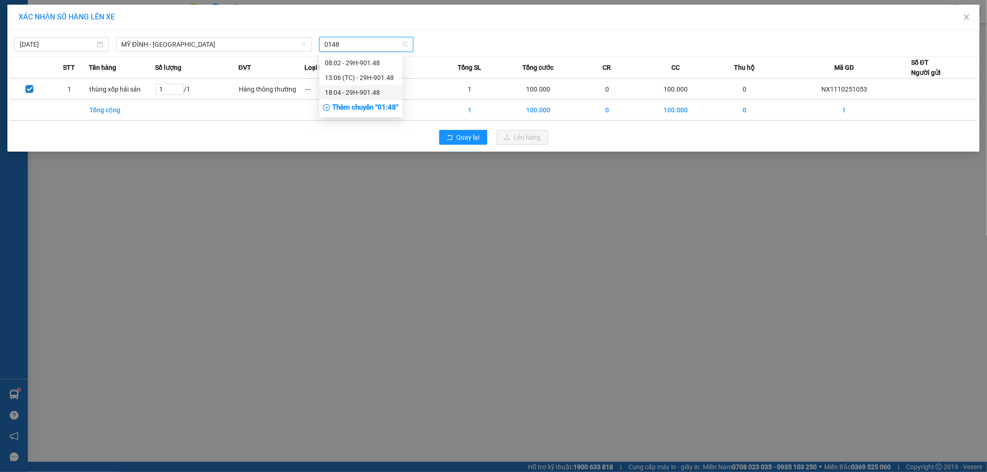
click at [348, 88] on div "18:04 - 29H-901.48" at bounding box center [361, 92] width 72 height 10
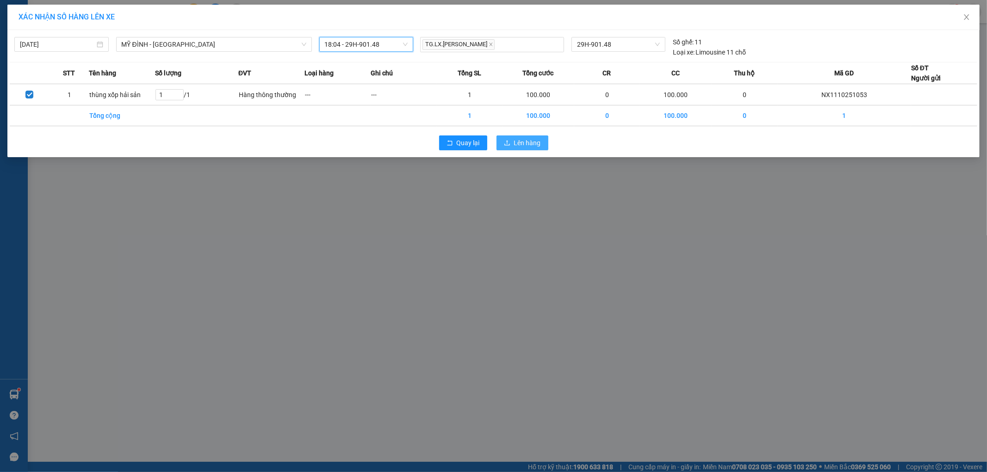
click at [518, 144] on span "Lên hàng" at bounding box center [527, 143] width 27 height 10
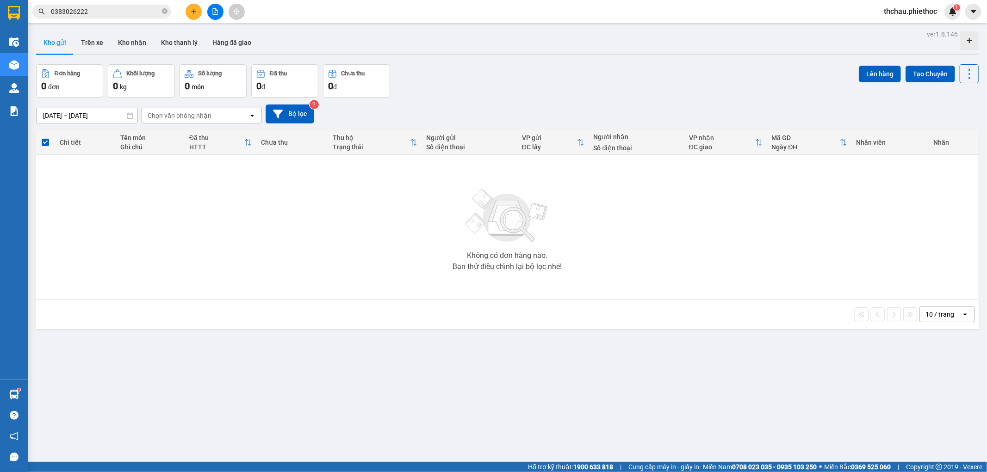
click at [71, 39] on button "Kho gửi" at bounding box center [54, 42] width 37 height 22
click at [93, 37] on button "Trên xe" at bounding box center [92, 42] width 37 height 22
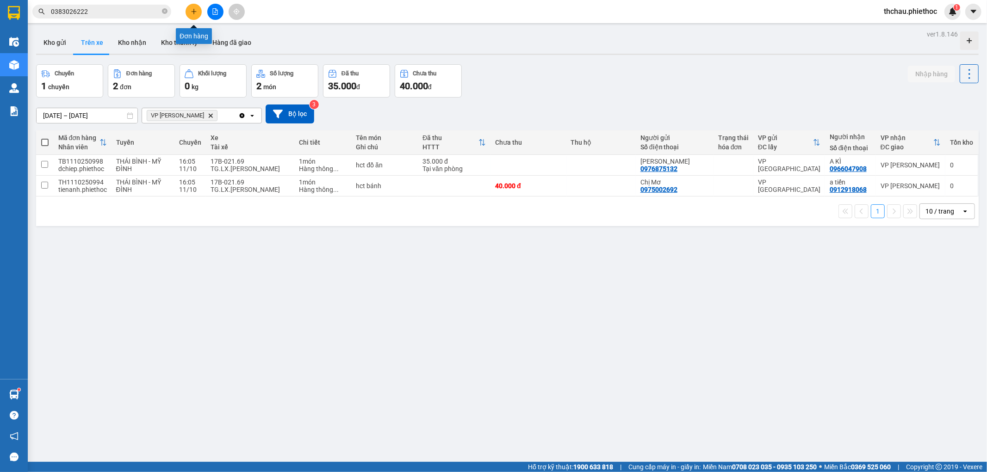
click at [192, 4] on button at bounding box center [193, 12] width 16 height 16
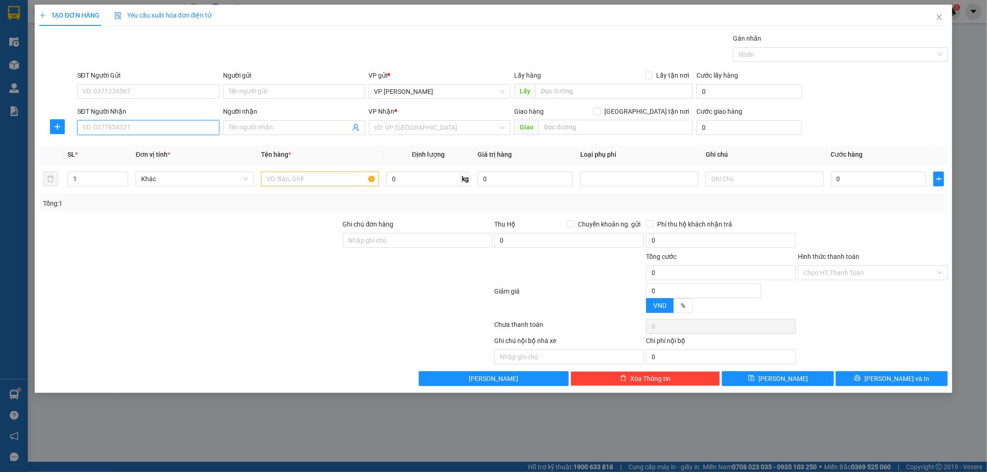
click at [157, 131] on input "SĐT Người Nhận" at bounding box center [148, 127] width 142 height 15
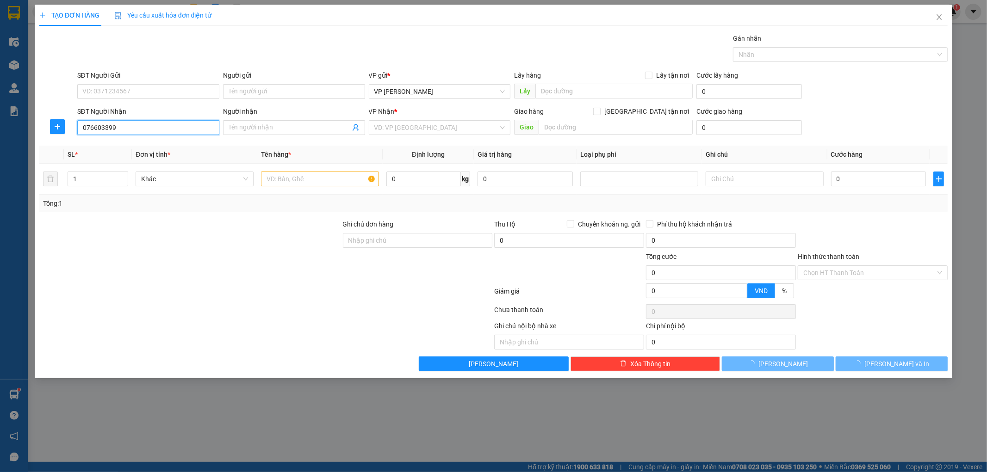
type input "0766033999"
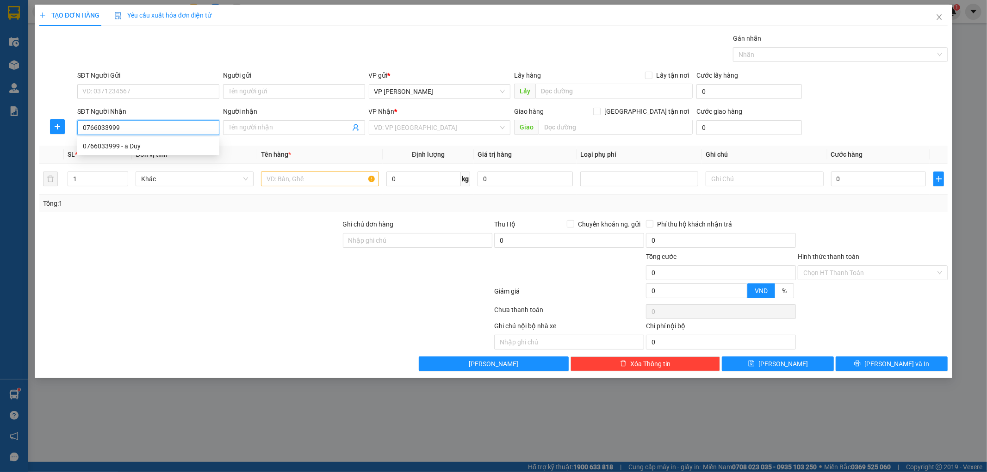
click at [151, 144] on div "0766033999 - a Duy" at bounding box center [148, 146] width 131 height 10
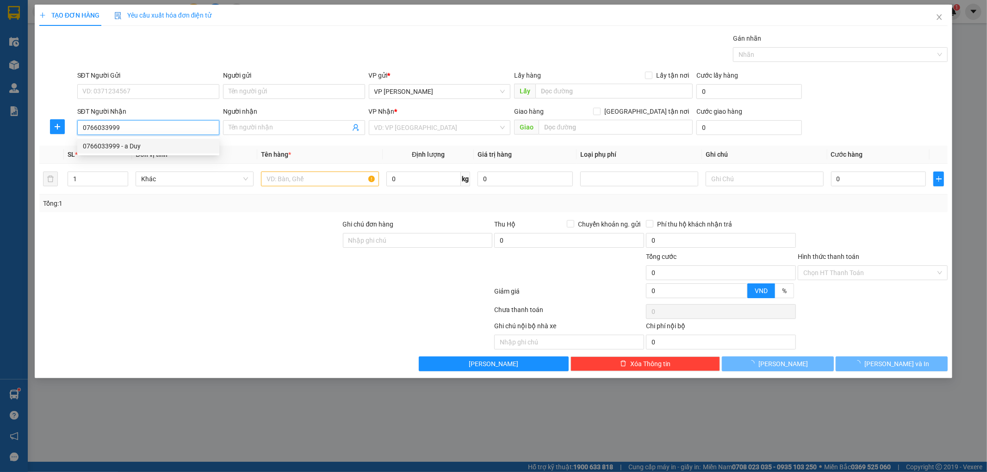
type input "a Duy"
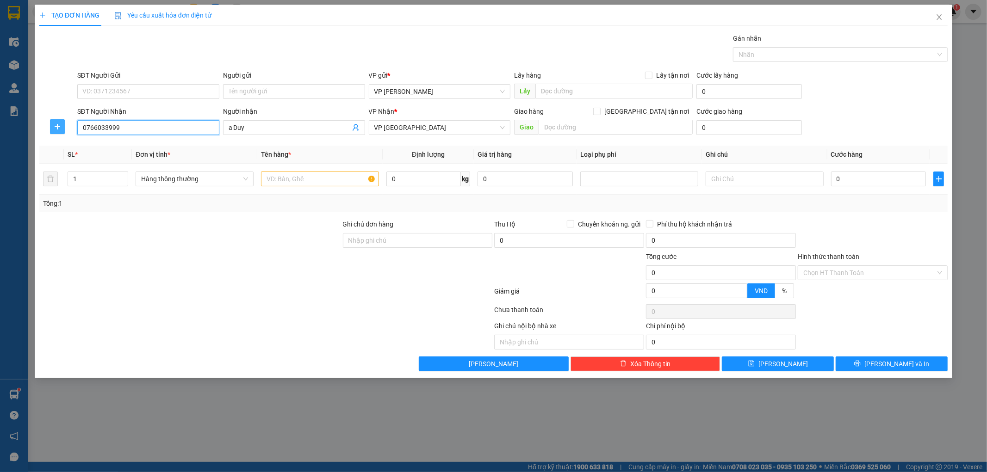
type input "0766033999"
click at [52, 123] on span "plus" at bounding box center [57, 126] width 14 height 7
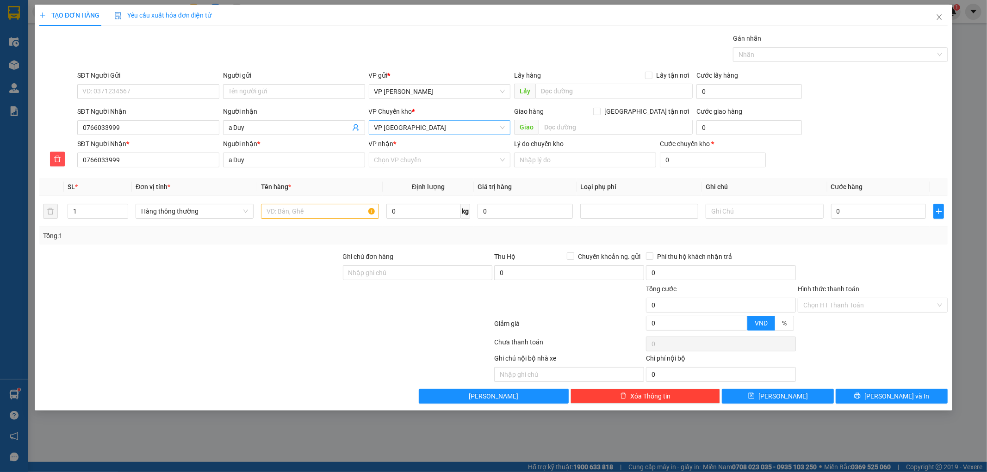
click at [387, 123] on span "VP [GEOGRAPHIC_DATA]" at bounding box center [439, 128] width 131 height 14
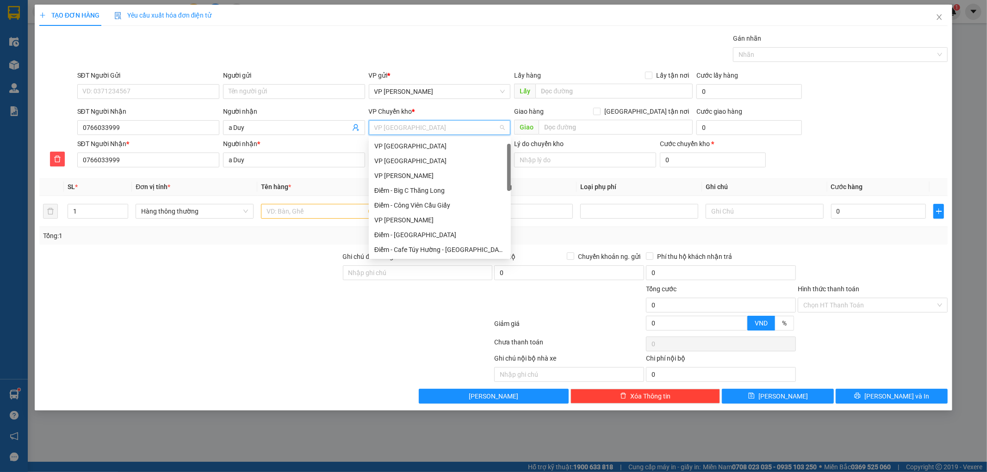
scroll to position [15, 0]
click at [389, 142] on div "VP [GEOGRAPHIC_DATA]" at bounding box center [439, 146] width 131 height 10
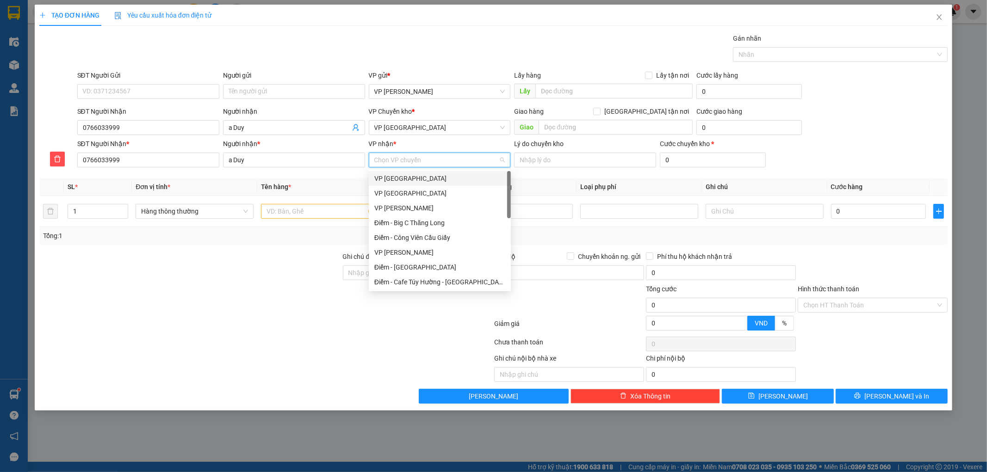
click at [389, 158] on input "VP nhận *" at bounding box center [436, 160] width 124 height 14
click at [410, 193] on div "VP [GEOGRAPHIC_DATA]" at bounding box center [439, 194] width 131 height 10
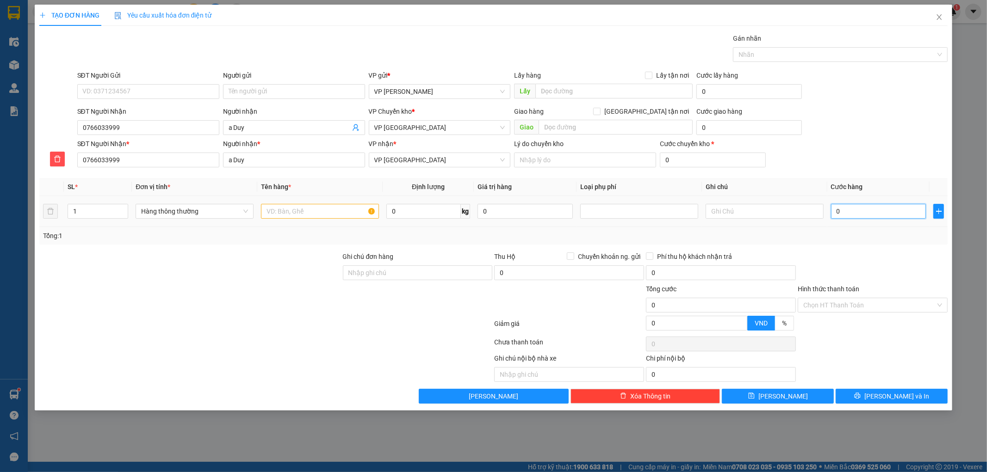
click at [891, 216] on input "0" at bounding box center [878, 211] width 95 height 15
click at [102, 209] on input "1" at bounding box center [98, 211] width 60 height 14
type input "4"
click at [877, 214] on input "0" at bounding box center [878, 211] width 95 height 15
type input "002"
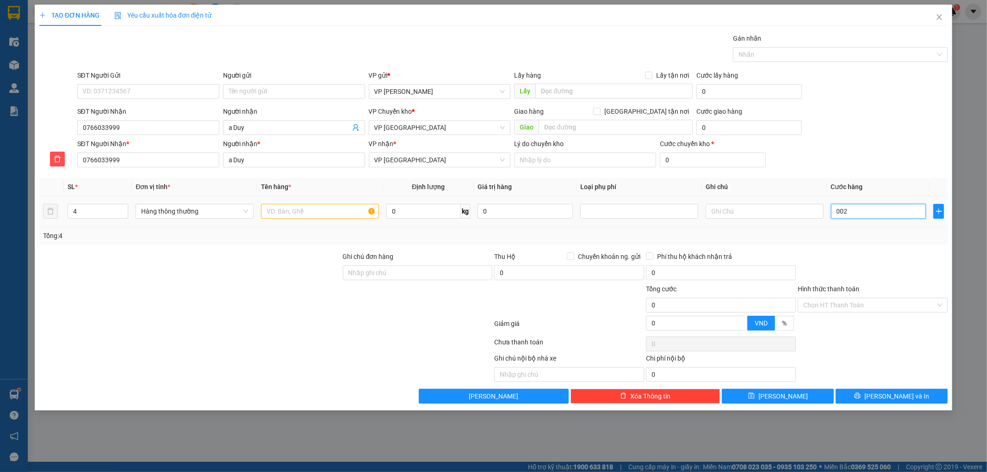
type input "2"
type input "0.020"
type input "20"
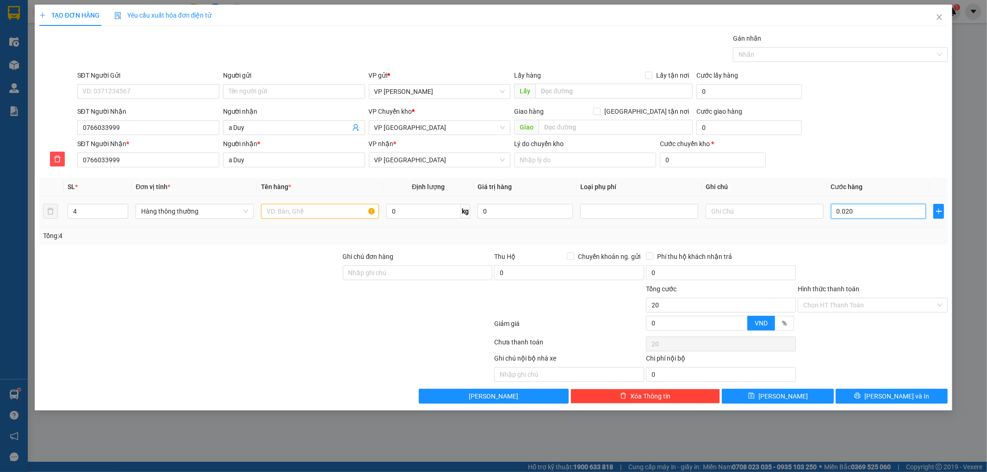
type input "00.200"
type input "200"
click at [875, 243] on div "Tổng: 4" at bounding box center [493, 236] width 909 height 18
type input "200.000"
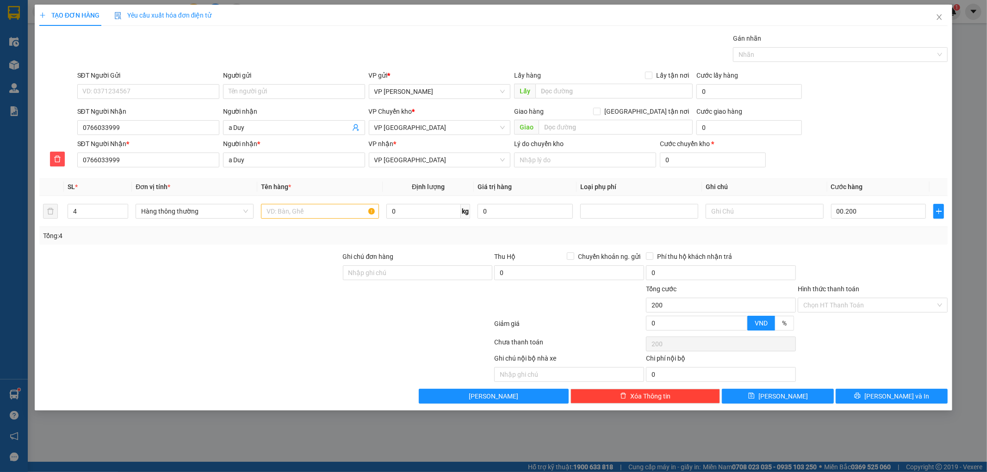
type input "200.000"
click at [584, 128] on input "text" at bounding box center [615, 127] width 154 height 15
type input "khu cong nghiep tay an tiền an"
click at [748, 130] on input "0" at bounding box center [748, 127] width 105 height 15
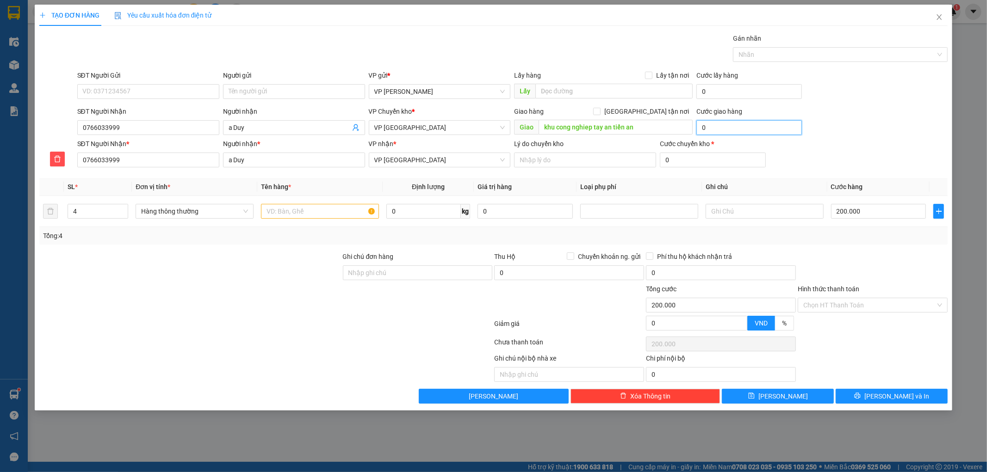
click at [748, 128] on input "0" at bounding box center [748, 127] width 105 height 15
type input "1"
type input "200.001"
type input "100.100"
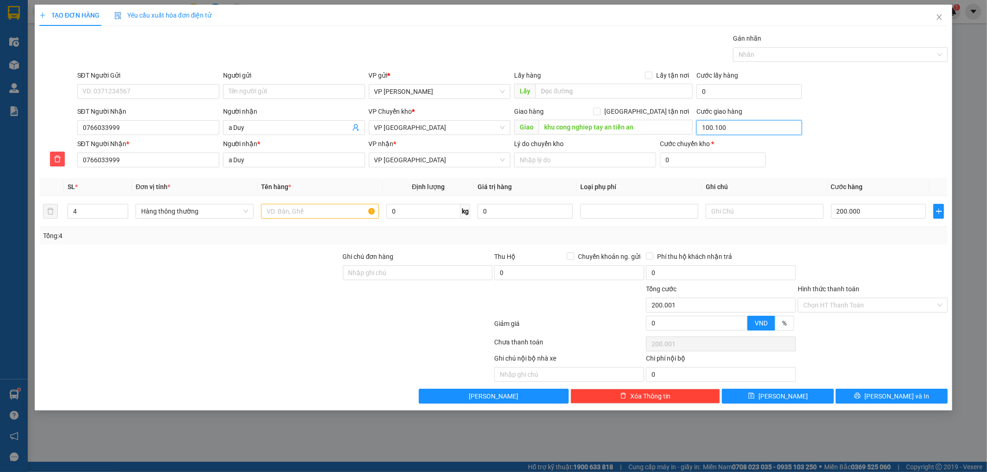
type input "300.100"
type input "100.100.100"
type input "100.300.100"
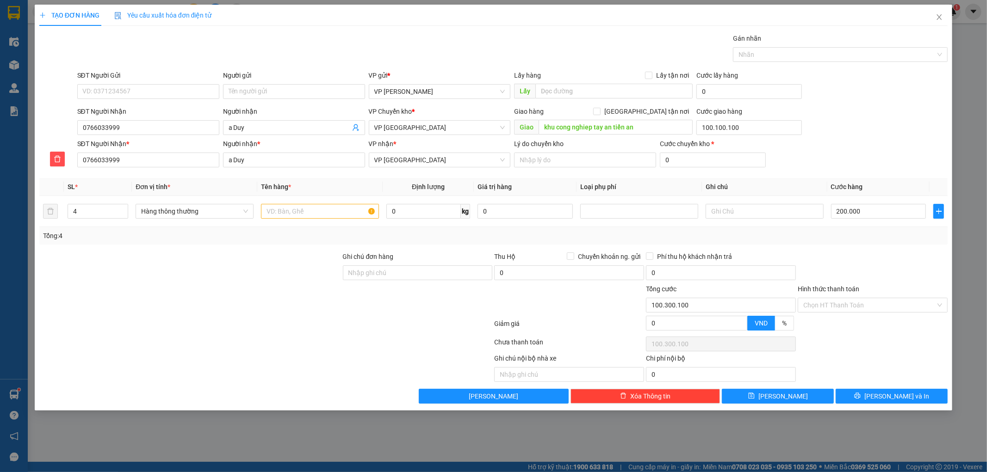
click at [894, 125] on div "SĐT Người Nhận 0766033999 Người nhận a Duy VP Chuyển kho * VP Thái Bình Giao hà…" at bounding box center [512, 122] width 874 height 32
click at [745, 122] on input "100.100.100" at bounding box center [748, 127] width 105 height 15
type input "0"
type input "200.000"
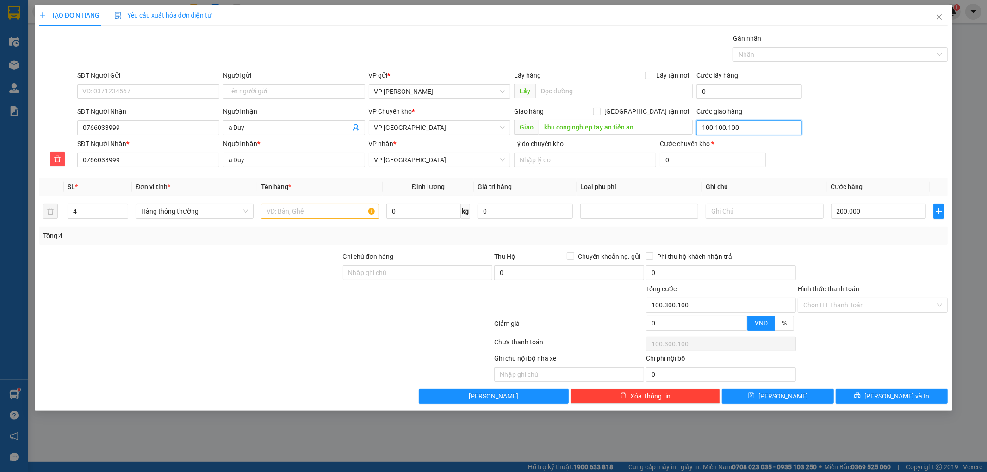
type input "200.000"
type input "1"
type input "200.001"
type input "10"
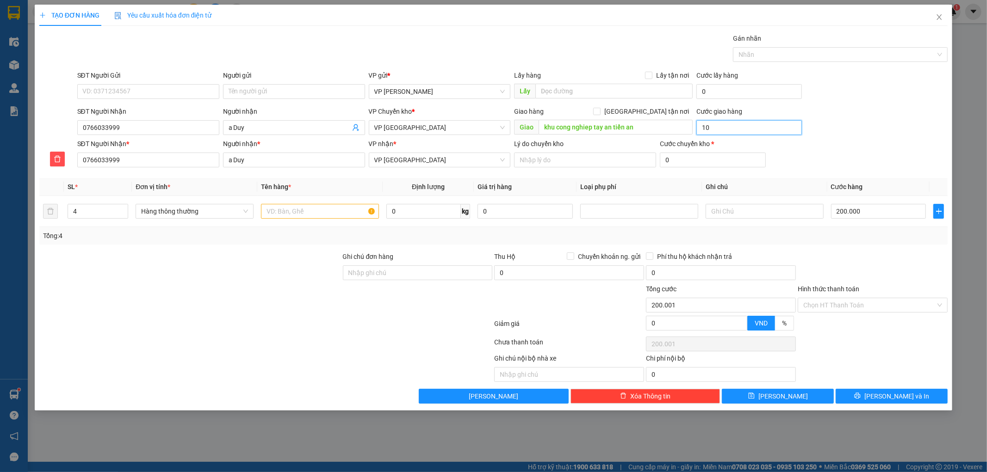
type input "200.010"
type input "100"
type input "200.100"
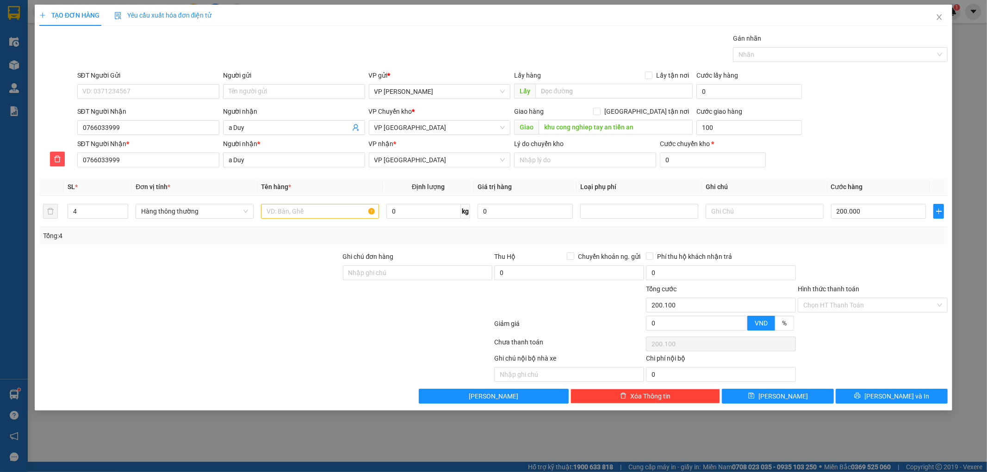
click at [868, 125] on div "SĐT Người Nhận 0766033999 Người nhận a Duy VP Chuyển kho * VP Thái Bình Giao hà…" at bounding box center [512, 122] width 874 height 32
type input "100.000"
type input "300.000"
click at [600, 110] on input "Giao tận nơi" at bounding box center [596, 111] width 6 height 6
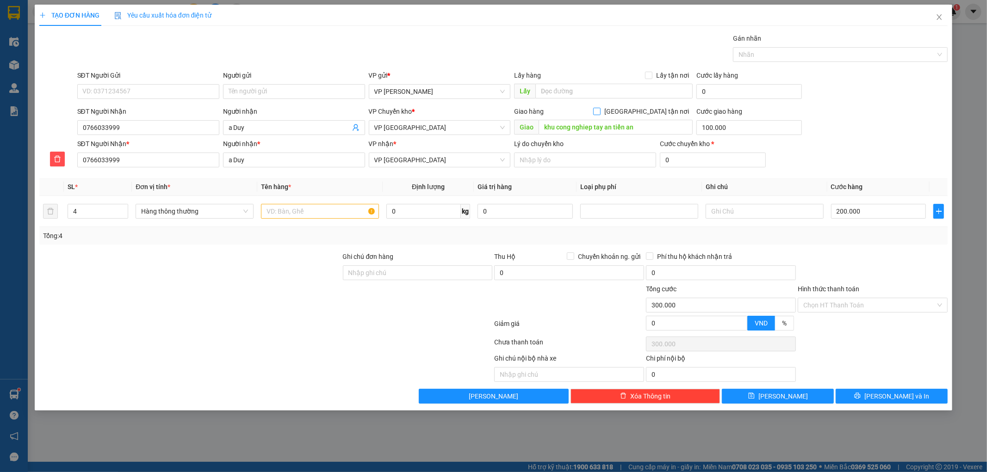
checkbox input "true"
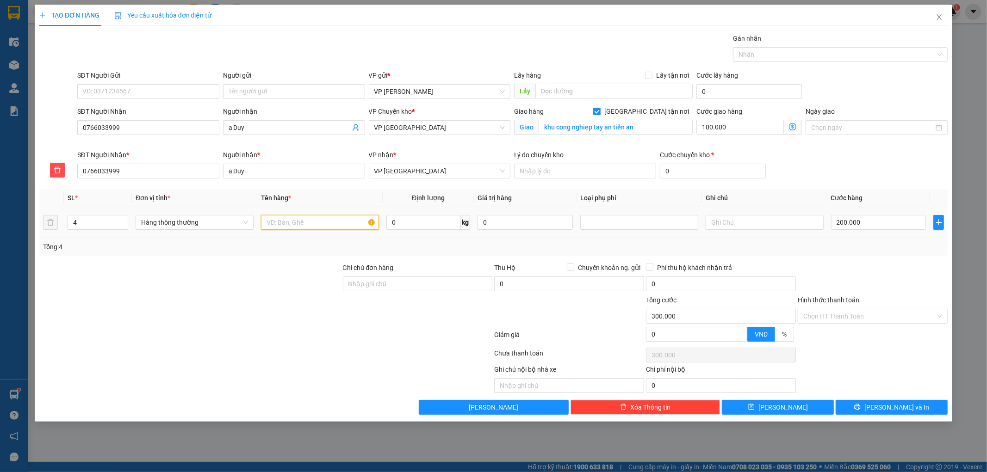
click at [310, 227] on input "text" at bounding box center [320, 222] width 118 height 15
type input "hct"
click at [896, 313] on input "Hình thức thanh toán" at bounding box center [869, 316] width 132 height 14
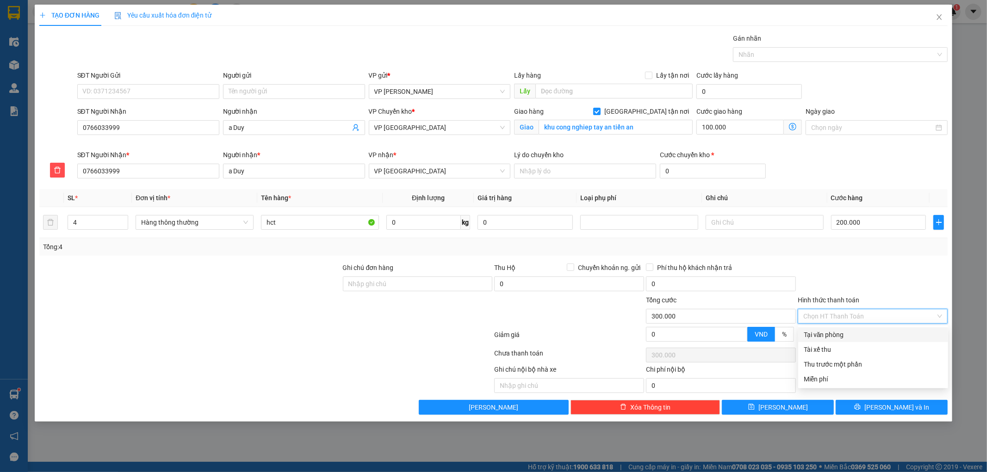
click at [861, 338] on div "Tại văn phòng" at bounding box center [873, 335] width 139 height 10
type input "0"
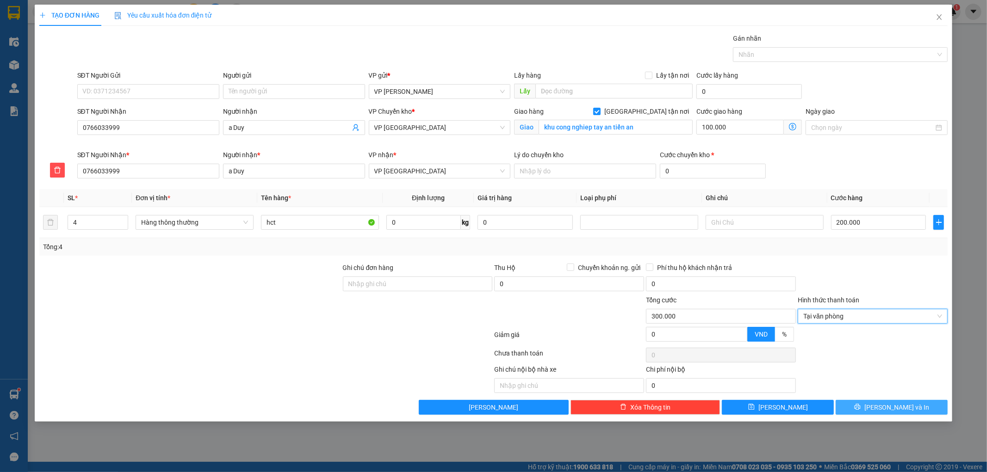
click at [860, 409] on icon "printer" at bounding box center [857, 407] width 6 height 6
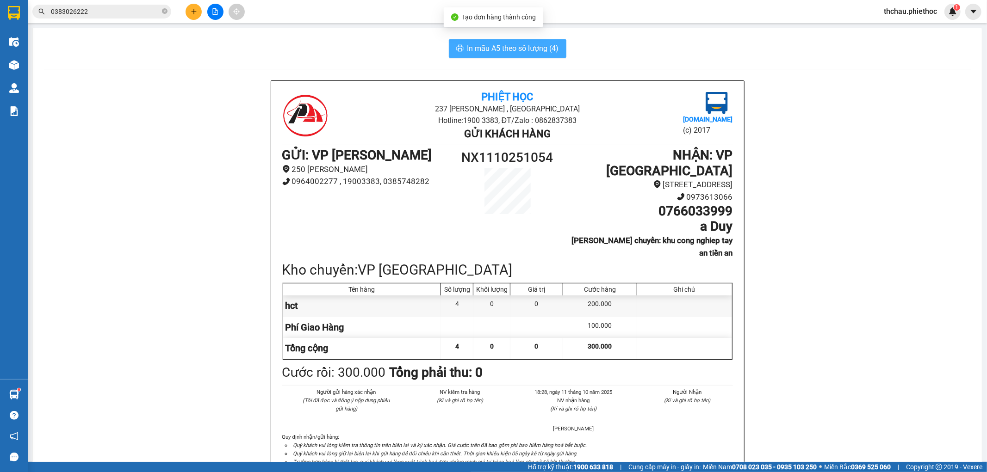
click at [514, 47] on span "In mẫu A5 theo số lượng (4)" at bounding box center [513, 49] width 92 height 12
click at [191, 11] on icon "plus" at bounding box center [194, 11] width 6 height 6
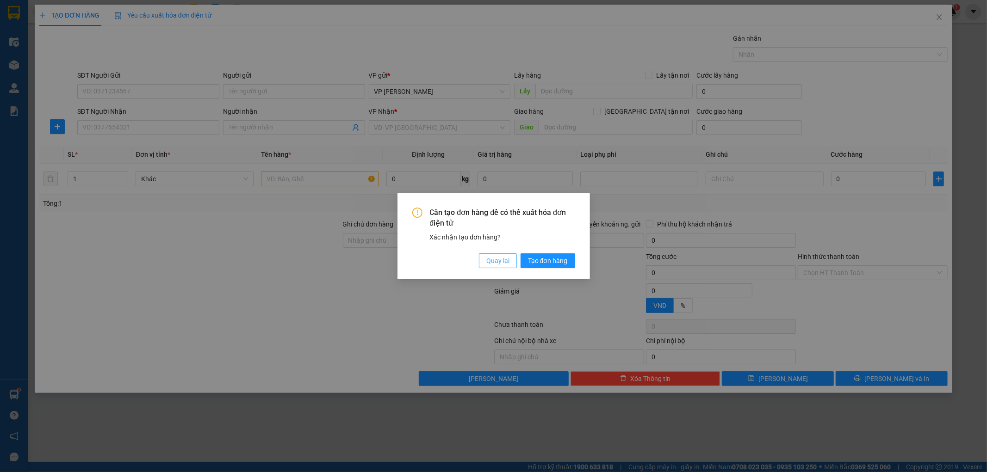
click at [491, 261] on span "Quay lại" at bounding box center [497, 261] width 23 height 10
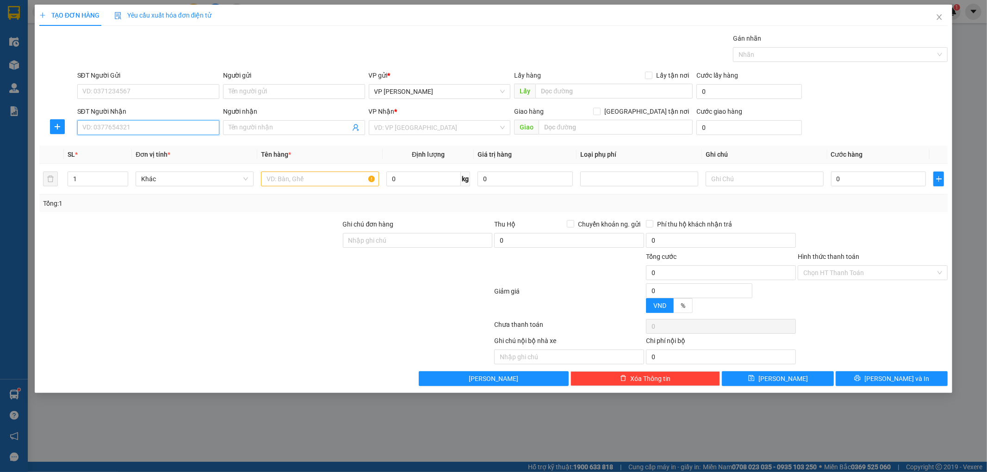
click at [142, 130] on input "SĐT Người Nhận" at bounding box center [148, 127] width 142 height 15
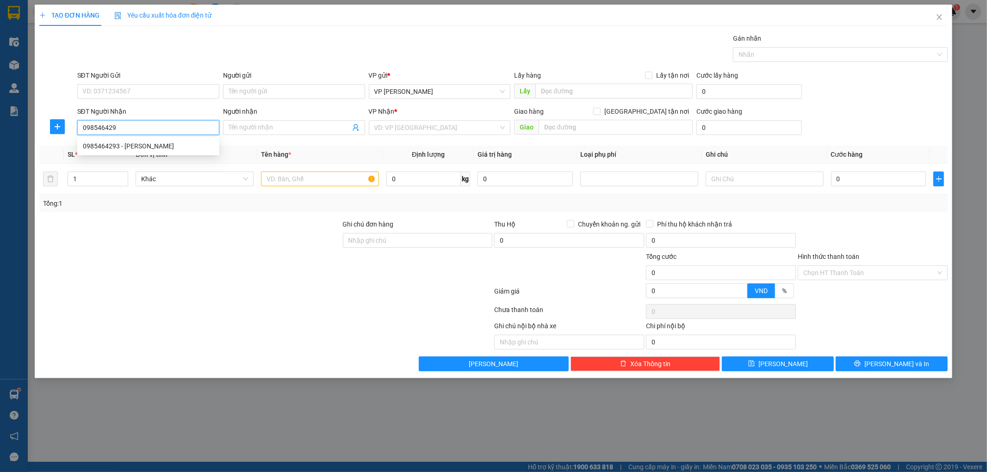
type input "0985464293"
click at [152, 146] on div "0985464293 - Anh Thế" at bounding box center [148, 146] width 131 height 10
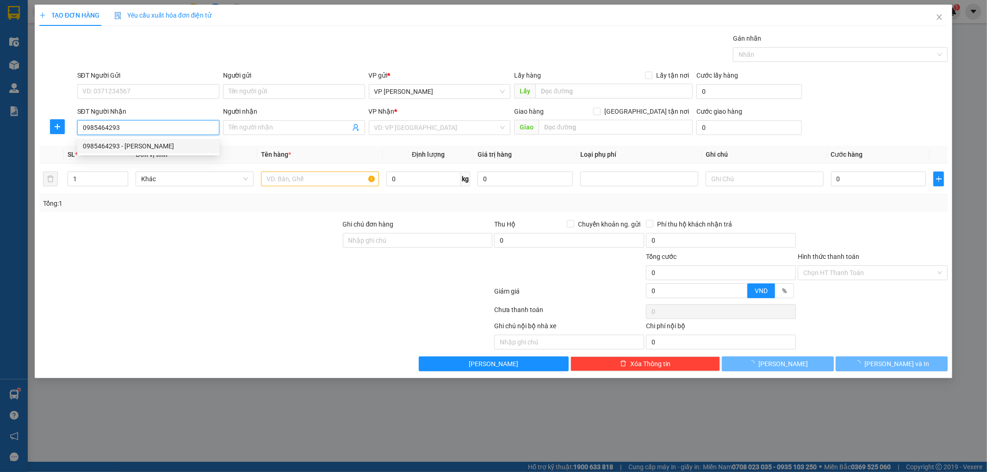
type input "Anh Thế"
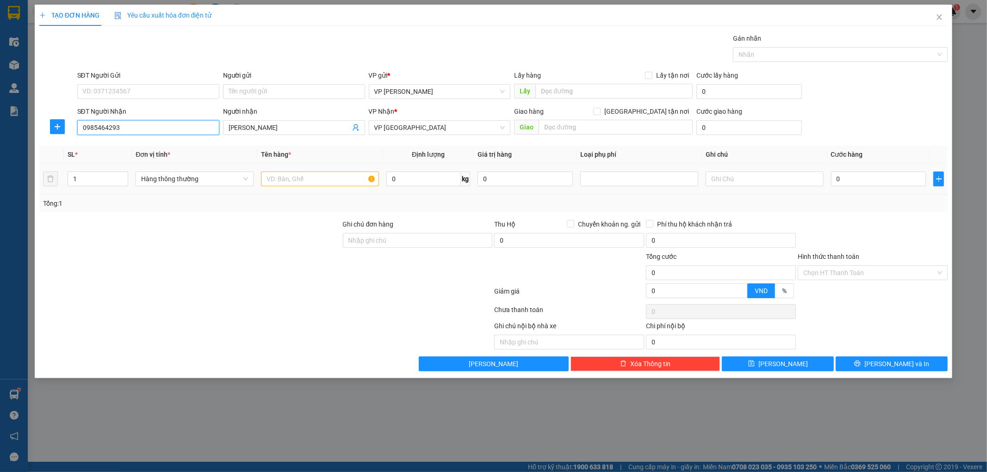
type input "0985464293"
click at [302, 179] on input "text" at bounding box center [320, 179] width 118 height 15
type input "hct"
click at [409, 184] on input "0" at bounding box center [423, 179] width 74 height 15
type input "5"
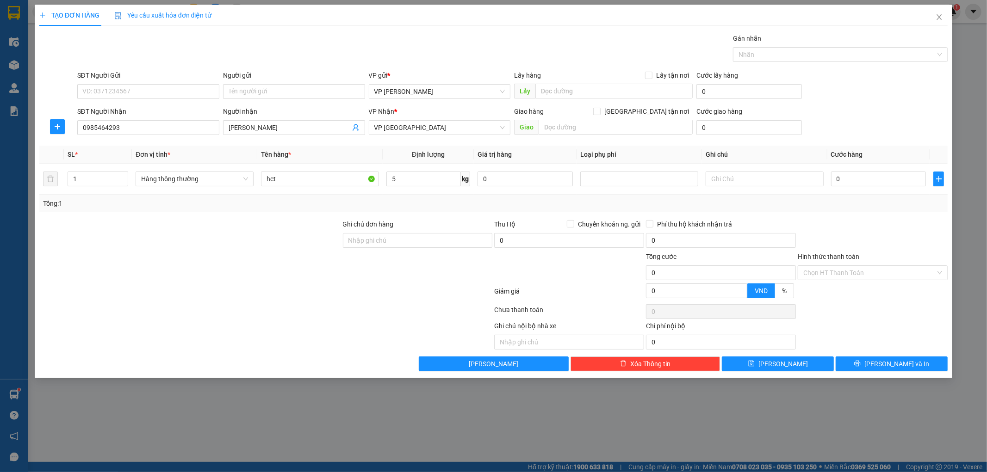
click at [254, 266] on div at bounding box center [189, 268] width 303 height 32
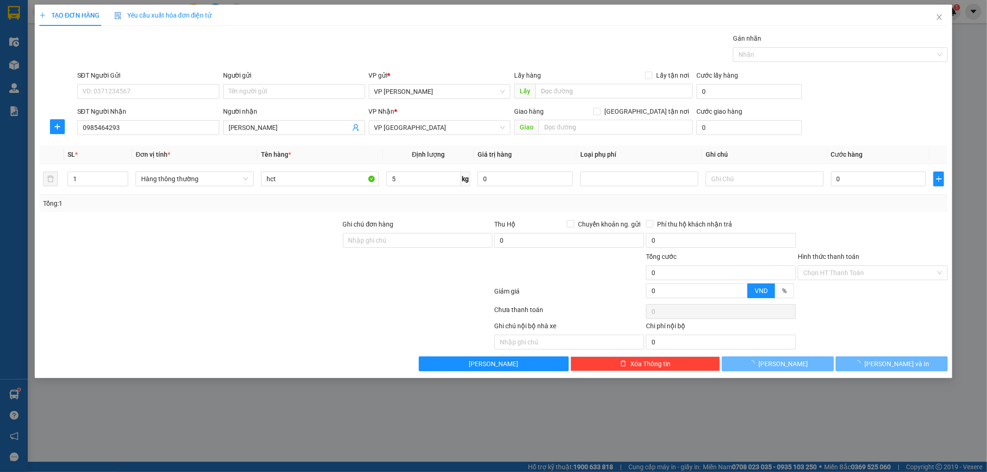
type input "25.000"
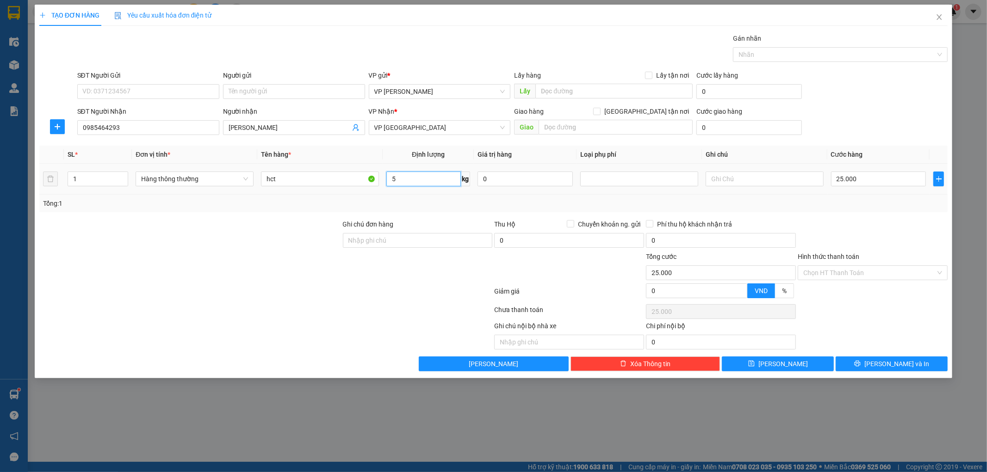
click at [408, 178] on input "5" at bounding box center [423, 179] width 74 height 15
type input "15"
click at [295, 221] on div at bounding box center [189, 235] width 303 height 32
type input "40.000"
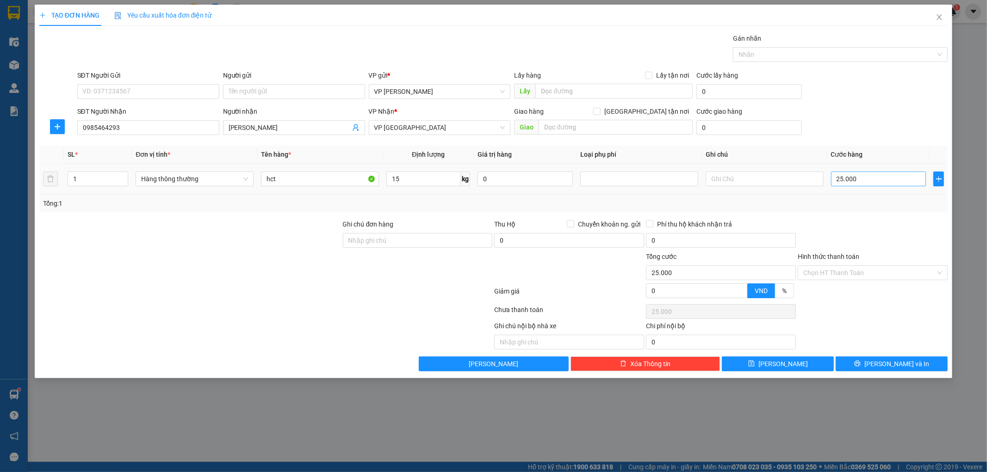
type input "40.000"
click at [860, 364] on icon "printer" at bounding box center [857, 363] width 6 height 6
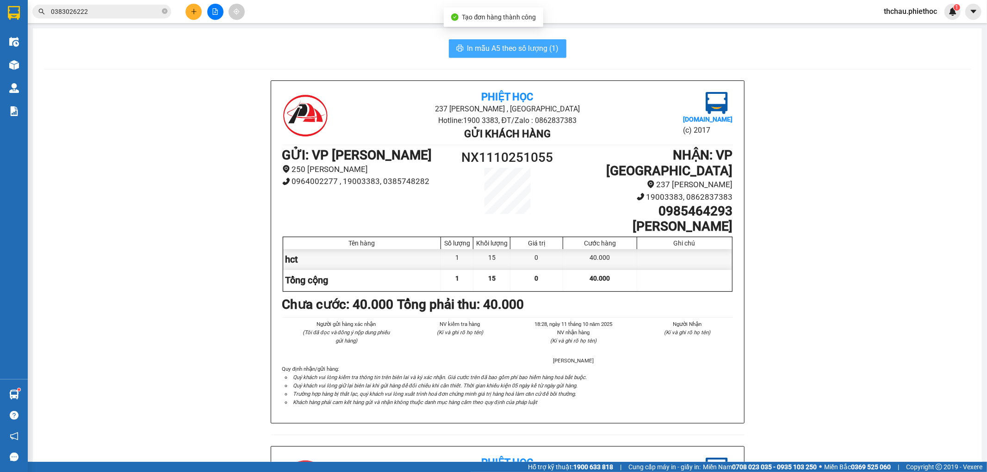
click at [488, 45] on span "In mẫu A5 theo số lượng (1)" at bounding box center [513, 49] width 92 height 12
click at [195, 7] on button at bounding box center [193, 12] width 16 height 16
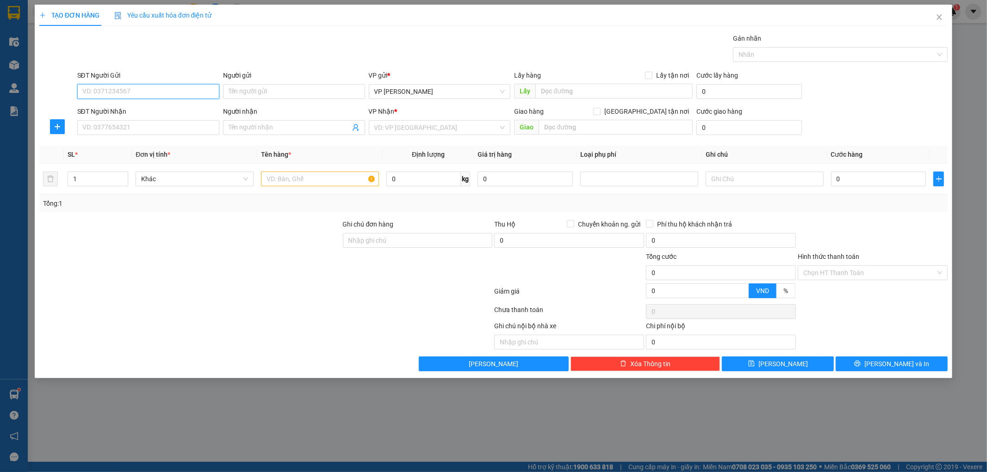
click at [157, 90] on input "SĐT Người Gửi" at bounding box center [148, 91] width 142 height 15
type input "0987420267"
click at [147, 110] on div "0987420267 - dương" at bounding box center [148, 110] width 131 height 10
type input "dương"
type input "0987420267"
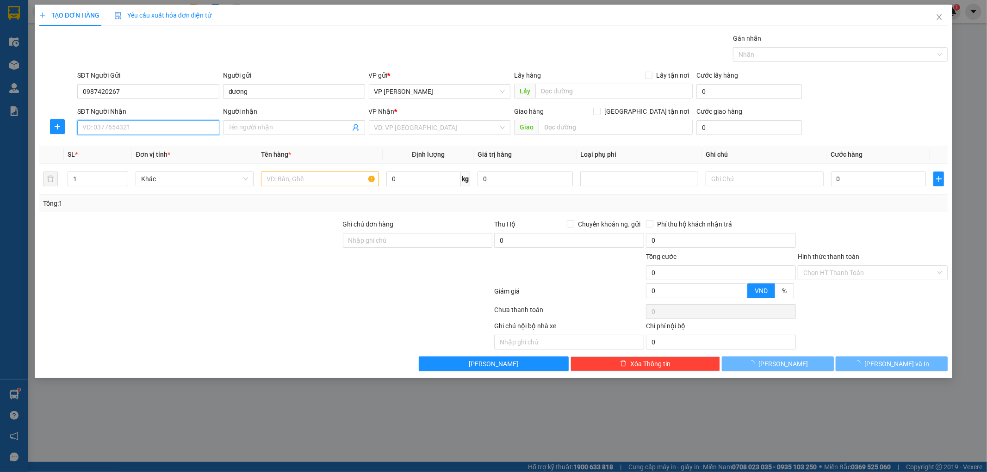
click at [143, 124] on input "SĐT Người Nhận" at bounding box center [148, 127] width 142 height 15
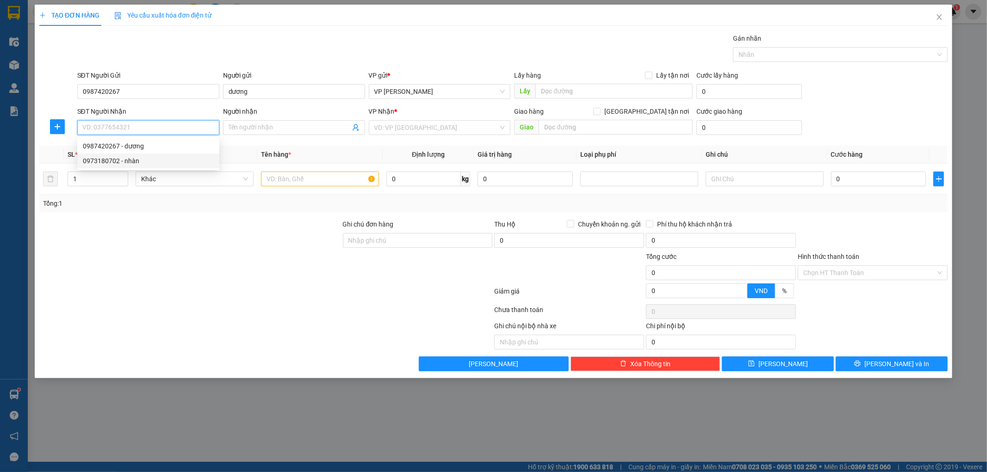
click at [136, 163] on div "0973180702 - nhàn" at bounding box center [148, 161] width 131 height 10
type input "0973180702"
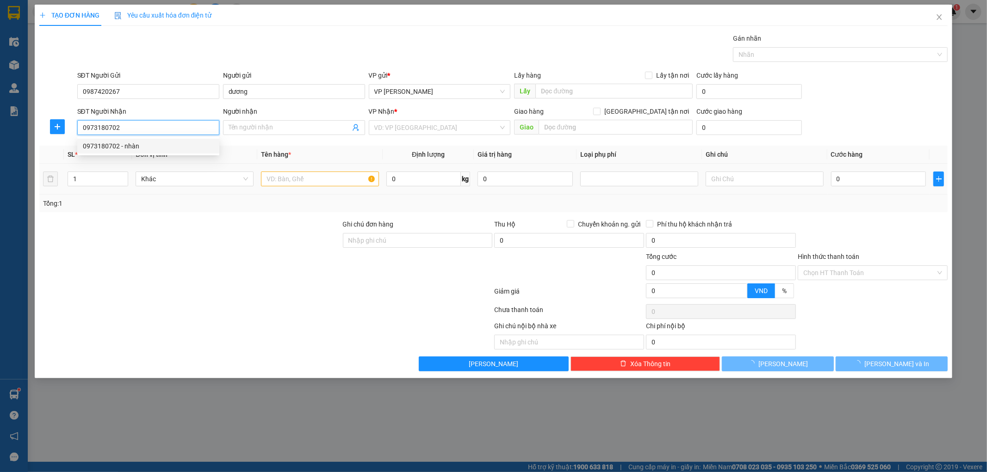
type input "nhàn"
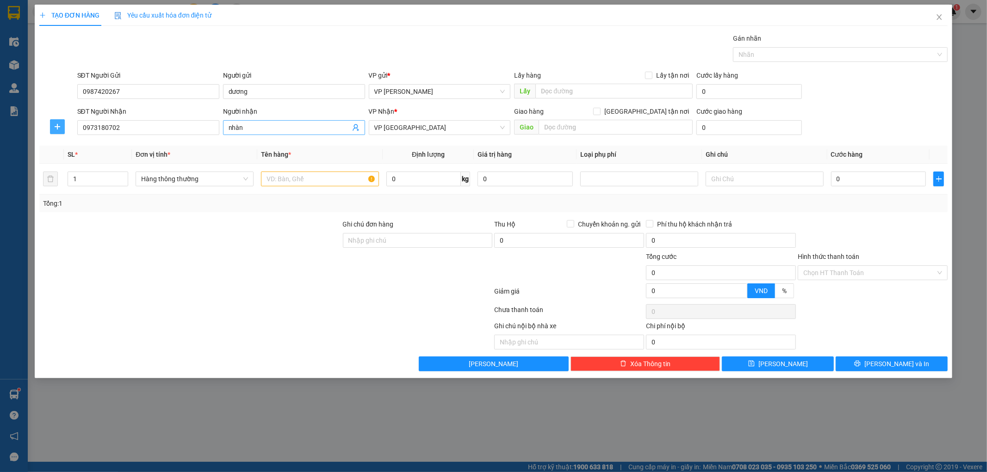
drag, startPoint x: 53, startPoint y: 128, endPoint x: 278, endPoint y: 128, distance: 225.7
click at [56, 128] on span "plus" at bounding box center [57, 126] width 14 height 7
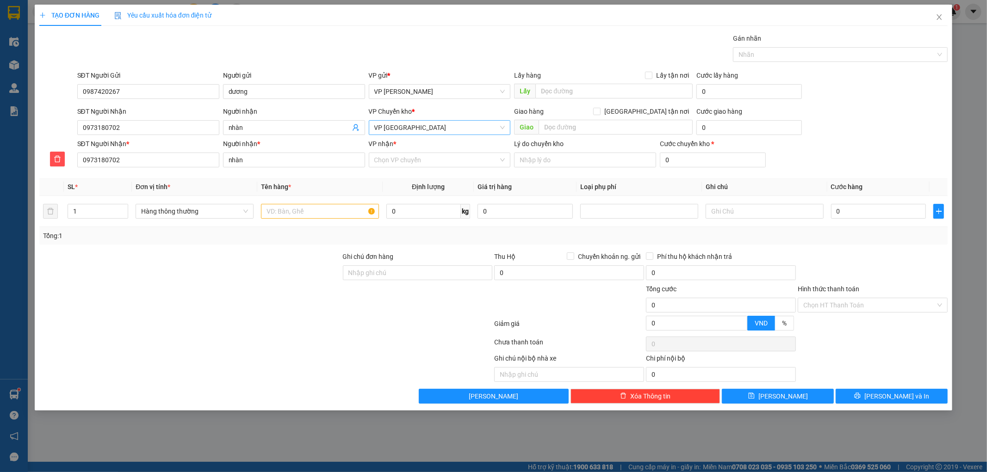
click at [426, 126] on span "VP [GEOGRAPHIC_DATA]" at bounding box center [439, 128] width 131 height 14
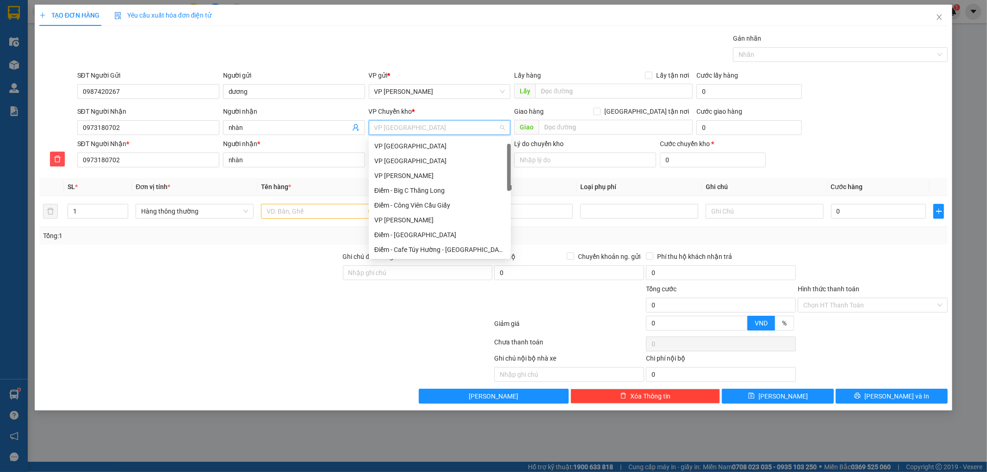
scroll to position [15, 0]
drag, startPoint x: 411, startPoint y: 142, endPoint x: 414, endPoint y: 146, distance: 5.6
click at [411, 142] on div "VP [GEOGRAPHIC_DATA]" at bounding box center [439, 146] width 131 height 10
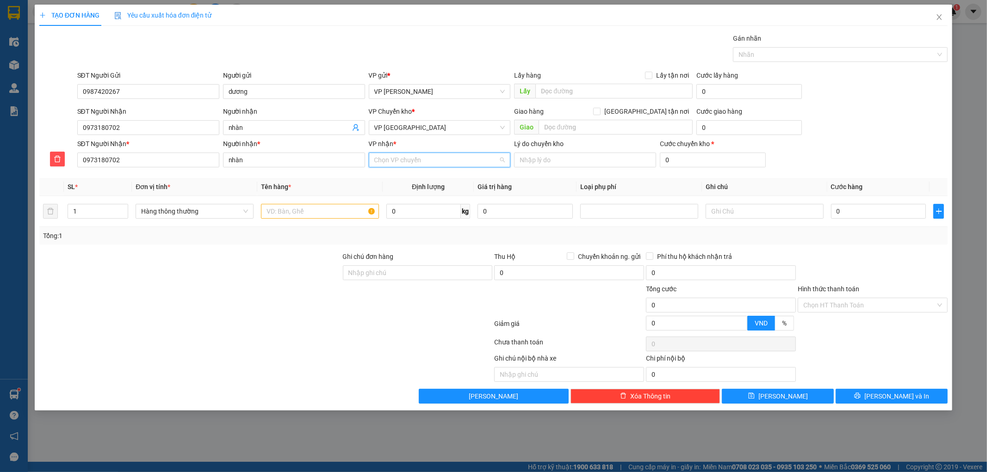
click at [416, 160] on input "VP nhận *" at bounding box center [436, 160] width 124 height 14
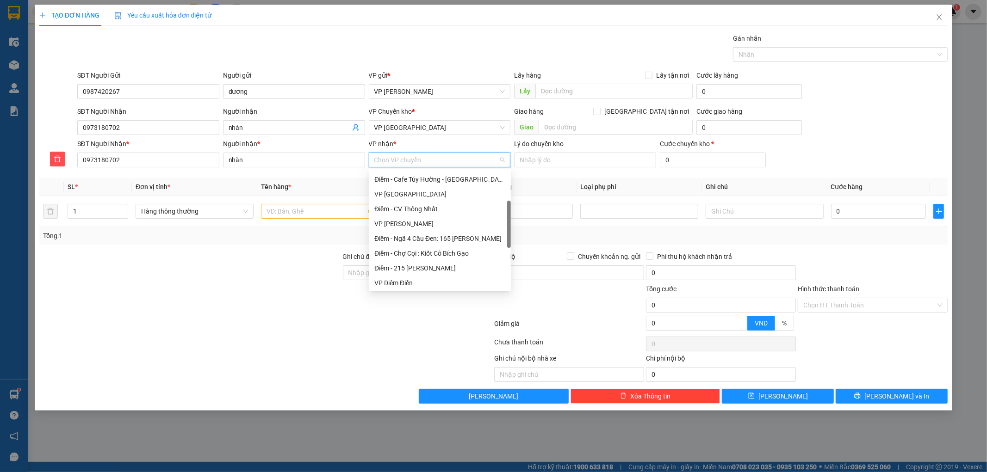
scroll to position [51, 0]
click at [396, 246] on div "VP [GEOGRAPHIC_DATA]" at bounding box center [439, 246] width 131 height 10
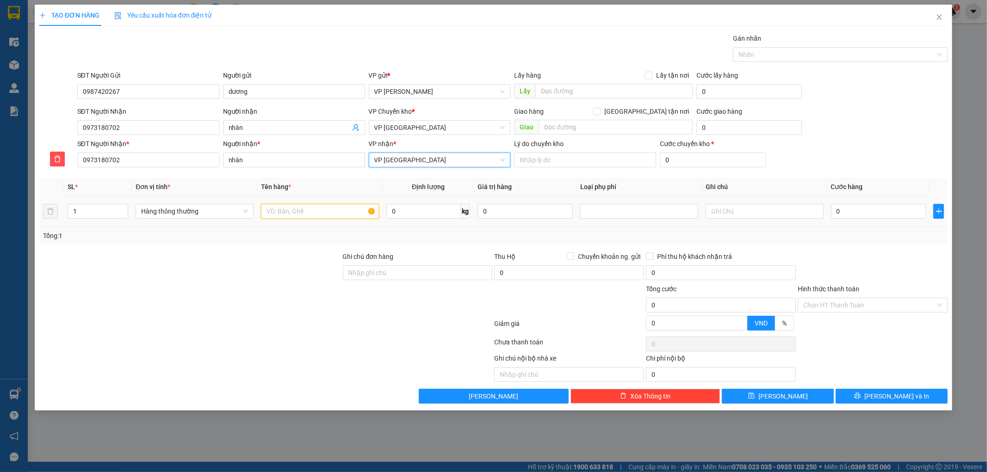
click at [345, 201] on td at bounding box center [319, 211] width 125 height 31
type input "giay to"
click at [858, 210] on input "0" at bounding box center [878, 211] width 95 height 15
type input "003"
type input "3"
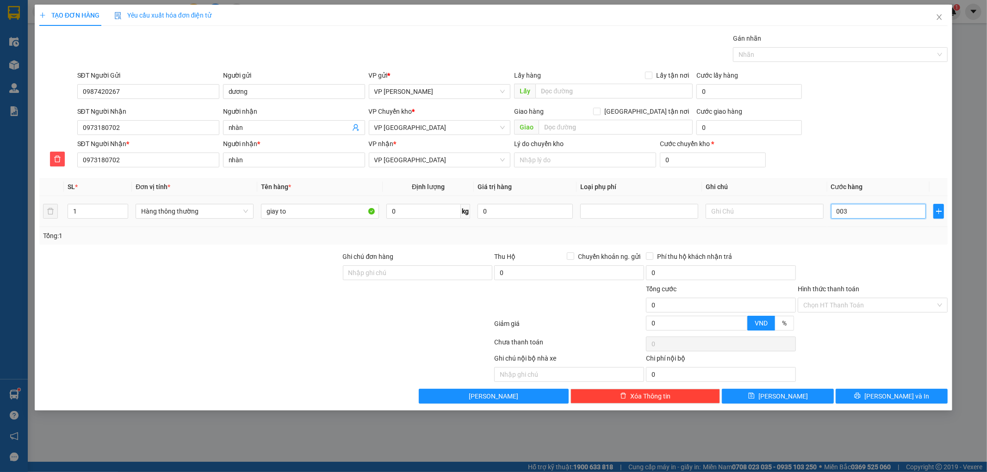
type input "3"
type input "0.030"
type input "30"
click at [830, 243] on div "Tổng: 1" at bounding box center [493, 236] width 909 height 18
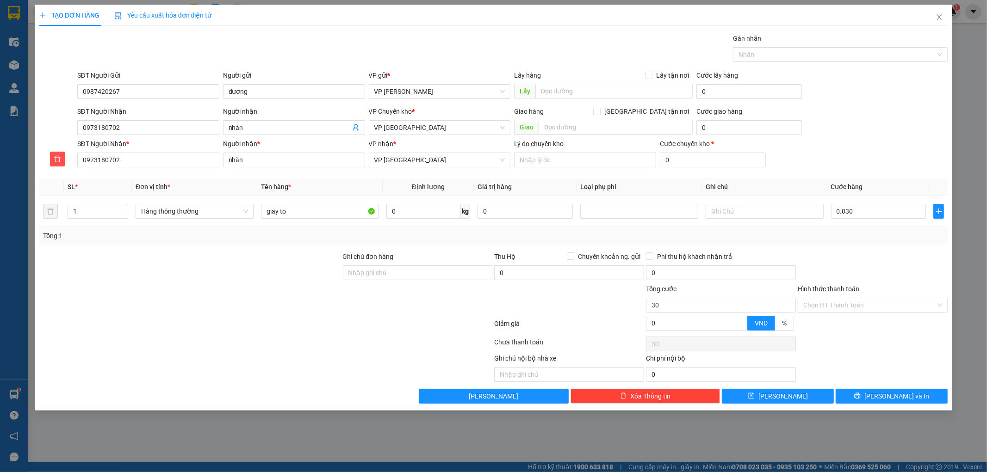
type input "30.000"
click at [872, 395] on button "Lưu và In" at bounding box center [891, 396] width 112 height 15
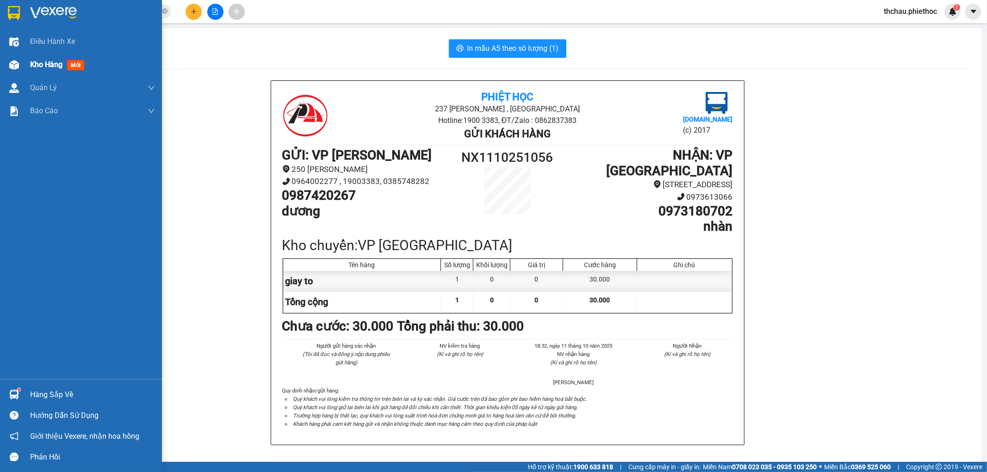
click at [39, 67] on span "Kho hàng" at bounding box center [46, 64] width 32 height 9
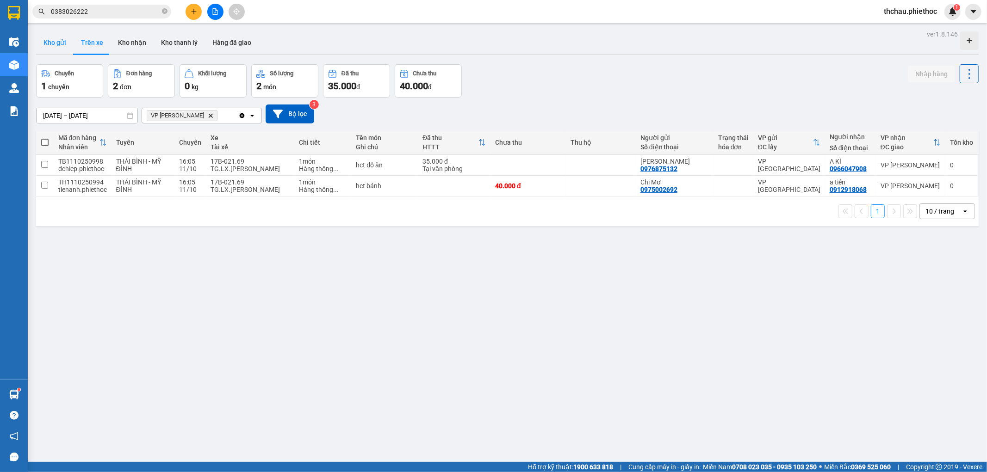
click at [51, 43] on button "Kho gửi" at bounding box center [54, 42] width 37 height 22
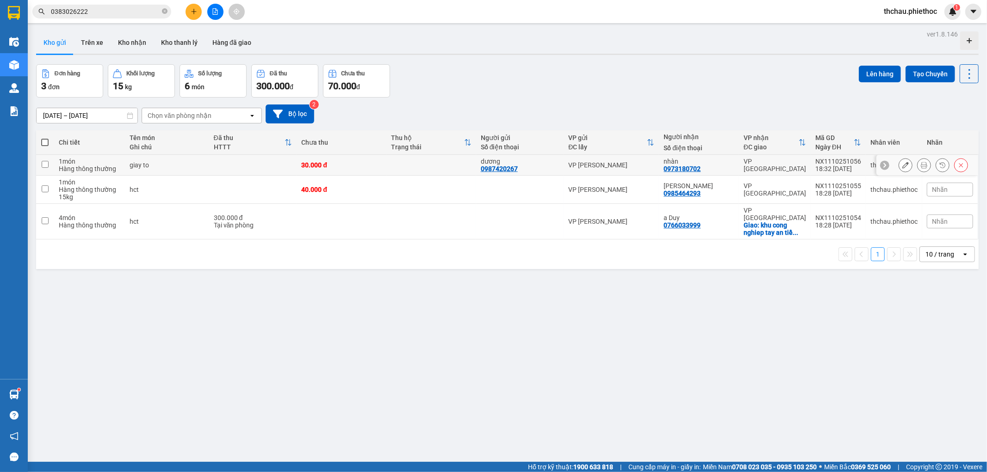
click at [899, 164] on button at bounding box center [905, 165] width 13 height 16
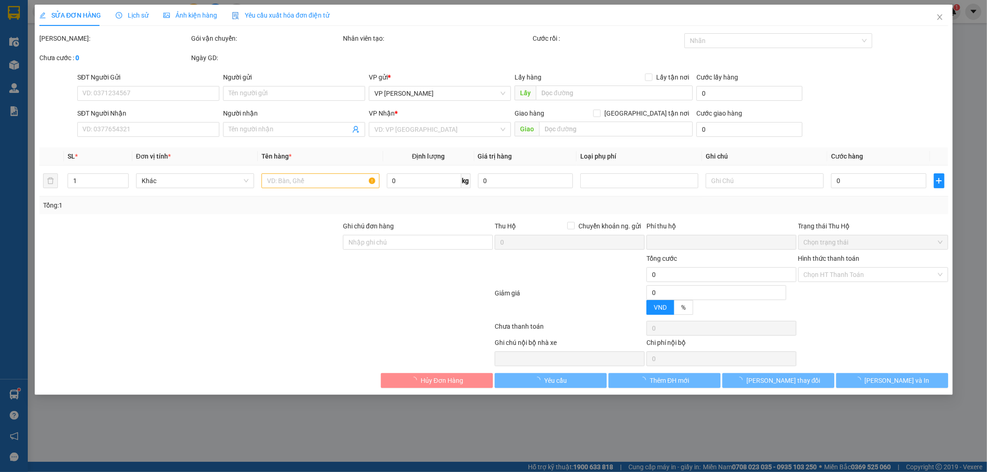
type input "0987420267"
type input "dương"
type input "0973180702"
type input "nhàn"
type input "0"
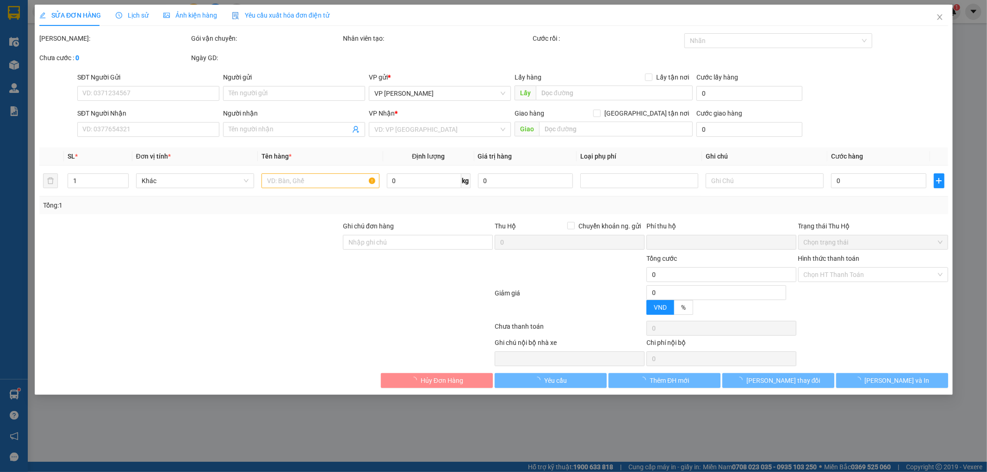
type input "30.000"
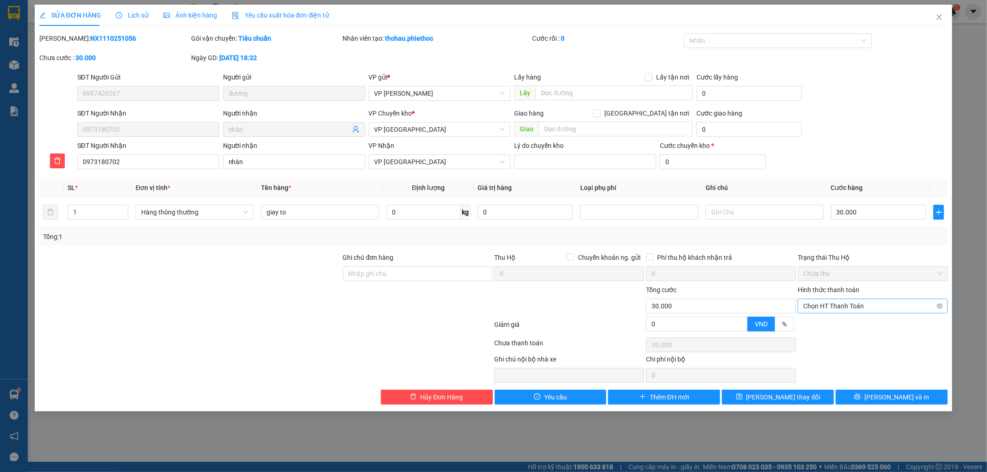
click at [883, 303] on span "Chọn HT Thanh Toán" at bounding box center [872, 306] width 139 height 14
click at [877, 324] on div "Tại văn phòng" at bounding box center [873, 325] width 139 height 10
type input "0"
click at [766, 399] on span "Lưu thay đổi" at bounding box center [783, 397] width 74 height 10
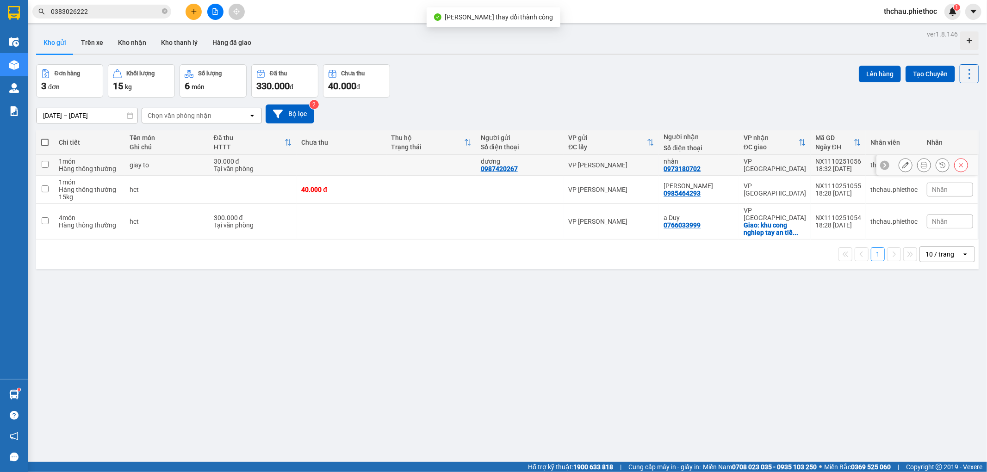
click at [919, 170] on button at bounding box center [923, 165] width 13 height 16
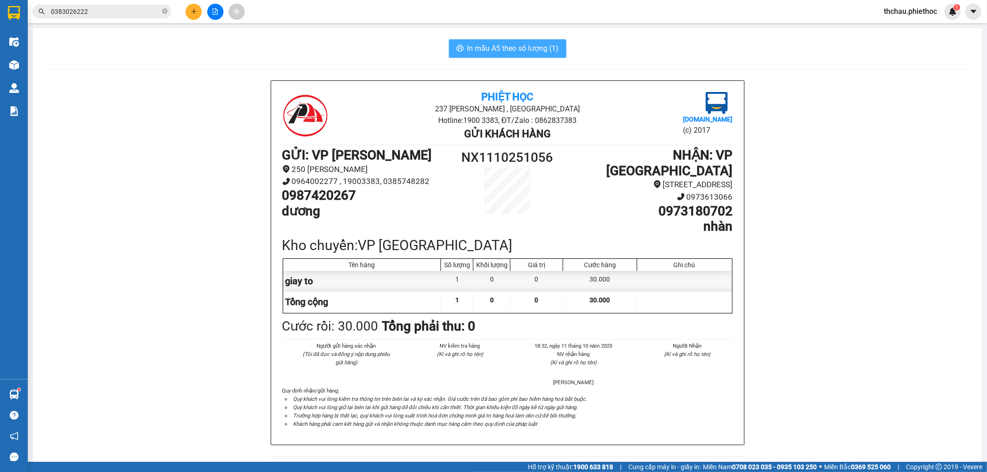
click at [514, 44] on span "In mẫu A5 theo số lượng (1)" at bounding box center [513, 49] width 92 height 12
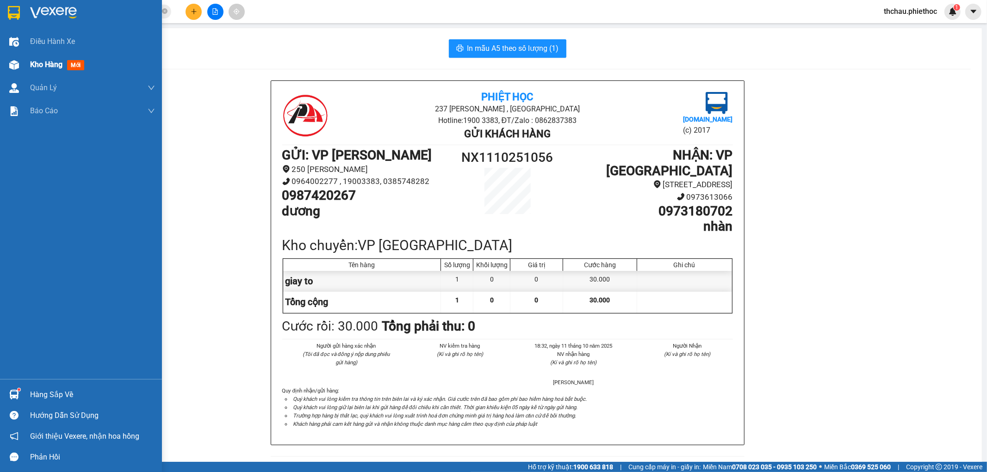
click at [15, 68] on img at bounding box center [14, 65] width 10 height 10
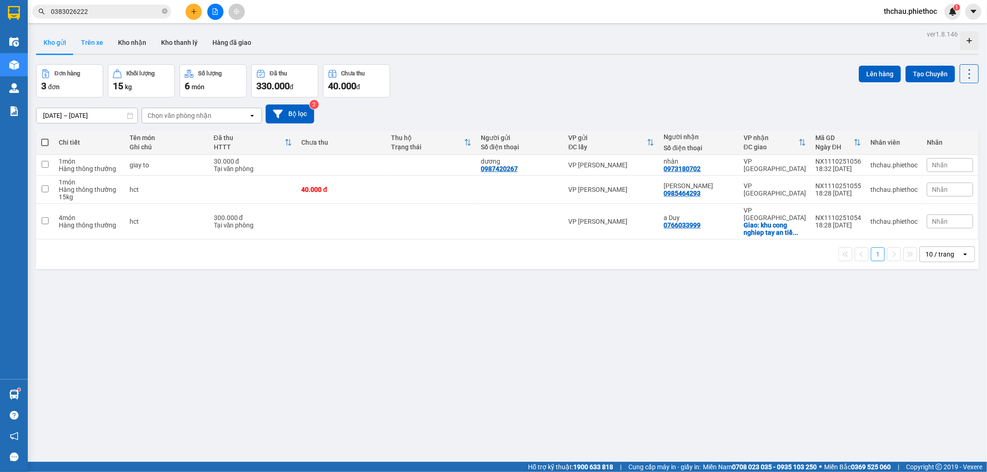
click at [82, 38] on button "Trên xe" at bounding box center [92, 42] width 37 height 22
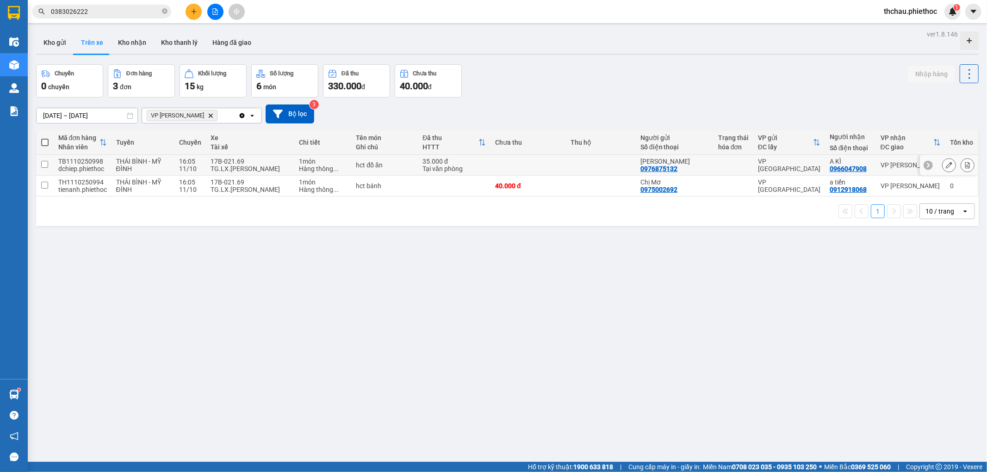
click at [255, 166] on div "TG.LX.[PERSON_NAME]" at bounding box center [249, 168] width 79 height 7
checkbox input "true"
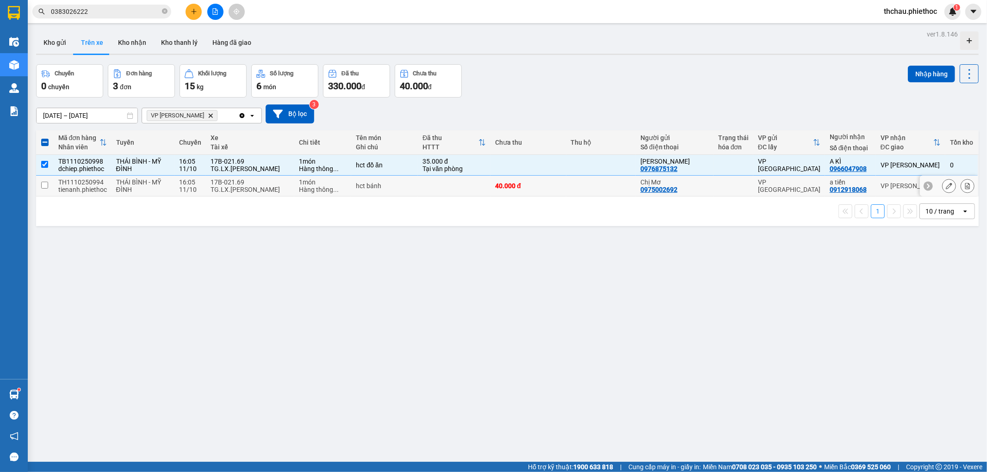
click at [249, 188] on div "TG.LX.[PERSON_NAME]" at bounding box center [249, 189] width 79 height 7
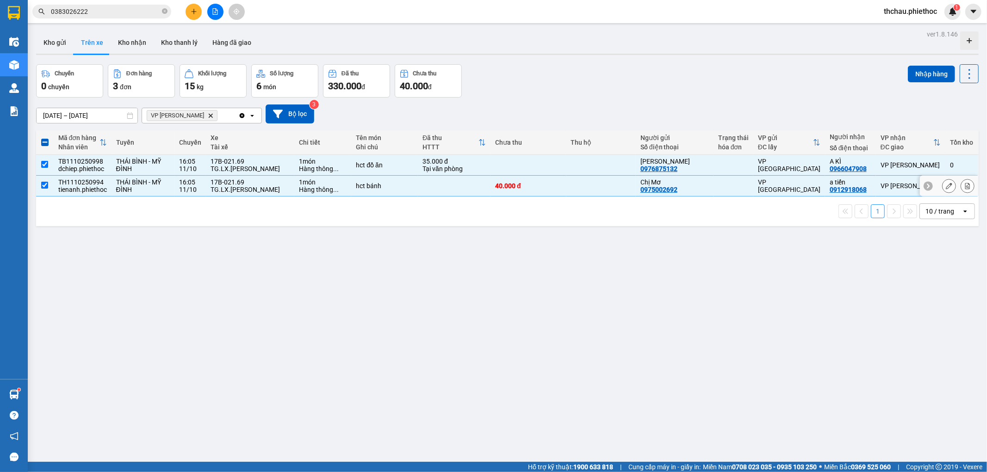
checkbox input "true"
click at [919, 66] on button "Nhập hàng" at bounding box center [931, 74] width 47 height 17
checkbox input "false"
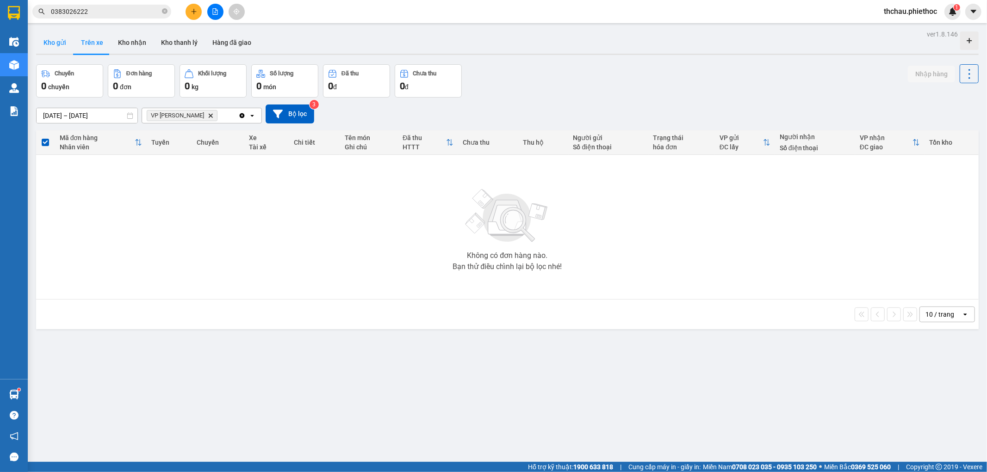
click at [55, 41] on button "Kho gửi" at bounding box center [54, 42] width 37 height 22
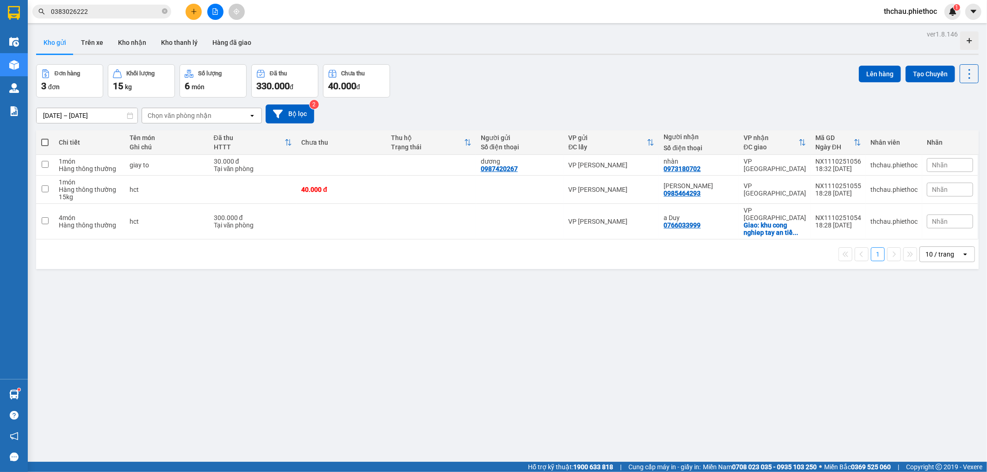
click at [45, 140] on span at bounding box center [44, 142] width 7 height 7
click at [45, 138] on input "checkbox" at bounding box center [45, 138] width 0 height 0
checkbox input "true"
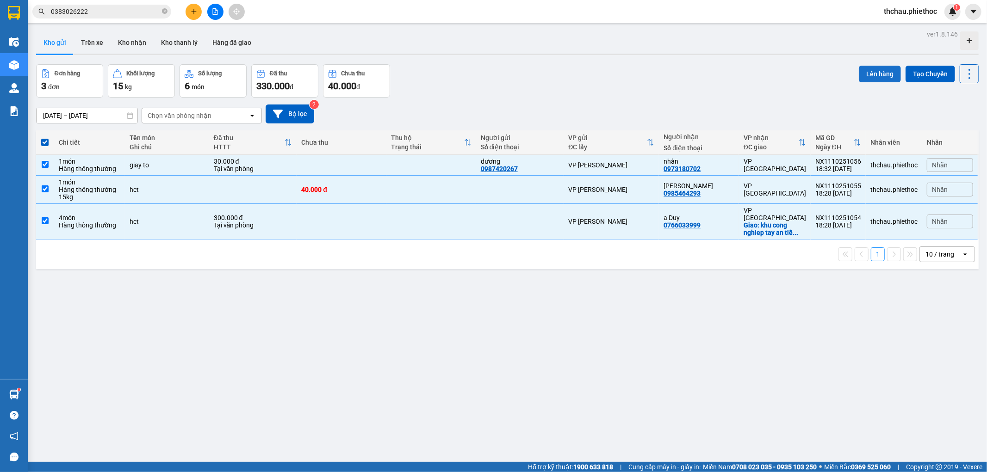
click at [873, 76] on button "Lên hàng" at bounding box center [880, 74] width 42 height 17
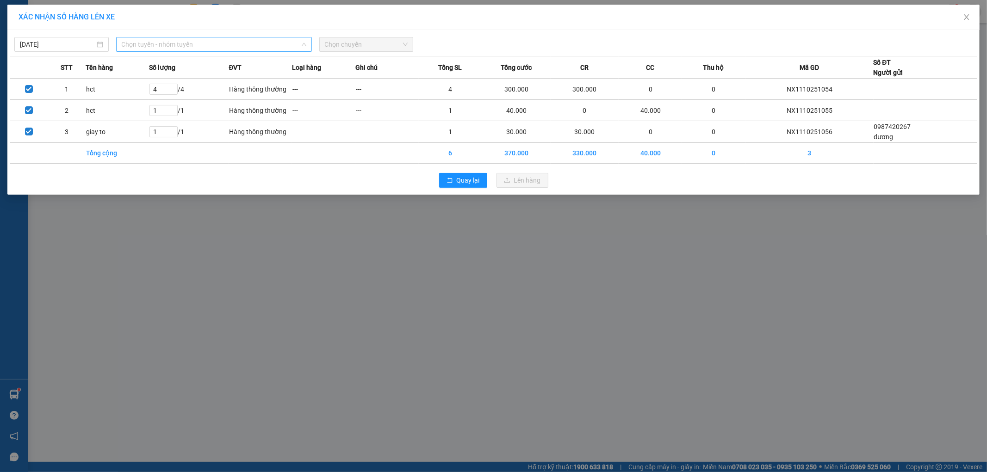
click at [162, 38] on span "Chọn tuyến - nhóm tuyến" at bounding box center [214, 44] width 185 height 14
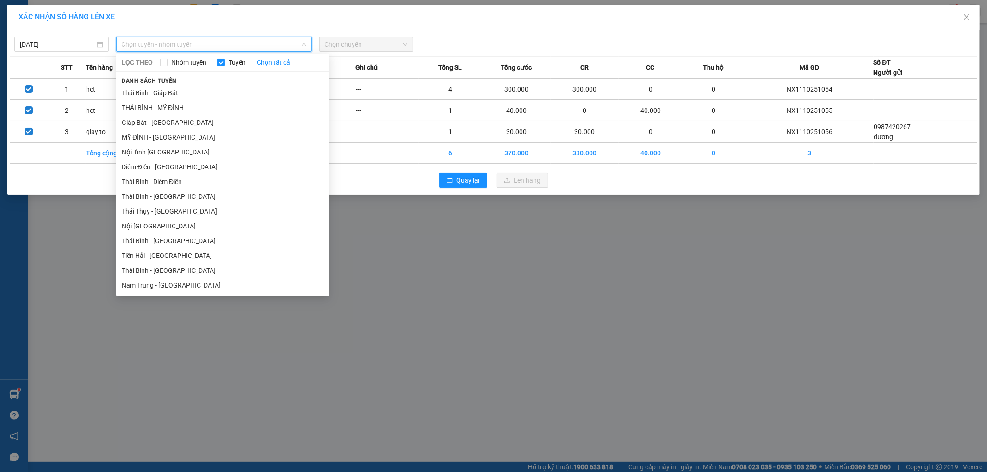
drag, startPoint x: 135, startPoint y: 139, endPoint x: 313, endPoint y: 67, distance: 191.9
click at [143, 137] on li "MỸ ĐÌNH - THÁI BÌNH" at bounding box center [222, 137] width 213 height 15
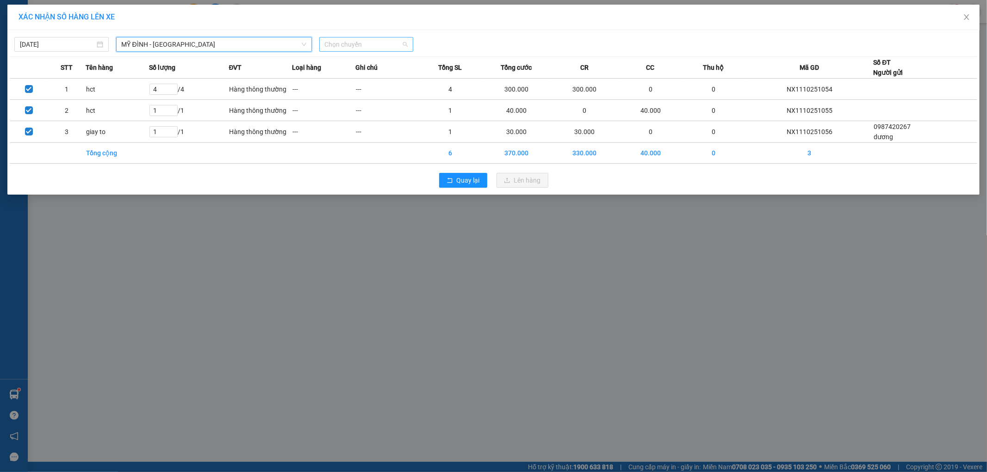
click at [365, 48] on span "Chọn chuyến" at bounding box center [366, 44] width 83 height 14
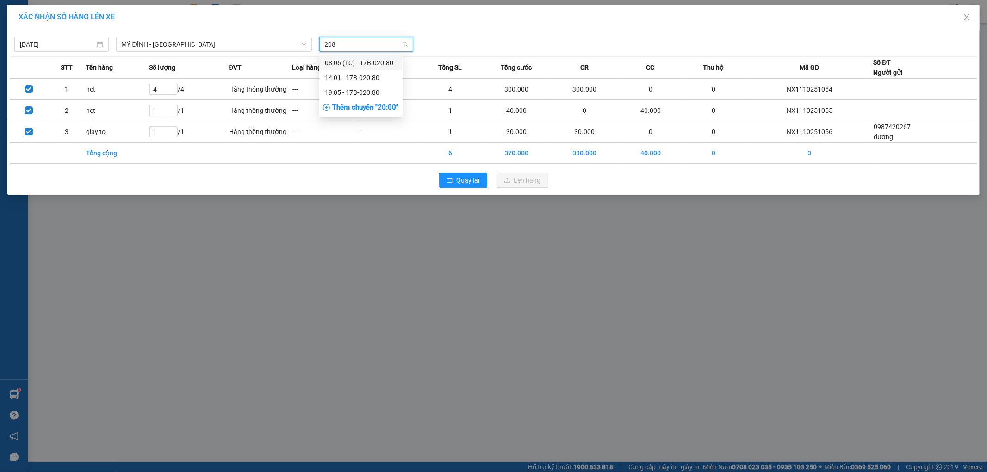
type input "2080"
click at [341, 90] on div "19:05 - 17B-020.80" at bounding box center [361, 92] width 72 height 10
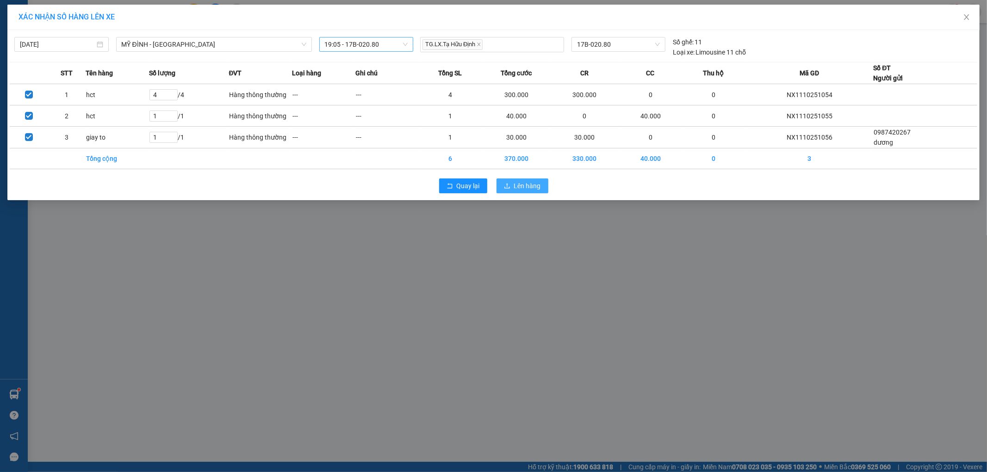
click at [514, 186] on span "Lên hàng" at bounding box center [527, 186] width 27 height 10
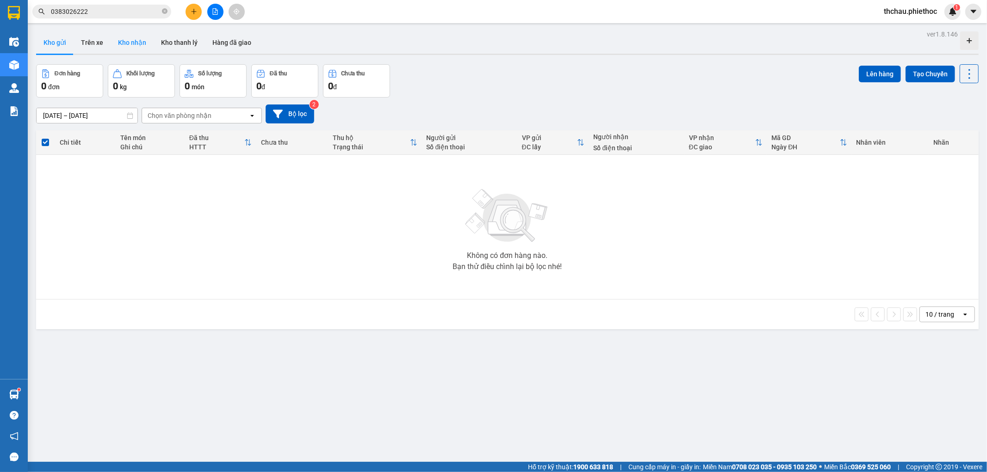
click at [125, 40] on button "Kho nhận" at bounding box center [132, 42] width 43 height 22
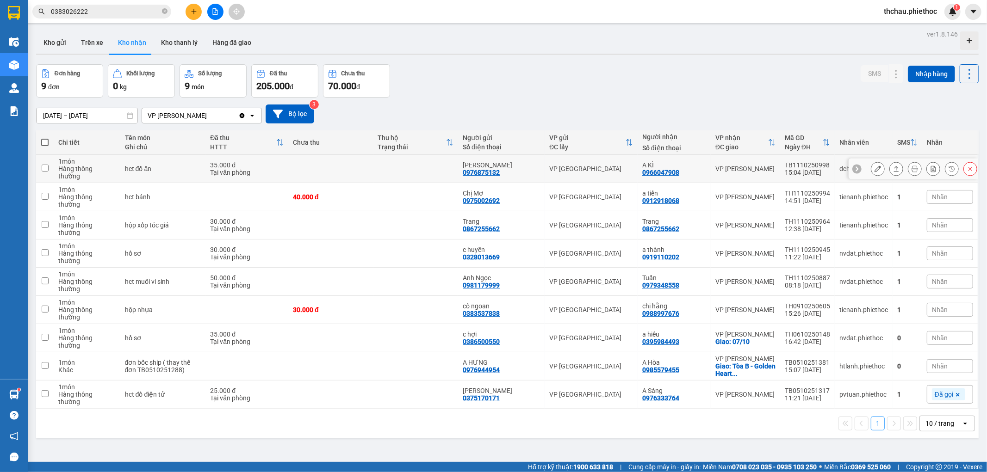
click at [932, 165] on span "Nhãn" at bounding box center [940, 168] width 16 height 7
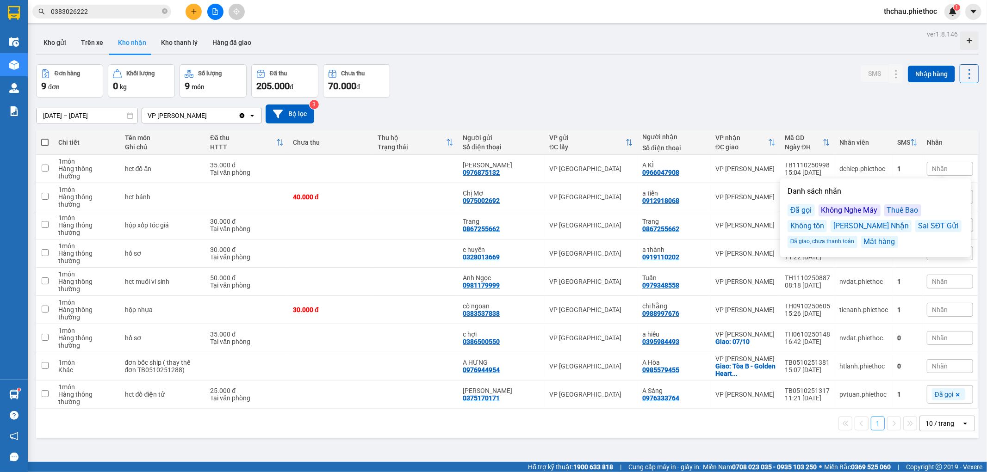
click at [850, 211] on div "Không Nghe Máy" at bounding box center [849, 210] width 62 height 12
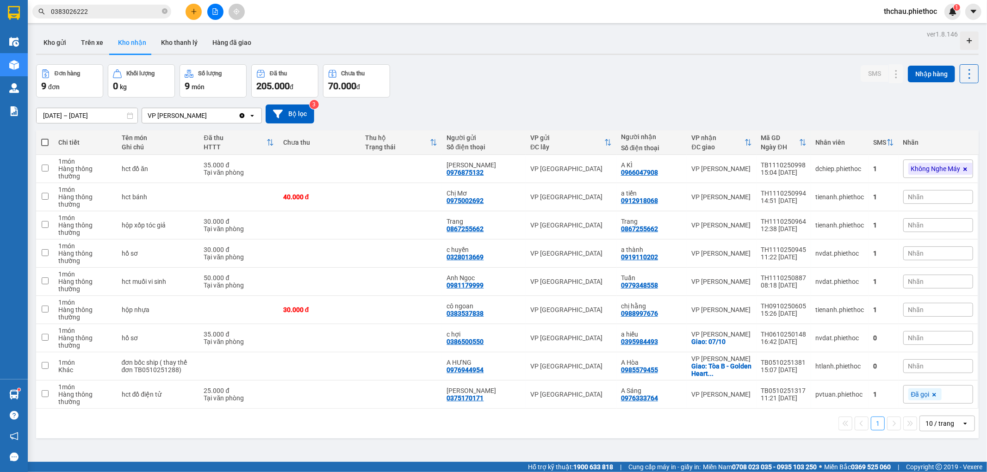
click at [721, 63] on div "ver 1.8.146 Kho gửi Trên xe Kho nhận Kho thanh lý Hàng đã giao Đơn hàng 9 đơn K…" at bounding box center [507, 264] width 950 height 472
click at [894, 225] on icon at bounding box center [896, 226] width 5 height 6
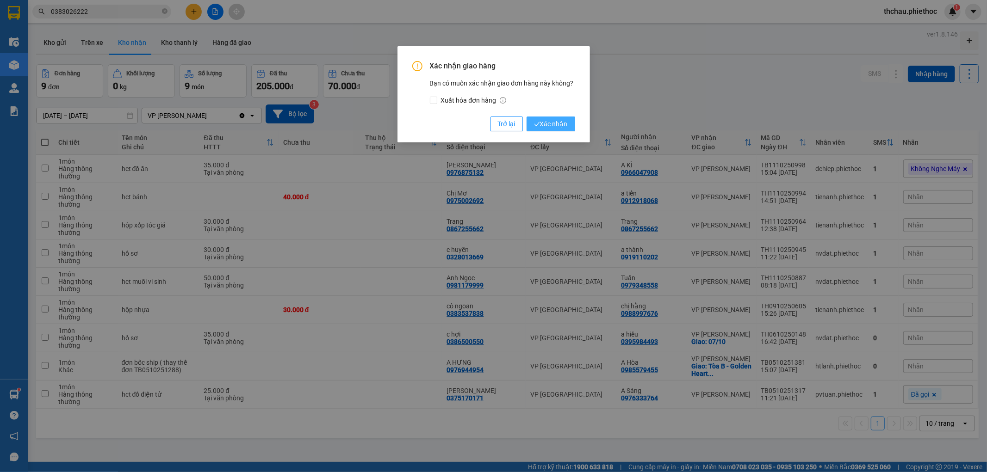
click at [563, 122] on span "Xác nhận" at bounding box center [551, 124] width 34 height 10
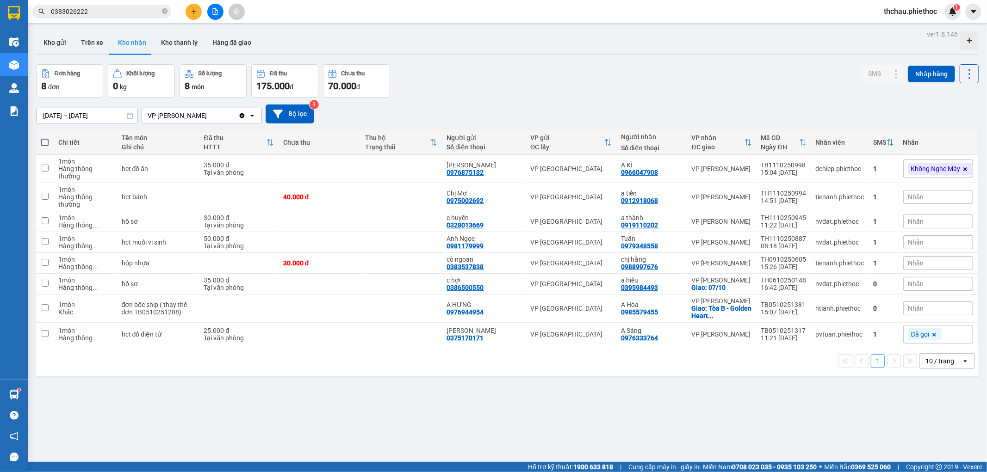
click at [135, 14] on input "0383026222" at bounding box center [105, 11] width 109 height 10
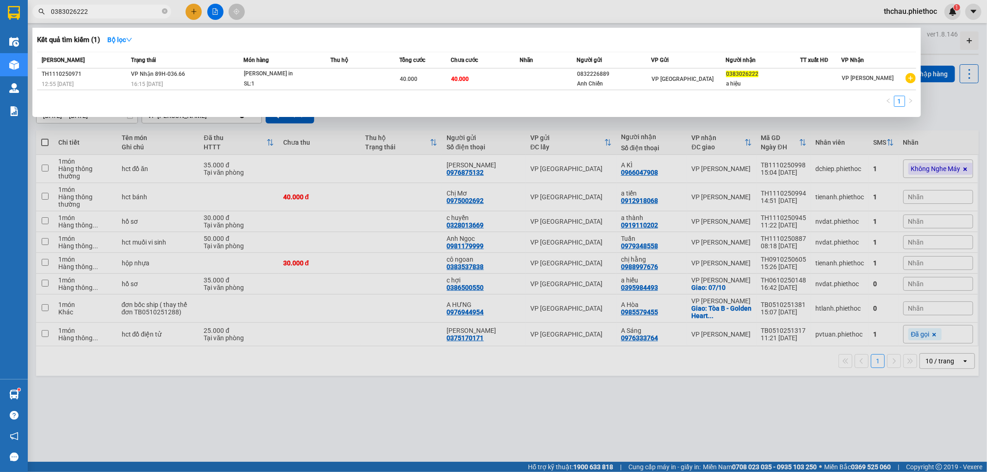
click at [135, 14] on input "0383026222" at bounding box center [105, 11] width 109 height 10
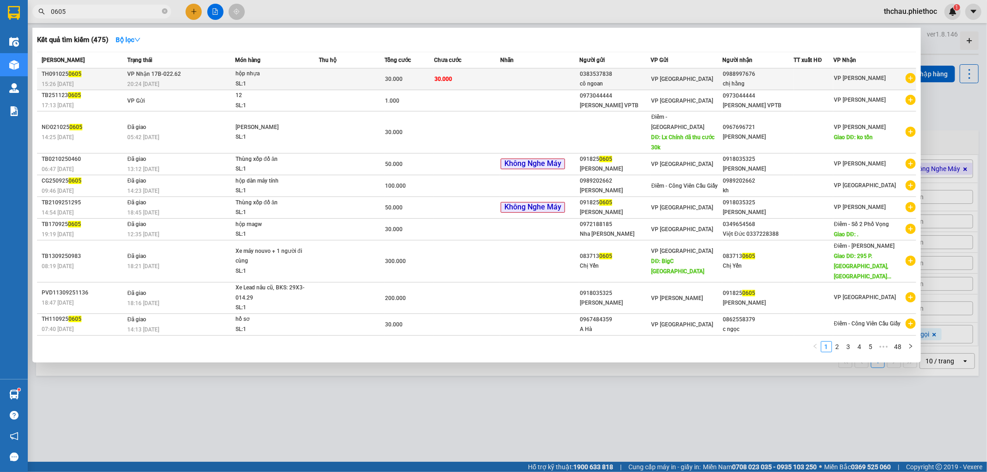
type input "0605"
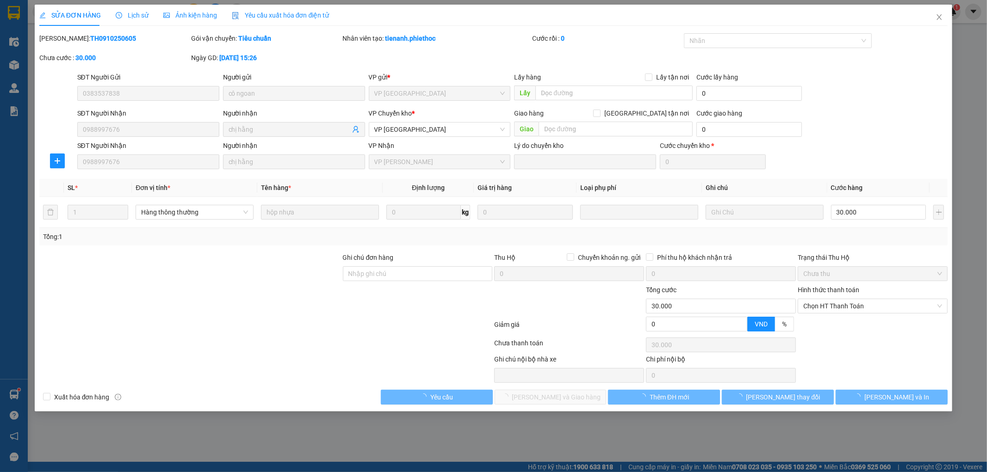
click at [836, 276] on span "Chưa thu" at bounding box center [872, 274] width 139 height 14
type input "0383537838"
type input "cô ngoan"
type input "0988997676"
type input "chị hằng"
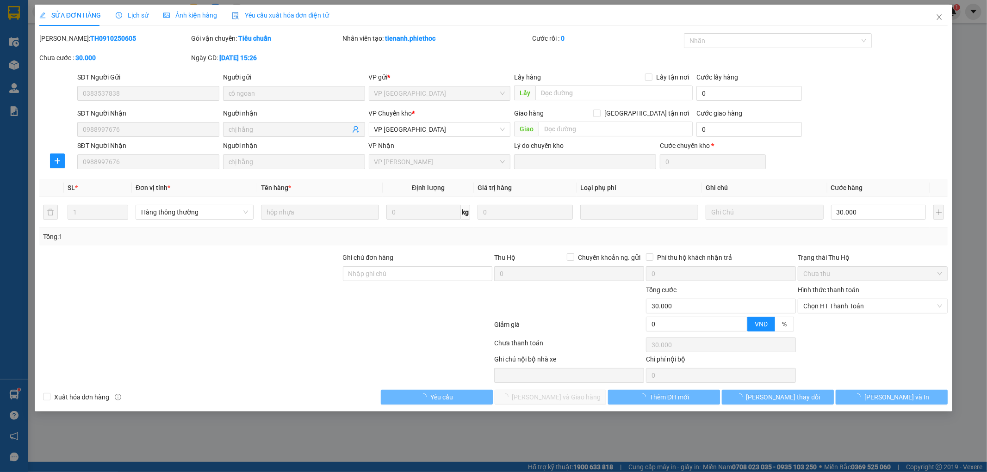
type input "0"
type input "30.000"
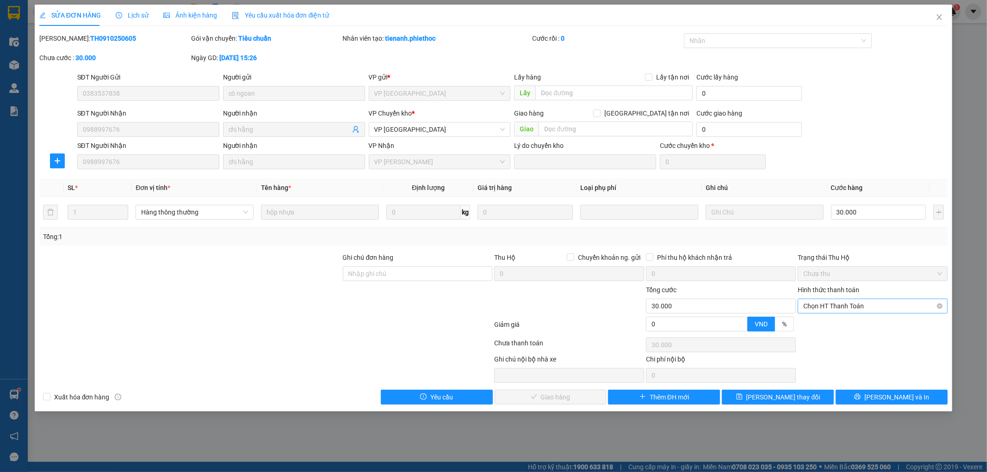
click at [822, 307] on span "Chọn HT Thanh Toán" at bounding box center [872, 306] width 139 height 14
click at [819, 321] on div "Tại văn phòng" at bounding box center [873, 325] width 139 height 10
type input "0"
click at [550, 402] on span "Lưu và Giao hàng" at bounding box center [556, 397] width 89 height 10
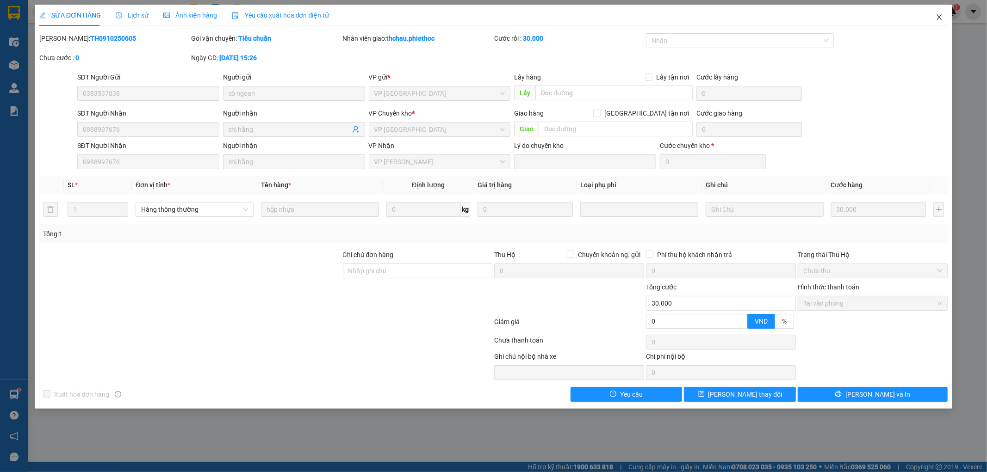
click at [940, 14] on icon "close" at bounding box center [938, 16] width 7 height 7
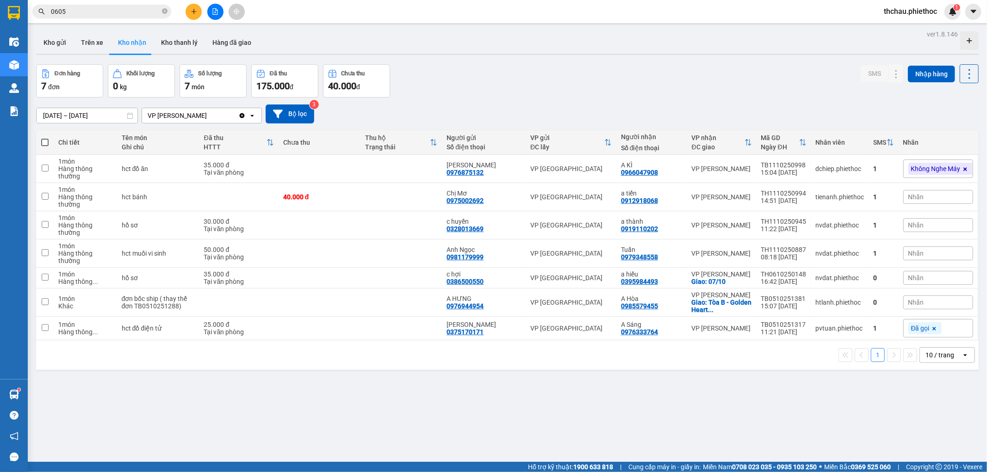
click at [929, 197] on div "Nhãn" at bounding box center [938, 197] width 70 height 14
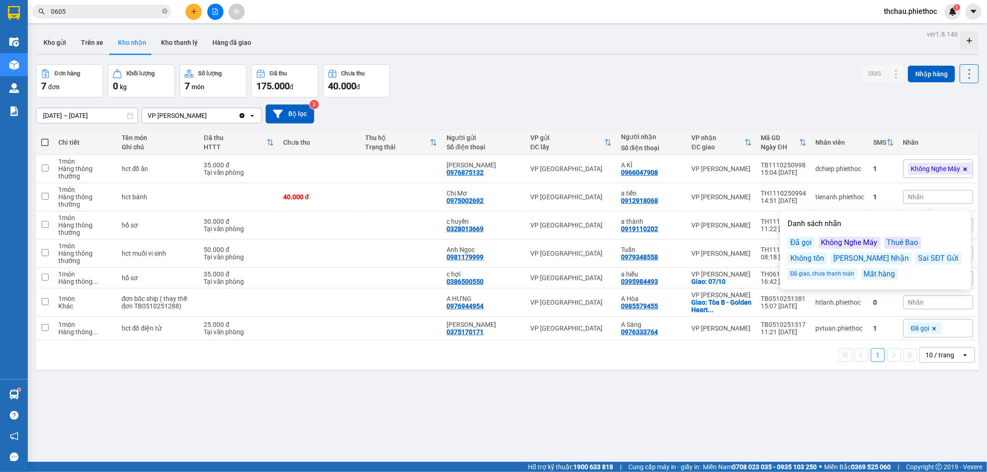
click at [855, 243] on div "Không Nghe Máy" at bounding box center [849, 243] width 62 height 12
click at [81, 45] on button "Trên xe" at bounding box center [92, 42] width 37 height 22
type input "[DATE] – [DATE]"
